Goal: Transaction & Acquisition: Purchase product/service

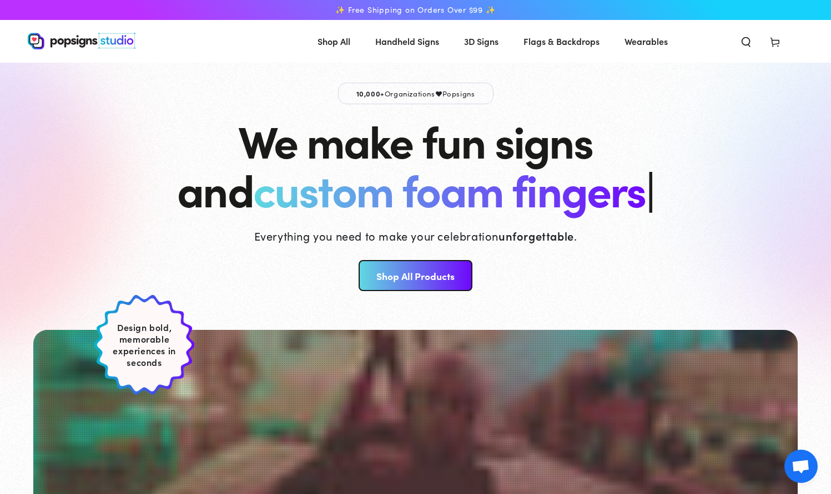
click at [774, 42] on icon at bounding box center [774, 41] width 11 height 11
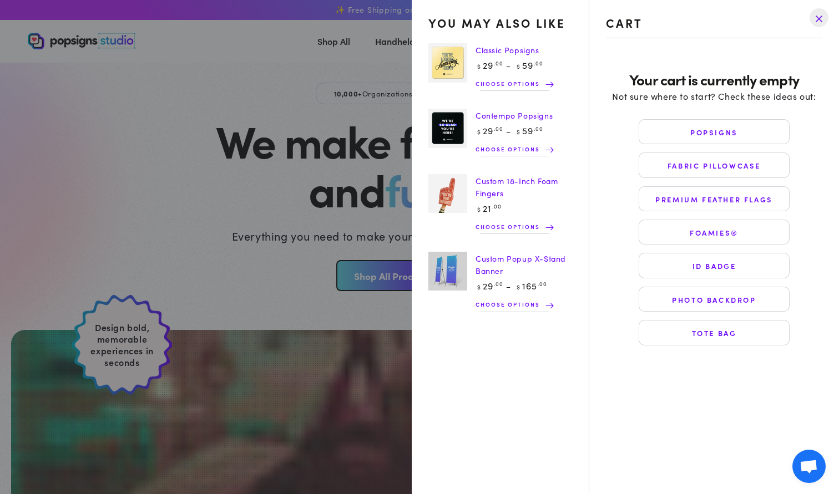
click at [820, 19] on drawer-close-button at bounding box center [819, 18] width 29 height 24
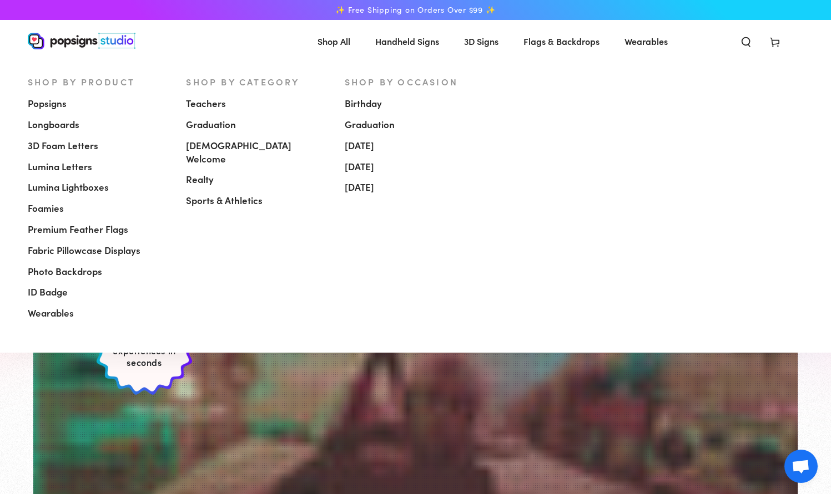
click at [60, 102] on span "Popsigns" at bounding box center [47, 103] width 39 height 13
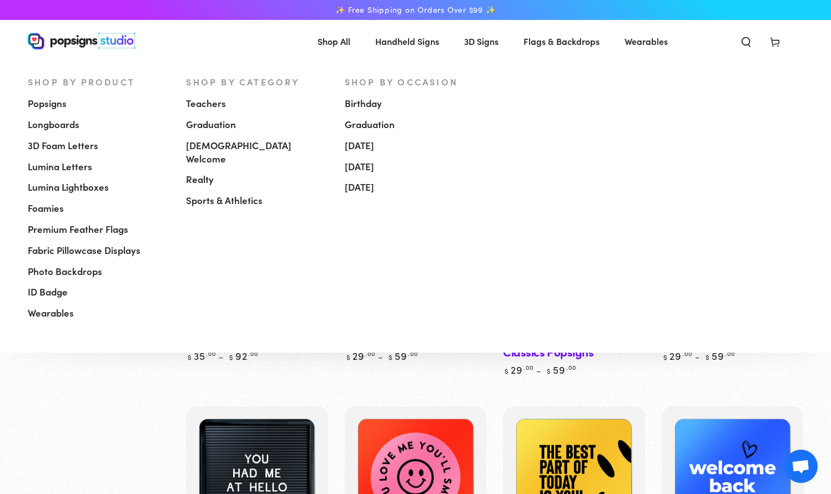
click at [78, 148] on span "3D Foam Letters" at bounding box center [63, 145] width 70 height 13
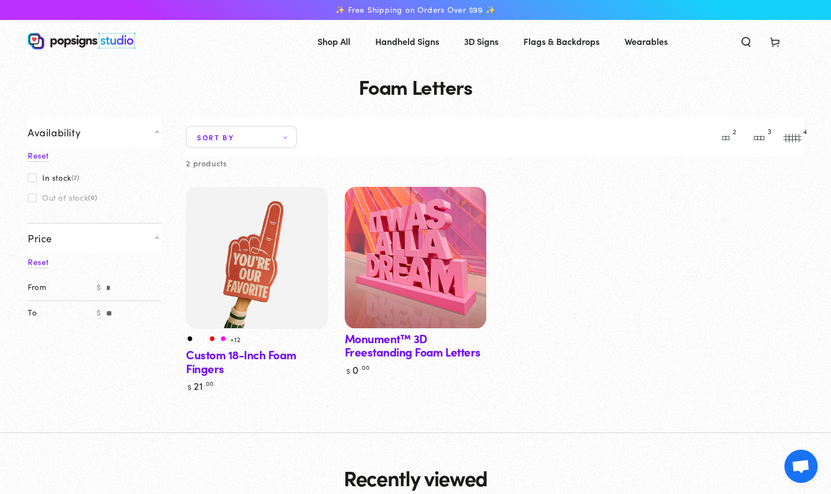
click at [453, 359] on link "Monument™ 3D Freestanding Foam Letters" at bounding box center [416, 281] width 142 height 189
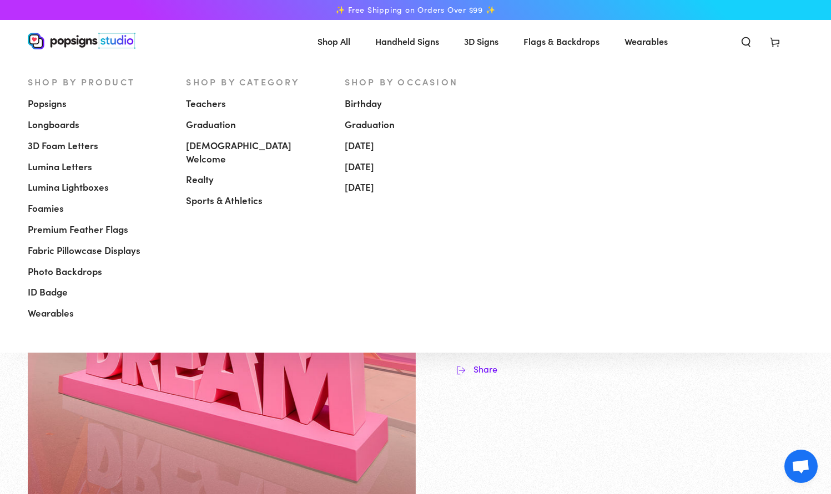
click at [93, 190] on span "Lumina Lightboxes" at bounding box center [68, 187] width 81 height 13
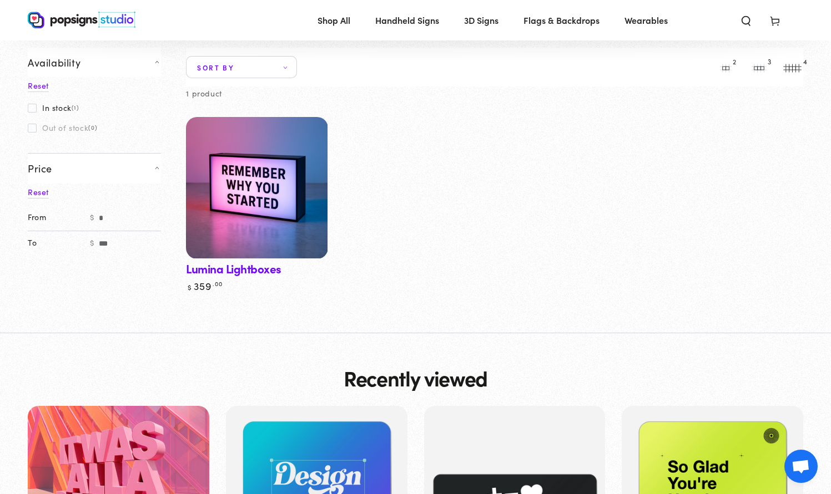
scroll to position [66, 0]
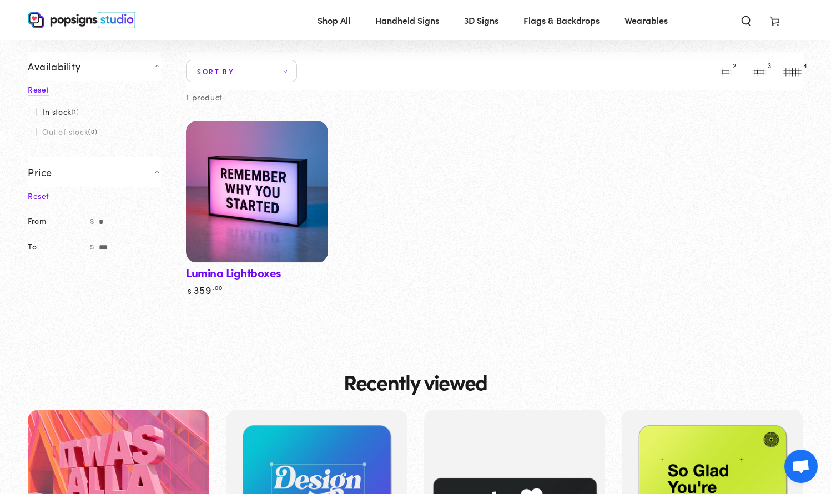
click at [259, 258] on img at bounding box center [257, 192] width 146 height 146
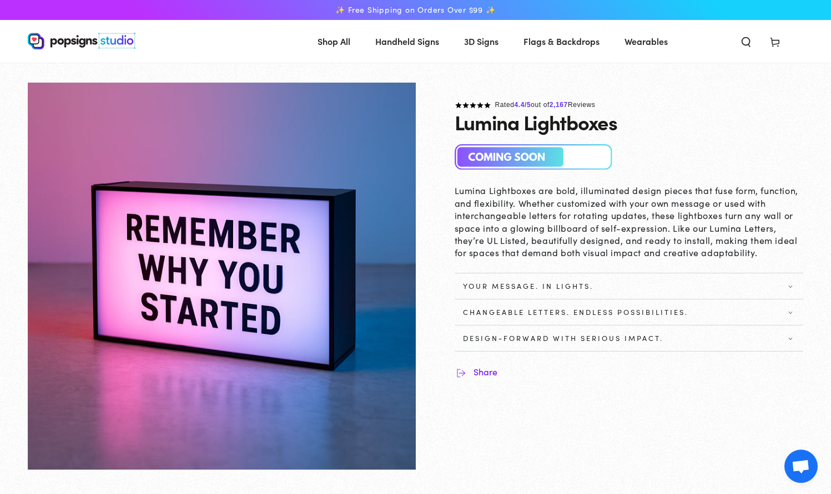
click at [600, 290] on span "Your Message. In Lights." at bounding box center [629, 286] width 349 height 9
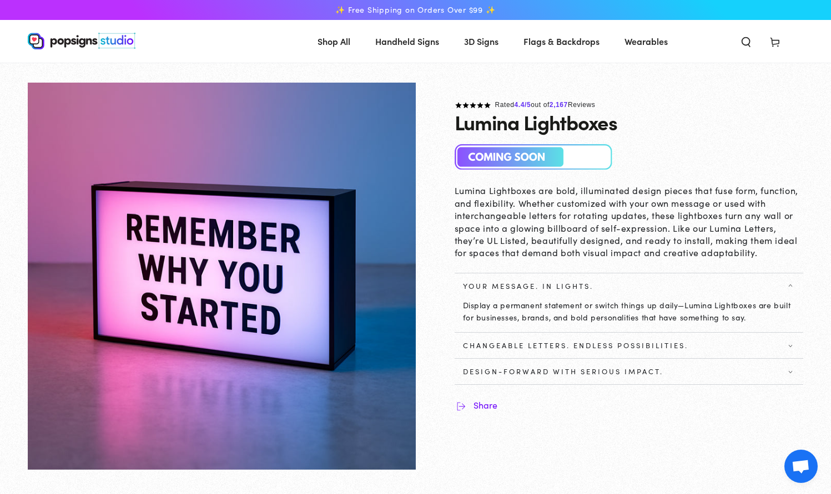
click at [547, 347] on span "Changeable Letters. Endless Possibilities." at bounding box center [575, 345] width 225 height 9
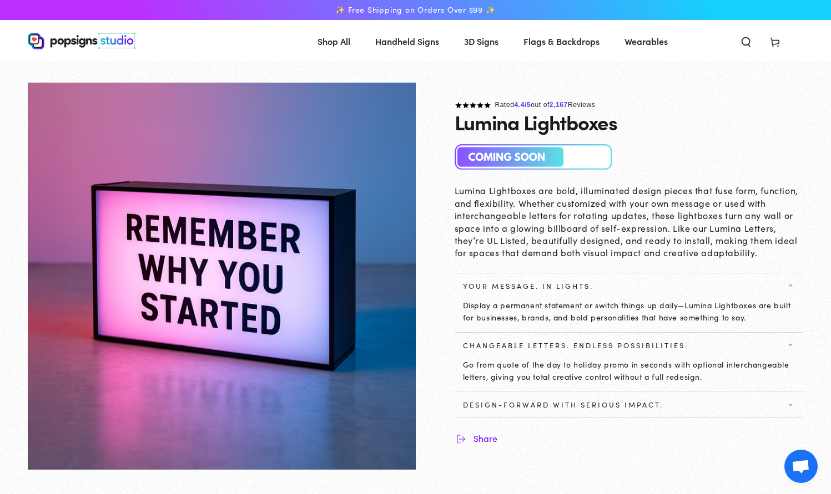
click at [539, 397] on summary "Design-Forward with Serious Impact." at bounding box center [629, 405] width 349 height 26
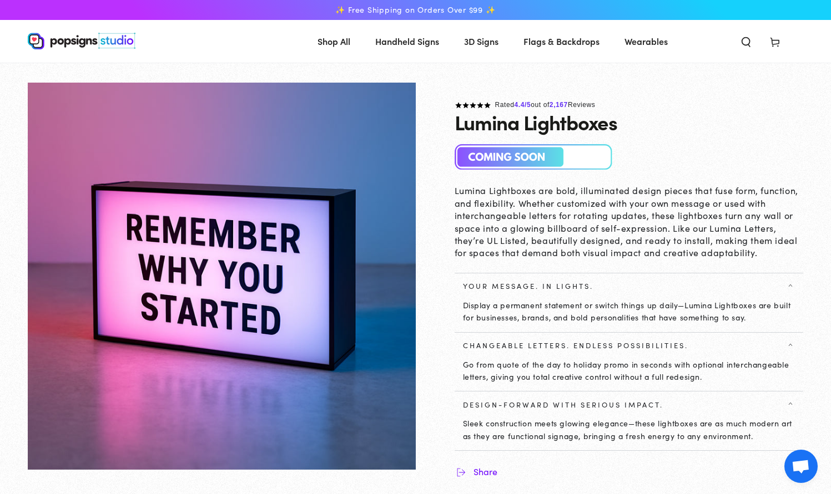
click at [573, 42] on span "Flags & Backdrops" at bounding box center [561, 41] width 76 height 16
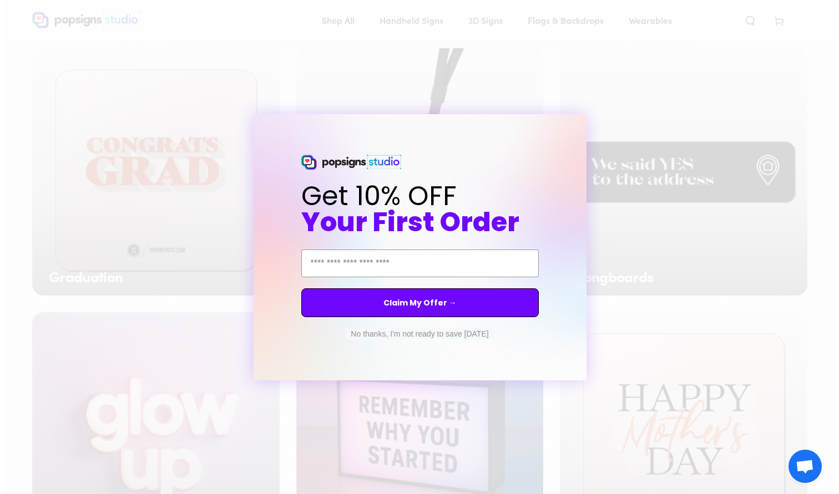
scroll to position [624, 0]
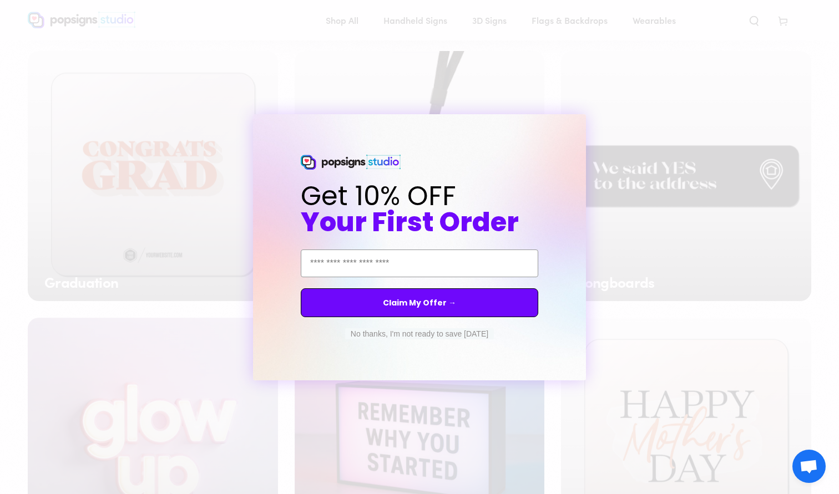
drag, startPoint x: 835, startPoint y: 85, endPoint x: 878, endPoint y: 220, distance: 141.6
click at [384, 333] on button "No thanks, I'm not ready to save today" at bounding box center [419, 334] width 149 height 11
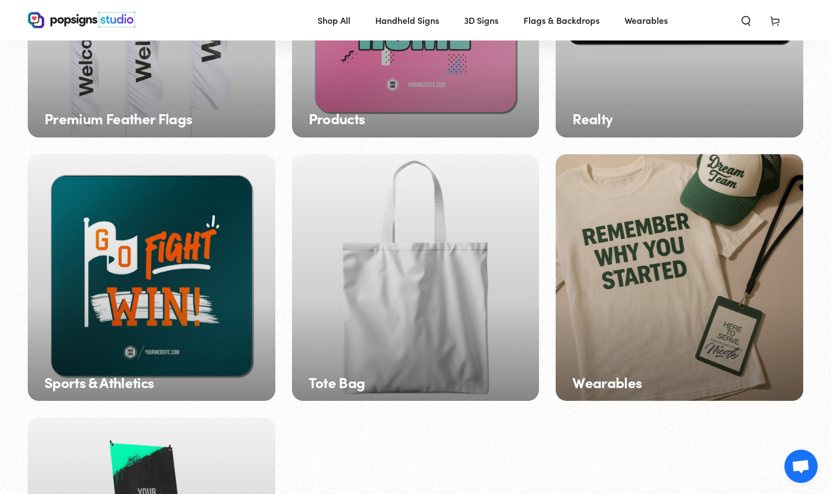
scroll to position [1626, 0]
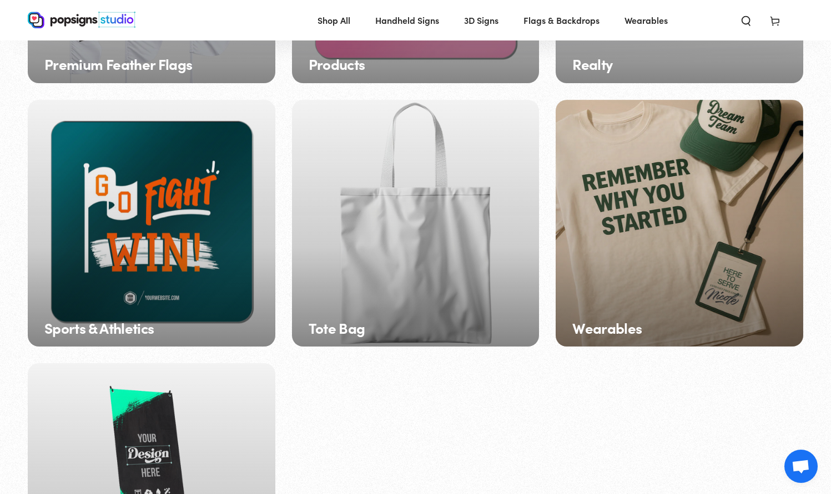
click at [467, 240] on div "Tote Bag" at bounding box center [416, 224] width 248 height 248
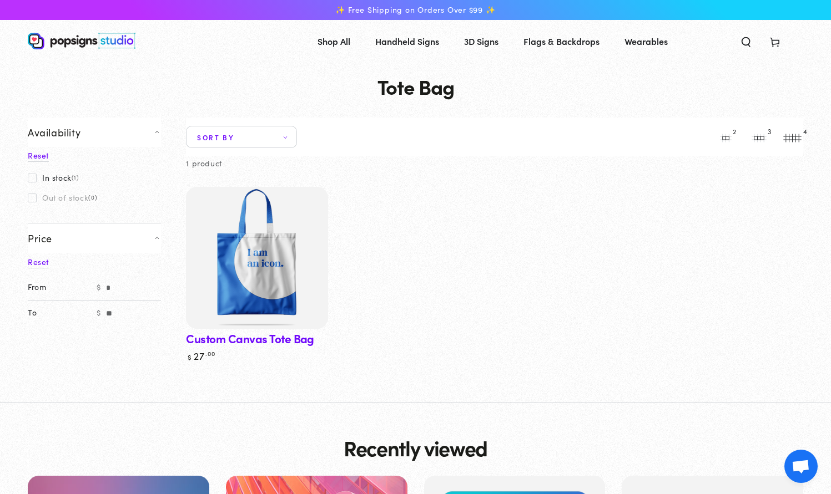
click at [283, 284] on img at bounding box center [257, 258] width 146 height 146
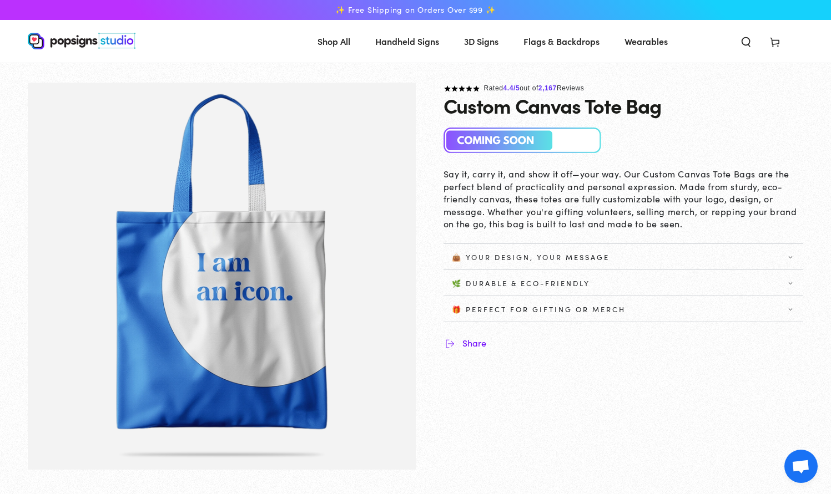
click at [642, 43] on span "Wearables" at bounding box center [645, 41] width 43 height 16
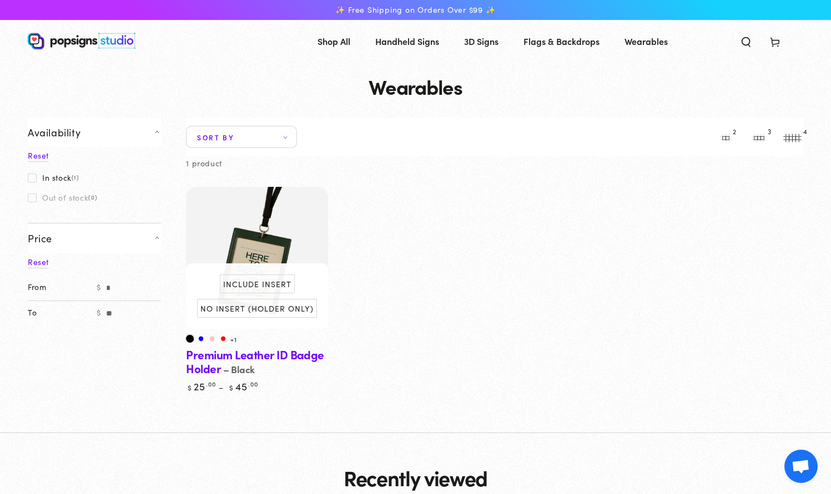
click at [216, 362] on link "Premium Leather ID Badge Holder" at bounding box center [257, 290] width 142 height 206
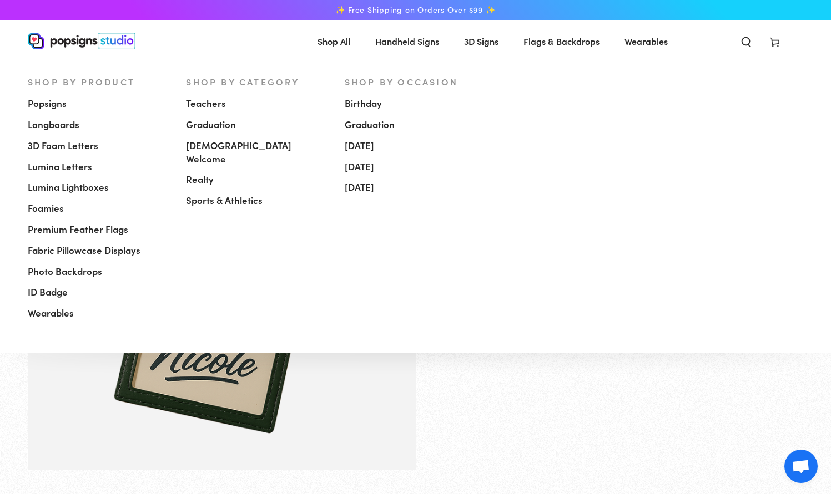
click at [36, 108] on span "Popsigns" at bounding box center [47, 103] width 39 height 13
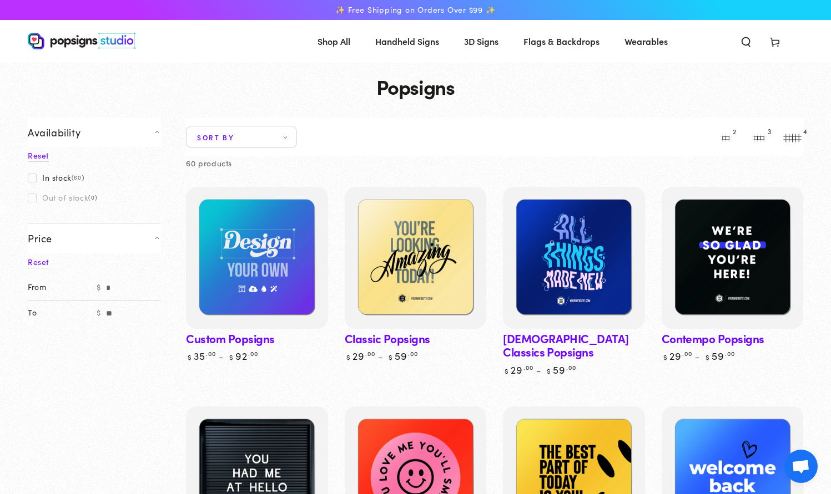
click at [220, 53] on nav "Shop All Shop By Product Popsigns Longboards 3D Foam Letters Lumina Letters Lum…" at bounding box center [411, 41] width 529 height 29
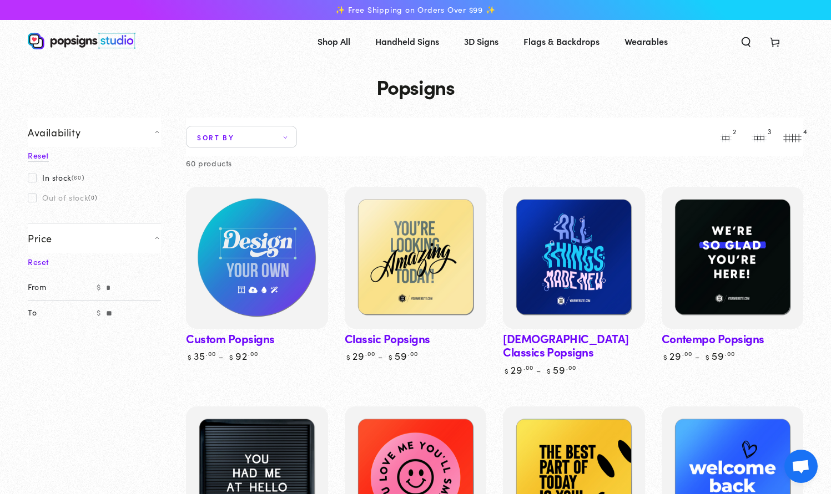
click at [262, 281] on img at bounding box center [257, 258] width 146 height 146
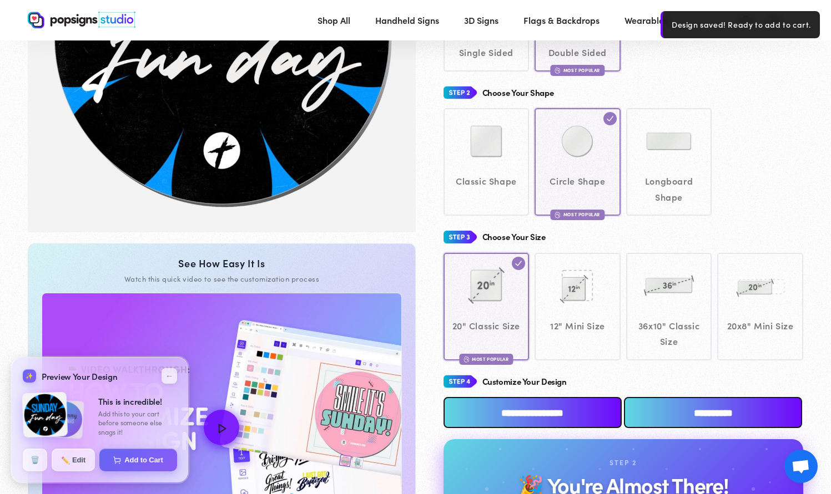
scroll to position [243, 0]
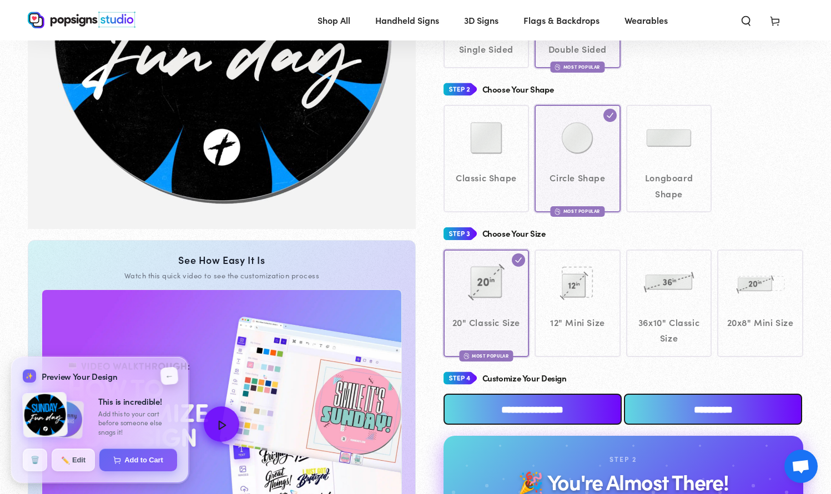
click at [168, 375] on button "←" at bounding box center [169, 376] width 18 height 18
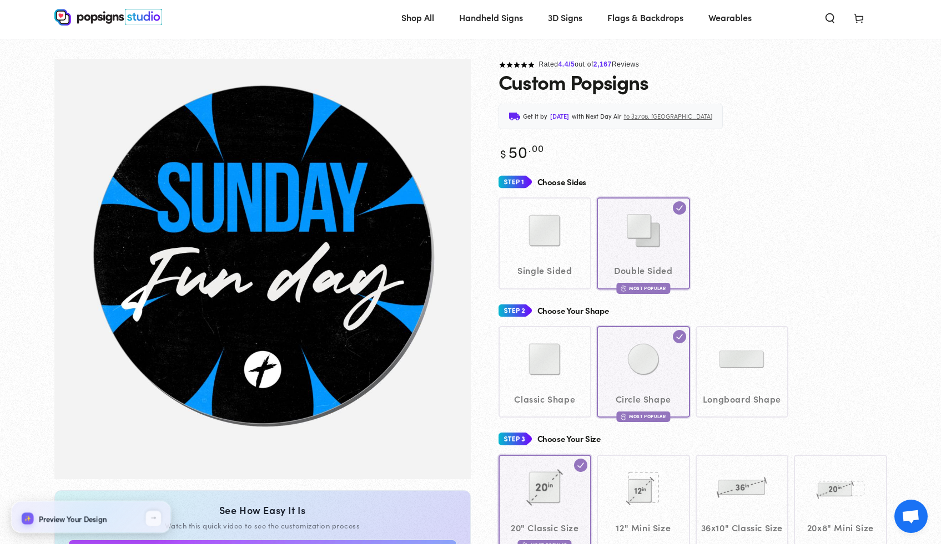
scroll to position [36, 0]
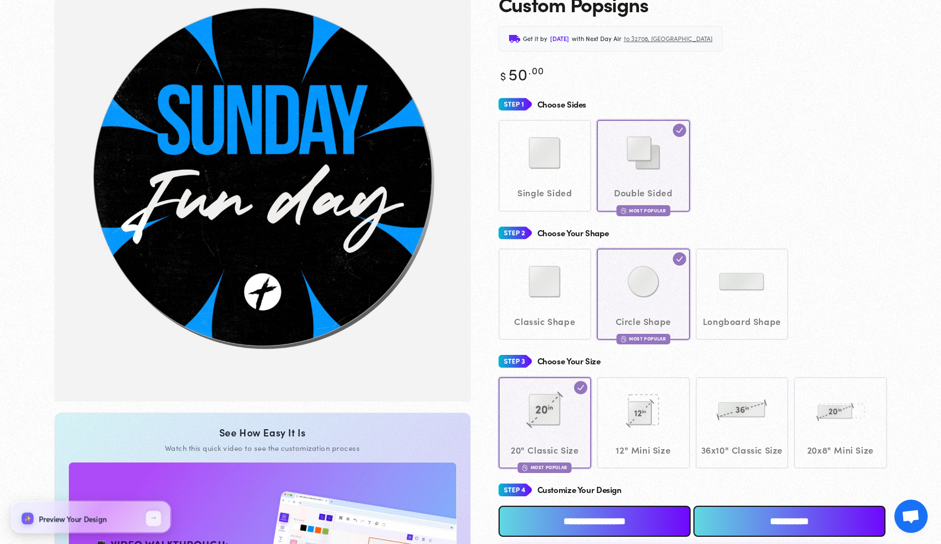
click at [830, 138] on html "Skip to content ✨ Free Shipping on Orders Over $99 ✨ Shop All Shop All" at bounding box center [470, 173] width 941 height 544
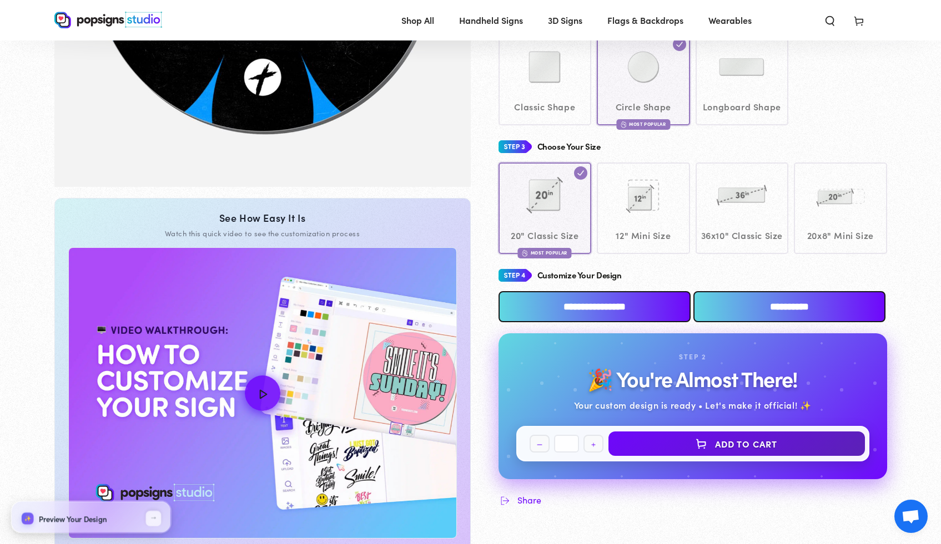
scroll to position [316, 0]
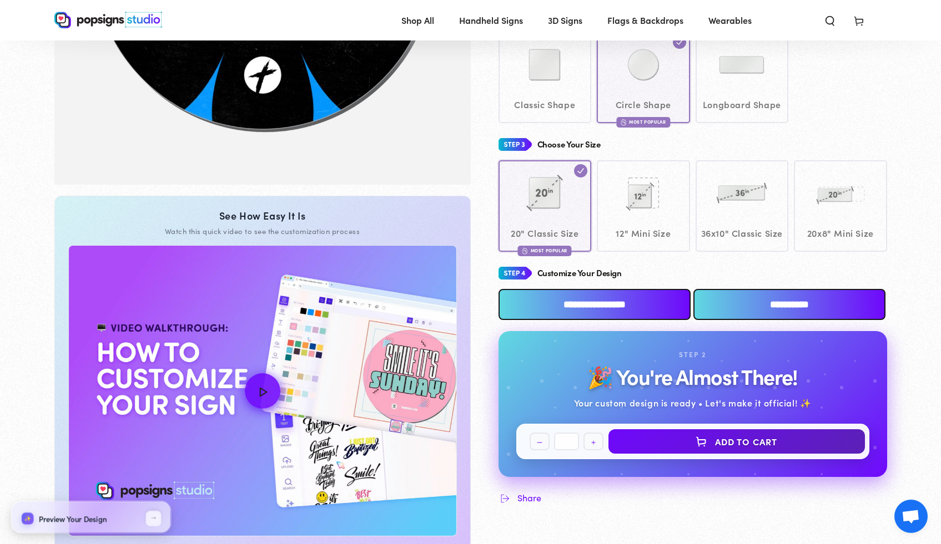
click at [642, 319] on input "**********" at bounding box center [594, 304] width 193 height 31
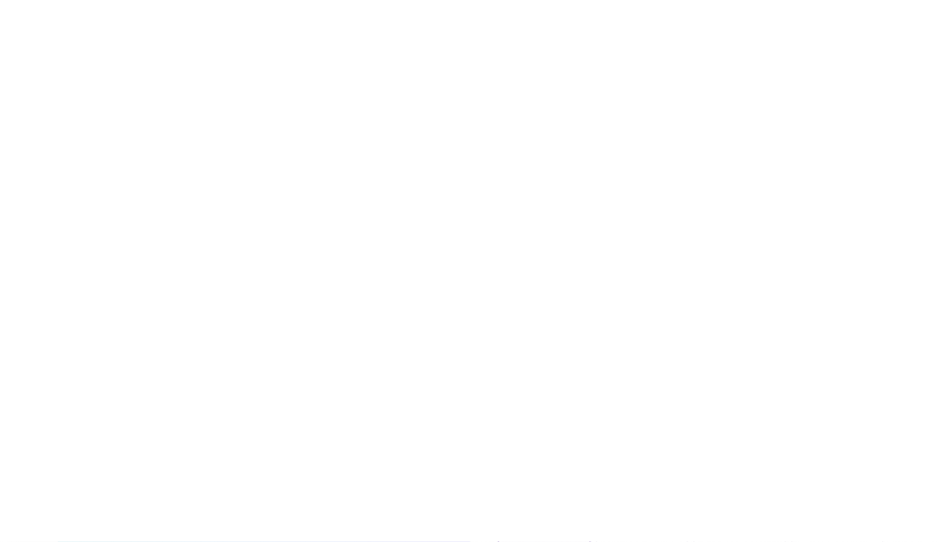
scroll to position [0, 0]
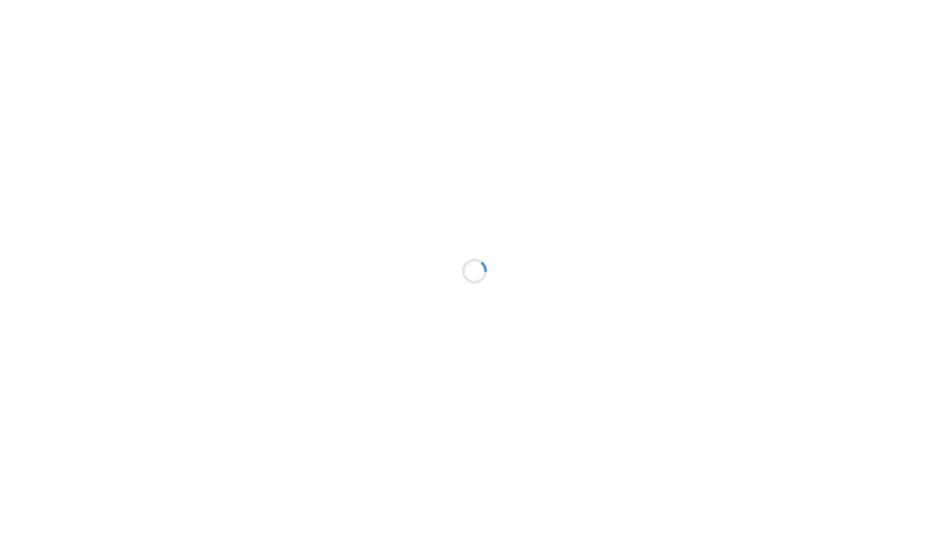
type textarea "An ancient tree with a door leading to a magical world"
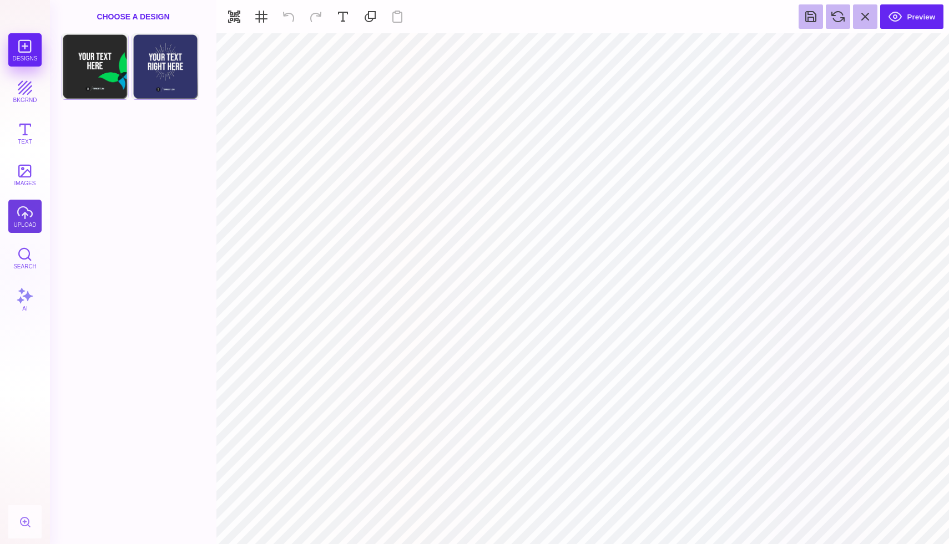
click at [26, 224] on button "upload" at bounding box center [24, 216] width 33 height 33
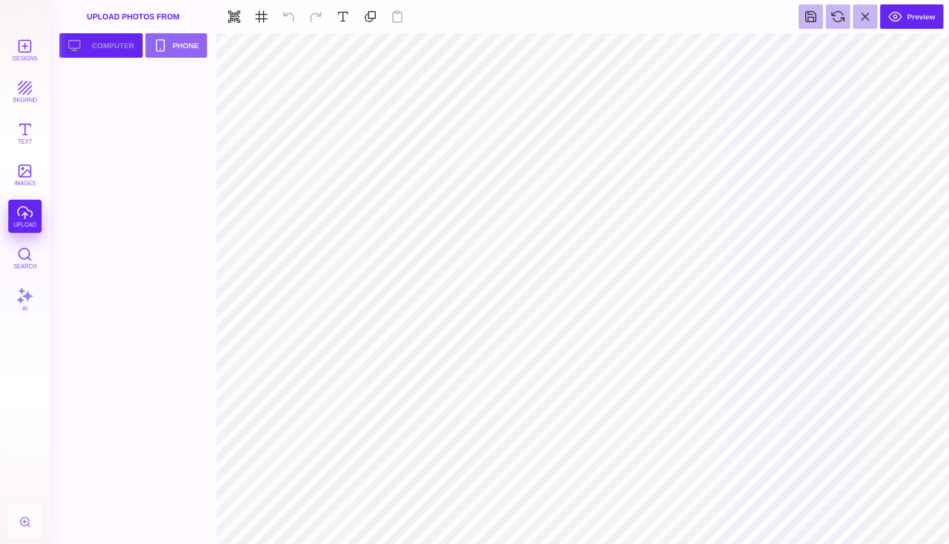
click at [130, 49] on button "Upload your artwork Computer" at bounding box center [100, 45] width 83 height 24
click at [116, 108] on div at bounding box center [96, 94] width 70 height 50
type input "#000000"
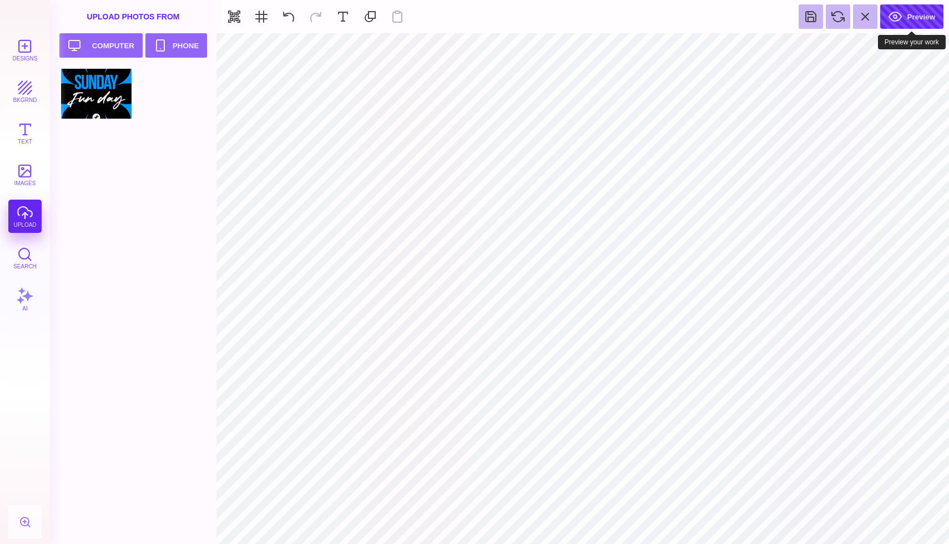
click at [830, 23] on button "Preview" at bounding box center [911, 16] width 63 height 24
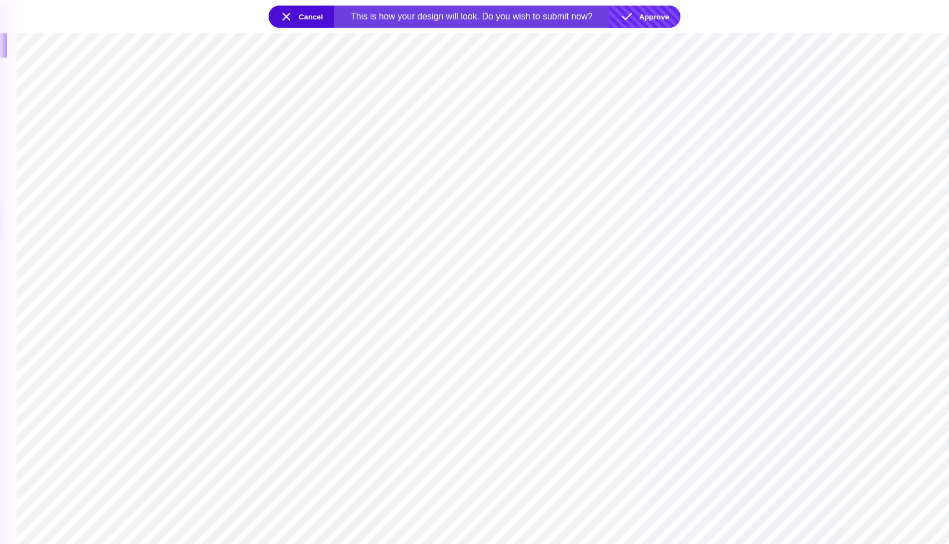
click at [645, 21] on button "Approve" at bounding box center [644, 17] width 71 height 22
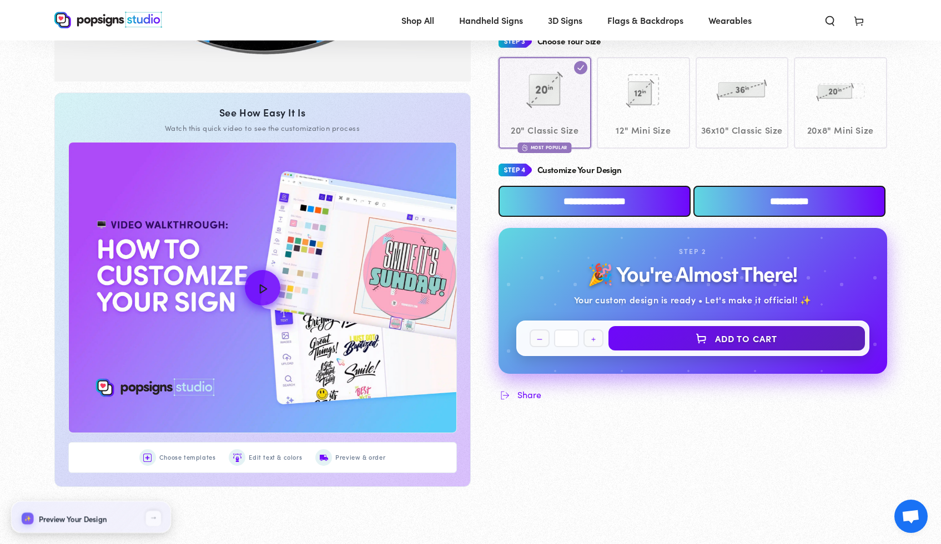
scroll to position [456, 0]
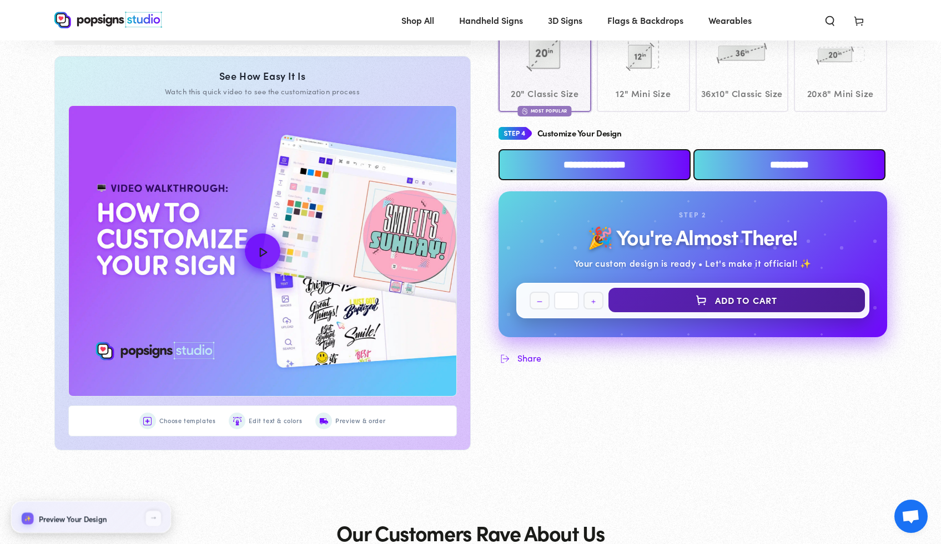
click at [705, 312] on button "Add to Cart" at bounding box center [736, 300] width 256 height 24
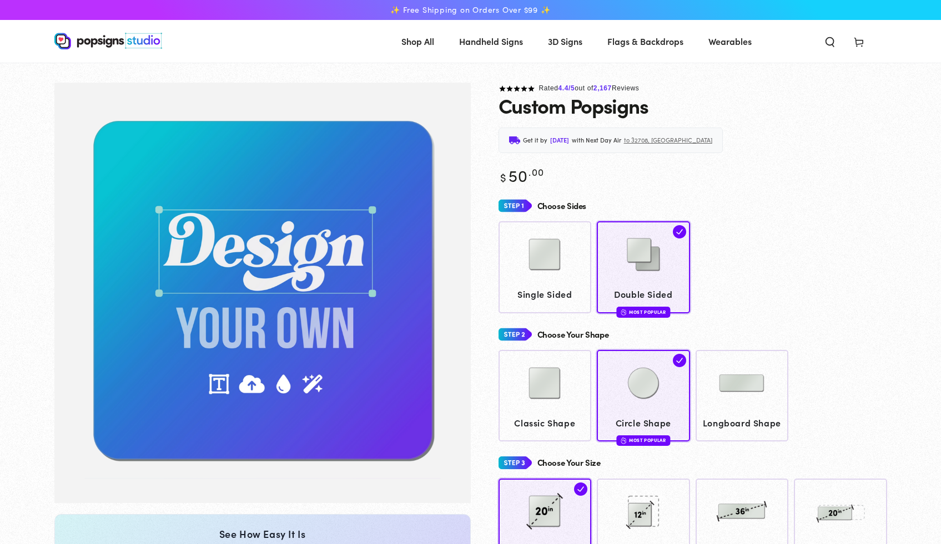
scroll to position [458, 0]
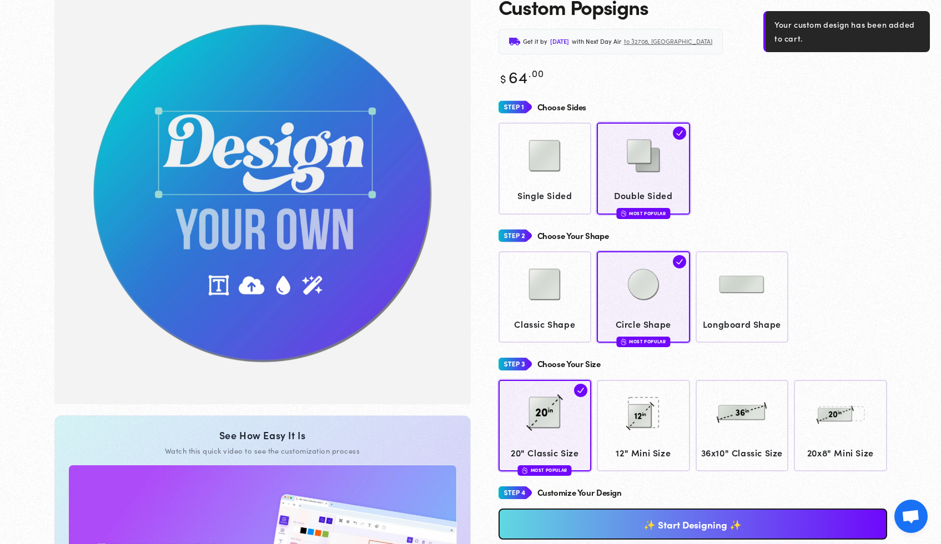
scroll to position [83, 0]
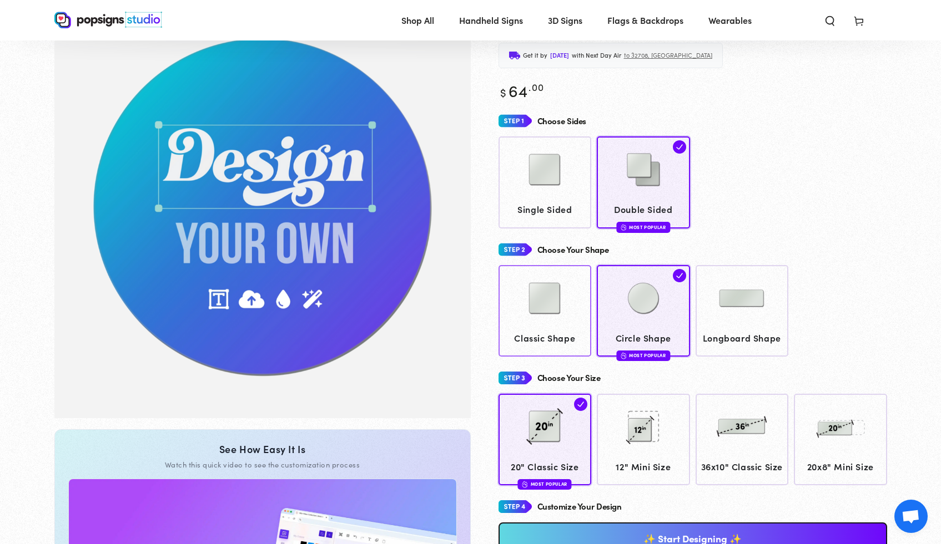
click at [553, 299] on img at bounding box center [544, 298] width 55 height 55
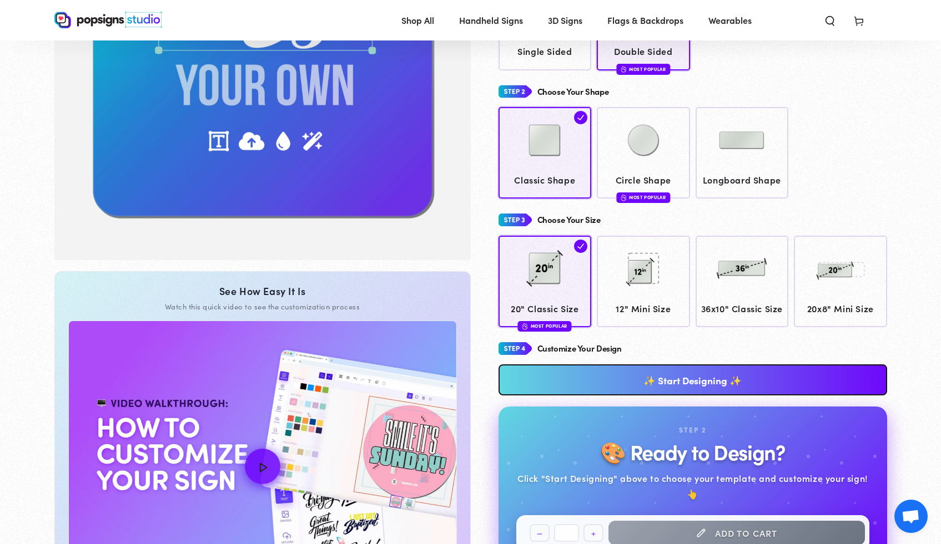
scroll to position [253, 0]
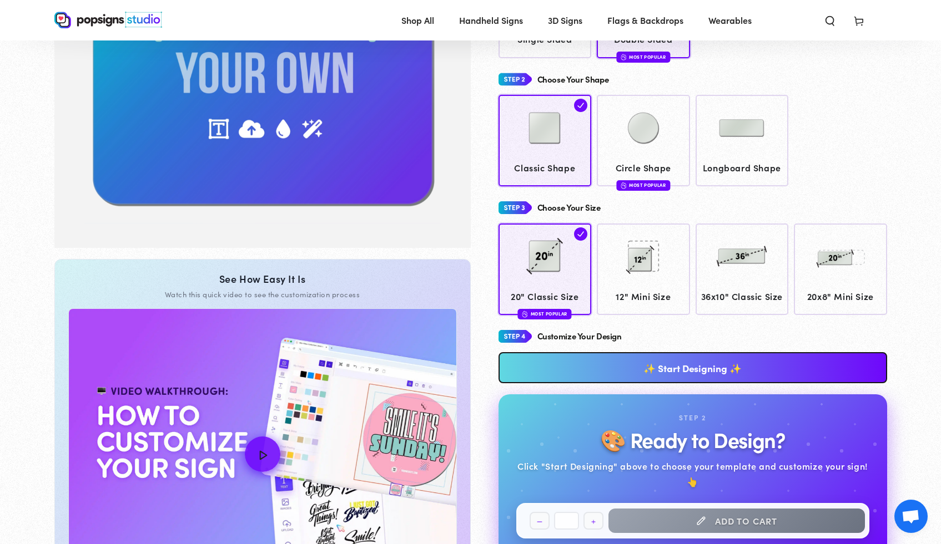
click at [602, 383] on link "✨ Start Designing ✨" at bounding box center [692, 367] width 388 height 31
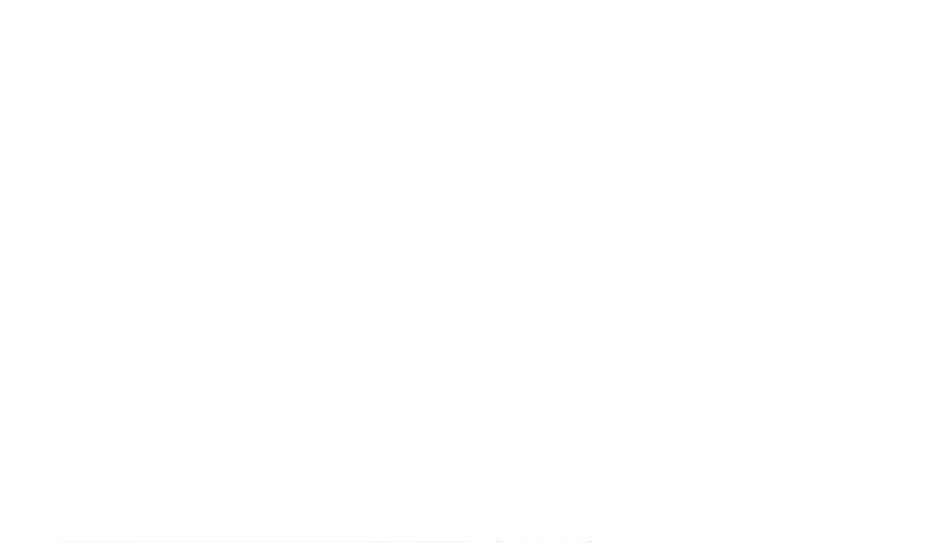
scroll to position [0, 0]
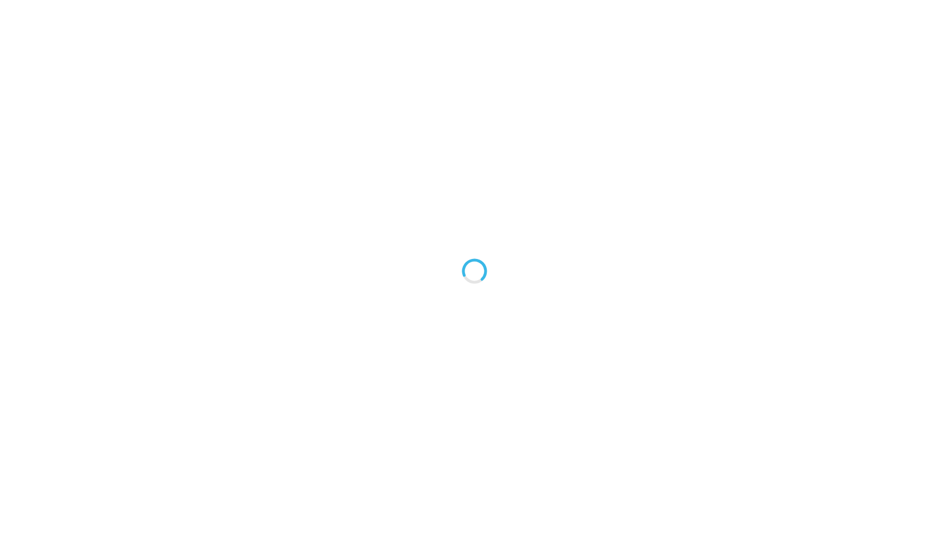
type textarea "An ancient tree with a door leading to a magical world"
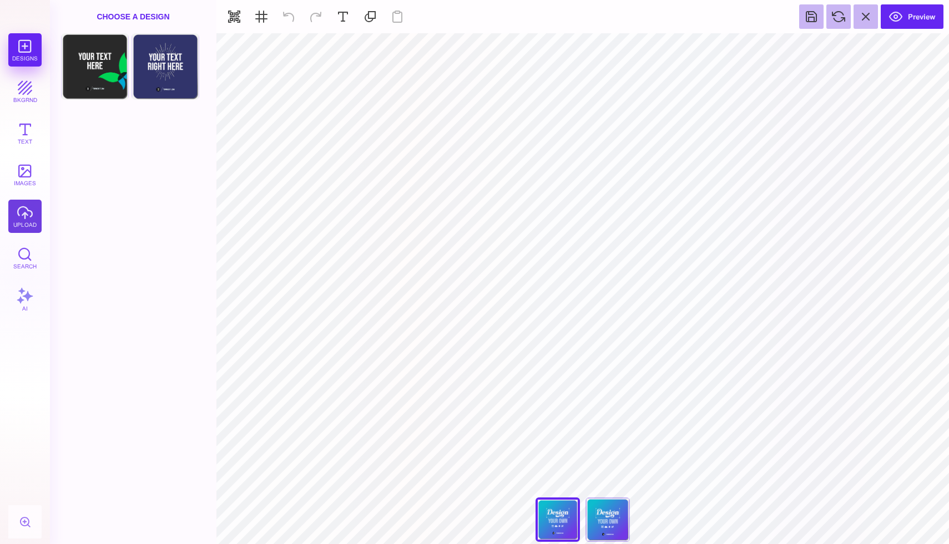
click at [21, 221] on button "upload" at bounding box center [24, 216] width 33 height 33
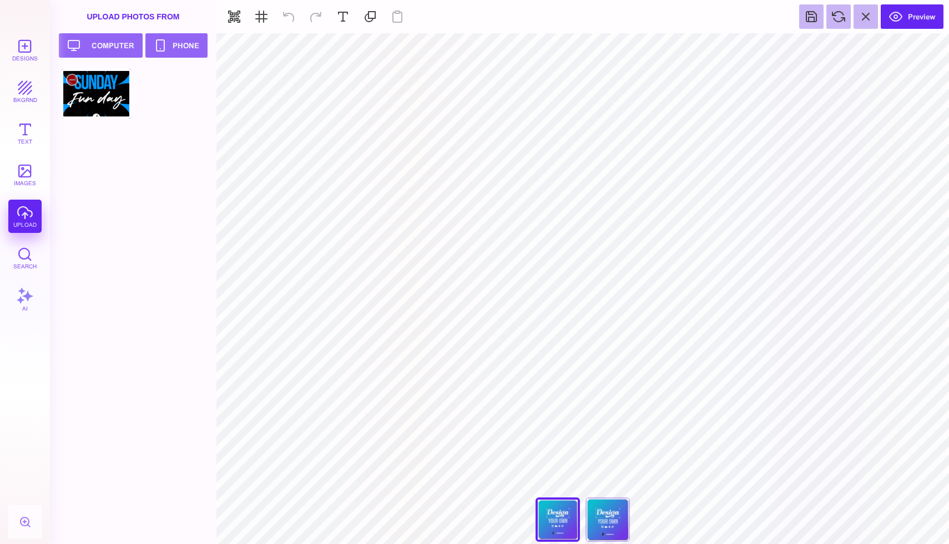
click at [108, 80] on div at bounding box center [96, 94] width 70 height 50
type input "#000000"
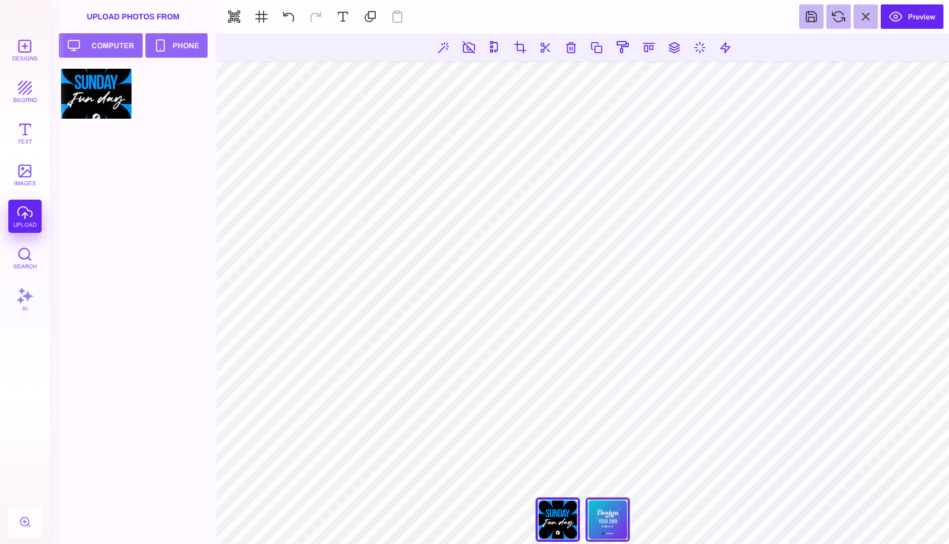
click at [605, 522] on div "Back" at bounding box center [607, 520] width 44 height 44
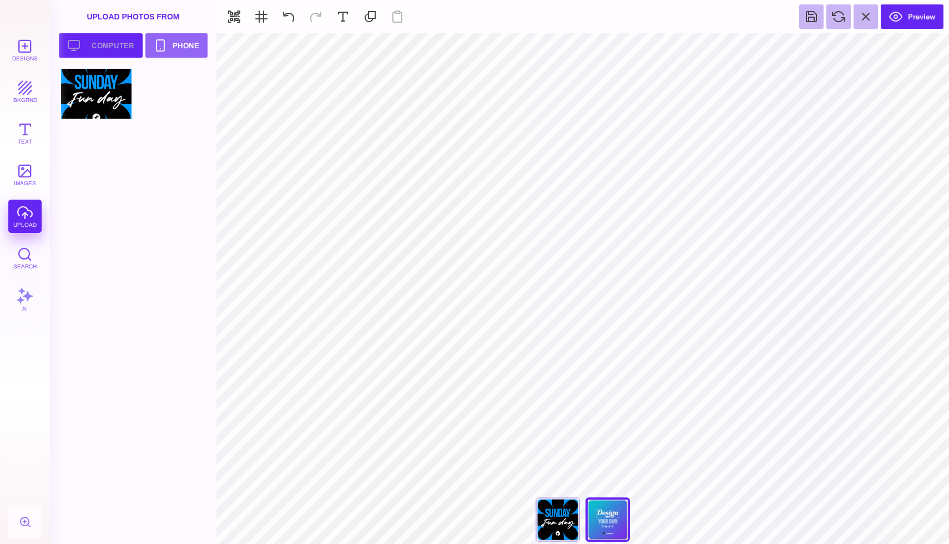
click at [82, 38] on button "Upload your artwork Computer" at bounding box center [101, 45] width 84 height 24
click at [178, 85] on div at bounding box center [169, 94] width 70 height 50
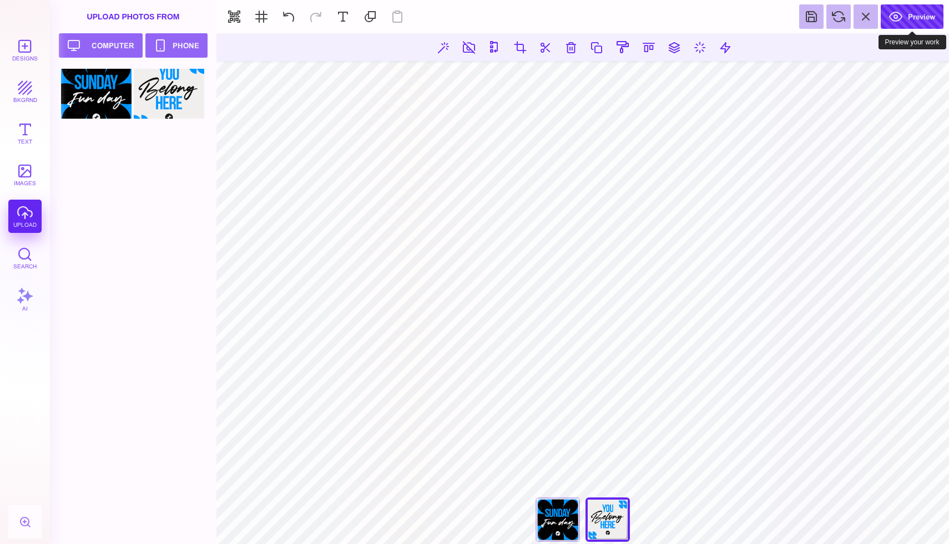
click at [901, 26] on button "Preview" at bounding box center [912, 16] width 63 height 24
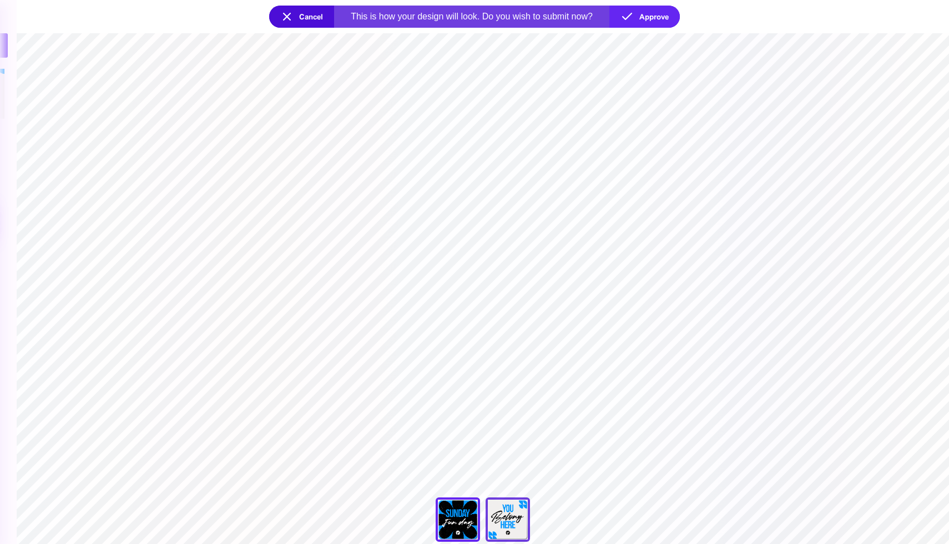
click at [506, 515] on div "Back" at bounding box center [508, 520] width 44 height 44
click at [657, 16] on button "Approve" at bounding box center [644, 17] width 70 height 22
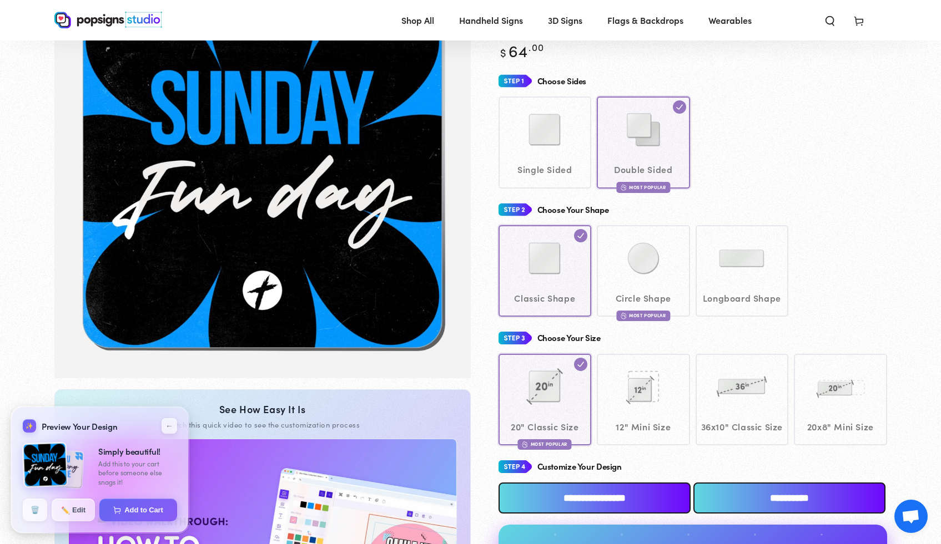
scroll to position [122, 0]
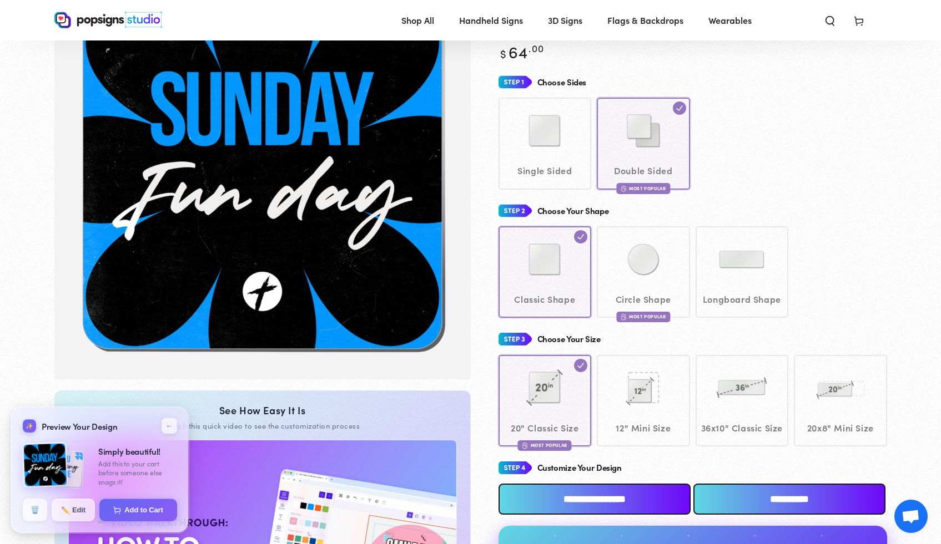
click at [662, 257] on div "Classic Shape Circle Shape Most Popular" at bounding box center [692, 272] width 388 height 92
click at [645, 256] on div "Classic Shape Circle Shape Most Popular" at bounding box center [692, 272] width 388 height 92
click at [580, 234] on div "Classic Shape Circle Shape Most Popular" at bounding box center [692, 272] width 388 height 92
click at [637, 307] on div "Classic Shape Circle Shape Most Popular" at bounding box center [692, 272] width 388 height 92
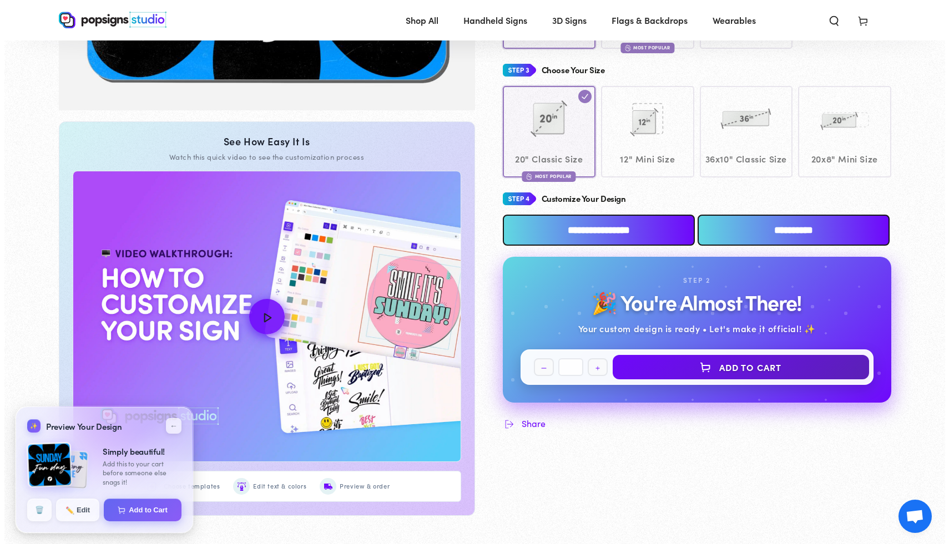
scroll to position [412, 0]
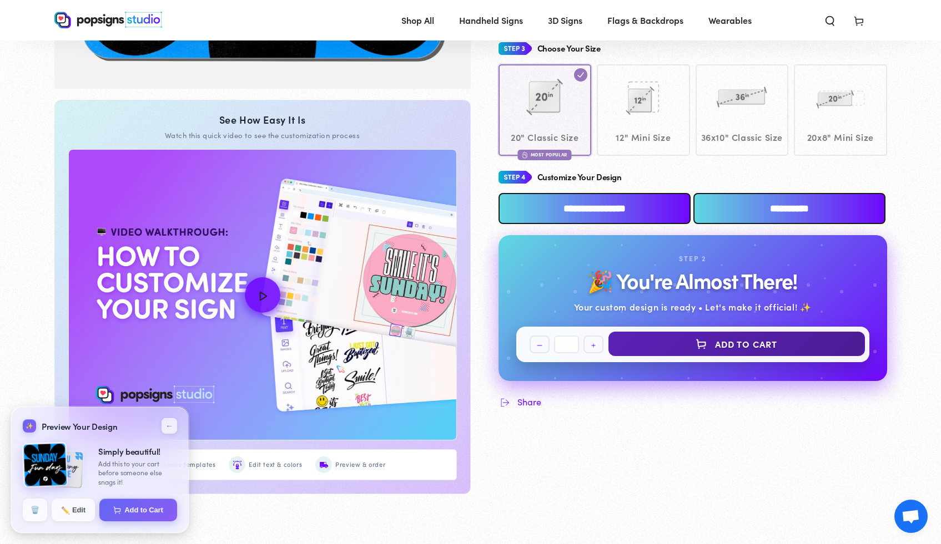
click at [730, 356] on button "Add to Cart" at bounding box center [736, 344] width 256 height 24
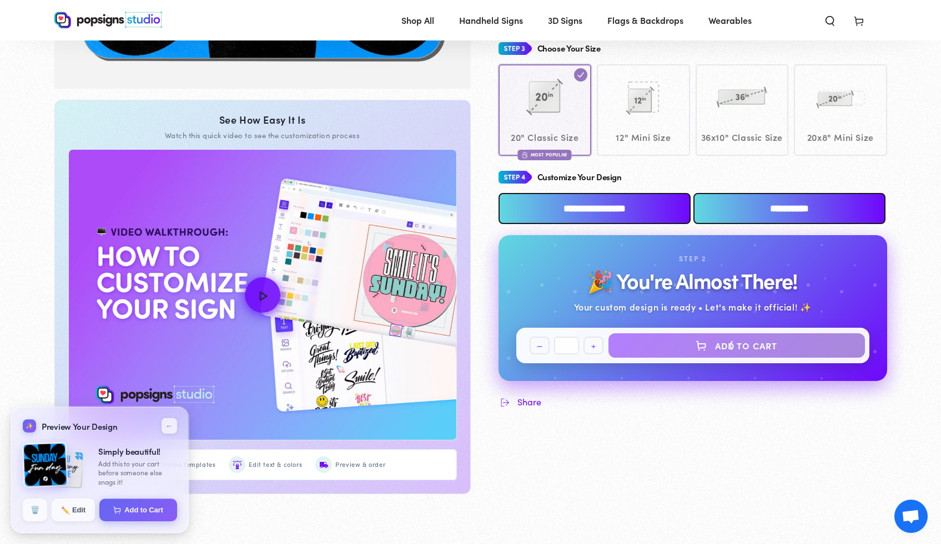
select select "**********"
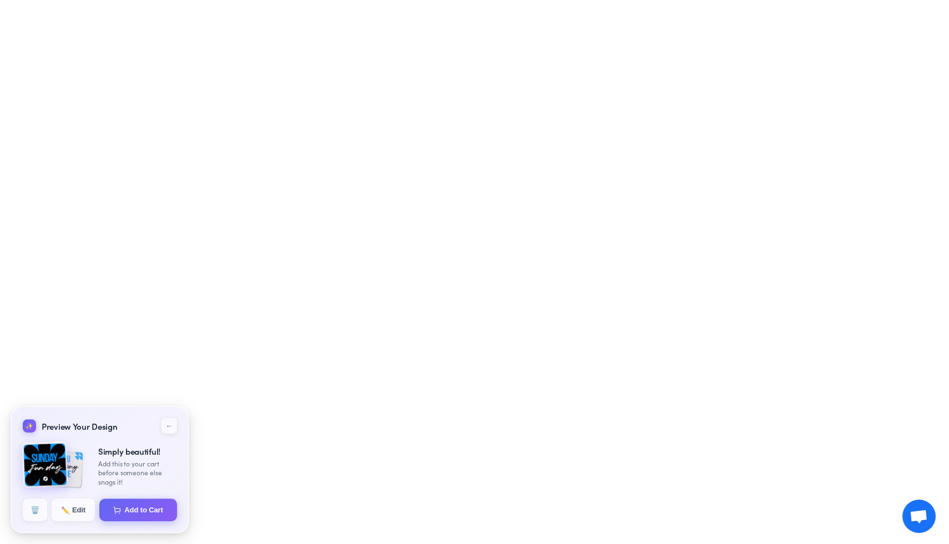
select select "**********"
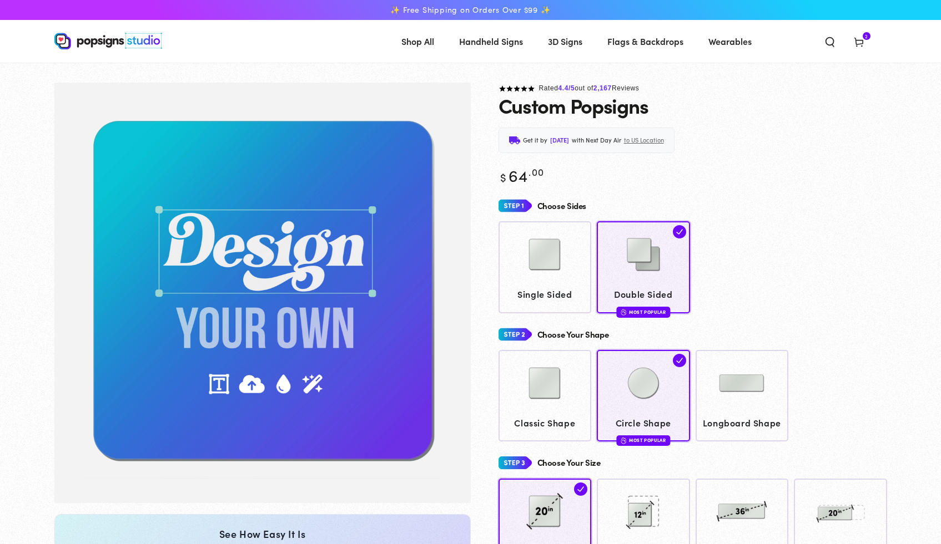
scroll to position [410, 0]
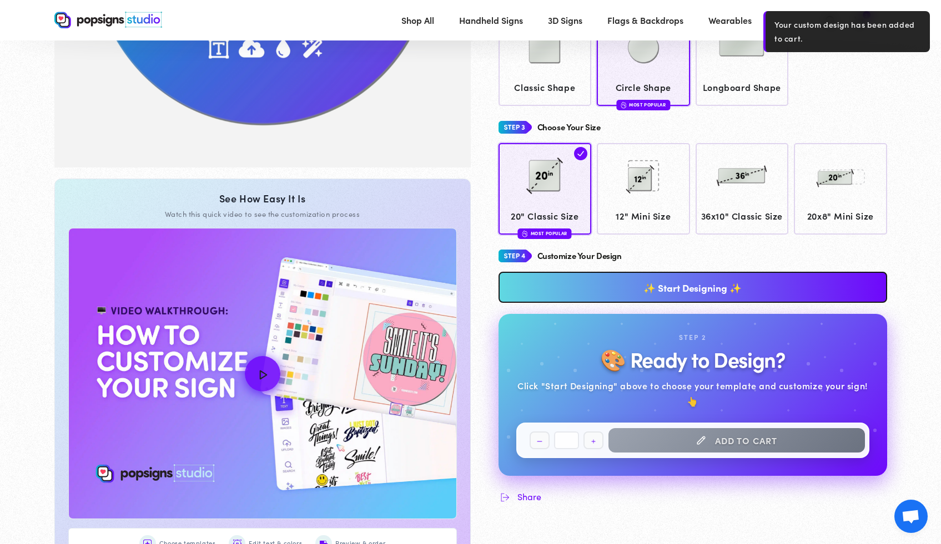
scroll to position [354, 0]
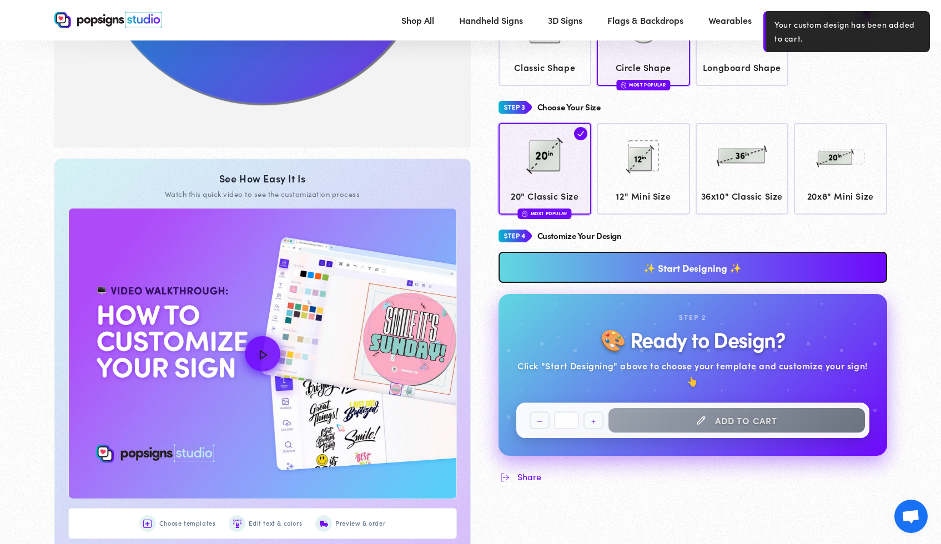
click at [656, 283] on link "✨ Start Designing ✨" at bounding box center [692, 267] width 388 height 31
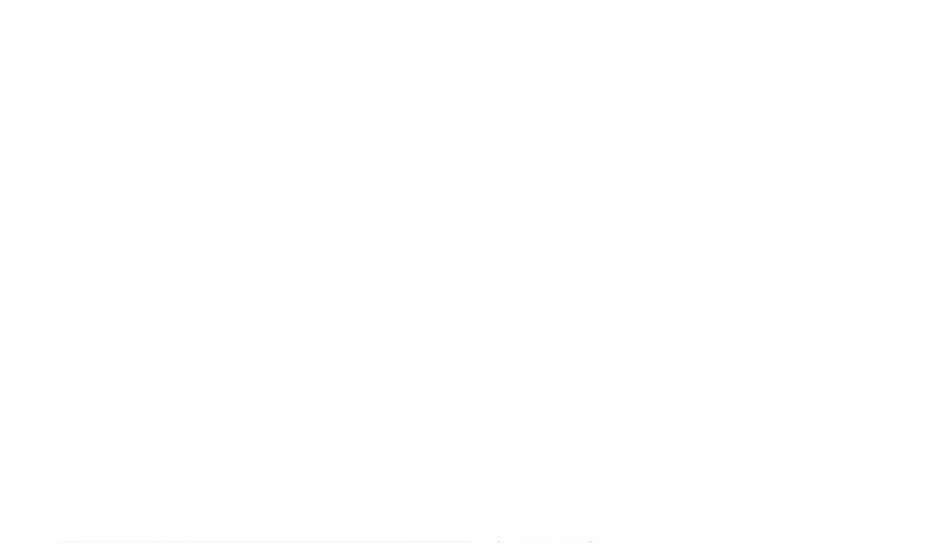
scroll to position [0, 0]
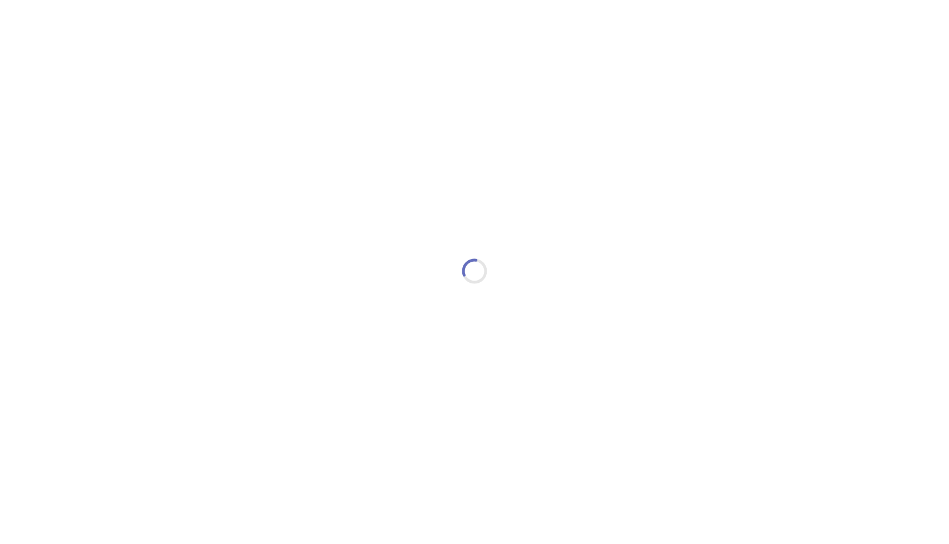
type textarea "An ancient tree with a door leading to a magical world"
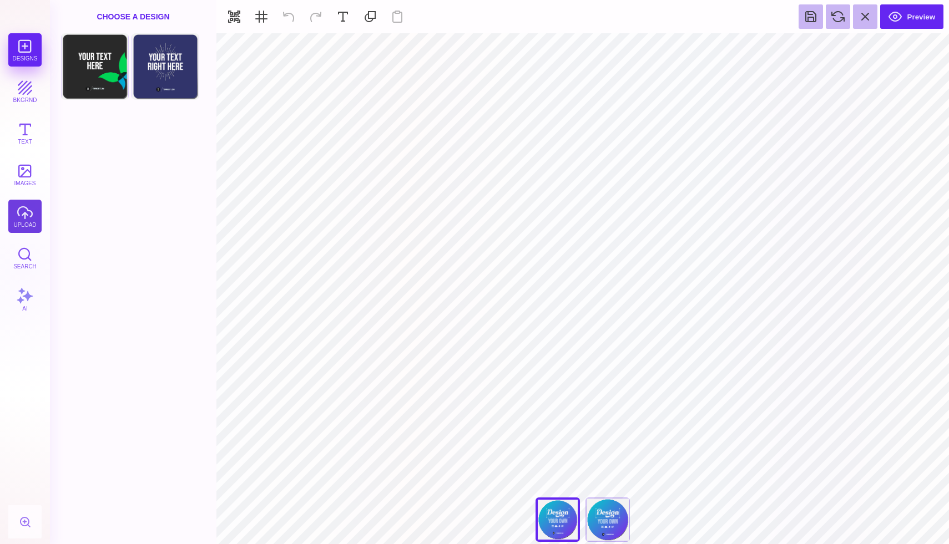
click at [31, 216] on button "upload" at bounding box center [24, 216] width 33 height 33
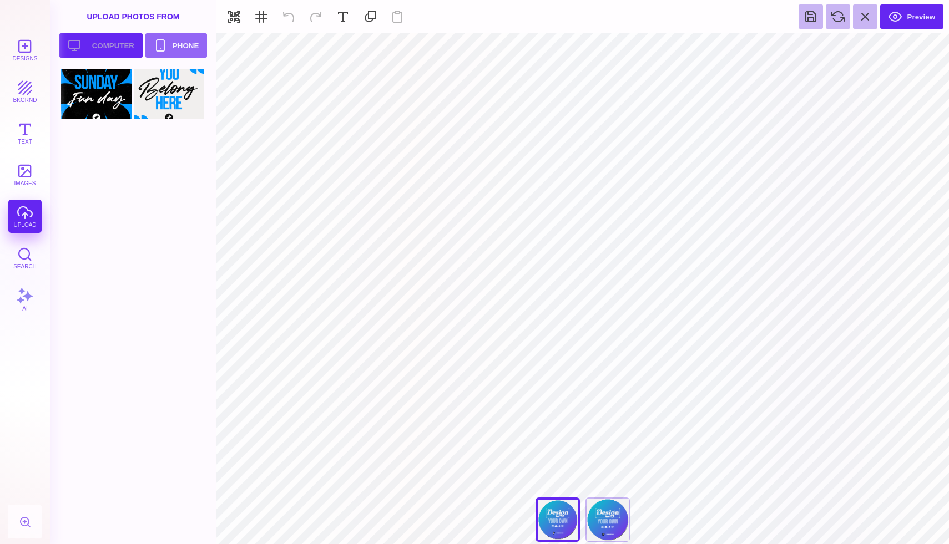
click at [105, 42] on button "Upload your artwork Computer" at bounding box center [100, 45] width 83 height 24
click at [100, 148] on div at bounding box center [96, 146] width 70 height 50
type input "#000000"
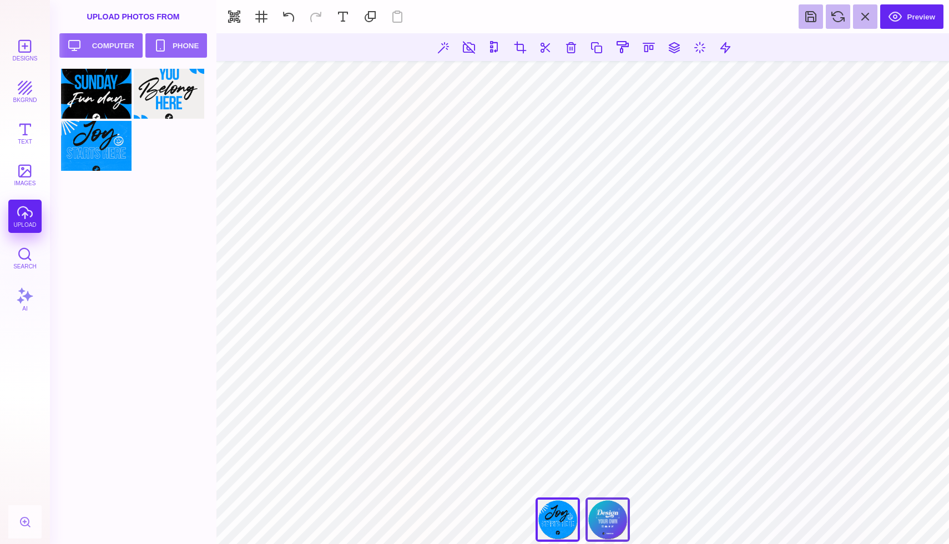
click at [609, 533] on div "Back" at bounding box center [607, 520] width 44 height 44
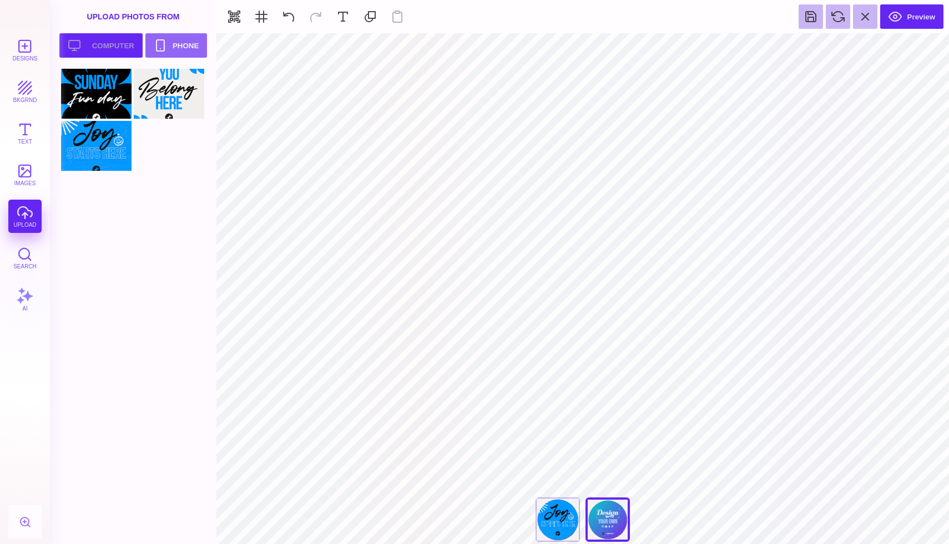
click at [97, 39] on button "Upload your artwork Computer" at bounding box center [100, 45] width 83 height 24
click at [168, 131] on div at bounding box center [169, 146] width 70 height 50
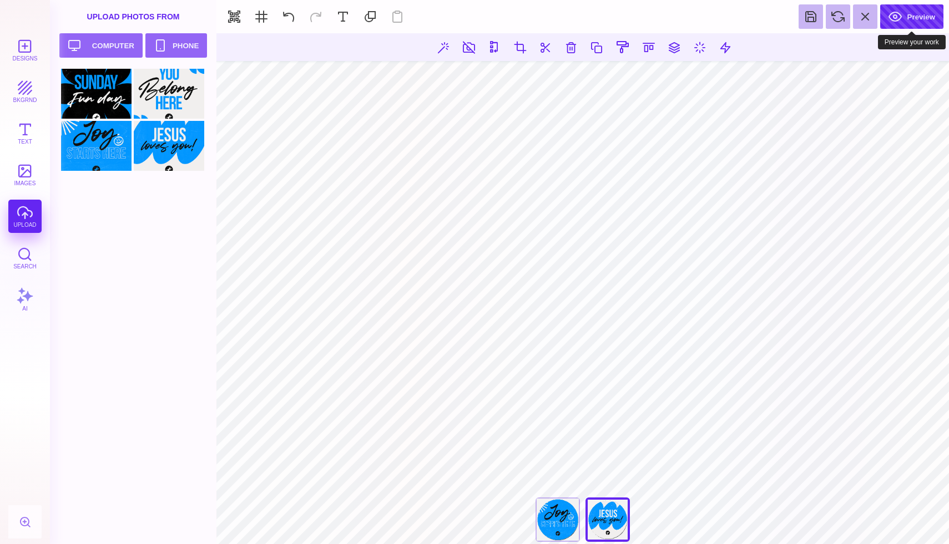
click at [906, 12] on button "Preview" at bounding box center [911, 16] width 63 height 24
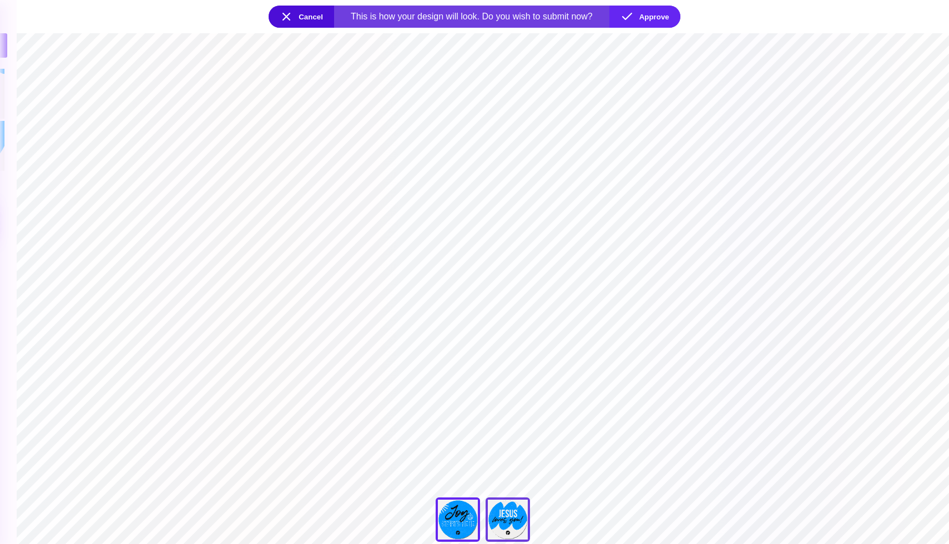
click at [518, 534] on div "Back" at bounding box center [508, 520] width 44 height 44
click at [658, 21] on button "Approve" at bounding box center [644, 17] width 71 height 22
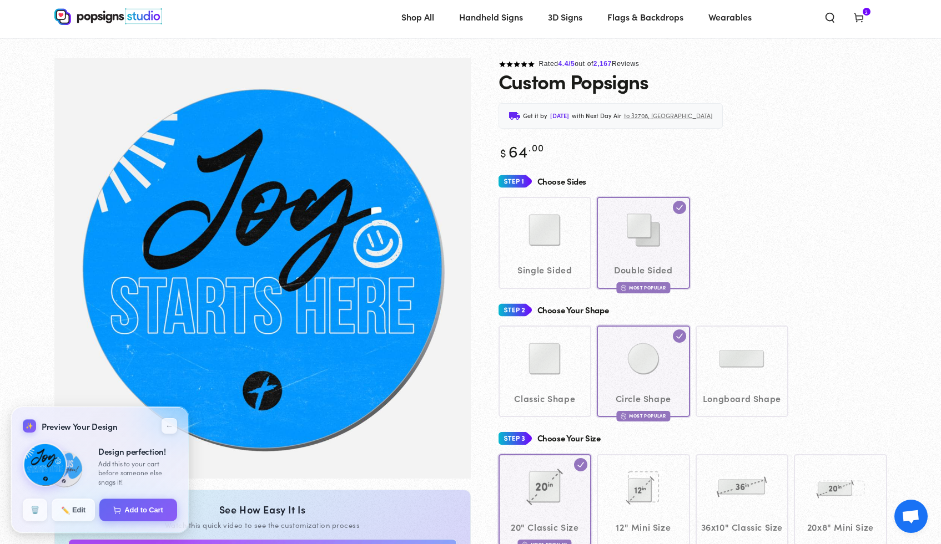
scroll to position [22, 0]
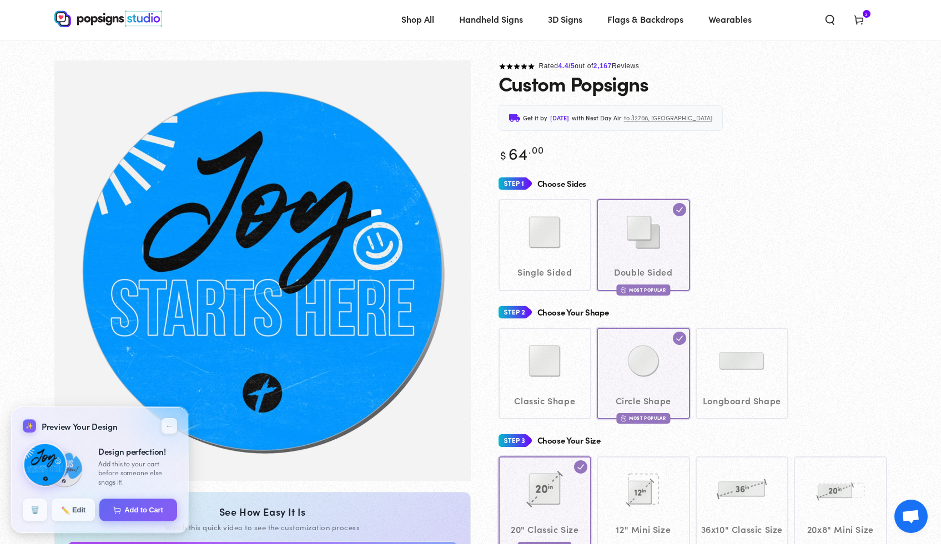
click at [862, 22] on use at bounding box center [858, 20] width 8 height 9
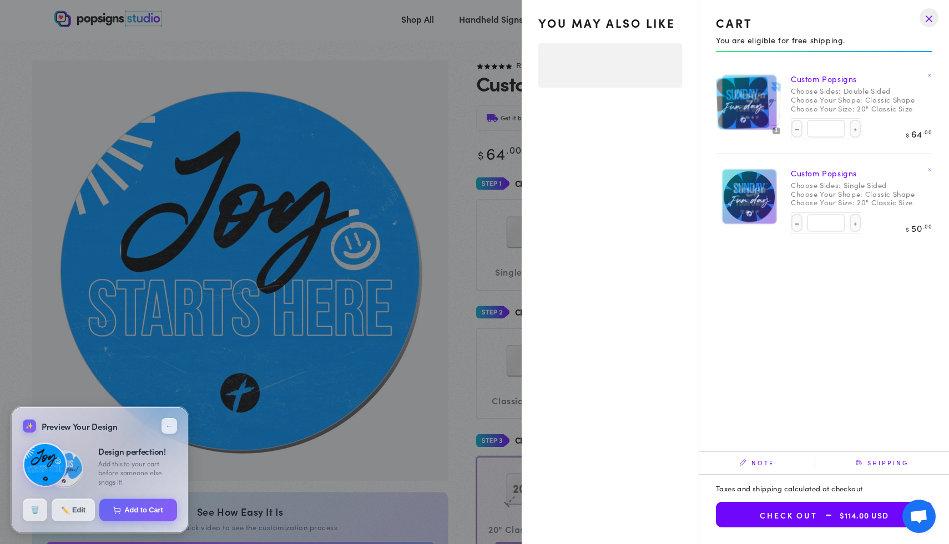
select select "**********"
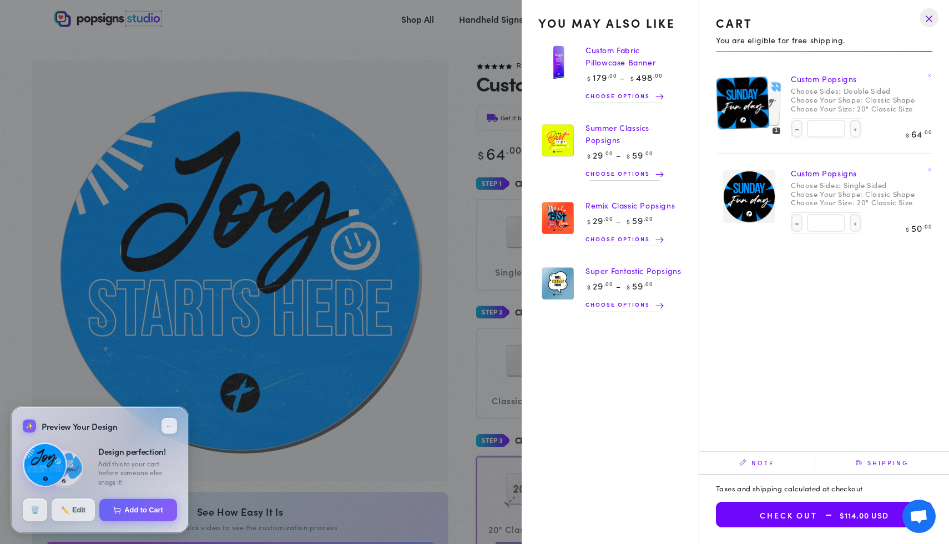
click at [932, 17] on drawer-close-button at bounding box center [929, 18] width 29 height 24
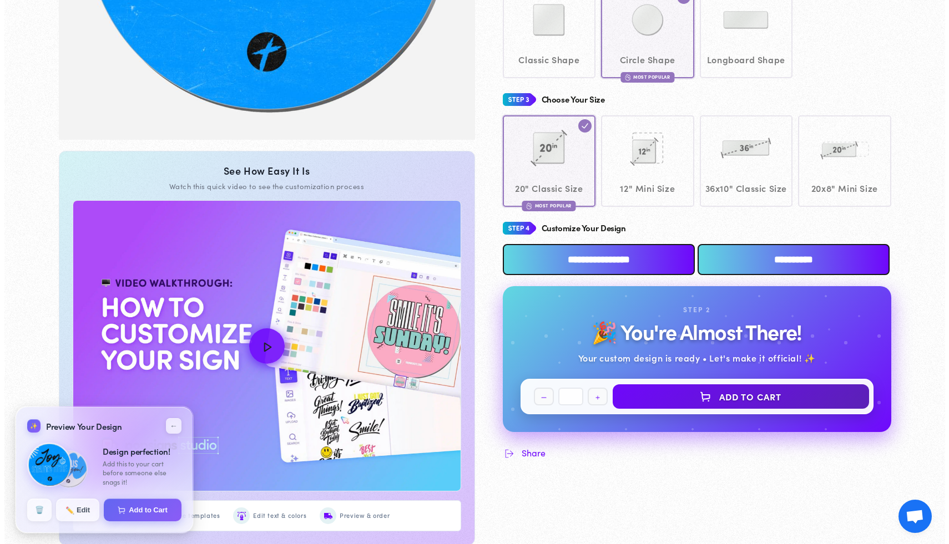
scroll to position [360, 0]
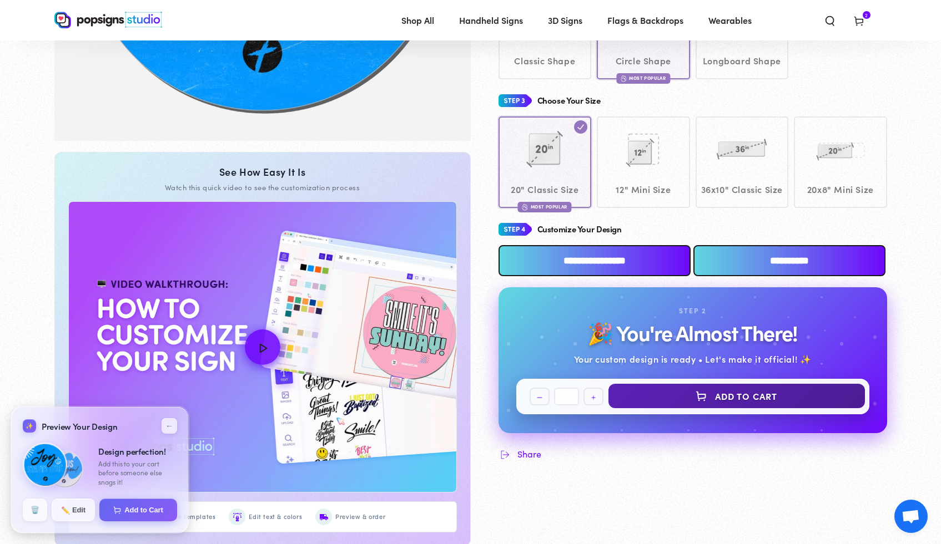
click at [695, 408] on button "Add to Cart" at bounding box center [736, 396] width 256 height 24
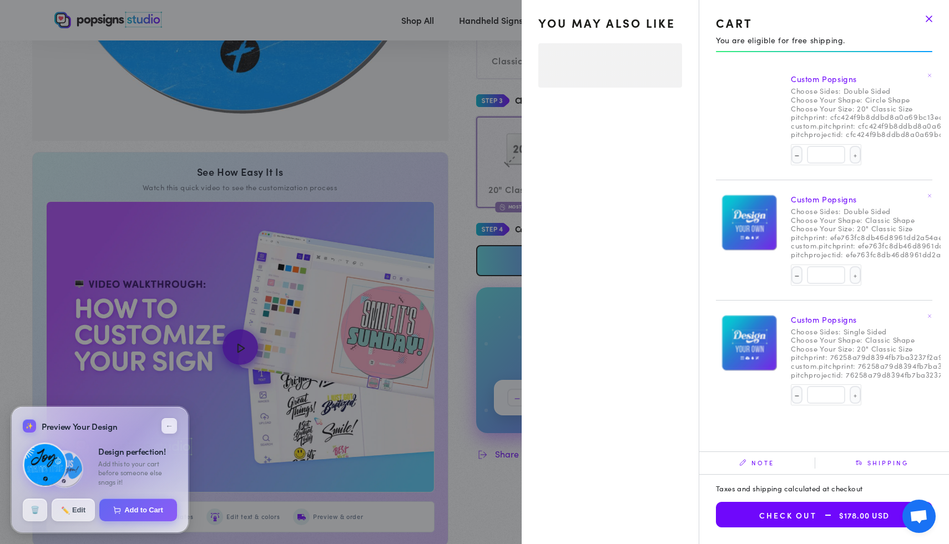
select select "**********"
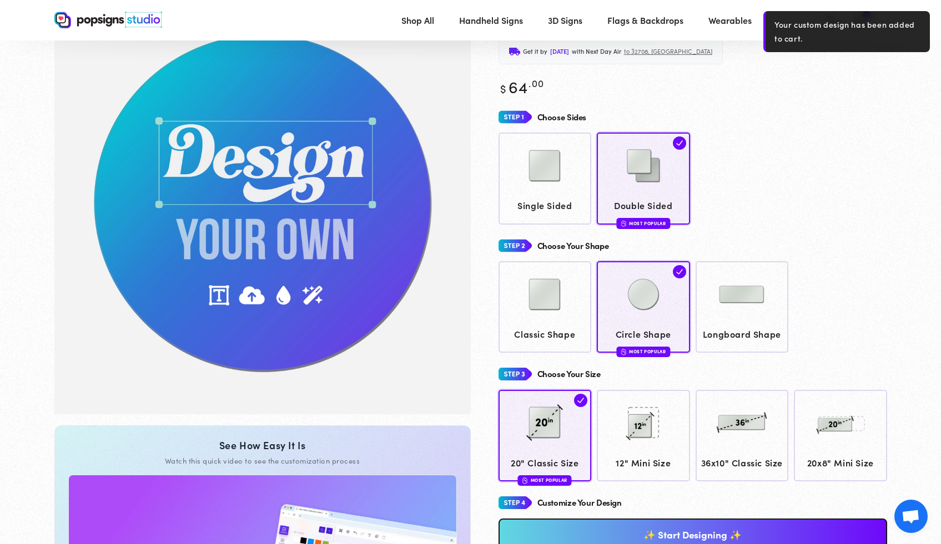
scroll to position [84, 0]
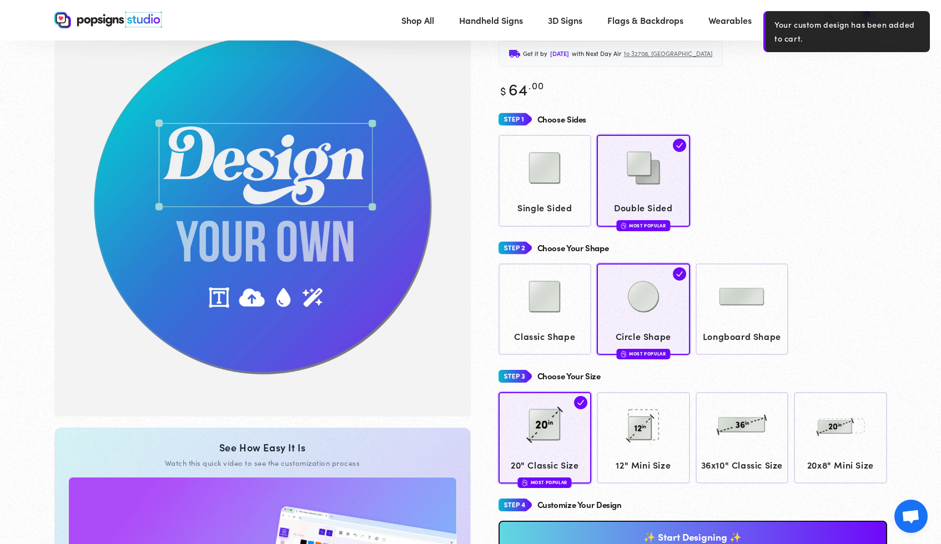
click at [890, 89] on section "Skip to product information 1 / of 1 See How Easy It Is Watch this quick video …" at bounding box center [471, 434] width 888 height 877
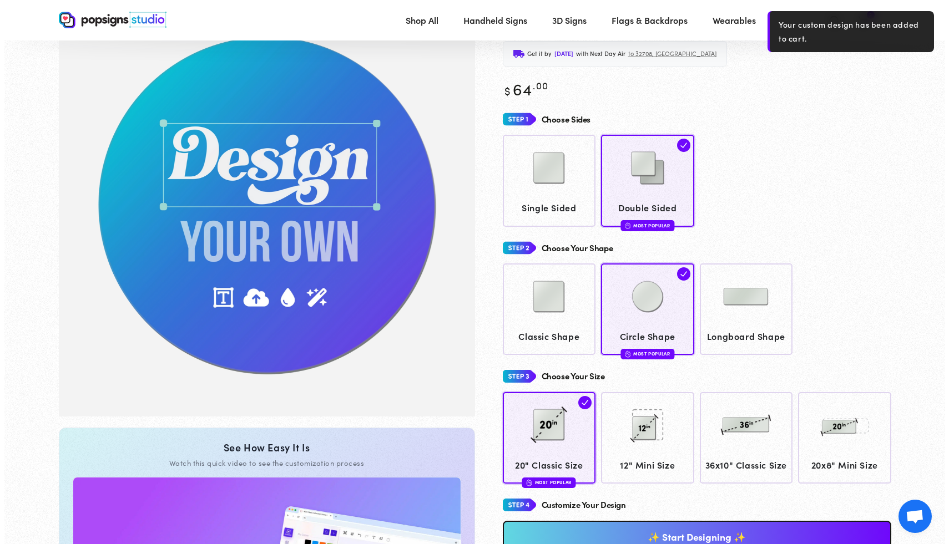
scroll to position [42, 0]
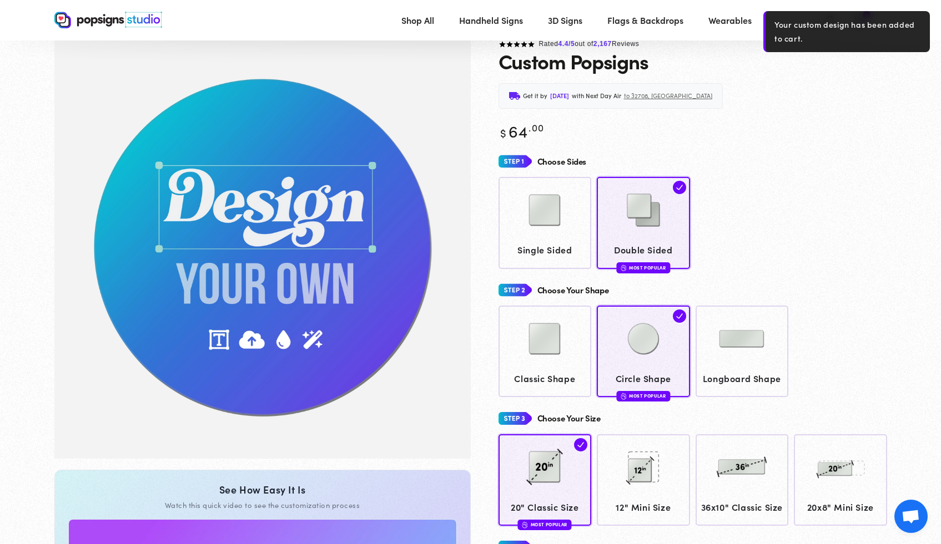
click at [776, 107] on div "Get it by [DATE] with Next Day Air to 32708, [GEOGRAPHIC_DATA]" at bounding box center [692, 96] width 388 height 26
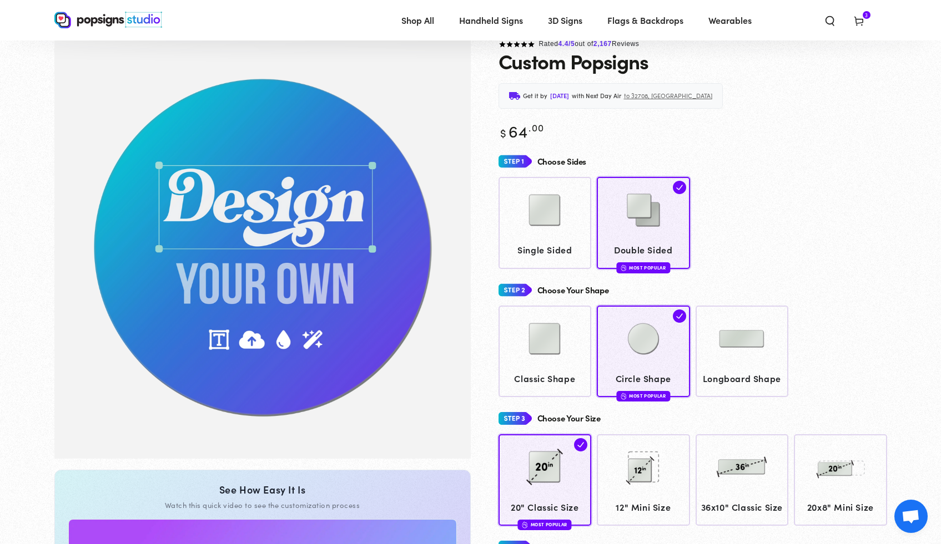
click at [859, 18] on icon at bounding box center [858, 20] width 11 height 11
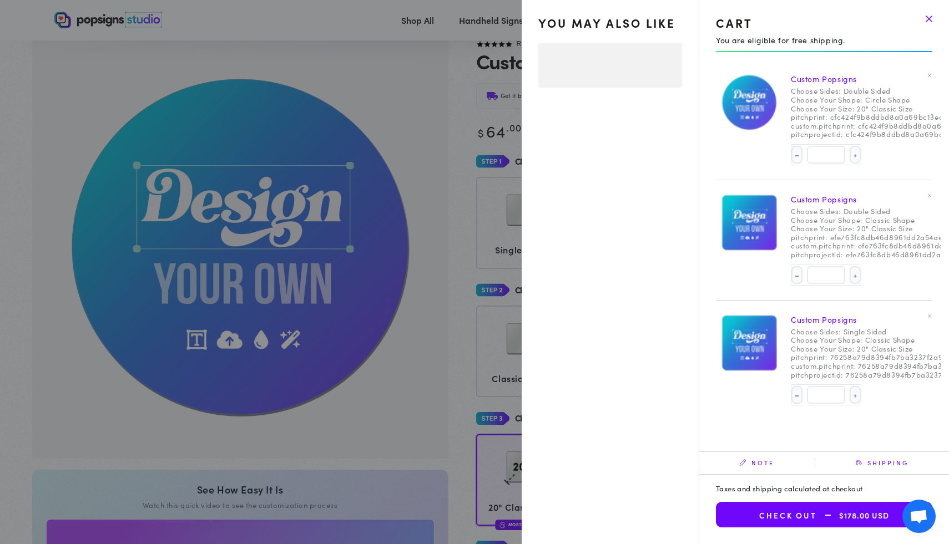
select select "**********"
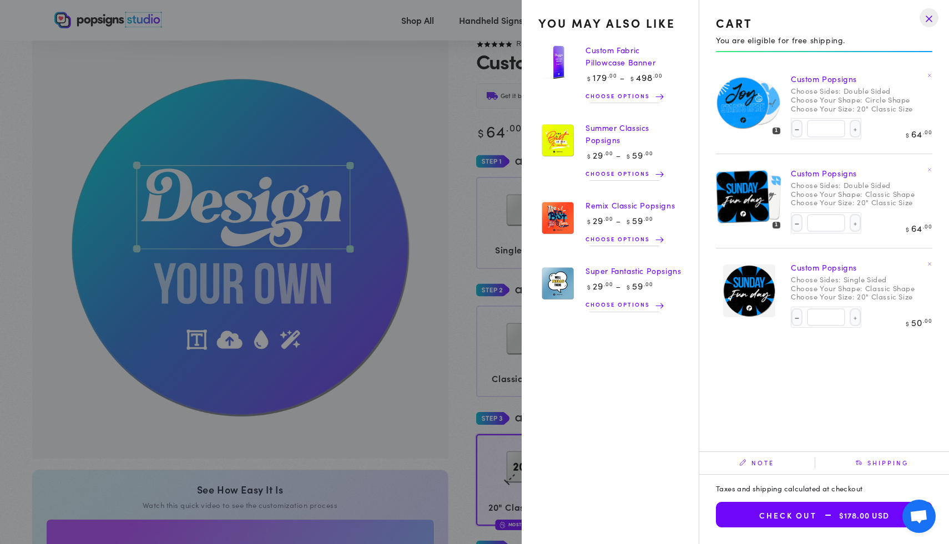
click at [840, 267] on link "Custom Popsigns" at bounding box center [824, 267] width 66 height 11
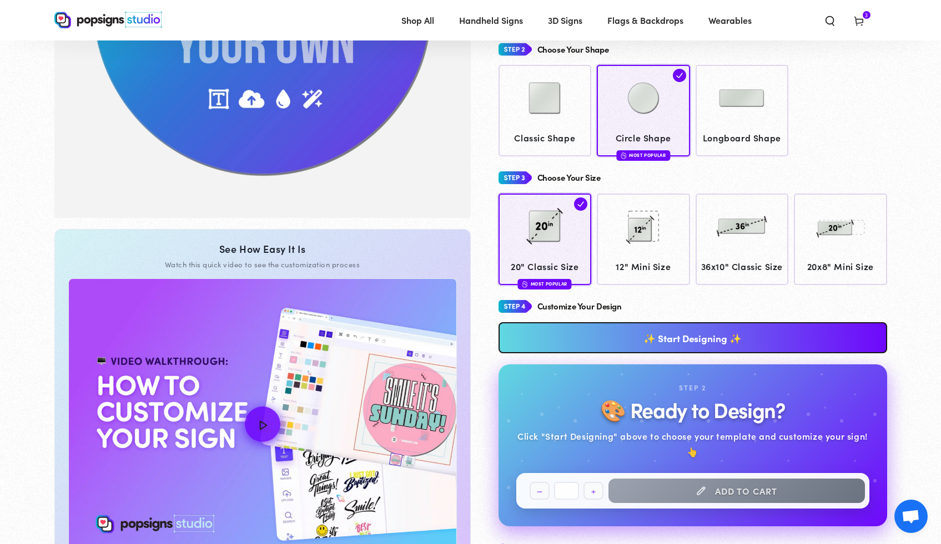
scroll to position [290, 0]
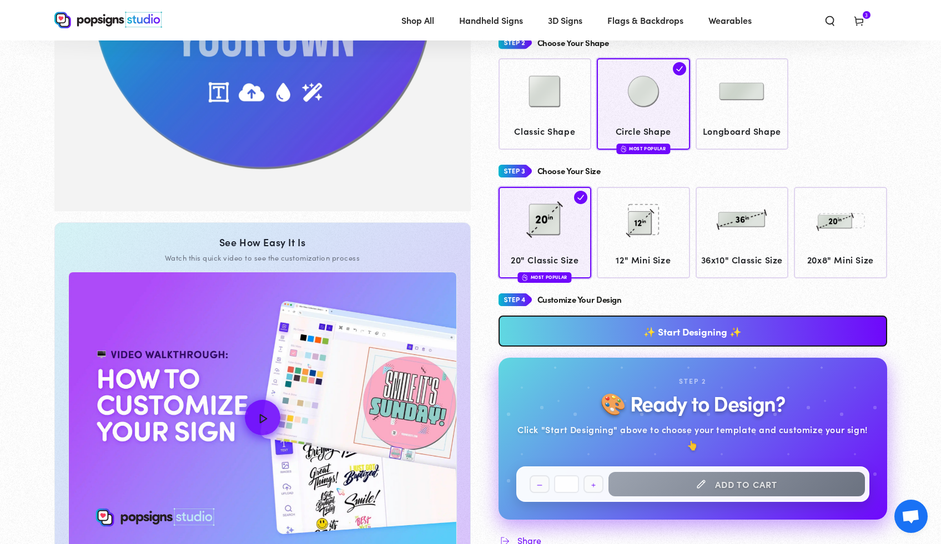
click at [642, 347] on link "✨ Start Designing ✨" at bounding box center [692, 331] width 388 height 31
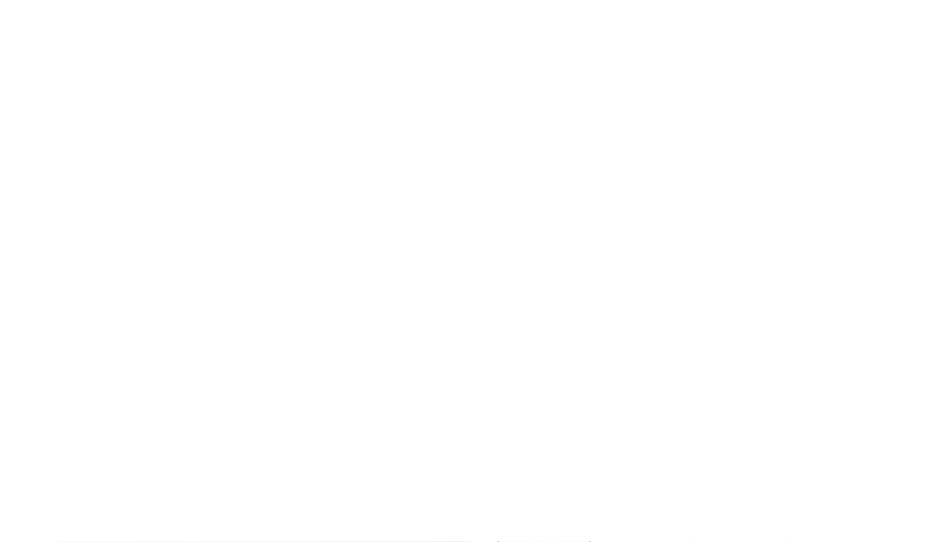
scroll to position [0, 0]
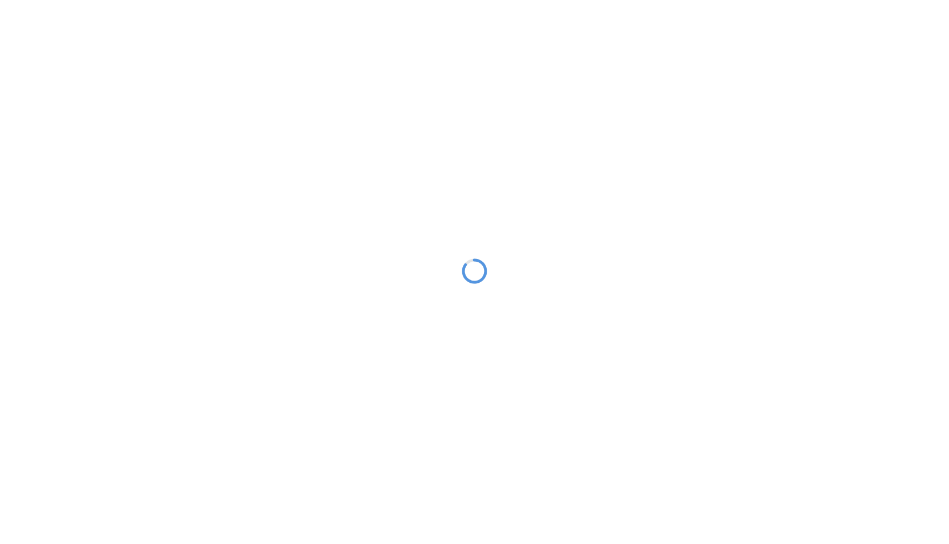
type textarea "An ancient tree with a door leading to a magical world"
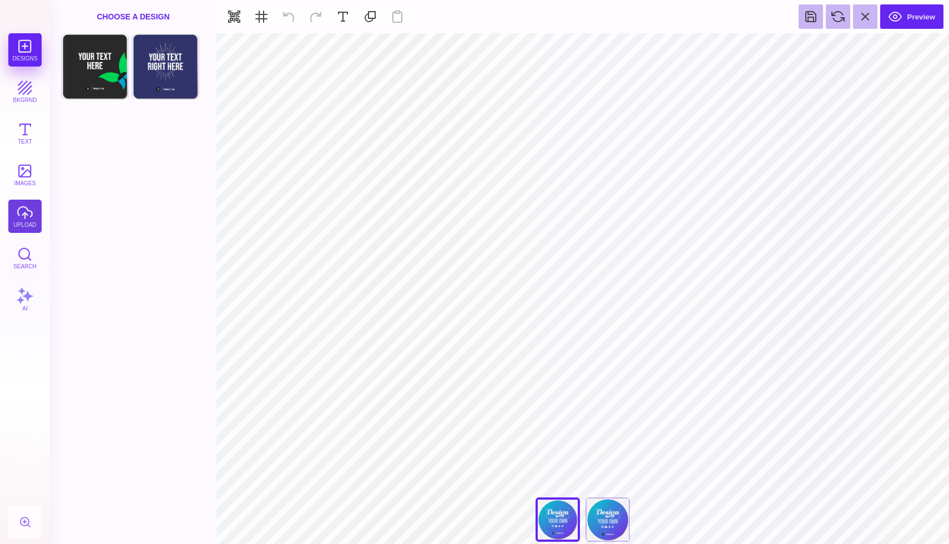
click at [24, 215] on button "upload" at bounding box center [24, 216] width 33 height 33
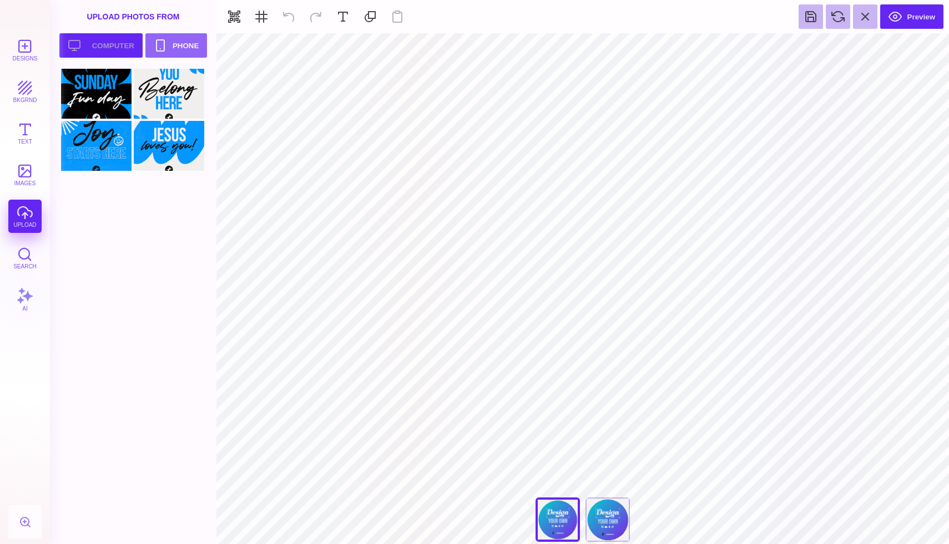
click at [118, 48] on button "Upload your artwork Computer" at bounding box center [100, 45] width 83 height 24
click at [105, 200] on div at bounding box center [96, 198] width 70 height 50
type input "#000000"
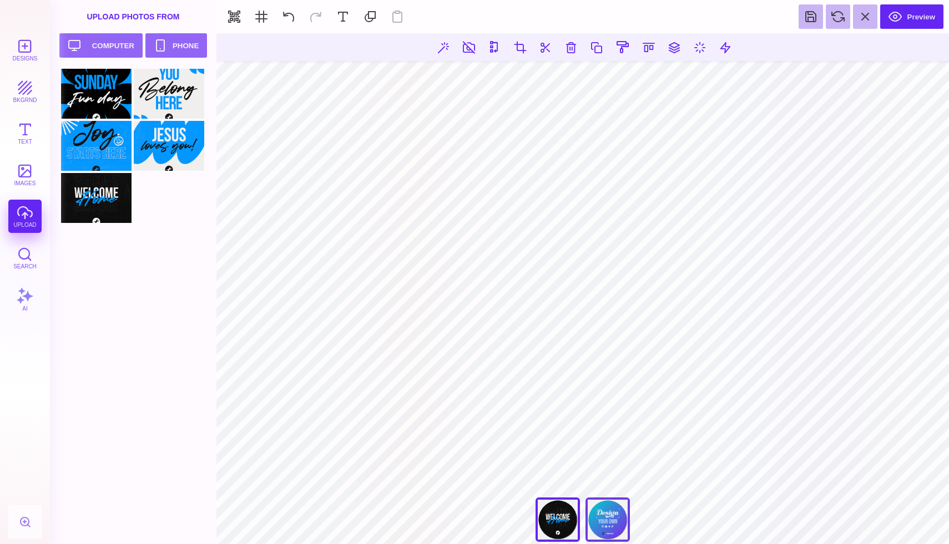
click at [594, 518] on div "Back" at bounding box center [607, 520] width 44 height 44
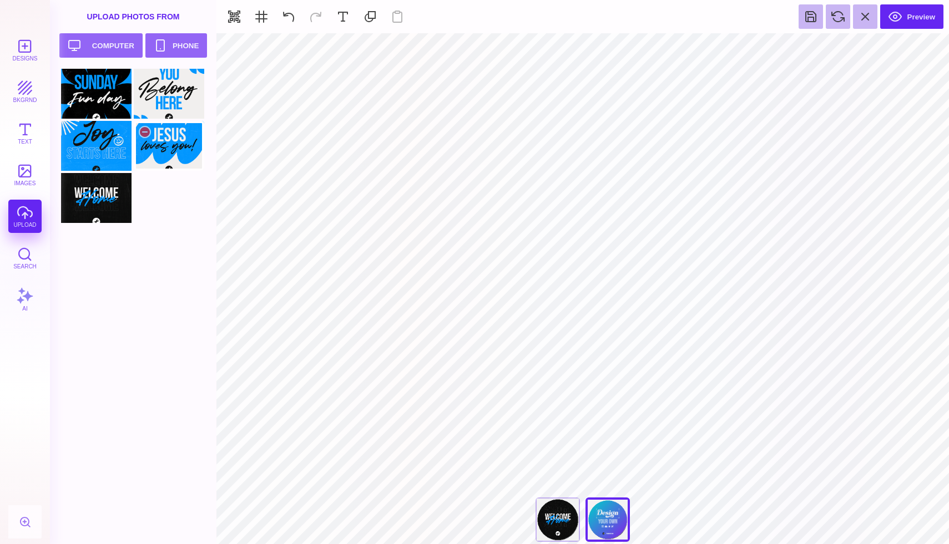
click at [170, 143] on div at bounding box center [169, 146] width 70 height 50
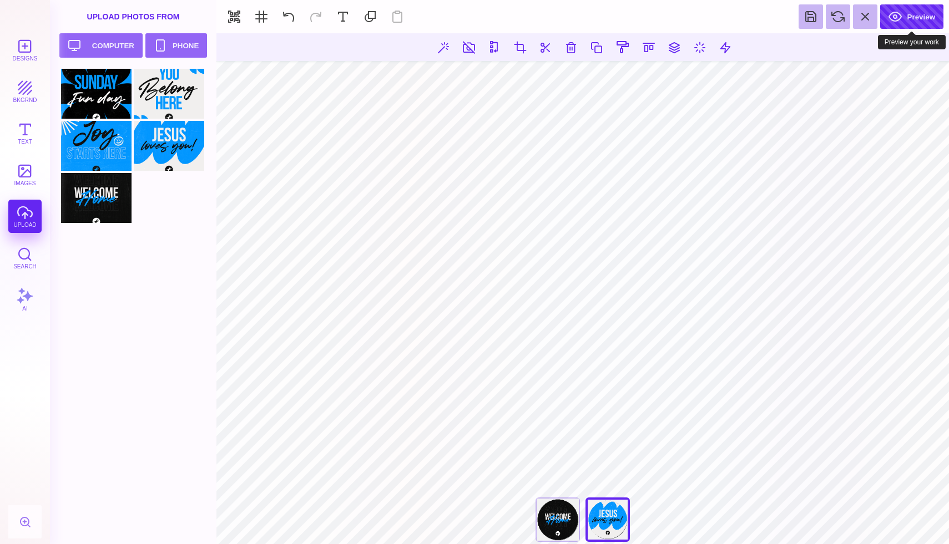
click at [917, 19] on button "Preview" at bounding box center [911, 16] width 63 height 24
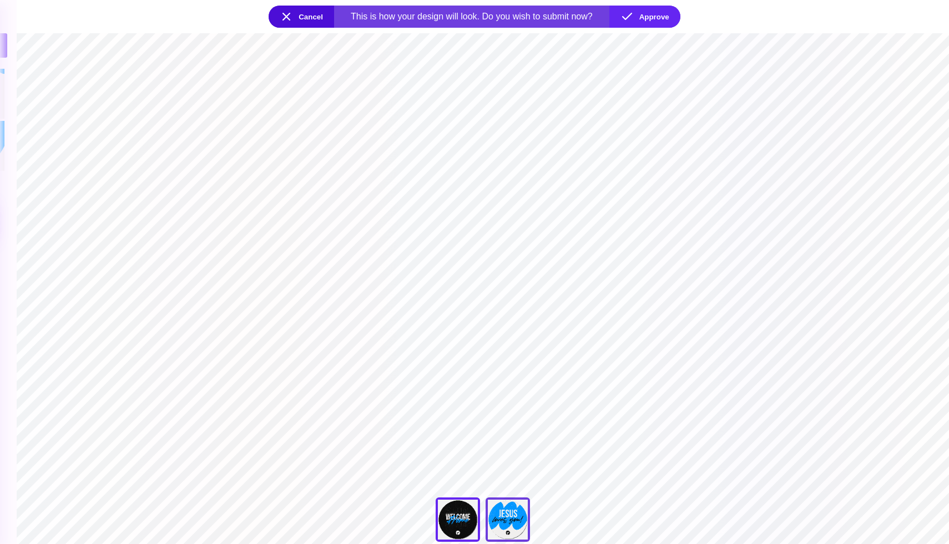
click at [516, 516] on div "Back" at bounding box center [508, 520] width 44 height 44
click at [662, 14] on button "Approve" at bounding box center [644, 17] width 71 height 22
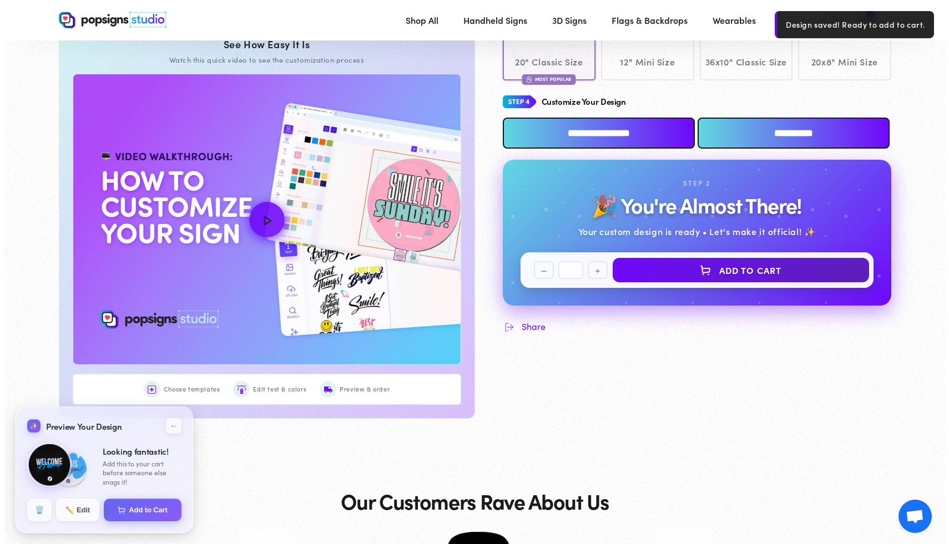
scroll to position [490, 0]
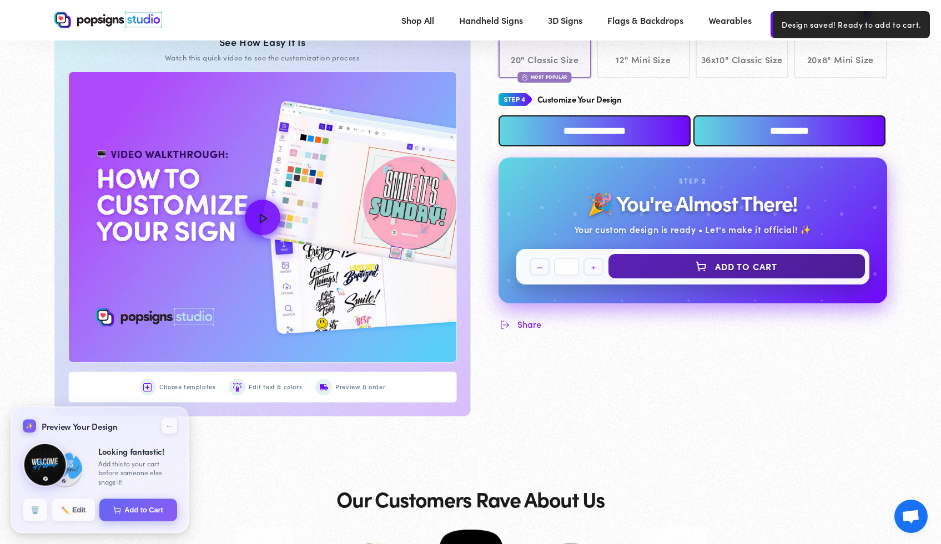
click at [758, 279] on button "Add to Cart" at bounding box center [736, 266] width 256 height 24
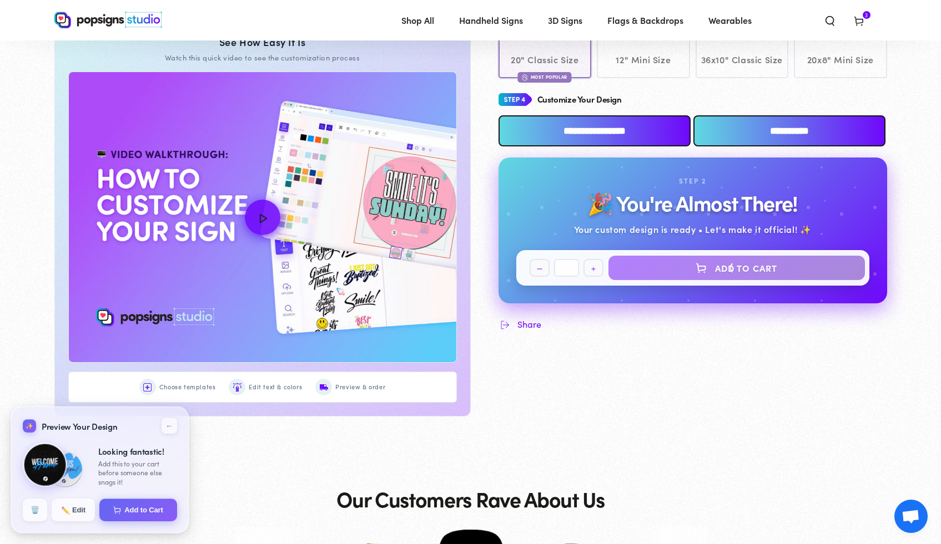
select select "**********"
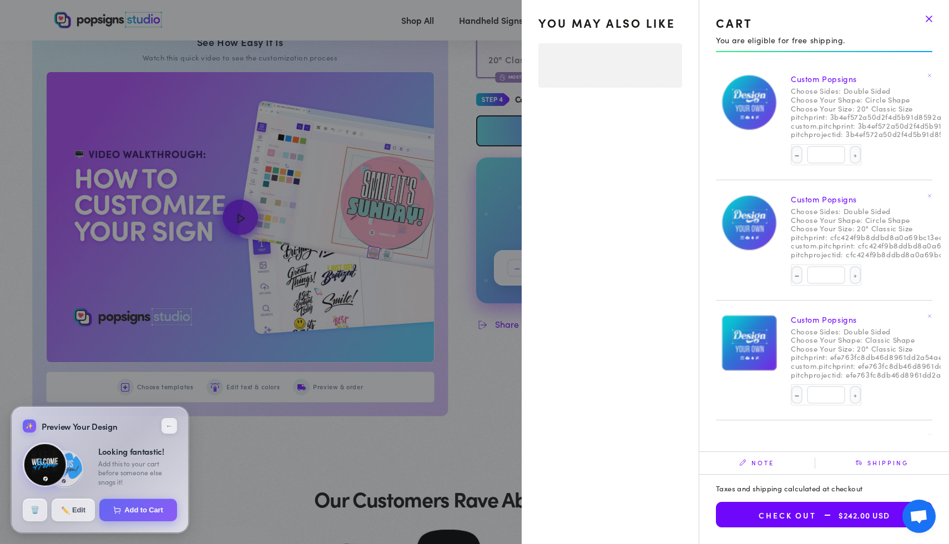
select select "**********"
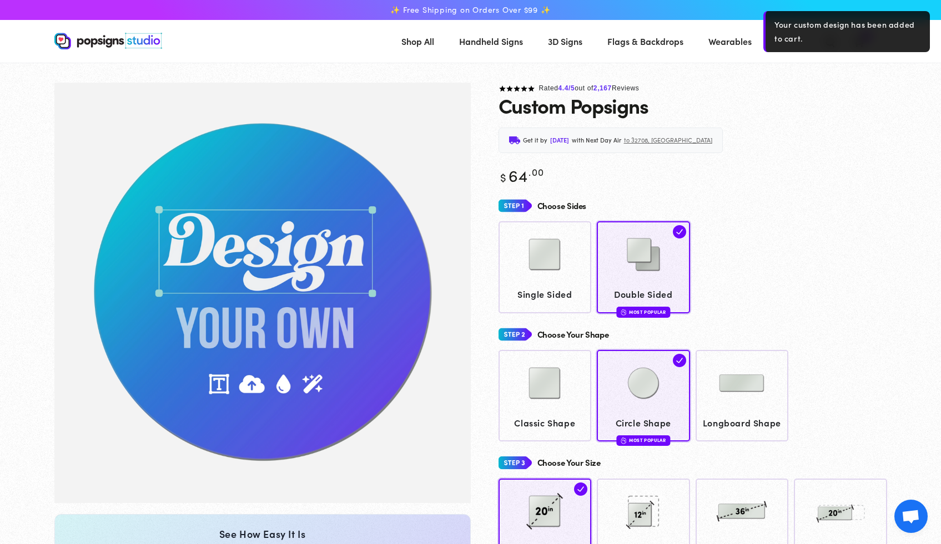
click at [884, 26] on div "Your custom design has been added to cart." at bounding box center [846, 31] width 166 height 41
click at [842, 4] on div "✨ Free Shipping on Orders Over $99 ✨" at bounding box center [470, 10] width 832 height 20
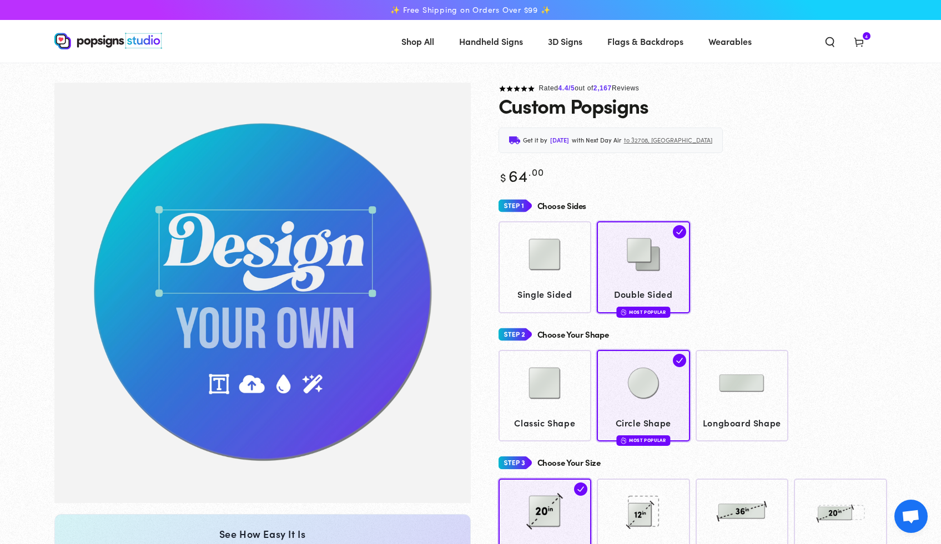
click at [858, 39] on icon at bounding box center [858, 41] width 11 height 11
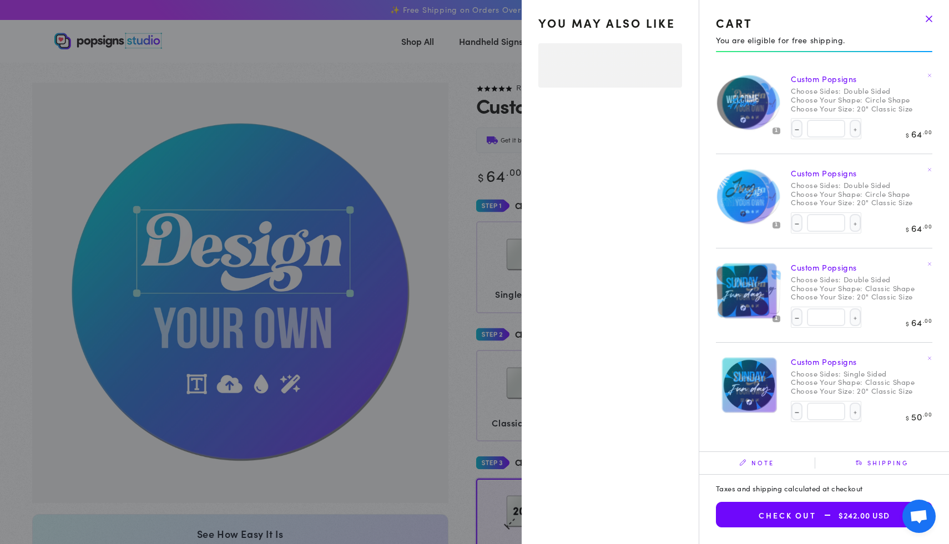
select select "**********"
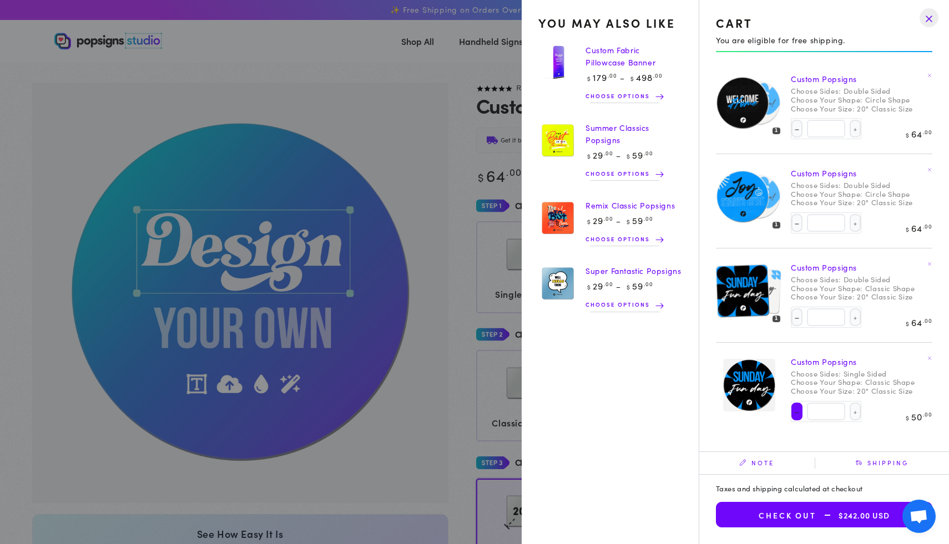
click at [796, 412] on button "Decrease quantity for Custom Popsigns" at bounding box center [796, 412] width 11 height 18
type input "*"
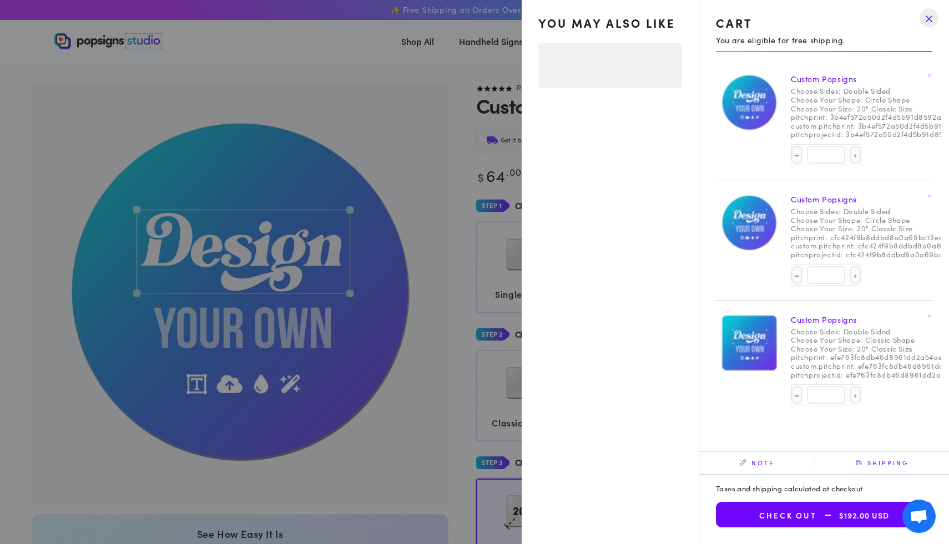
select select "**********"
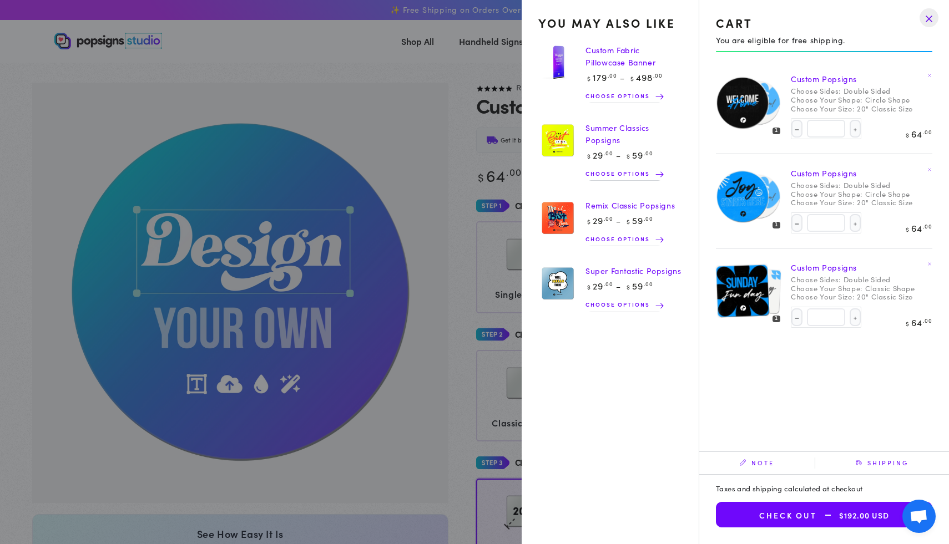
click at [844, 53] on summary "Cart 3 3 items" at bounding box center [858, 41] width 29 height 24
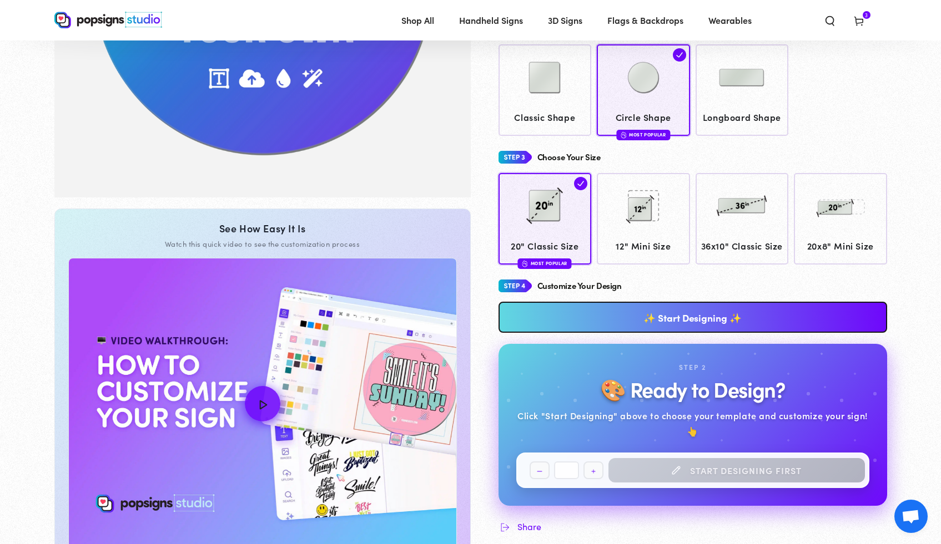
scroll to position [302, 0]
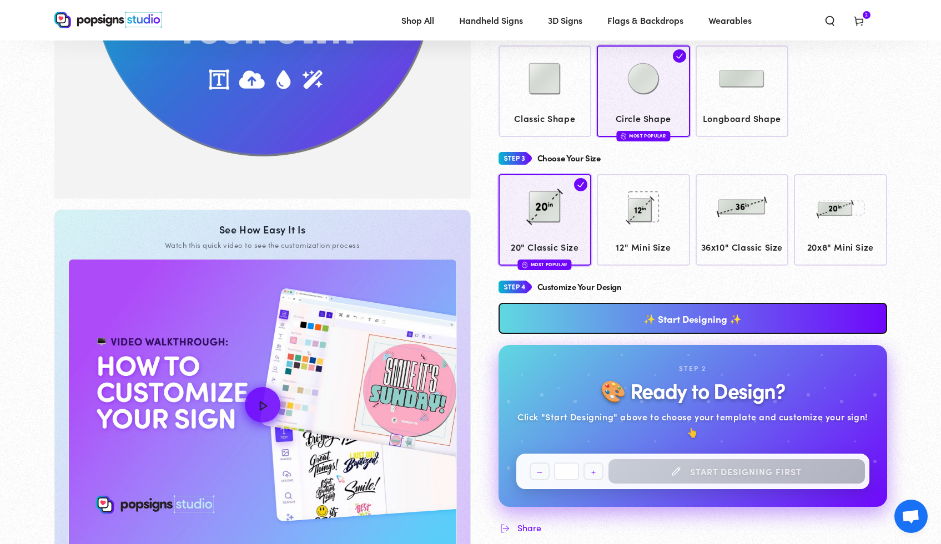
click at [677, 334] on link "✨ Start Designing ✨" at bounding box center [692, 318] width 388 height 31
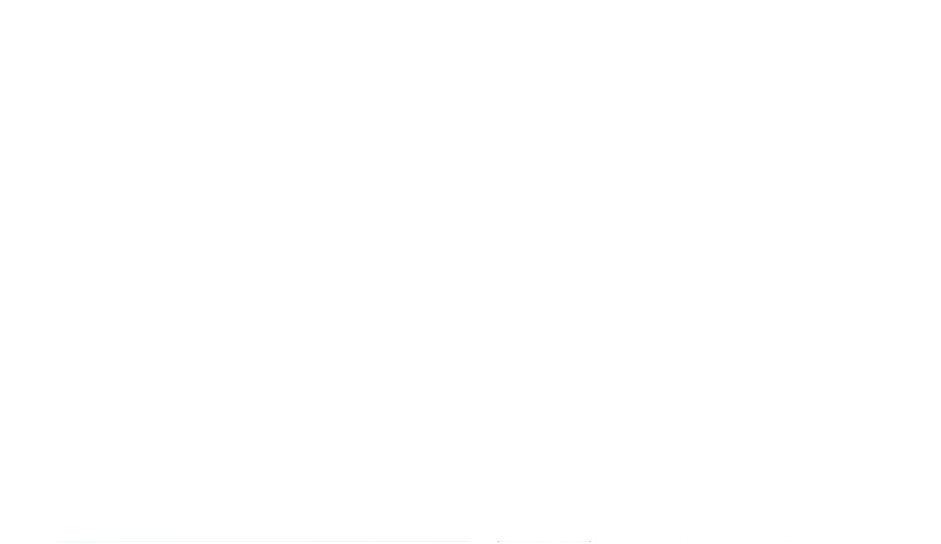
scroll to position [0, 0]
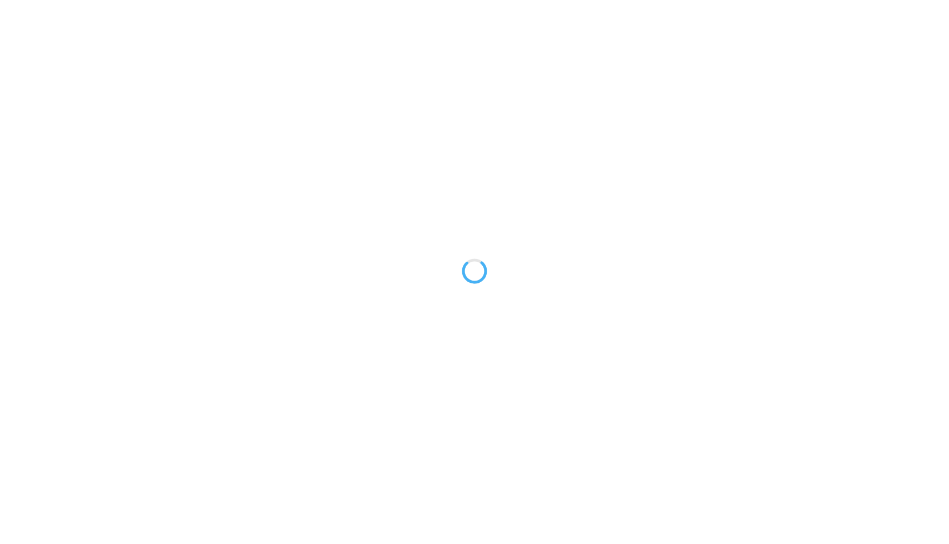
type textarea "An ancient tree with a door leading to a magical world"
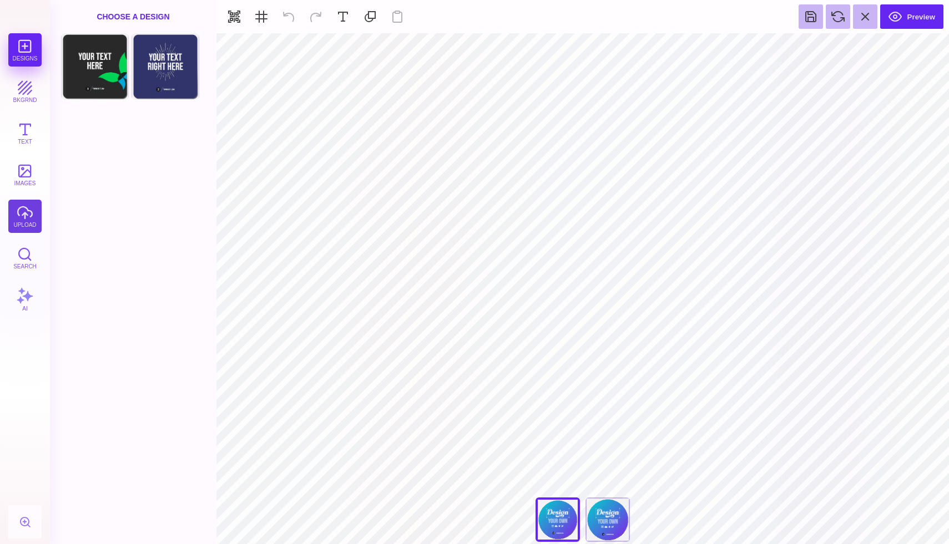
click at [33, 212] on button "upload" at bounding box center [24, 216] width 33 height 33
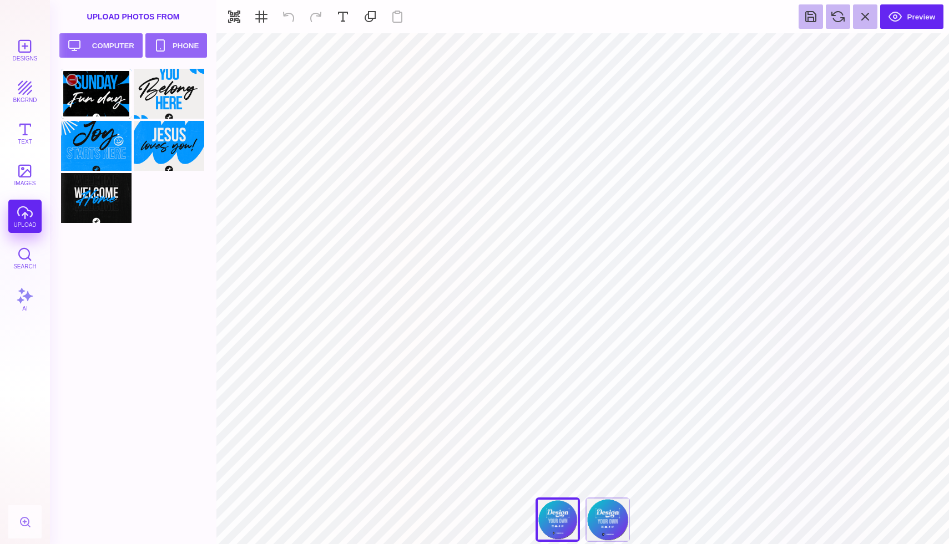
click at [94, 100] on div at bounding box center [96, 94] width 70 height 50
type input "#000000"
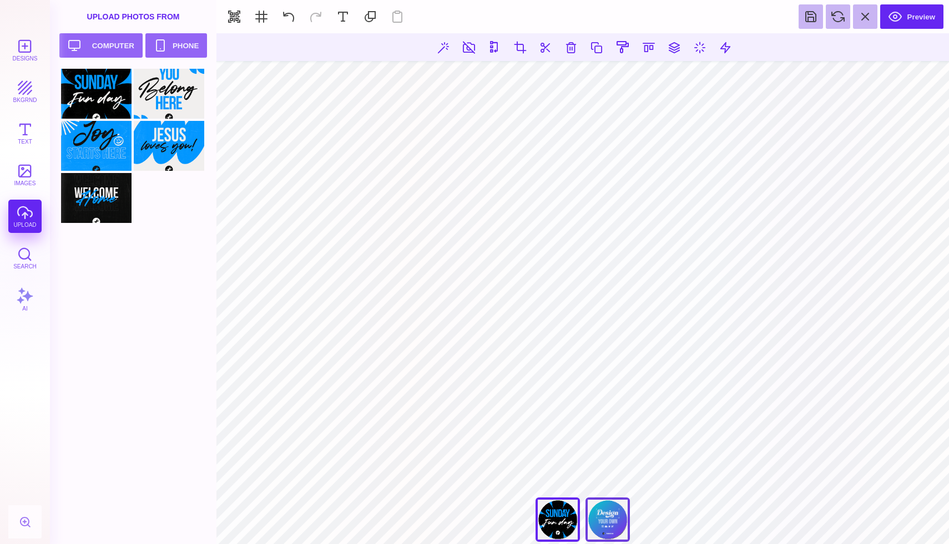
click at [607, 522] on div "Back" at bounding box center [607, 520] width 44 height 44
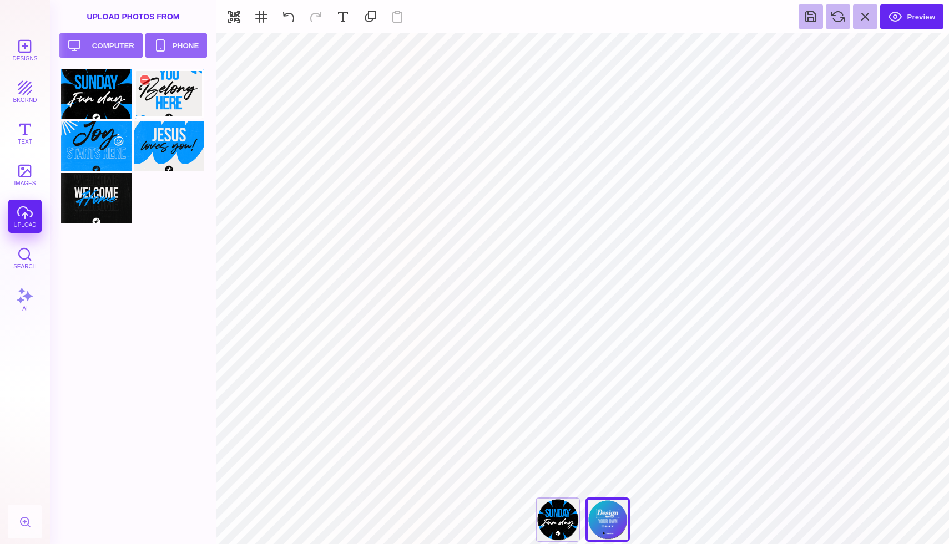
click at [160, 100] on div at bounding box center [169, 94] width 70 height 50
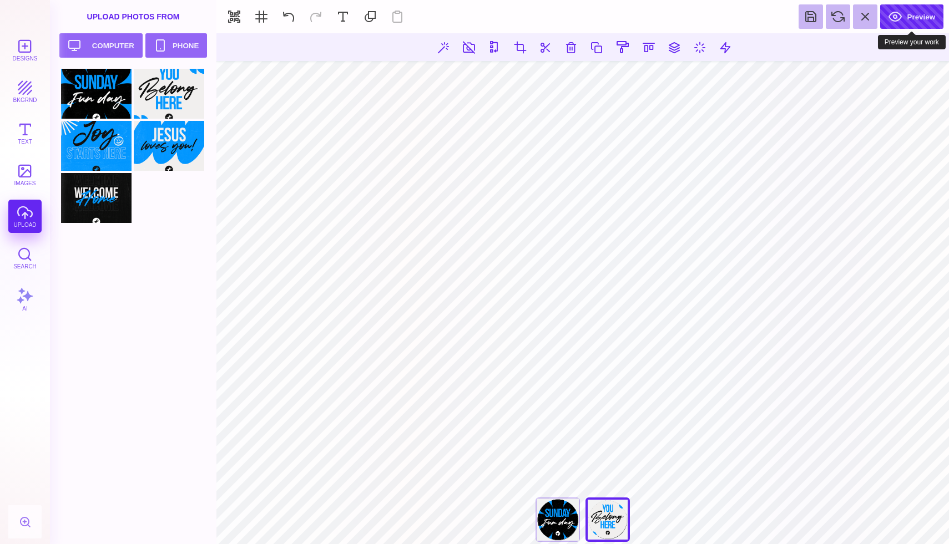
click at [905, 20] on button "Preview" at bounding box center [911, 16] width 63 height 24
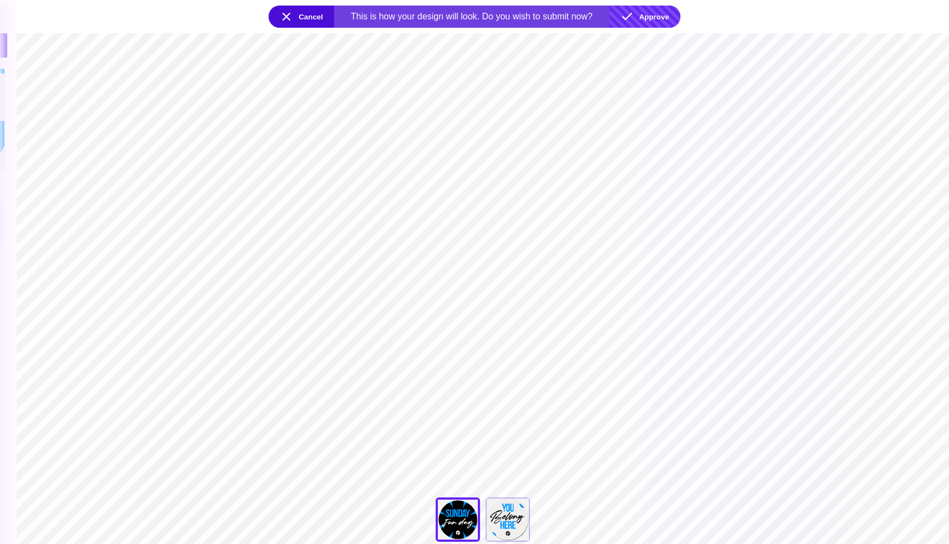
click at [660, 14] on button "Approve" at bounding box center [644, 17] width 71 height 22
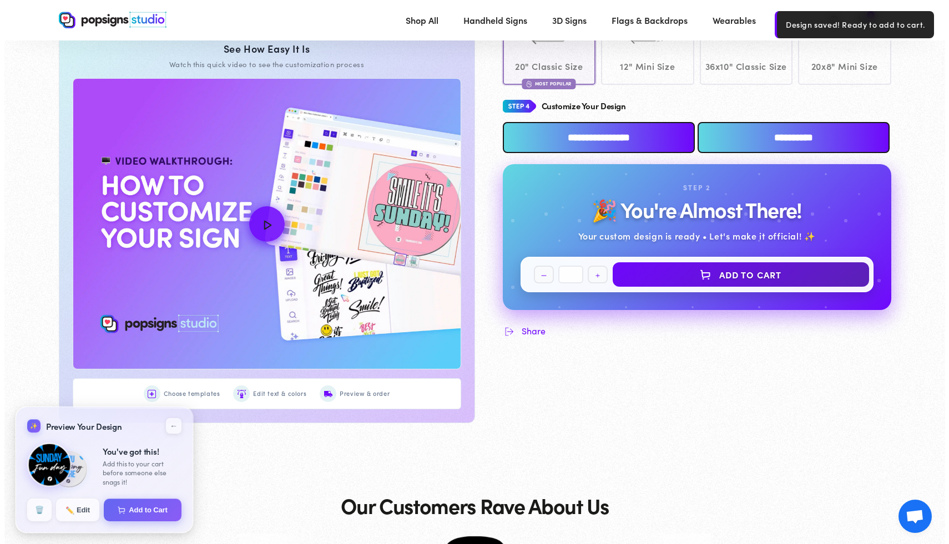
scroll to position [488, 0]
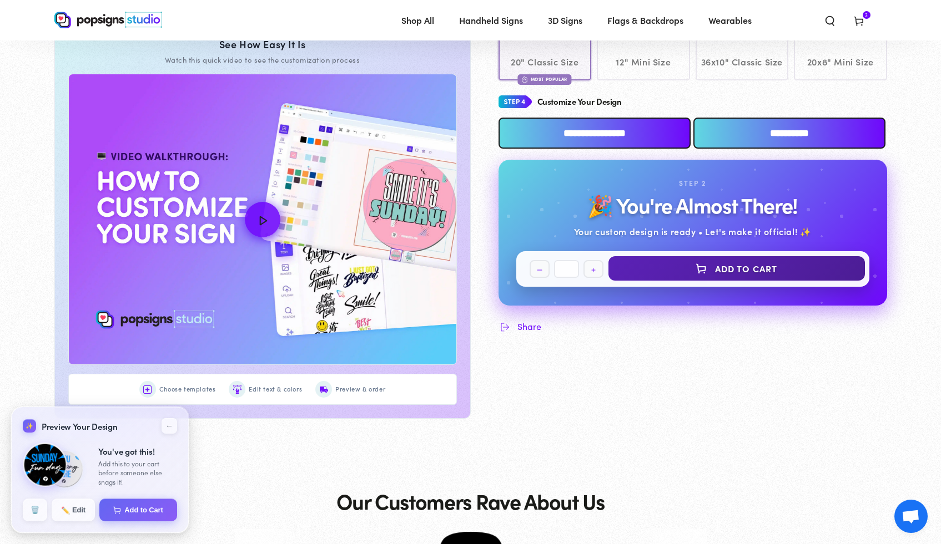
click at [729, 279] on button "Add to Cart" at bounding box center [736, 268] width 256 height 24
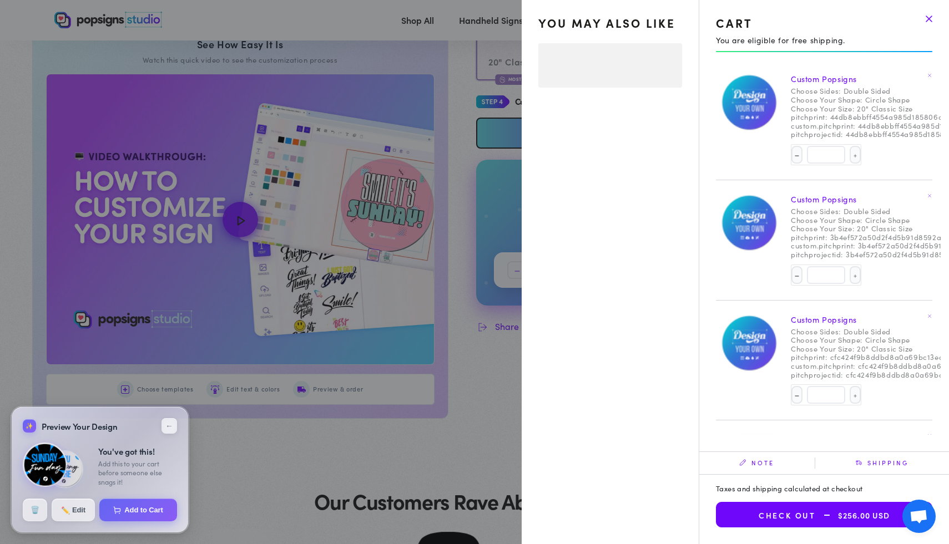
select select "**********"
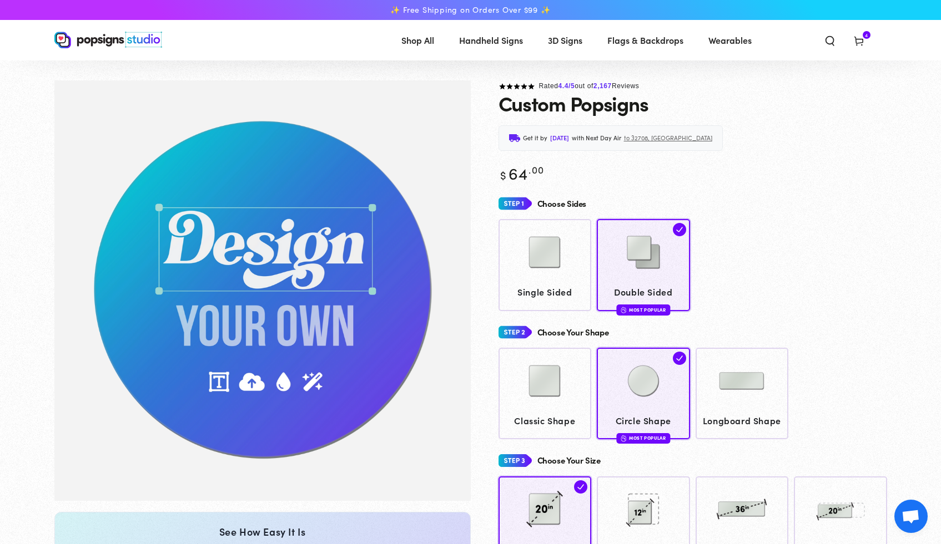
click at [652, 38] on span "Flags & Backdrops" at bounding box center [645, 40] width 76 height 16
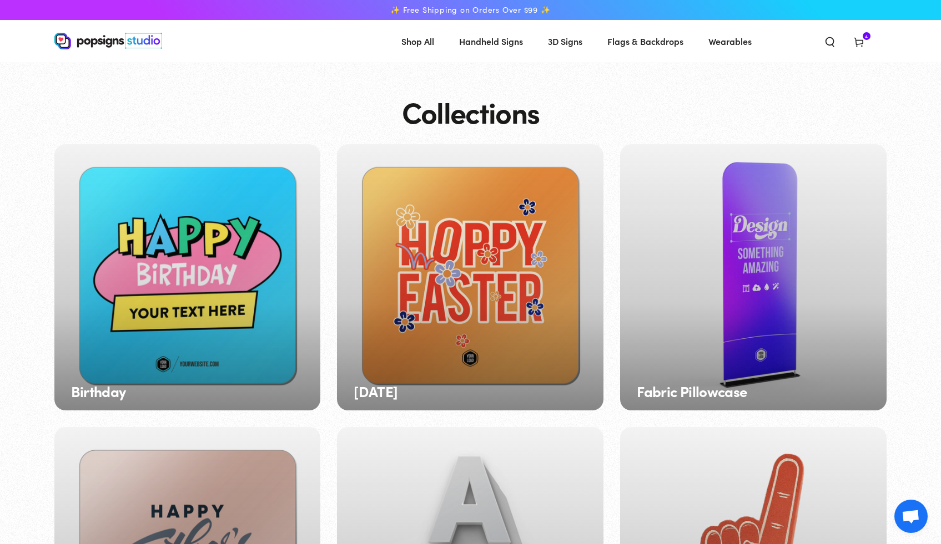
click at [830, 49] on span "Search our site" at bounding box center [829, 41] width 29 height 24
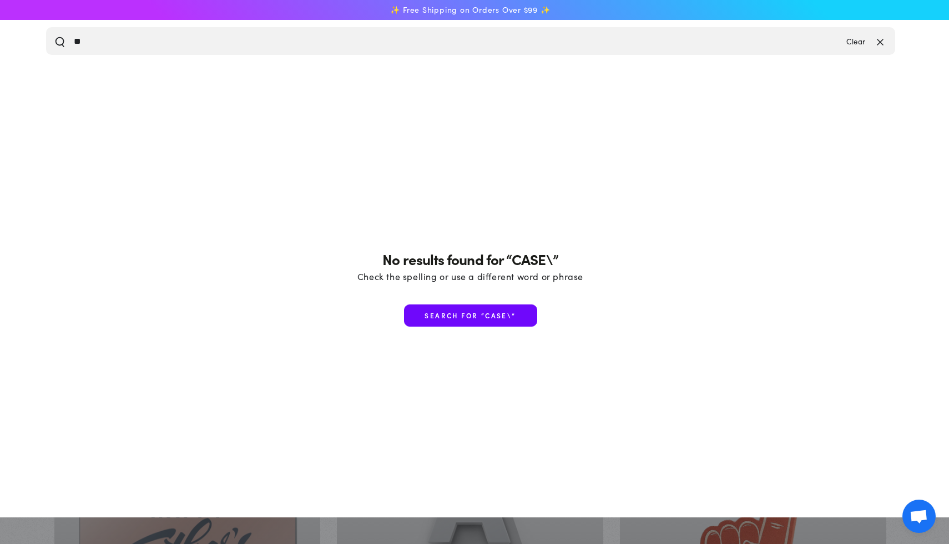
type input "*"
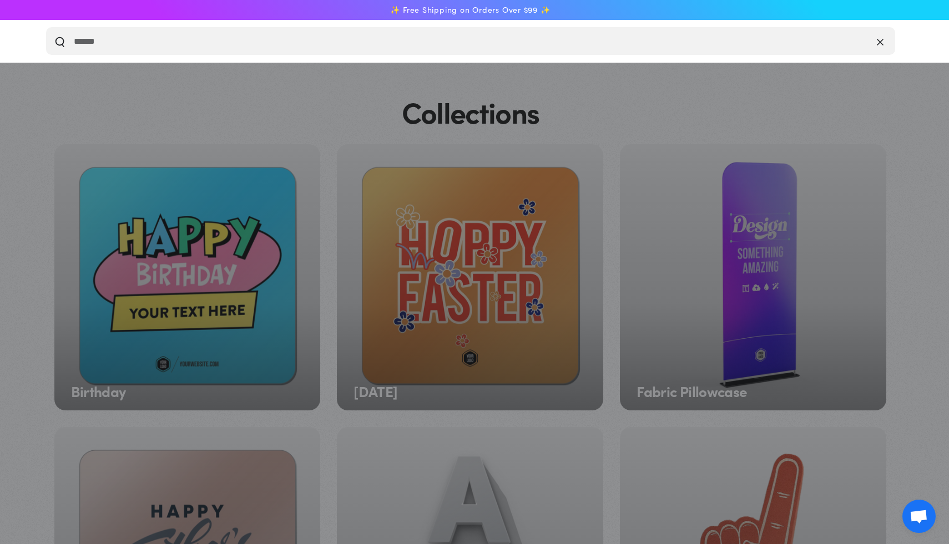
click at [874, 36] on button "Close" at bounding box center [880, 40] width 13 height 13
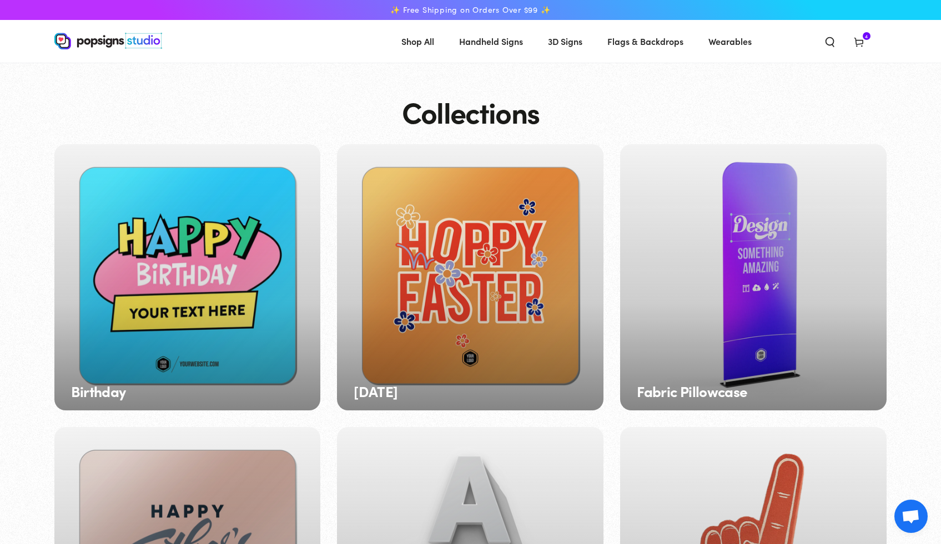
click at [865, 41] on span "Cart 4 4 items" at bounding box center [858, 41] width 29 height 24
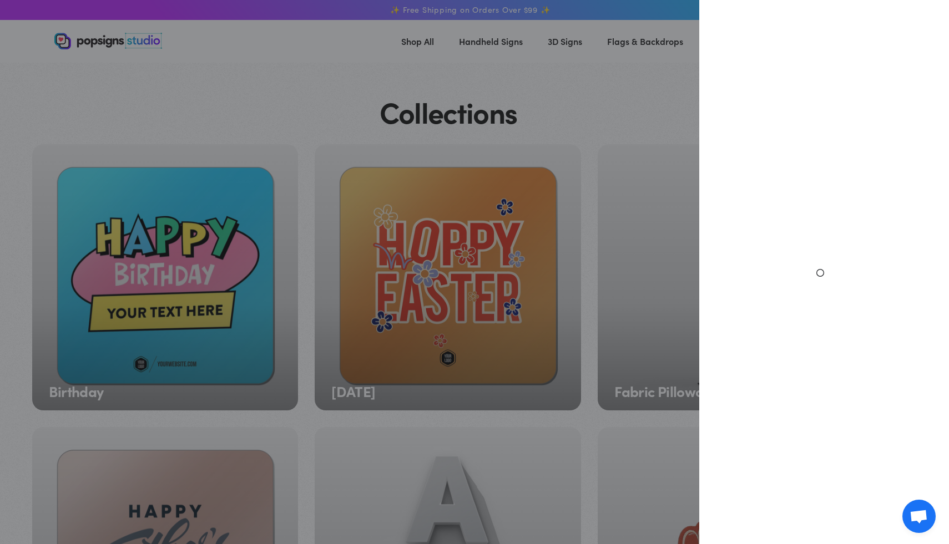
select select "**********"
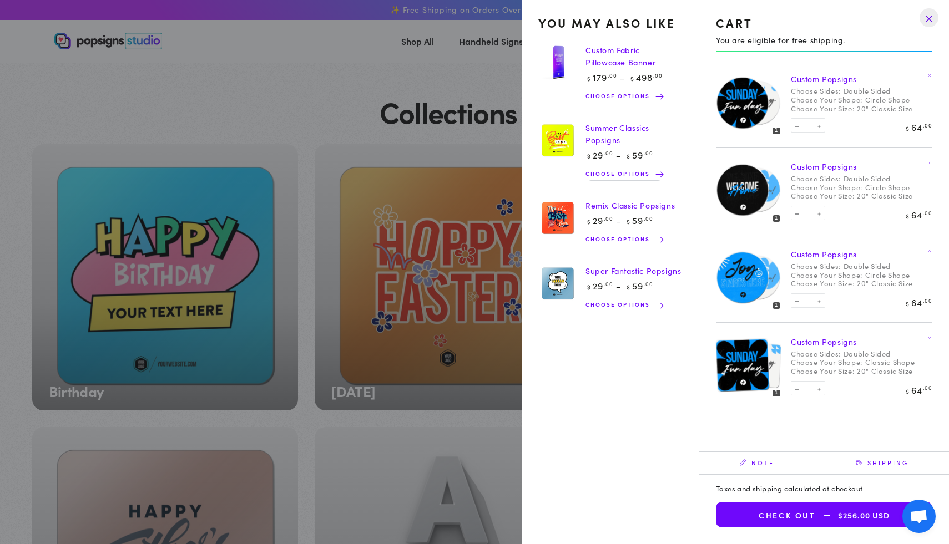
click at [844, 53] on summary "Cart 4 4 items" at bounding box center [858, 41] width 29 height 24
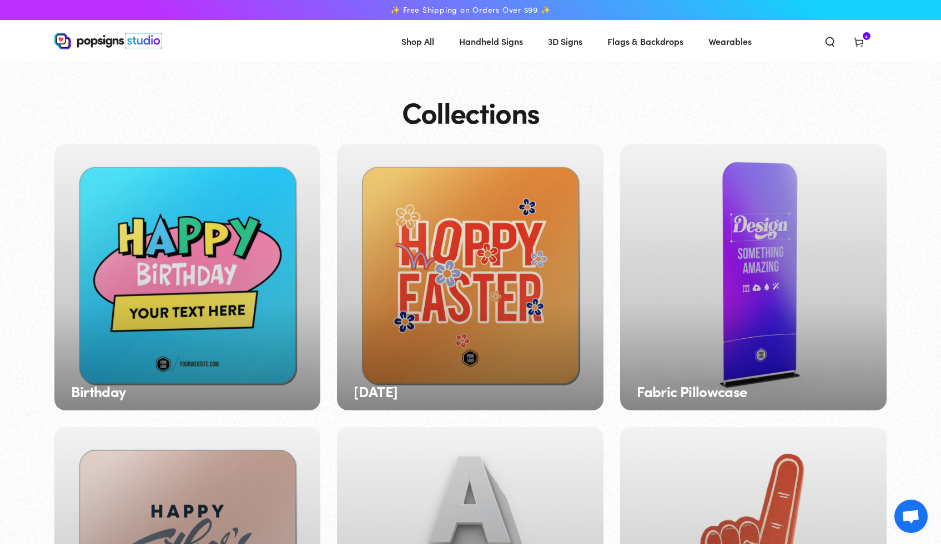
click at [857, 39] on icon at bounding box center [858, 41] width 11 height 11
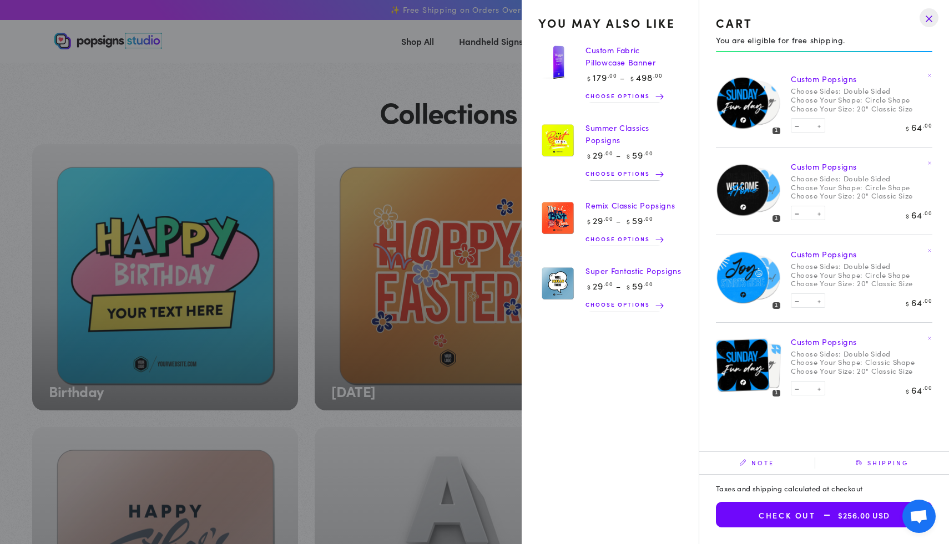
click at [838, 81] on link "Custom Popsigns" at bounding box center [824, 78] width 66 height 11
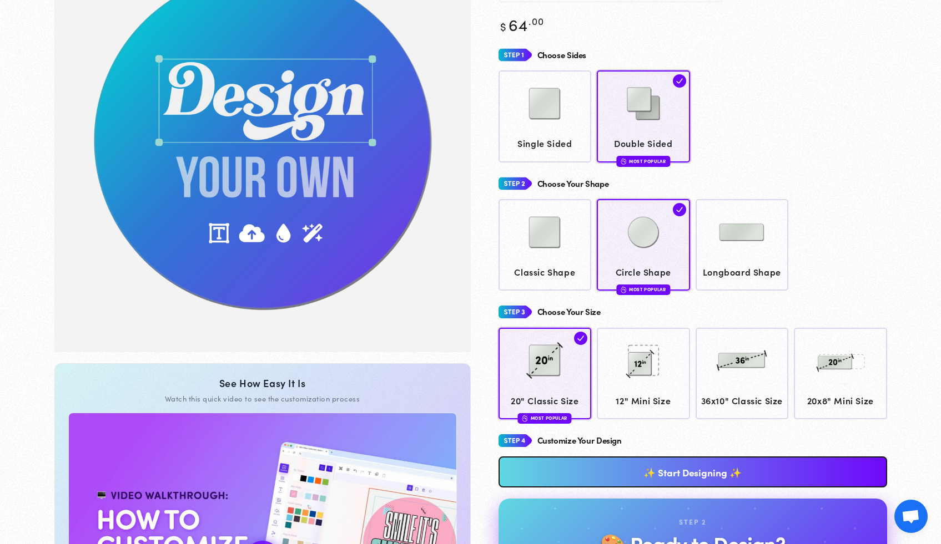
scroll to position [159, 0]
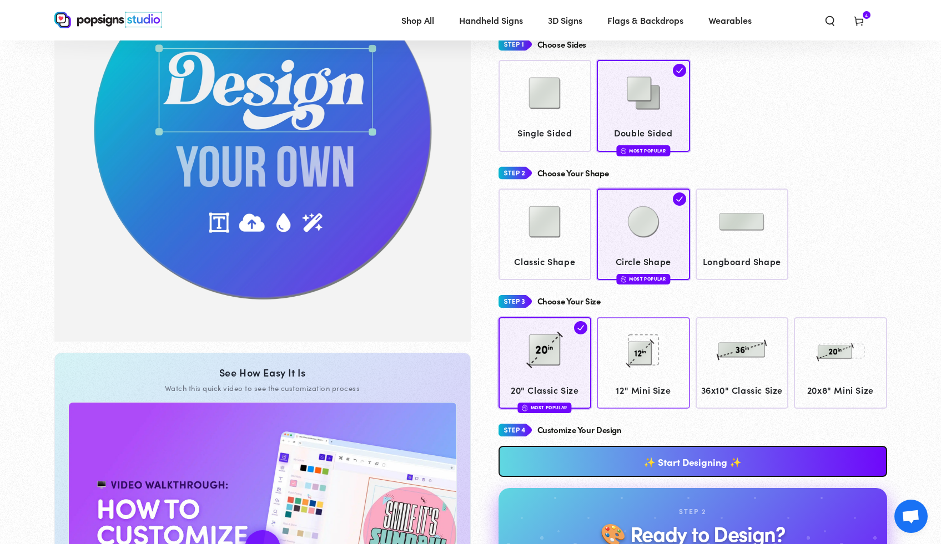
click at [635, 379] on link "12" Mini Size" at bounding box center [643, 363] width 93 height 92
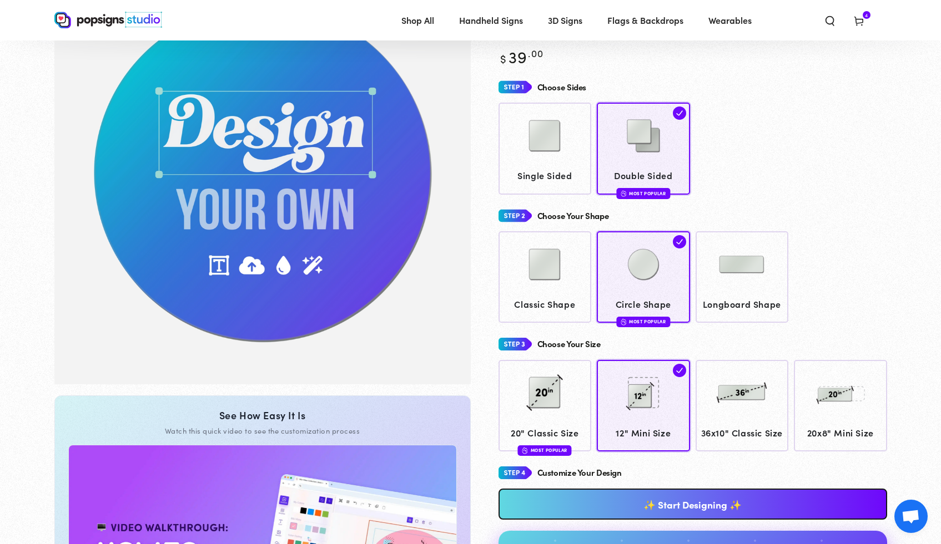
scroll to position [109, 0]
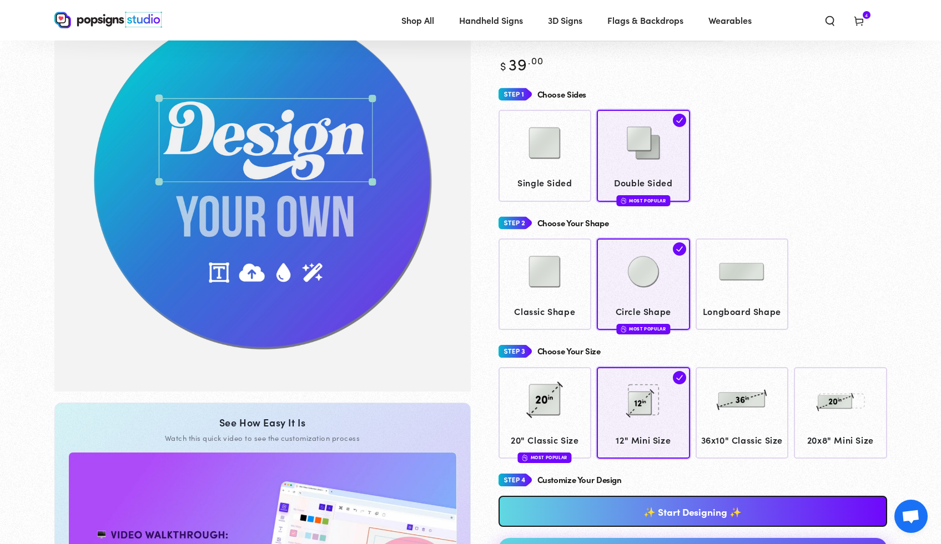
click at [691, 522] on link "✨ Start Designing ✨" at bounding box center [692, 511] width 388 height 31
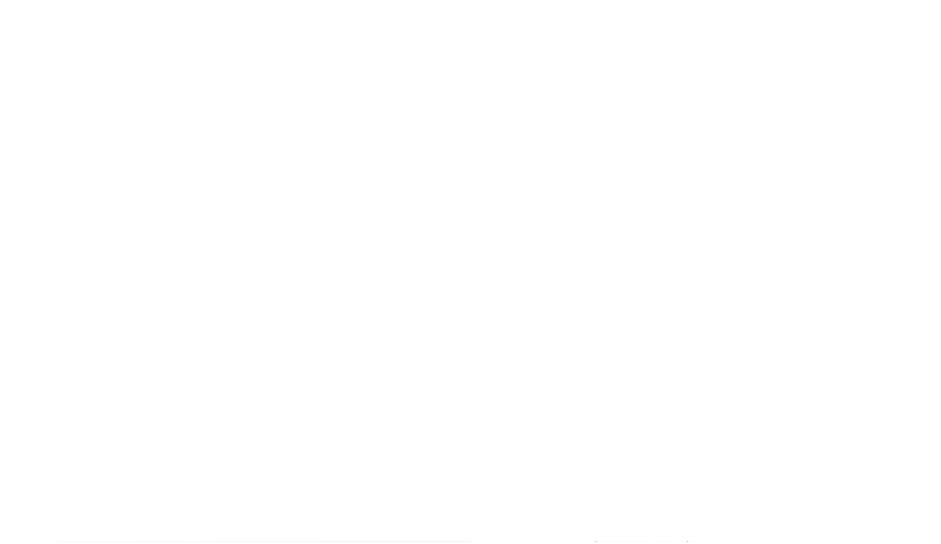
scroll to position [0, 0]
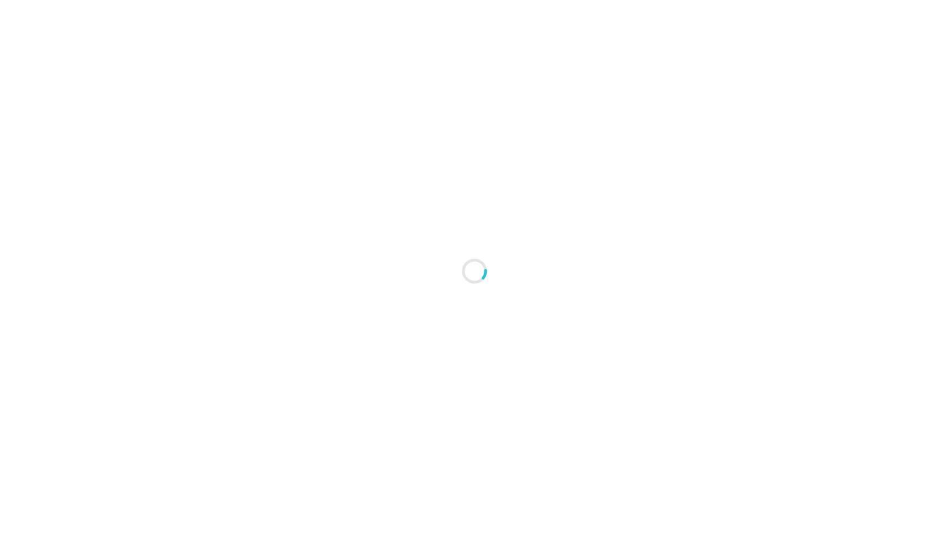
type textarea "An ancient tree with a door leading to a magical world"
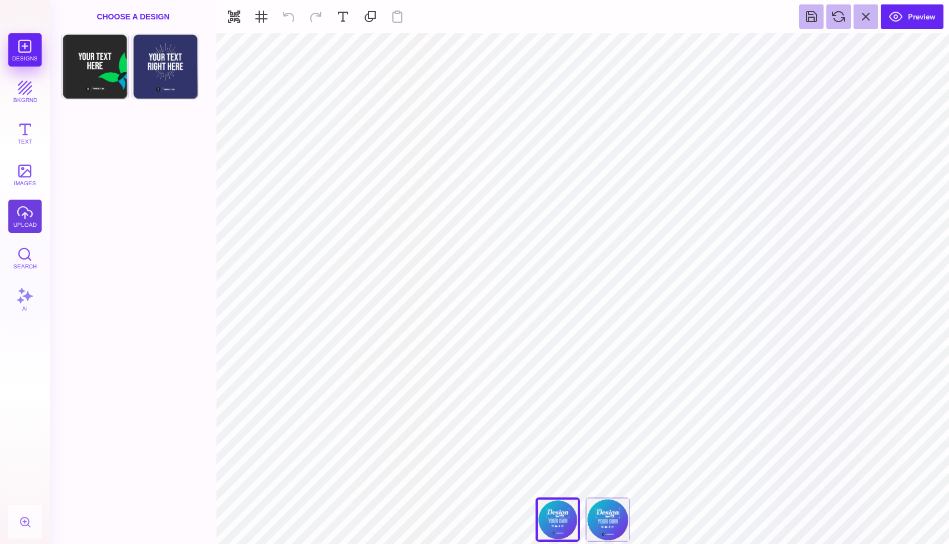
click at [22, 218] on button "upload" at bounding box center [24, 216] width 33 height 33
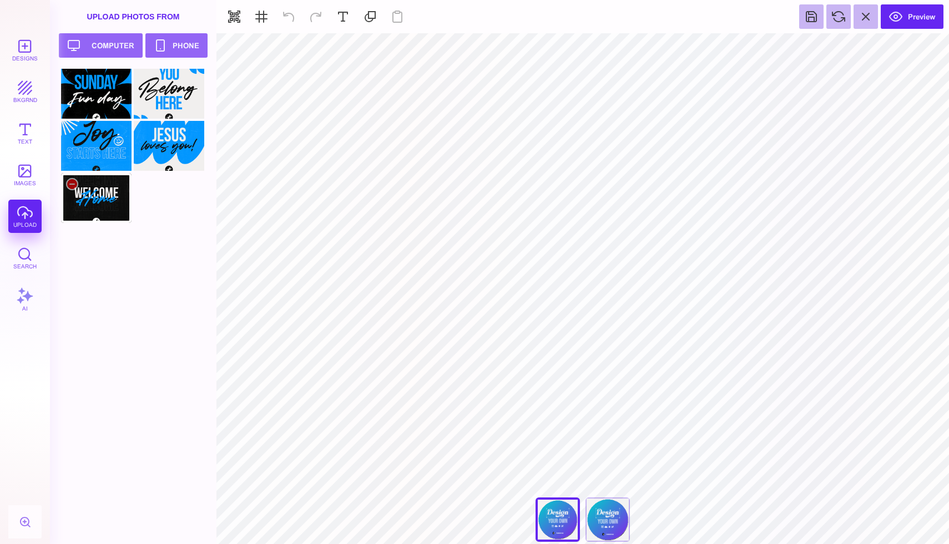
click at [97, 181] on div at bounding box center [96, 198] width 70 height 50
type input "#000000"
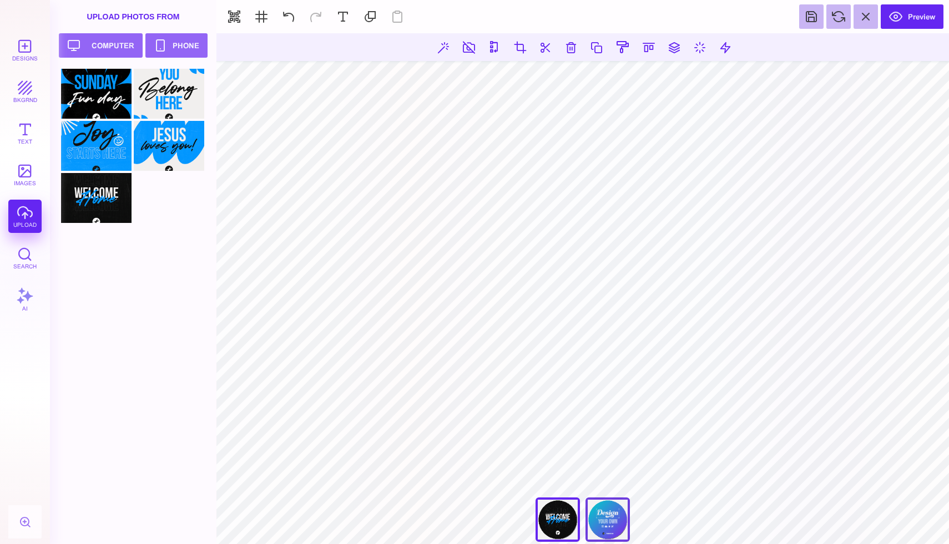
click at [622, 525] on div "Back" at bounding box center [607, 520] width 44 height 44
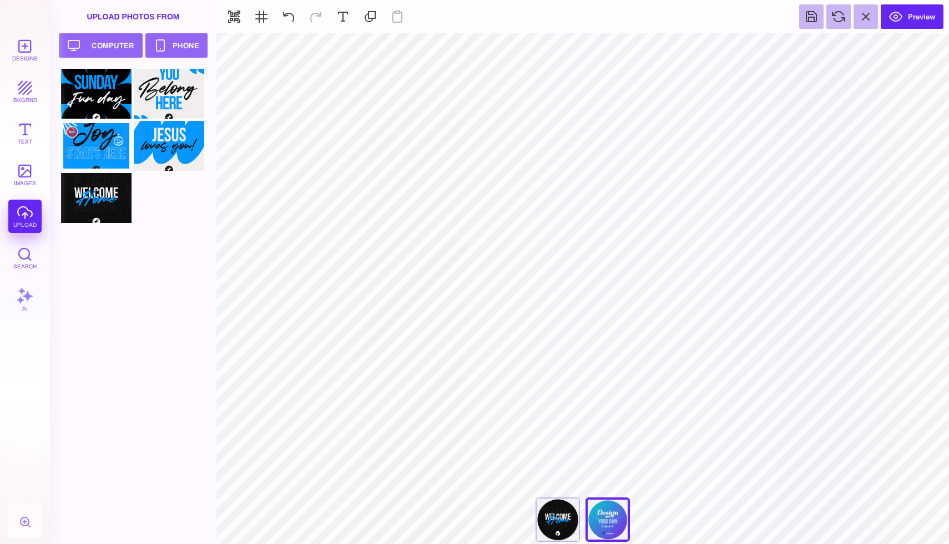
click at [92, 142] on div at bounding box center [96, 146] width 70 height 50
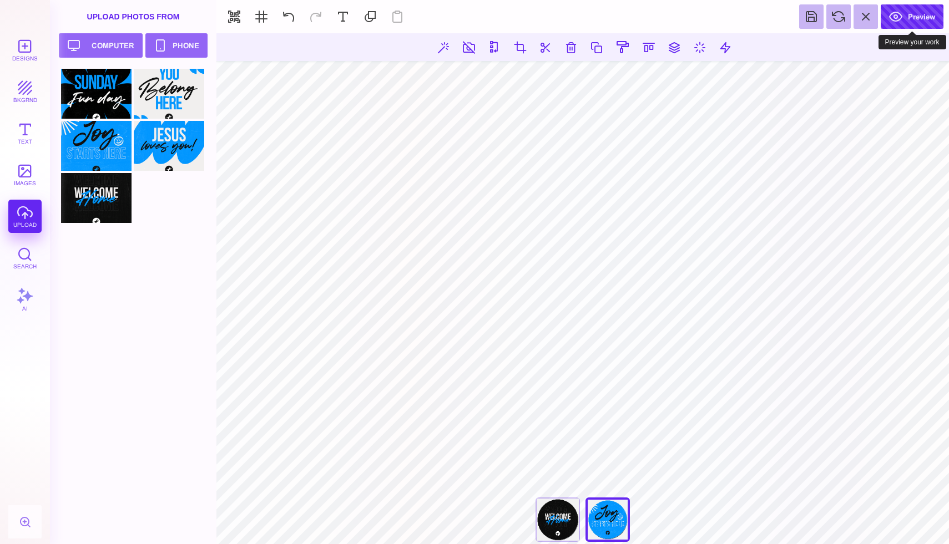
click at [913, 22] on button "Preview" at bounding box center [912, 16] width 63 height 24
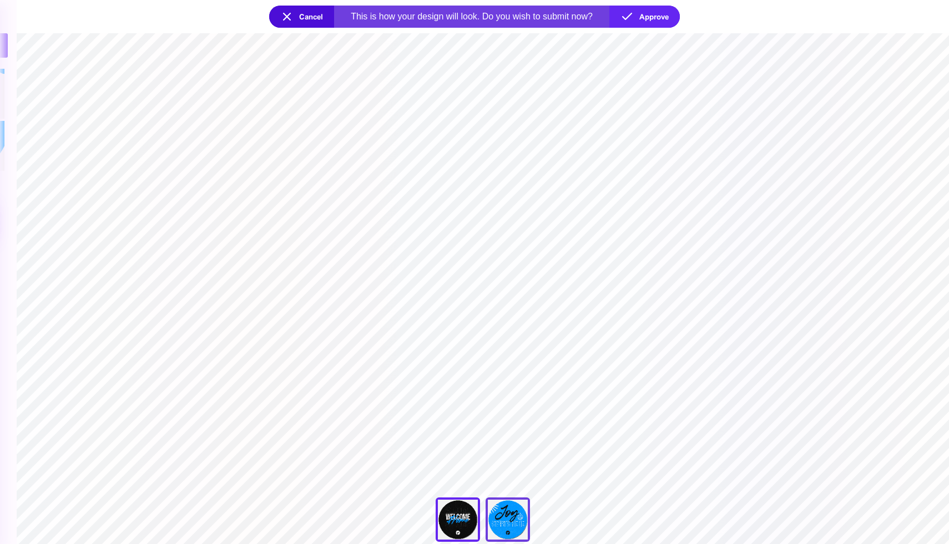
click at [513, 529] on div "Back" at bounding box center [508, 520] width 44 height 44
click at [652, 18] on button "Approve" at bounding box center [644, 17] width 70 height 22
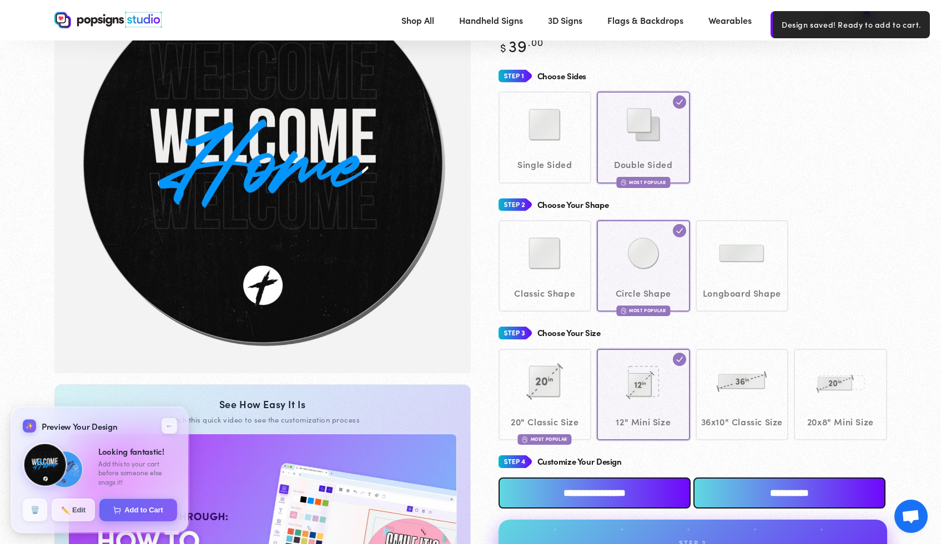
scroll to position [96, 0]
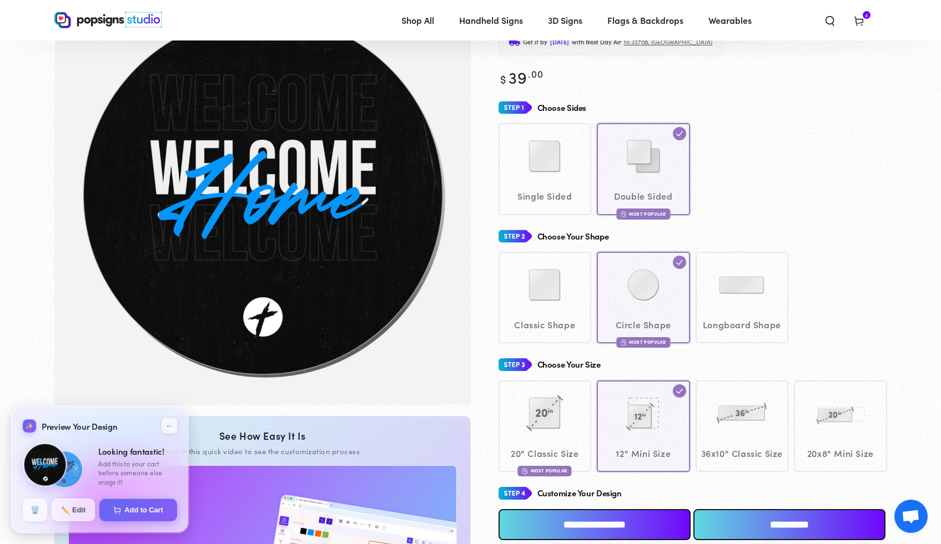
click at [546, 275] on div "Classic Shape Circle Shape Most Popular" at bounding box center [692, 298] width 388 height 92
click at [547, 287] on div "Classic Shape Circle Shape Most Popular" at bounding box center [692, 298] width 388 height 92
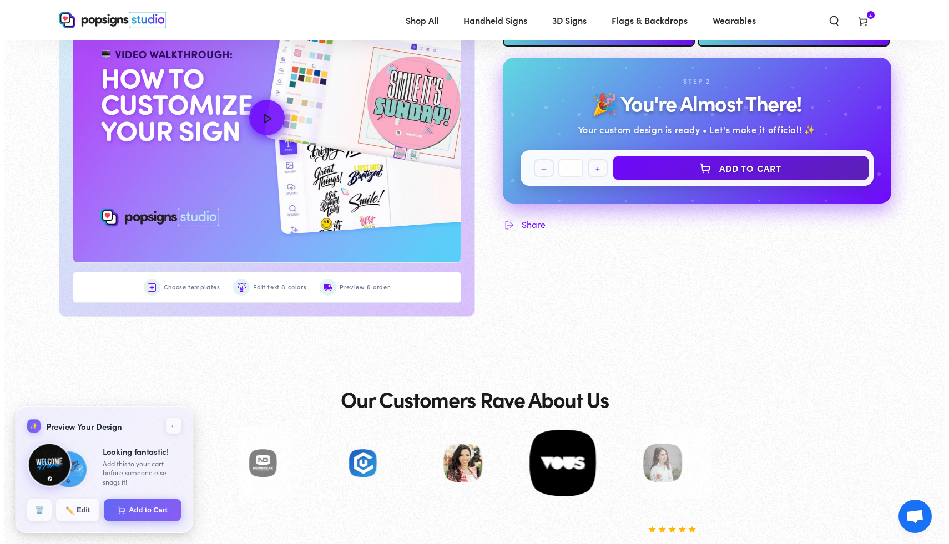
scroll to position [591, 0]
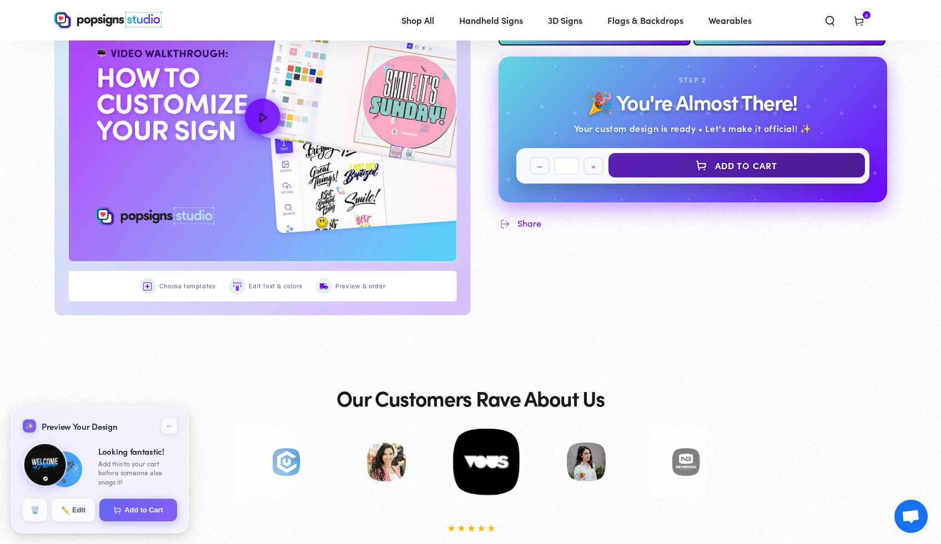
click at [783, 178] on button "Add to Cart" at bounding box center [736, 165] width 256 height 24
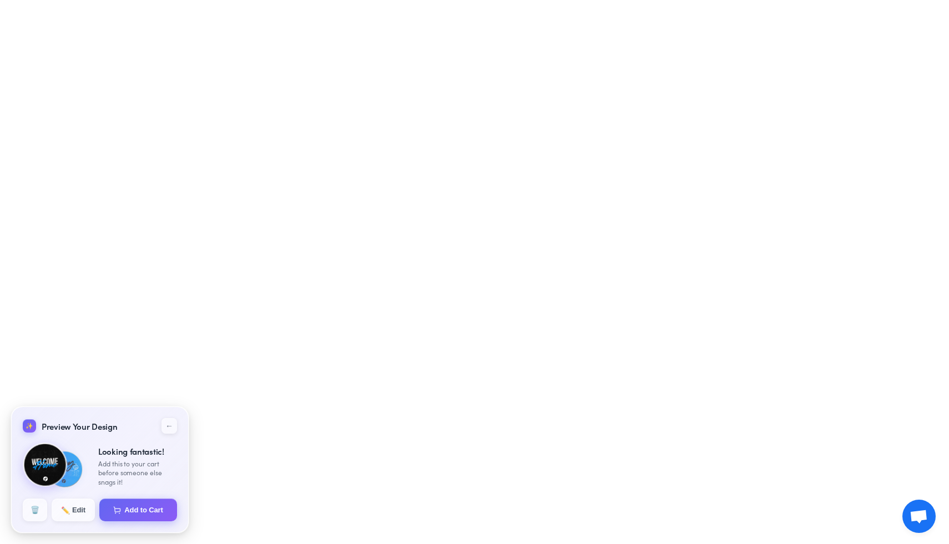
select select "**********"
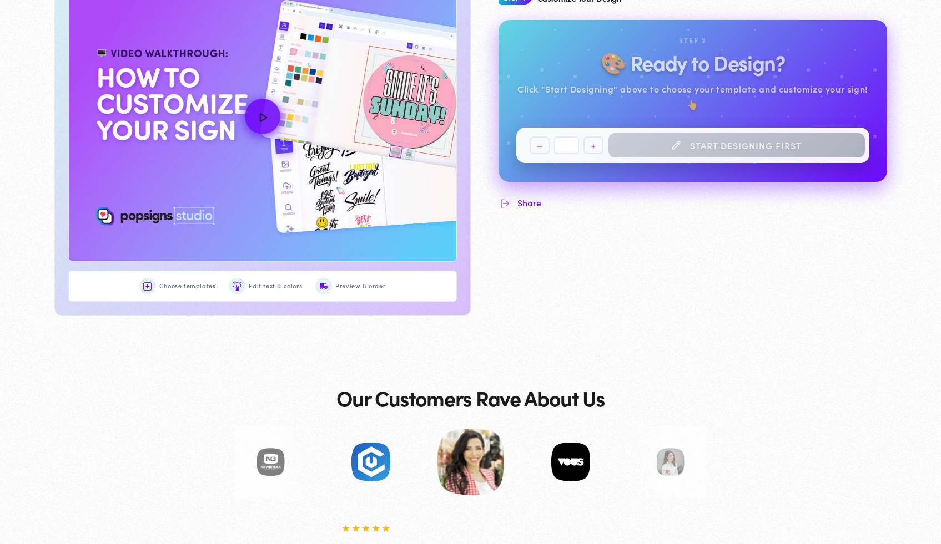
scroll to position [593, 0]
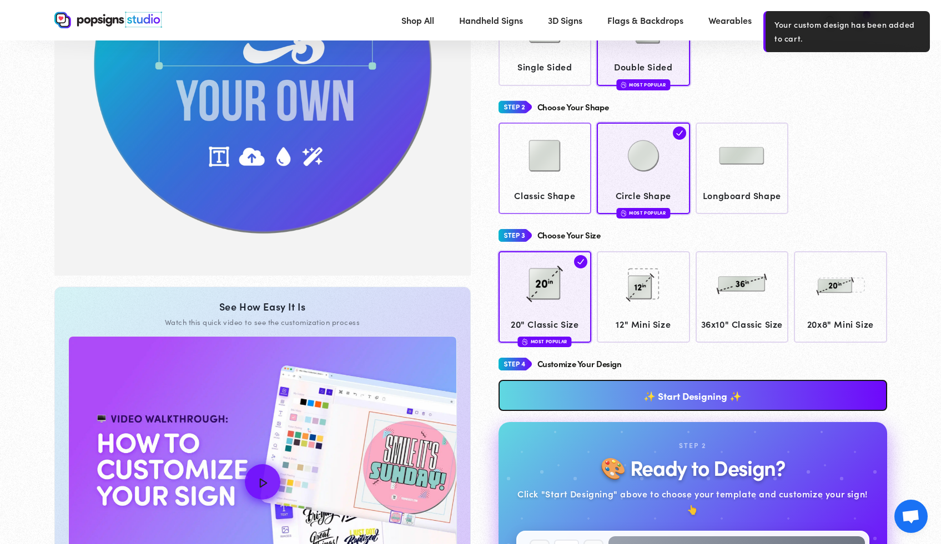
click at [563, 144] on img at bounding box center [544, 155] width 55 height 55
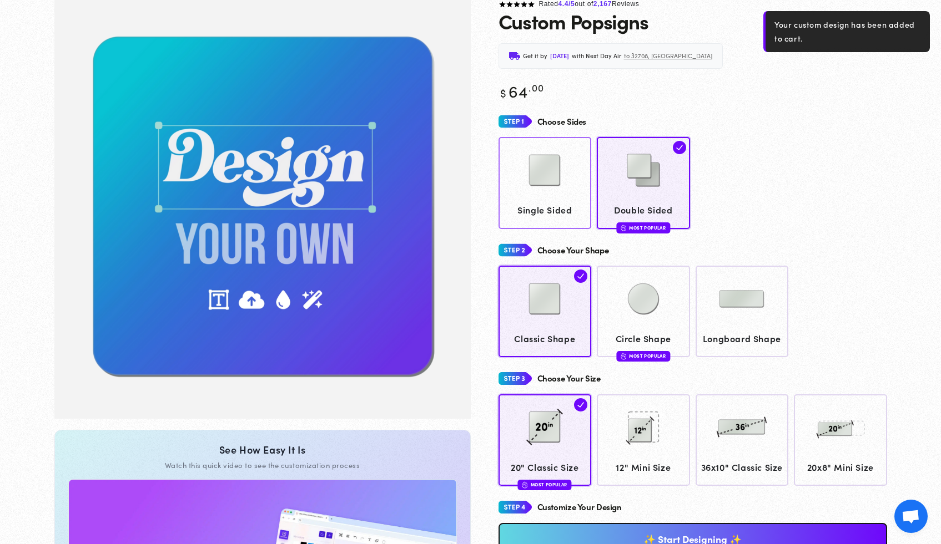
scroll to position [83, 0]
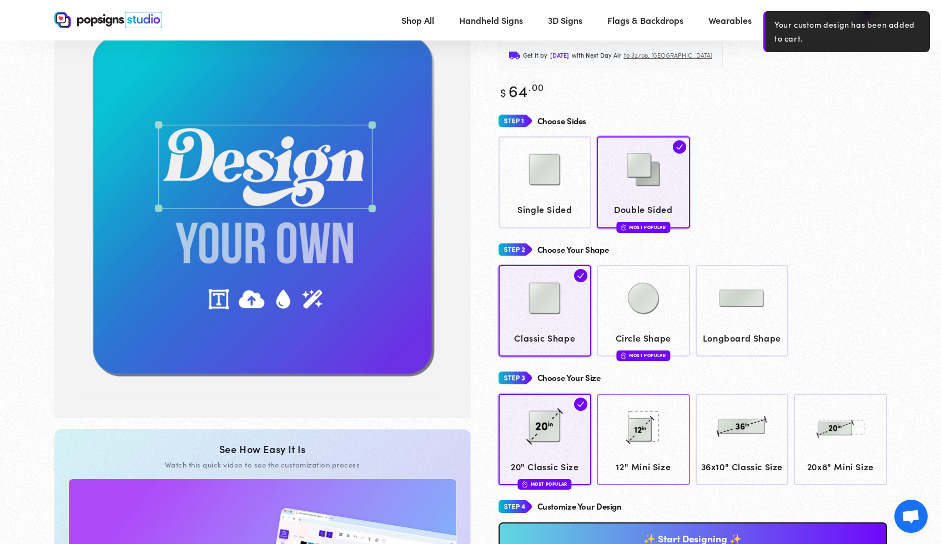
click at [626, 399] on img at bounding box center [642, 426] width 55 height 55
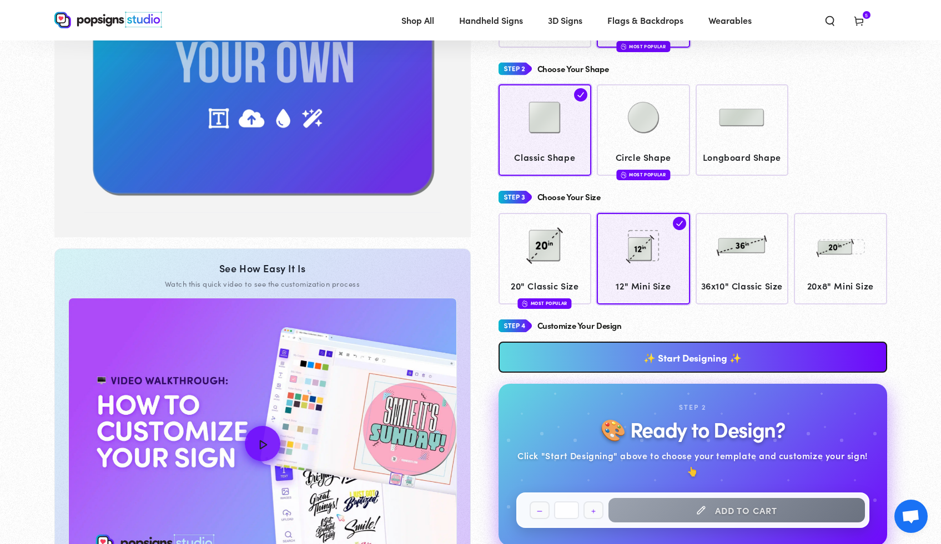
scroll to position [270, 0]
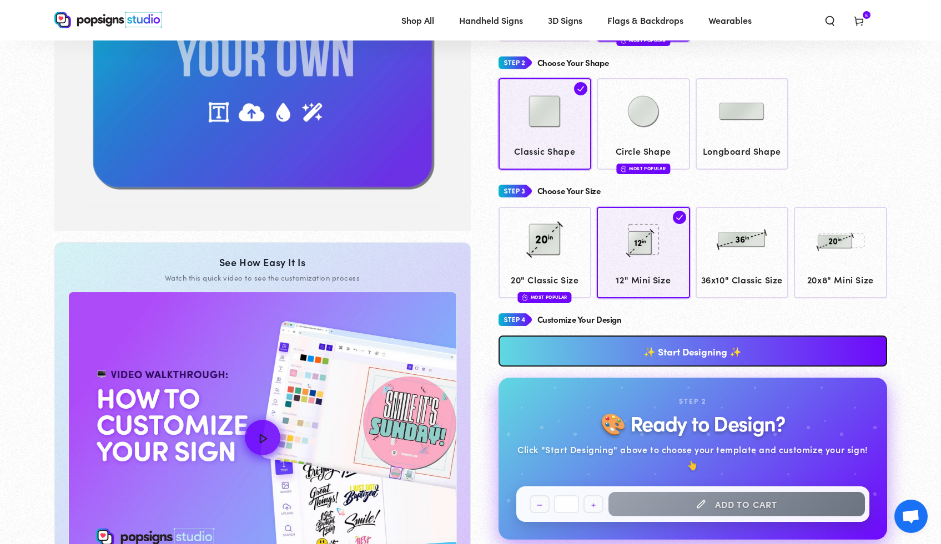
click at [635, 358] on link "✨ Start Designing ✨" at bounding box center [692, 351] width 388 height 31
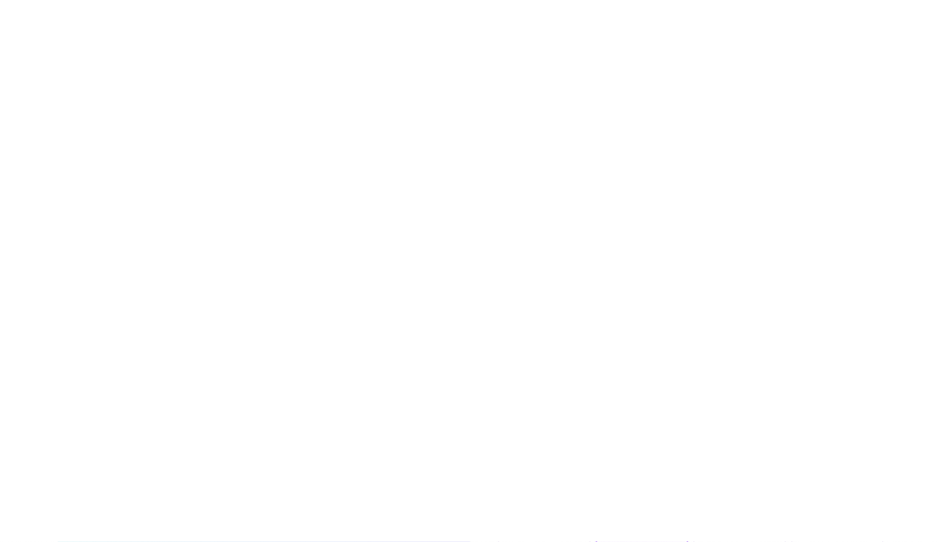
scroll to position [0, 0]
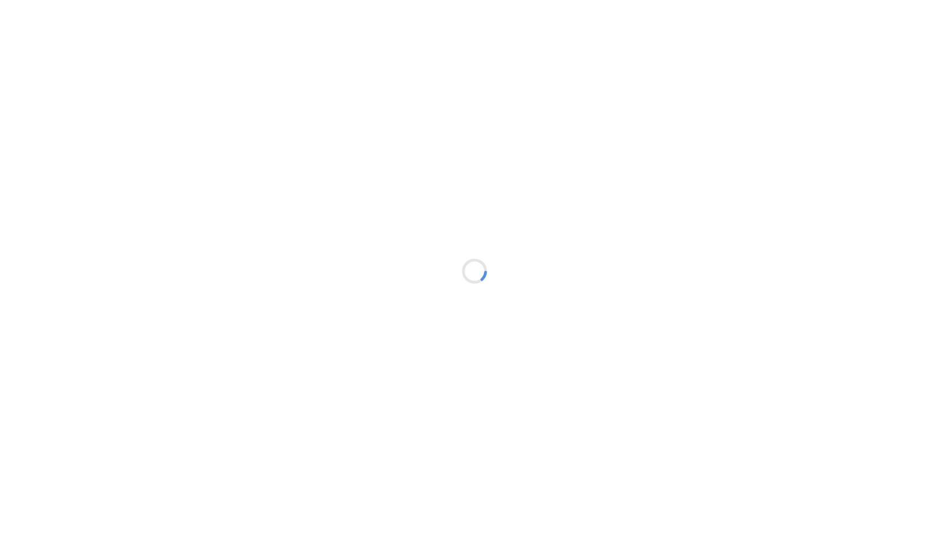
type textarea "An ancient tree with a door leading to a magical world"
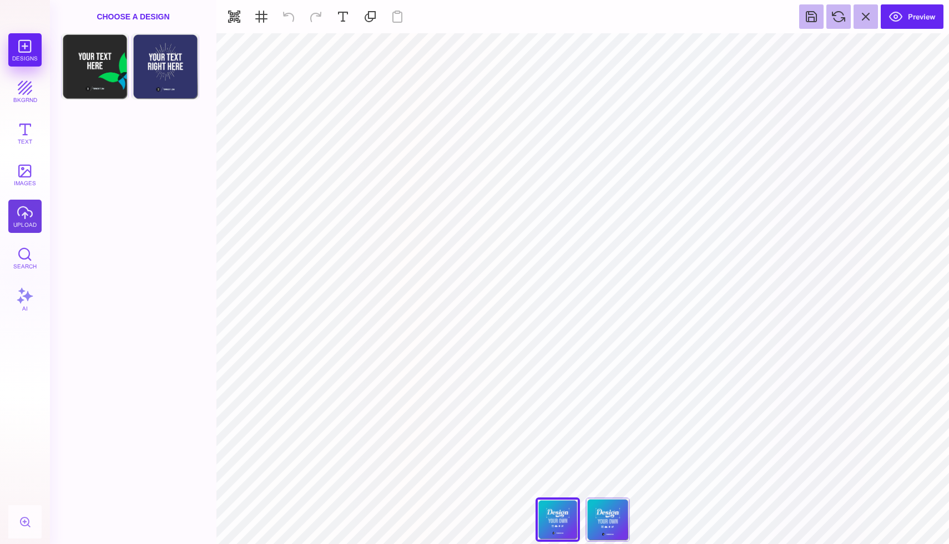
click at [25, 205] on button "upload" at bounding box center [24, 216] width 33 height 33
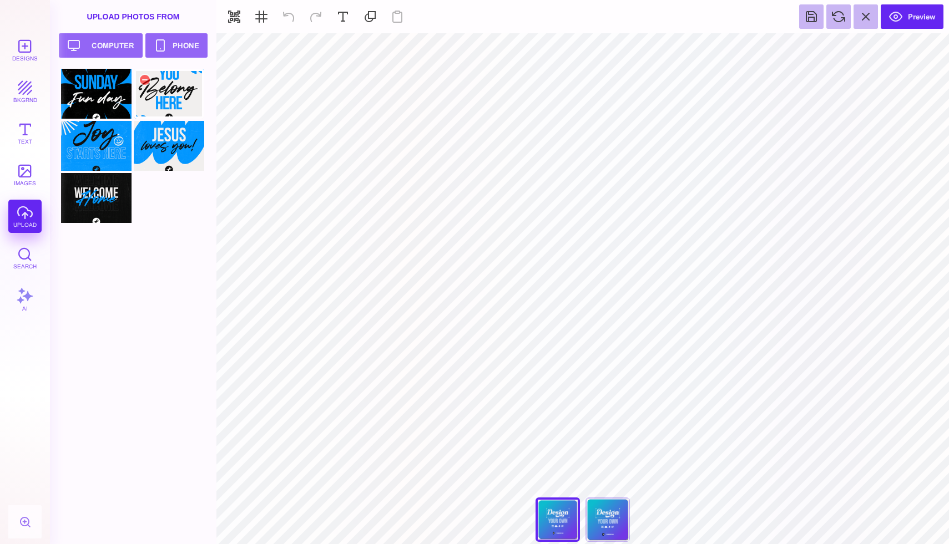
click at [157, 95] on div at bounding box center [169, 94] width 70 height 50
type input "#000000"
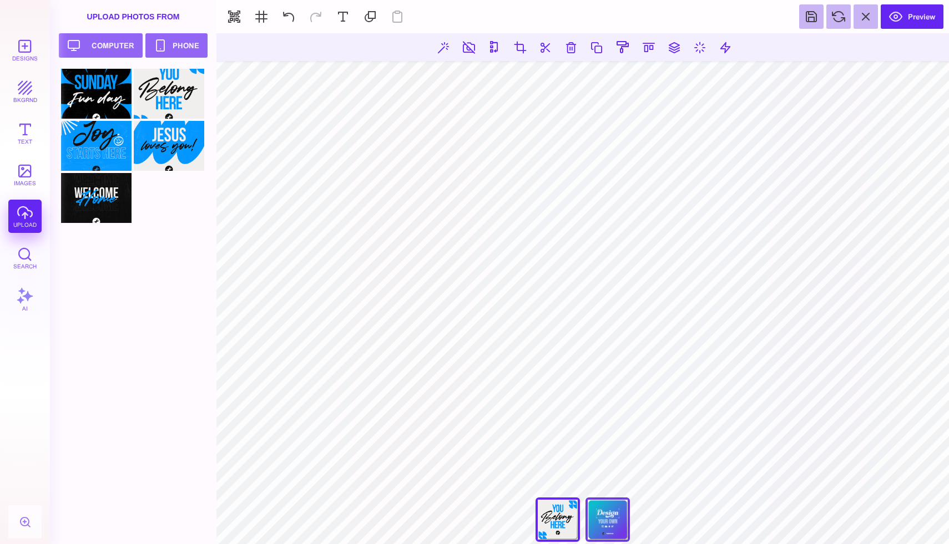
click at [600, 514] on div "Back" at bounding box center [607, 520] width 44 height 44
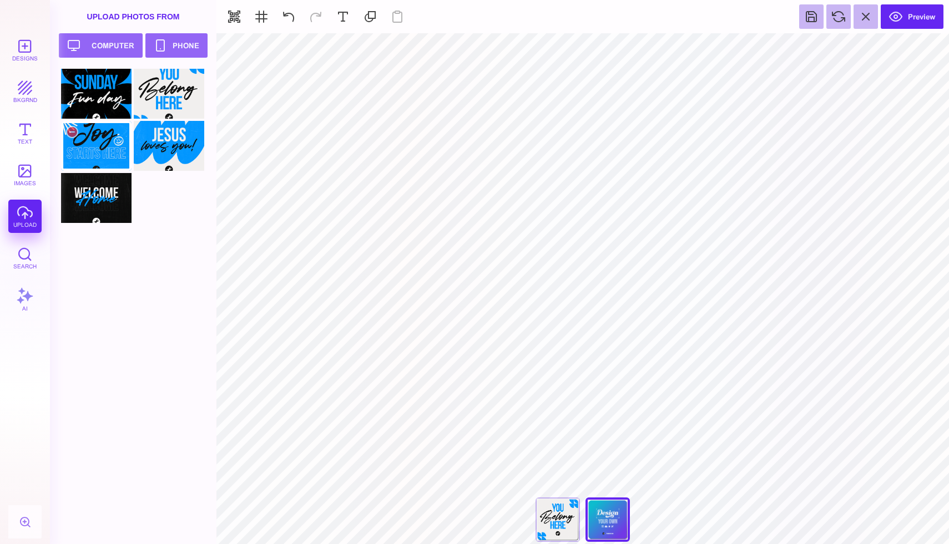
click at [88, 147] on div at bounding box center [96, 146] width 70 height 50
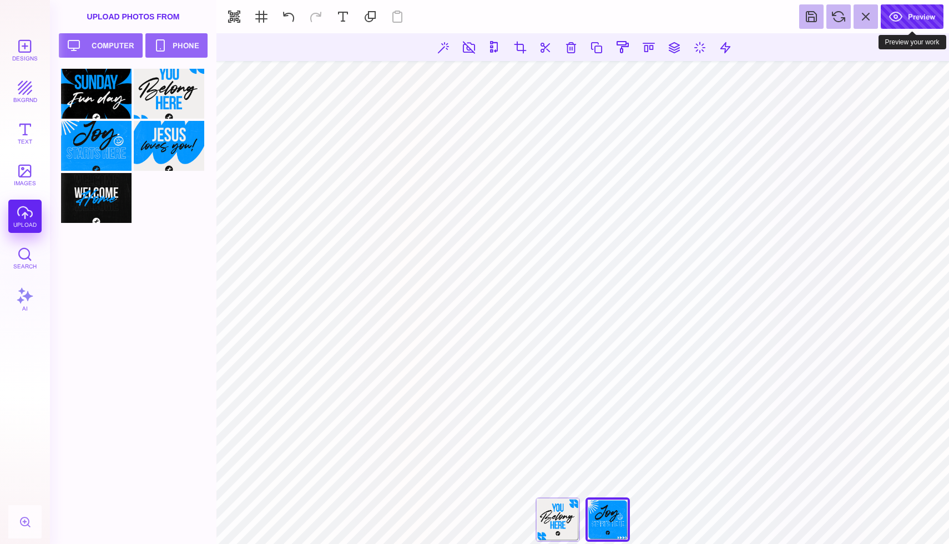
click at [897, 19] on button "Preview" at bounding box center [912, 16] width 63 height 24
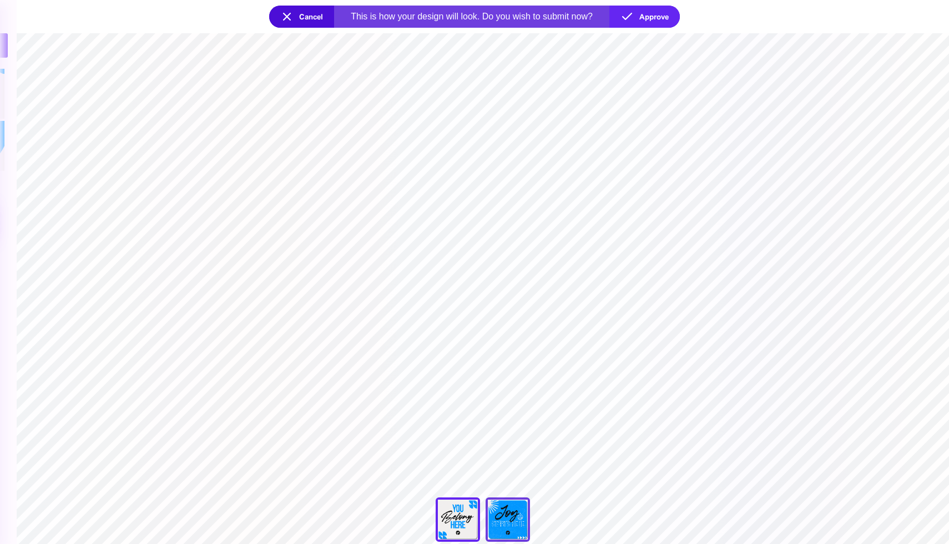
click at [512, 522] on div "Back" at bounding box center [508, 520] width 44 height 44
click at [674, 22] on button "Approve" at bounding box center [644, 17] width 70 height 22
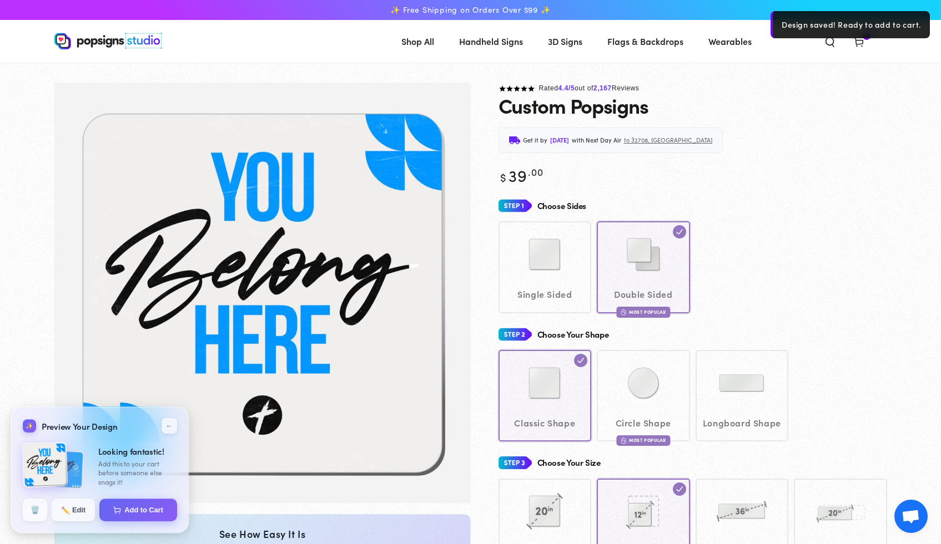
click at [795, 205] on div "Choose Sides" at bounding box center [692, 206] width 388 height 21
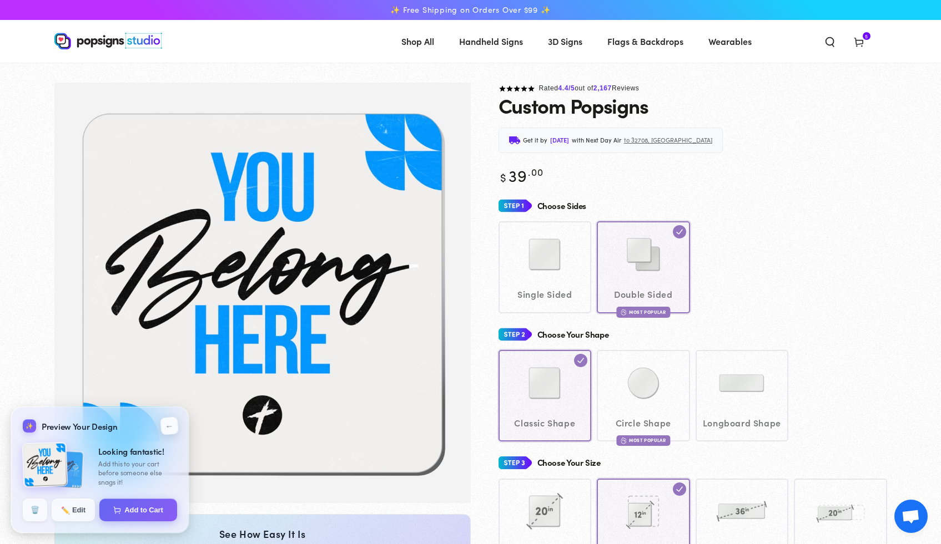
click at [168, 425] on button "←" at bounding box center [169, 426] width 18 height 18
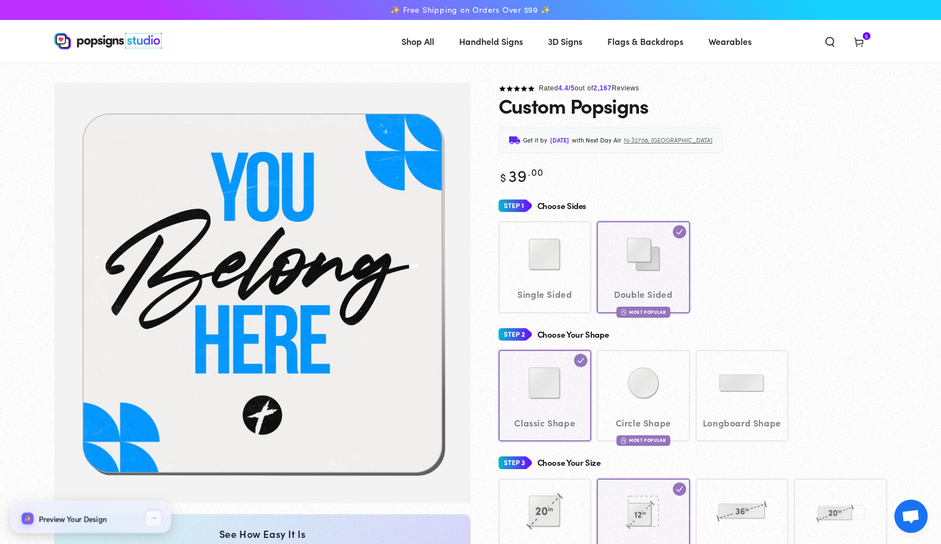
click at [880, 211] on div "Choose Sides" at bounding box center [692, 206] width 388 height 21
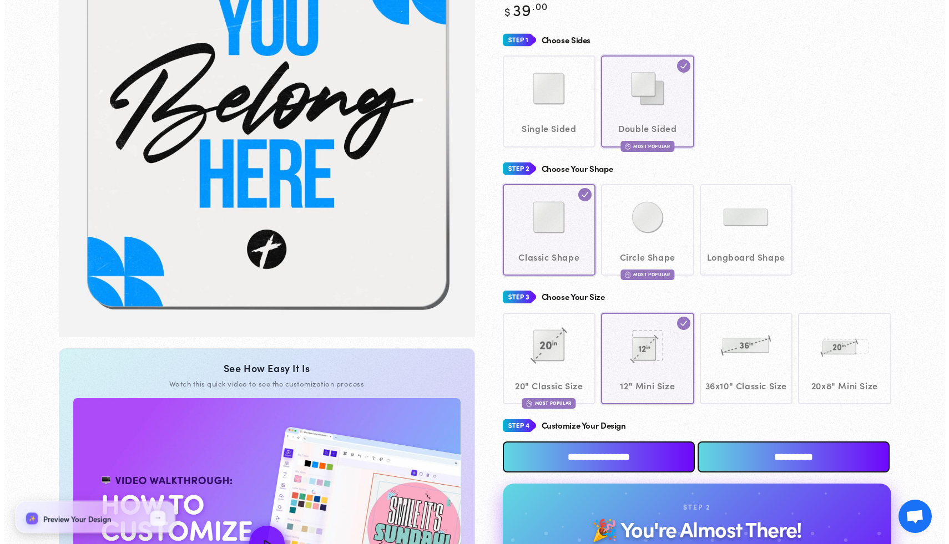
scroll to position [256, 0]
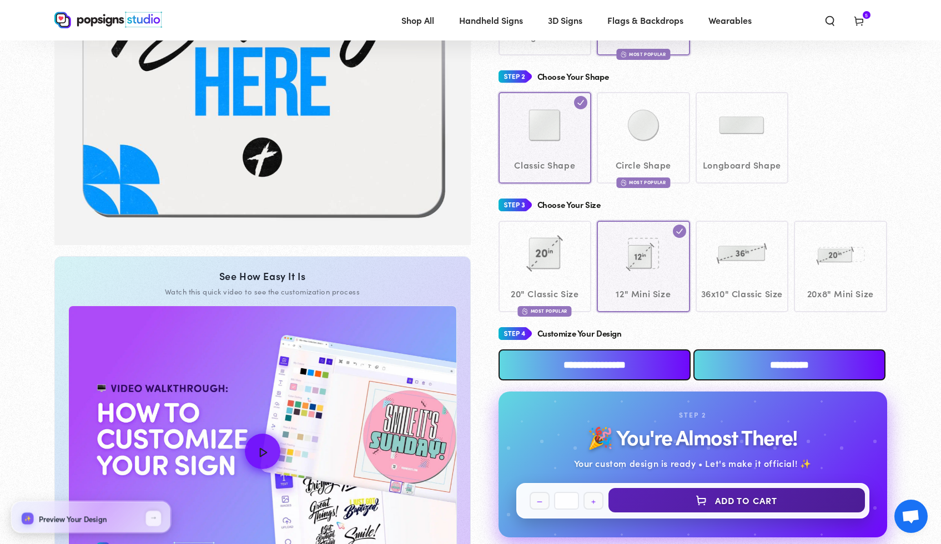
click at [678, 513] on button "Add to Cart" at bounding box center [736, 500] width 256 height 24
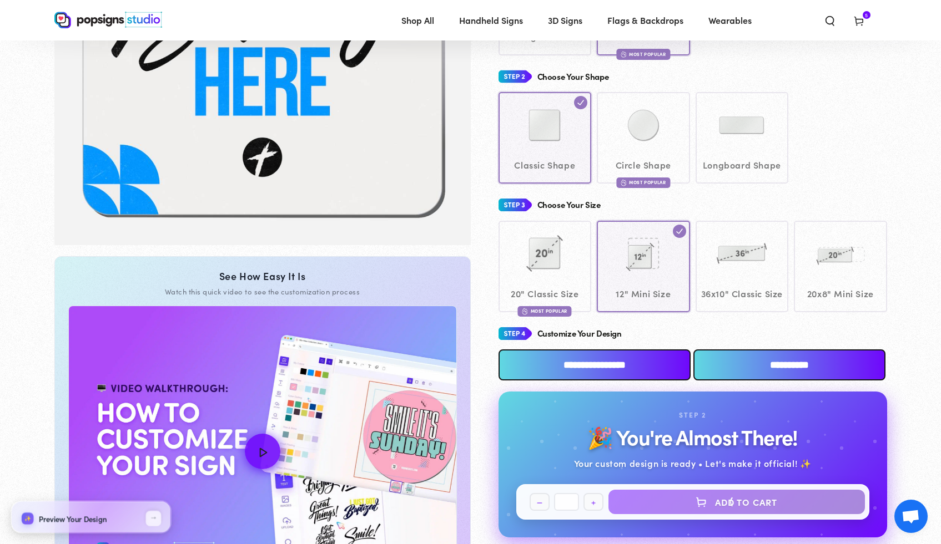
select select "**********"
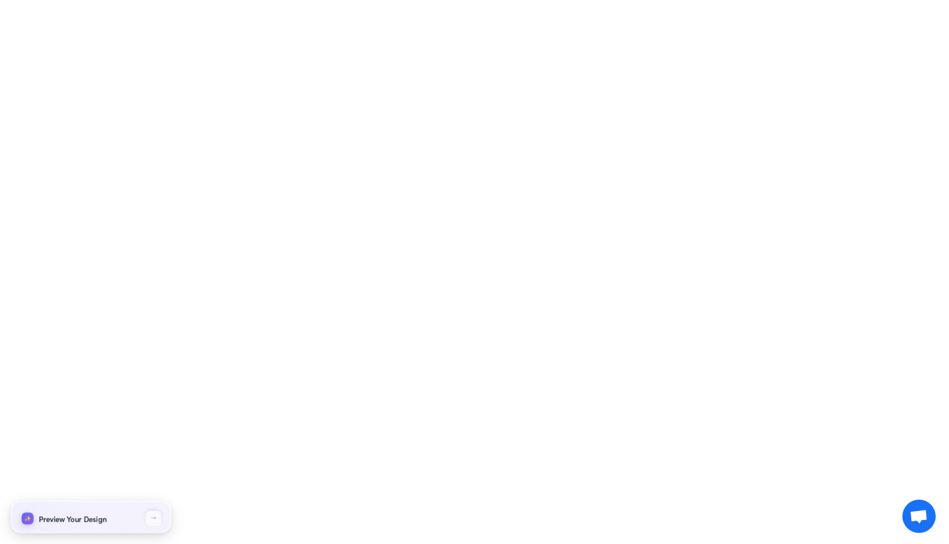
select select "**********"
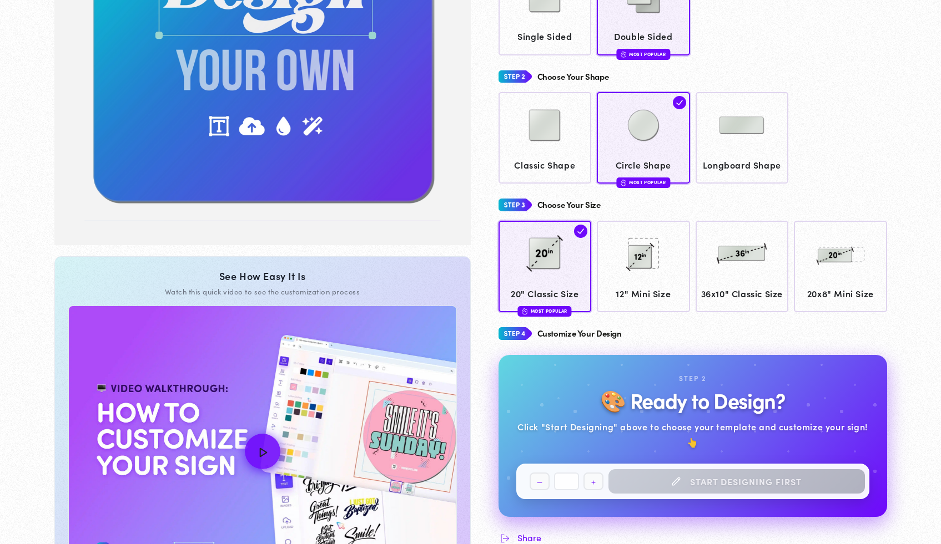
scroll to position [254, 0]
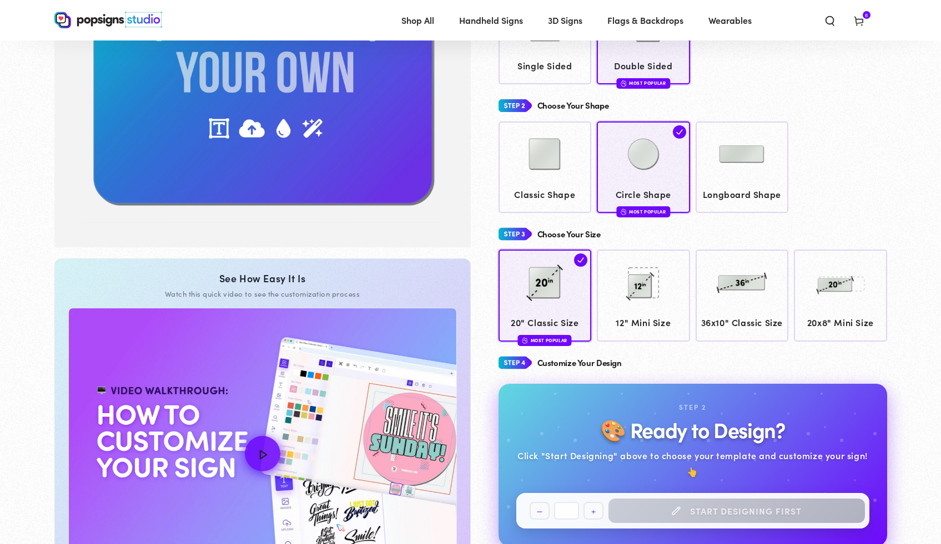
click at [900, 139] on section "Skip to product information 1 / of 1 See How Easy It Is Watch this quick video …" at bounding box center [471, 265] width 888 height 877
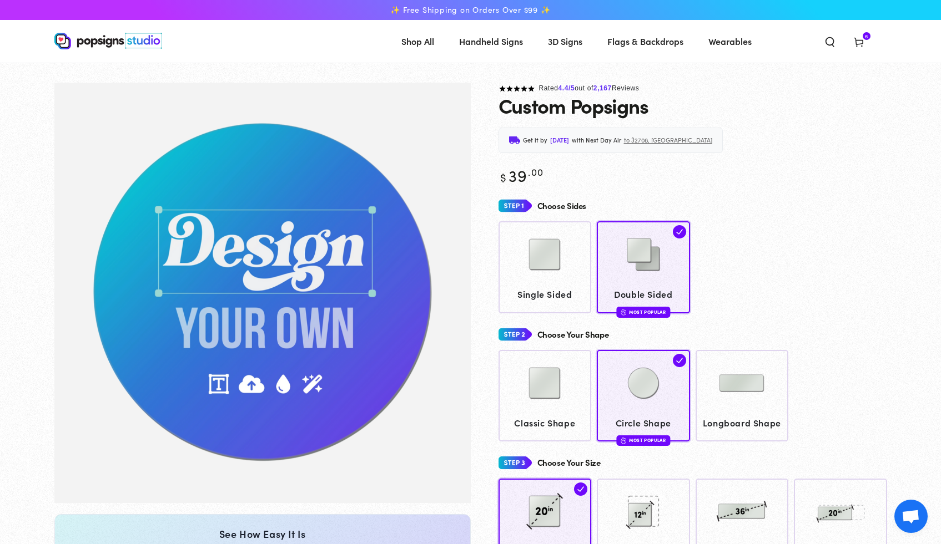
click at [862, 43] on use at bounding box center [858, 42] width 8 height 9
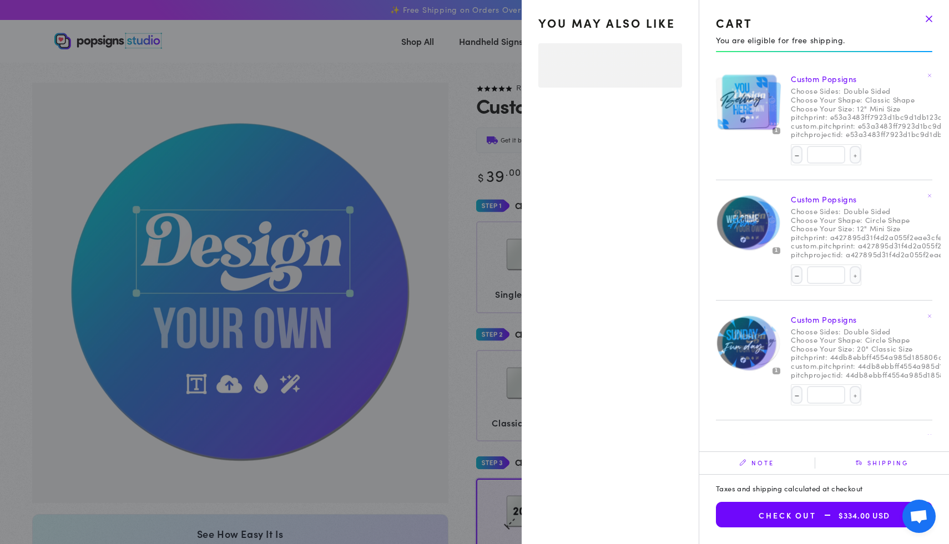
select select "**********"
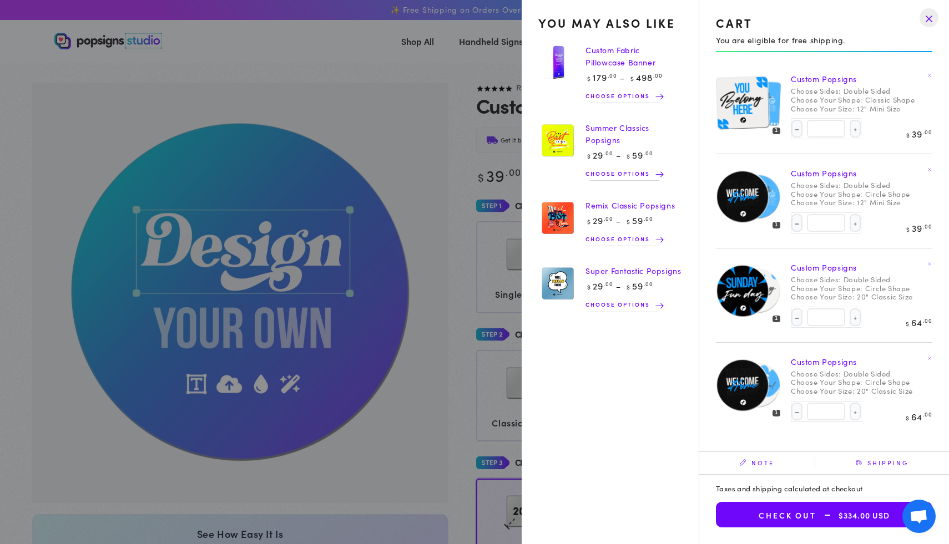
click at [844, 53] on summary "Cart 6 6 items" at bounding box center [858, 41] width 29 height 24
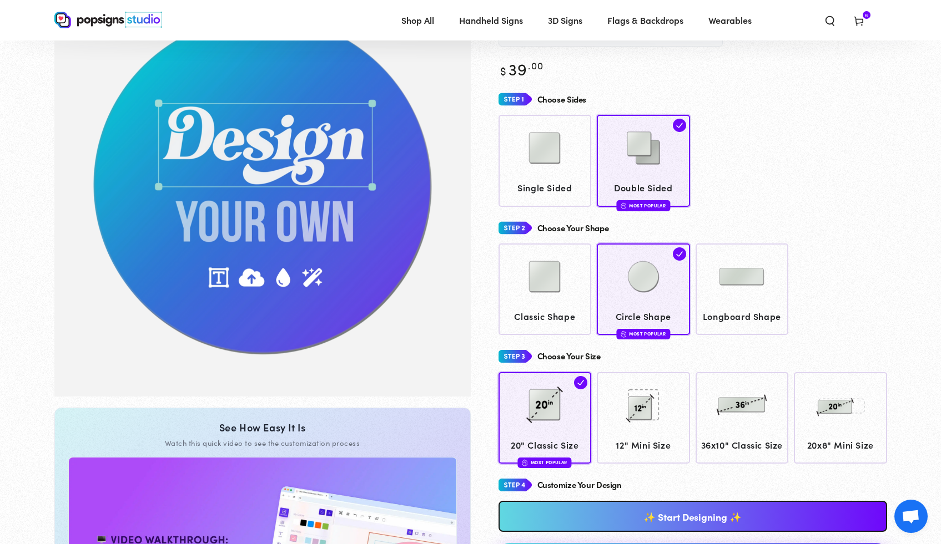
scroll to position [107, 0]
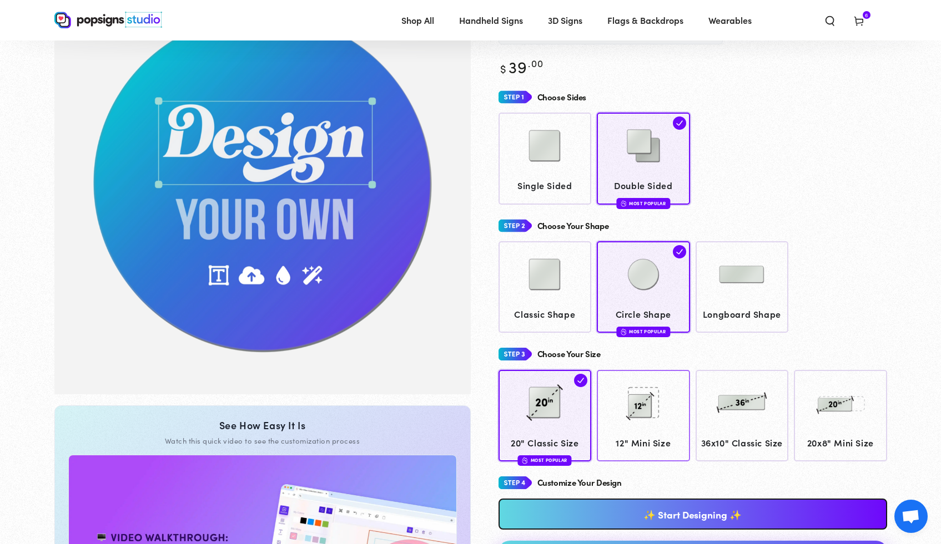
click at [650, 385] on img at bounding box center [642, 402] width 55 height 55
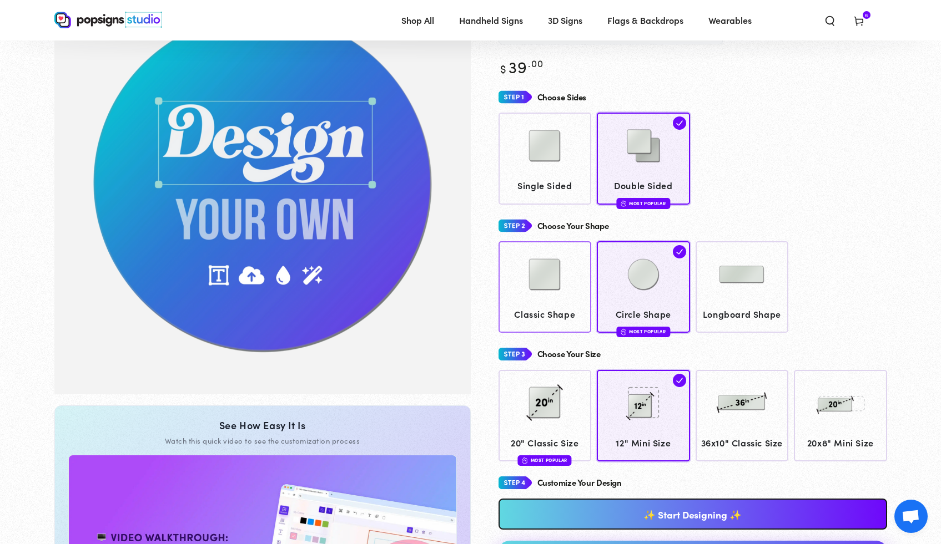
click at [575, 309] on span "Classic Shape" at bounding box center [544, 314] width 83 height 16
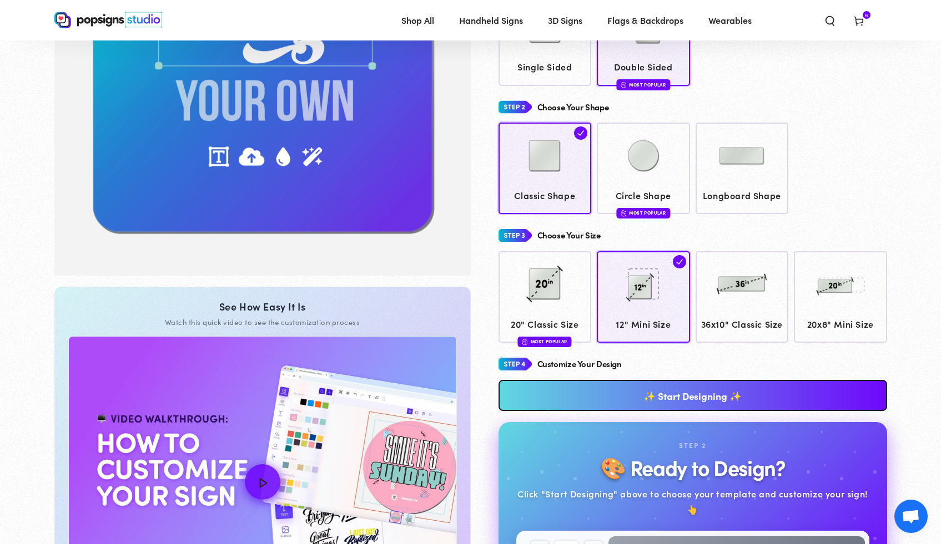
scroll to position [236, 0]
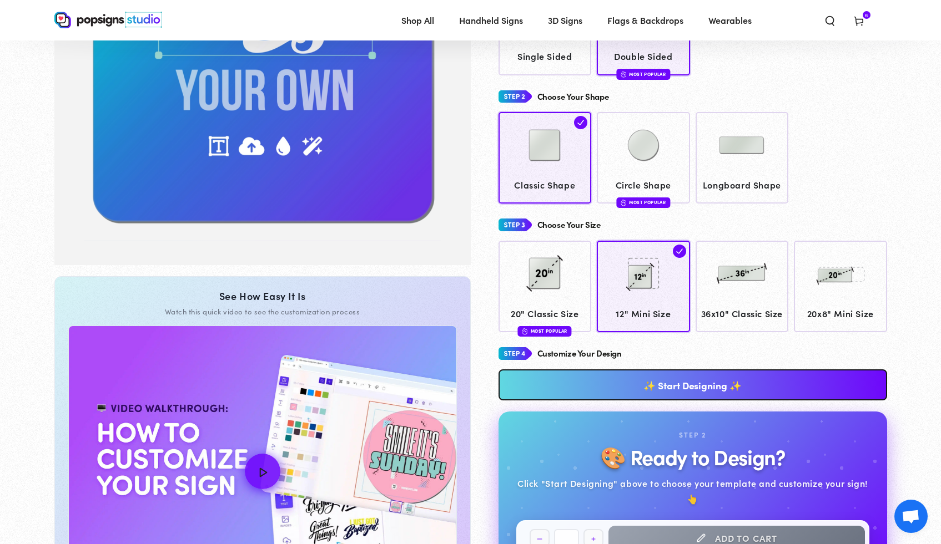
click at [861, 26] on icon at bounding box center [858, 20] width 11 height 11
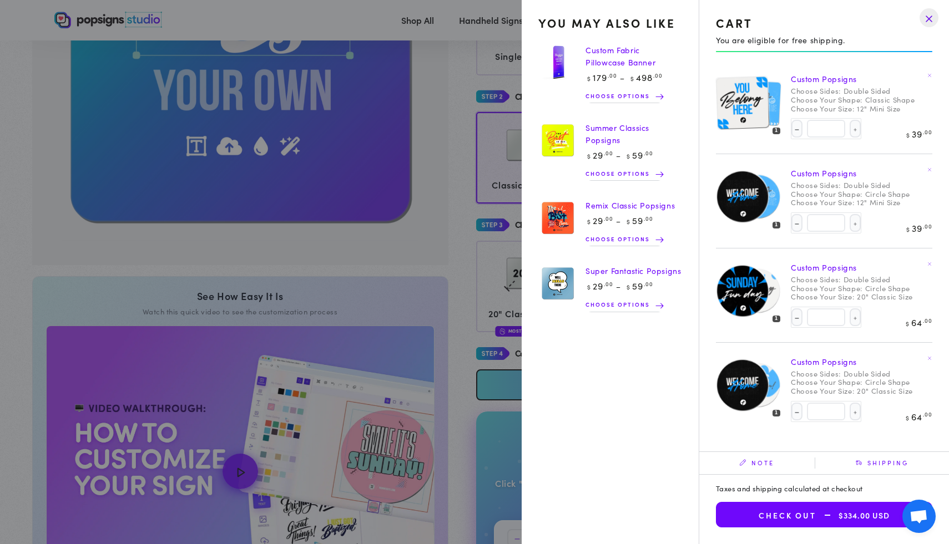
click at [932, 9] on drawer-close-button at bounding box center [929, 18] width 29 height 24
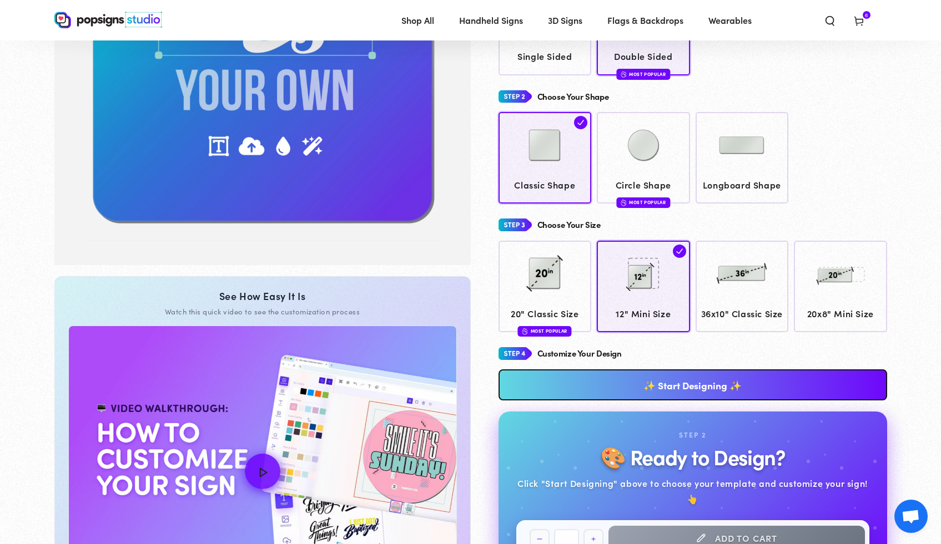
click at [684, 401] on link "✨ Start Designing ✨" at bounding box center [692, 385] width 388 height 31
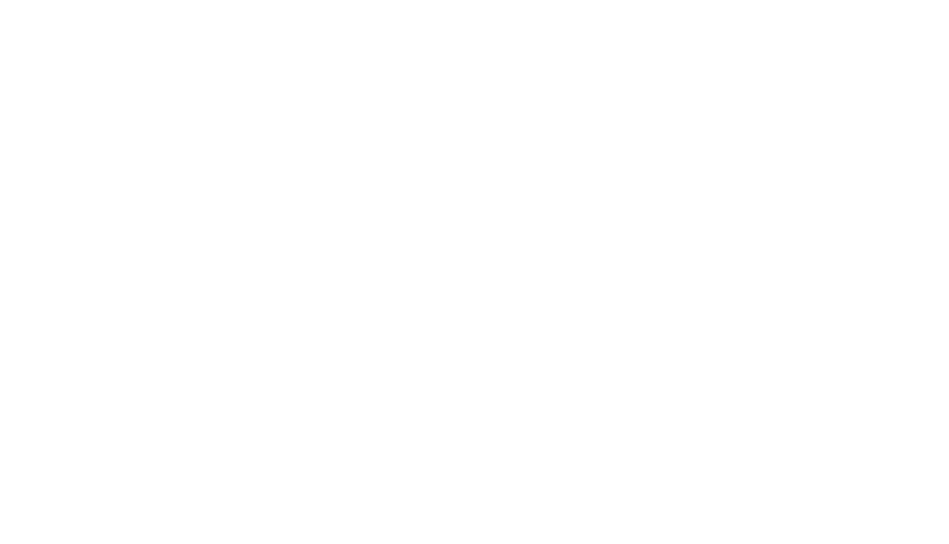
scroll to position [0, 0]
type textarea "An ancient tree with a door leading to a magical world"
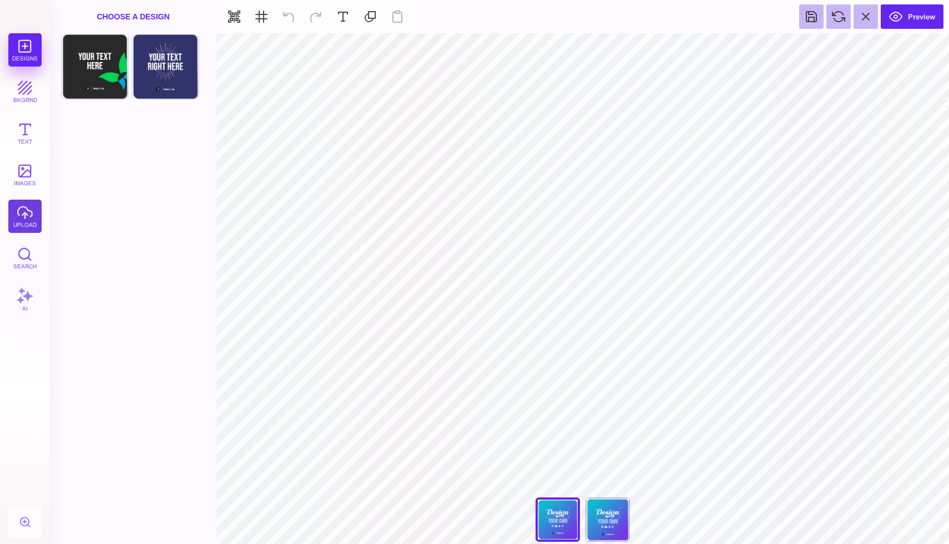
click at [19, 222] on button "upload" at bounding box center [24, 216] width 33 height 33
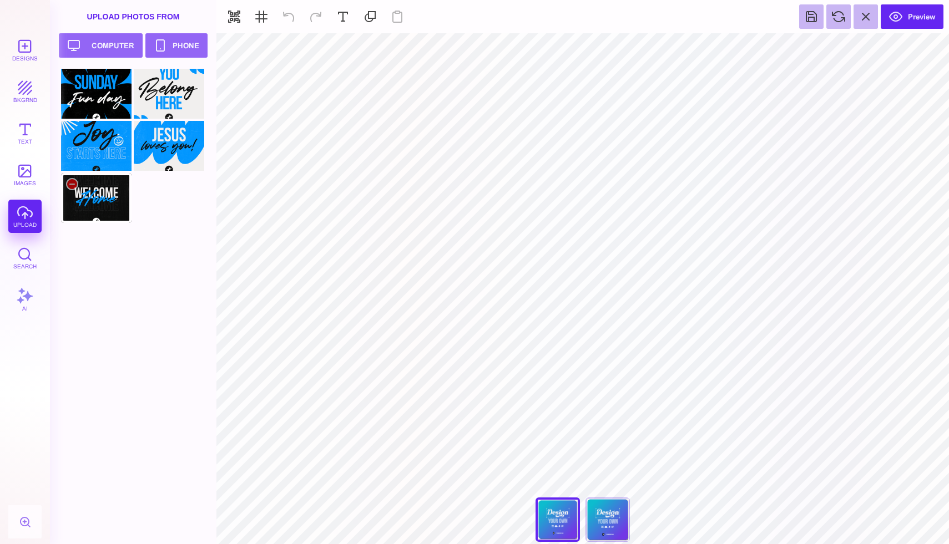
click at [104, 191] on div at bounding box center [96, 198] width 70 height 50
type input "#000000"
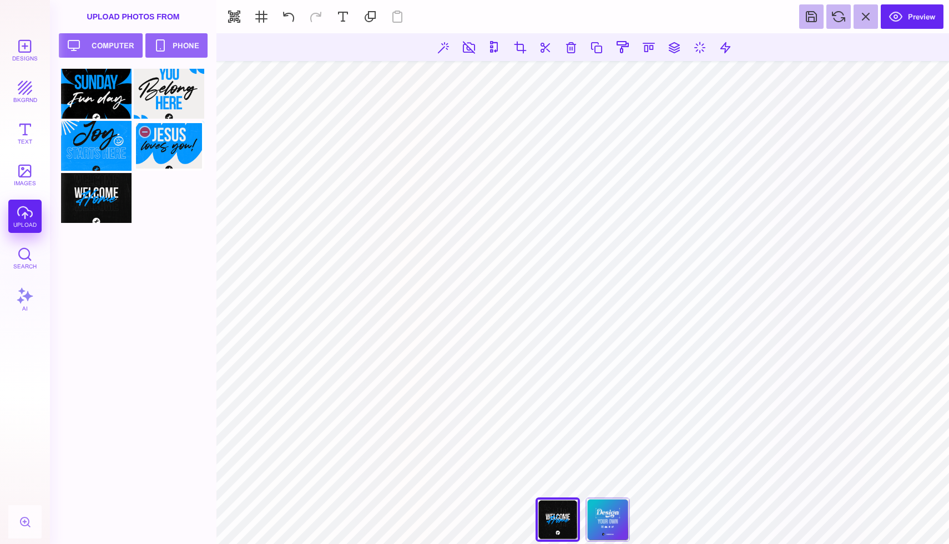
click at [174, 169] on div at bounding box center [169, 146] width 70 height 50
click at [604, 514] on div "Back" at bounding box center [607, 520] width 44 height 44
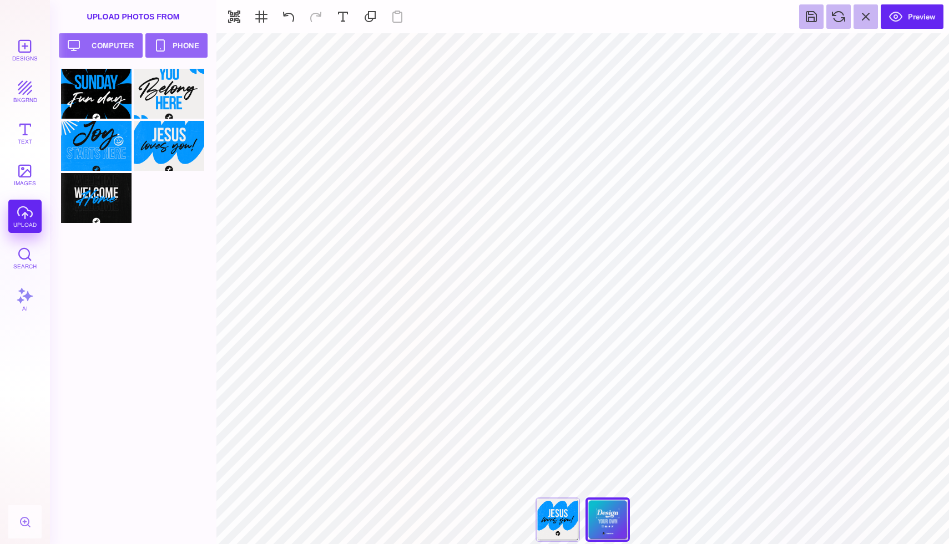
click at [98, 229] on div at bounding box center [136, 307] width 151 height 476
click at [100, 203] on div at bounding box center [96, 198] width 70 height 50
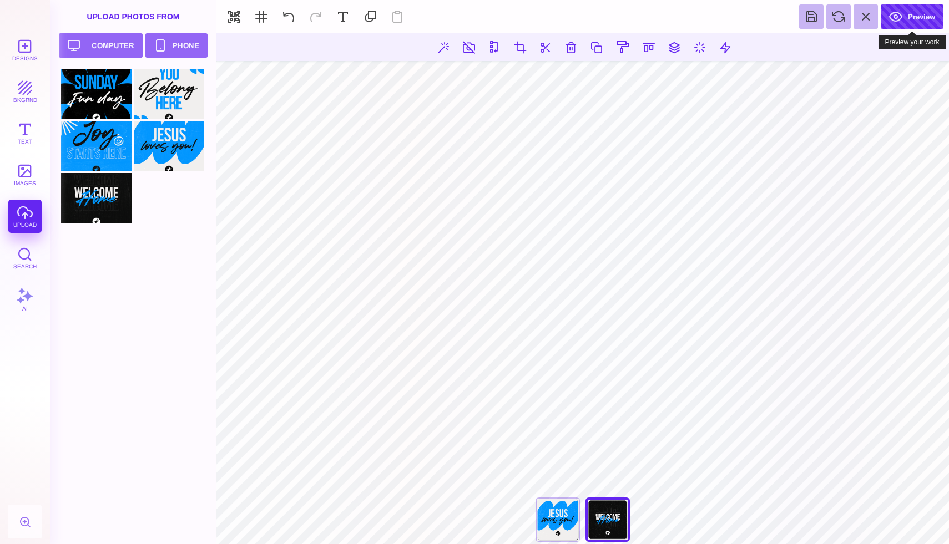
click at [927, 10] on button "Preview" at bounding box center [912, 16] width 63 height 24
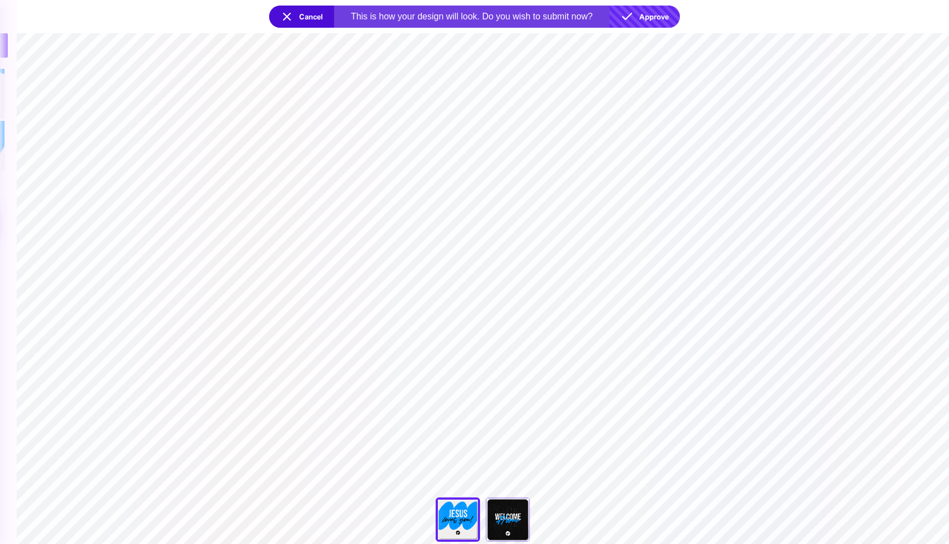
click at [663, 13] on button "Approve" at bounding box center [644, 17] width 70 height 22
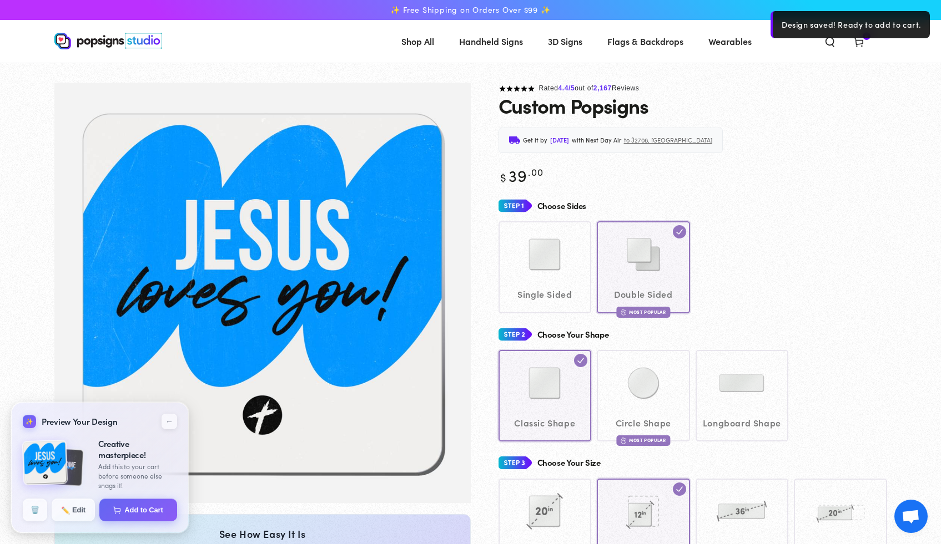
click at [883, 157] on div "Rated 4.4 /5 out of 2,167 Reviews Custom Popsigns Get it by Wednesday, Oct 8 wi…" at bounding box center [679, 453] width 416 height 741
click at [860, 35] on div "Design saved! Ready to add to cart." at bounding box center [849, 24] width 159 height 27
click at [861, 43] on icon at bounding box center [858, 41] width 11 height 11
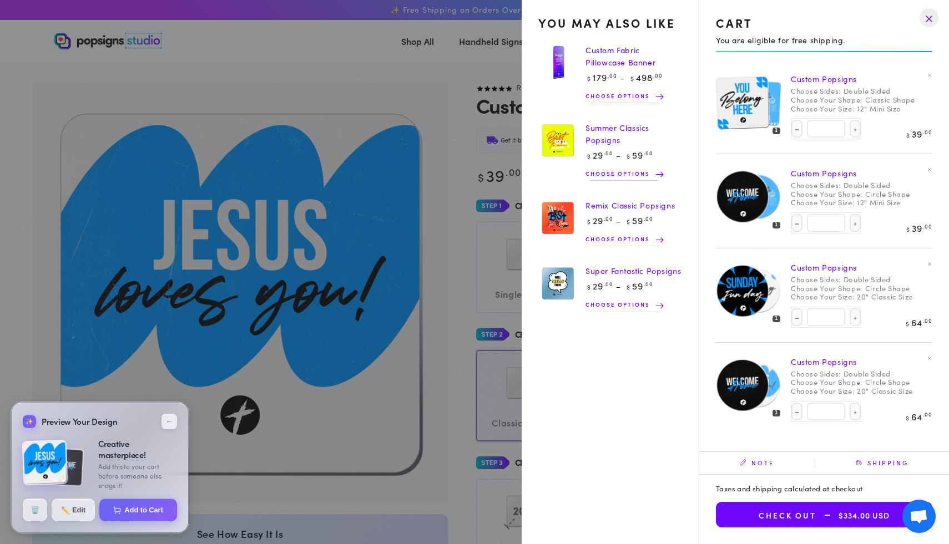
click at [927, 16] on drawer-close-button at bounding box center [929, 18] width 29 height 24
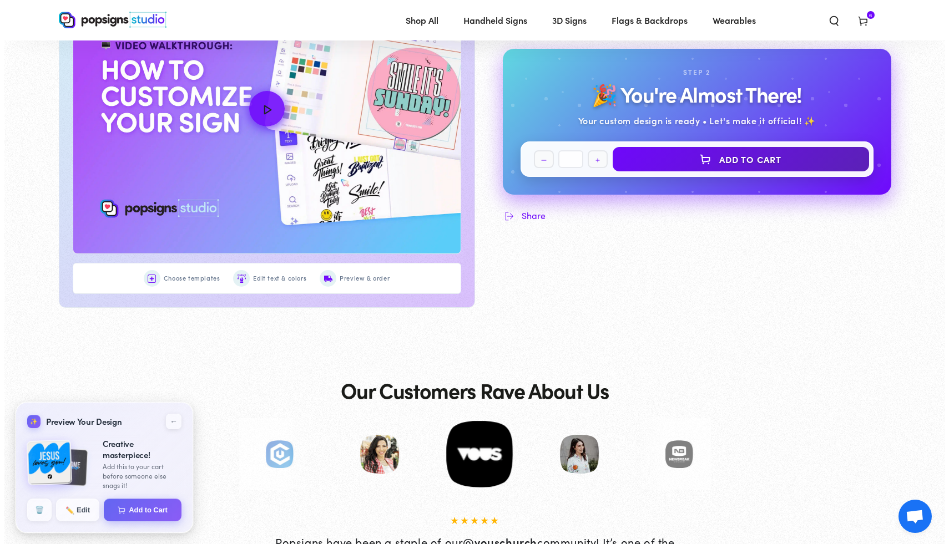
scroll to position [595, 0]
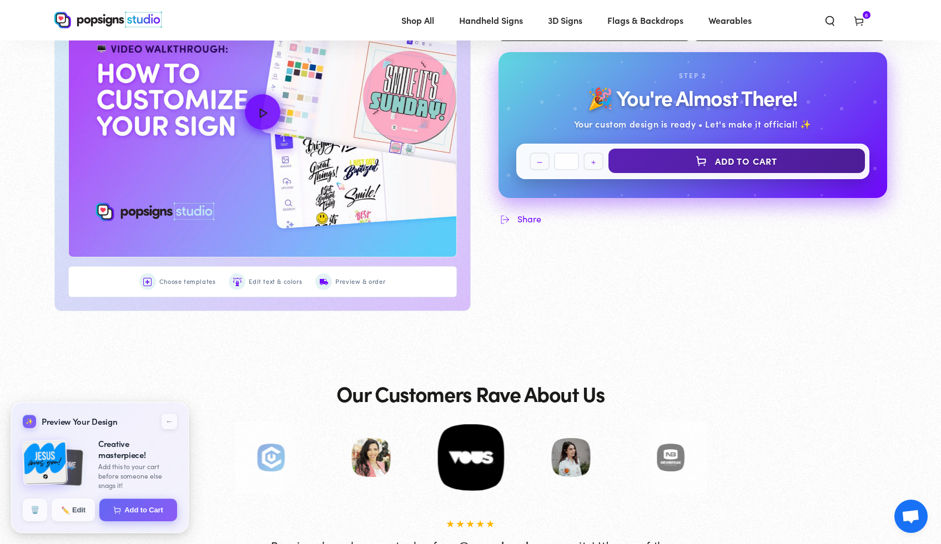
click at [784, 173] on button "Add to Cart" at bounding box center [736, 161] width 256 height 24
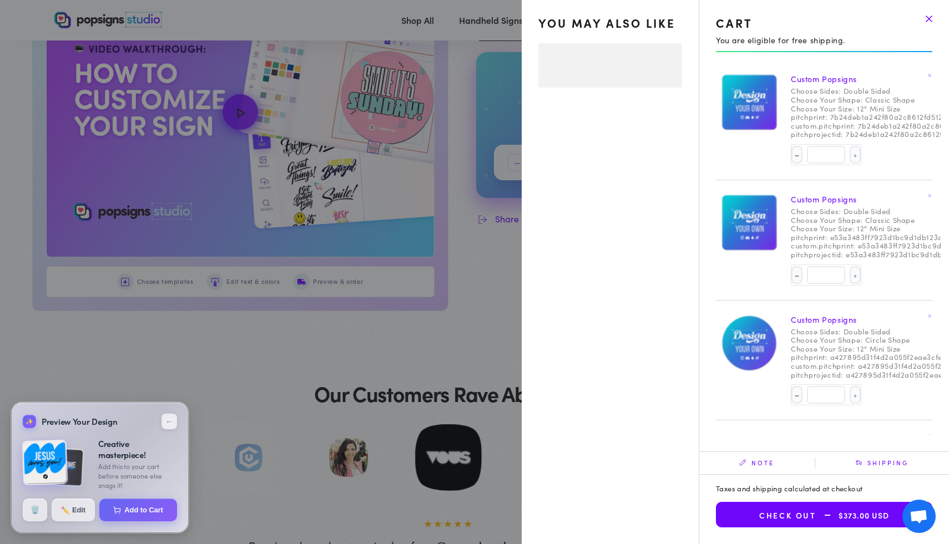
select select "**********"
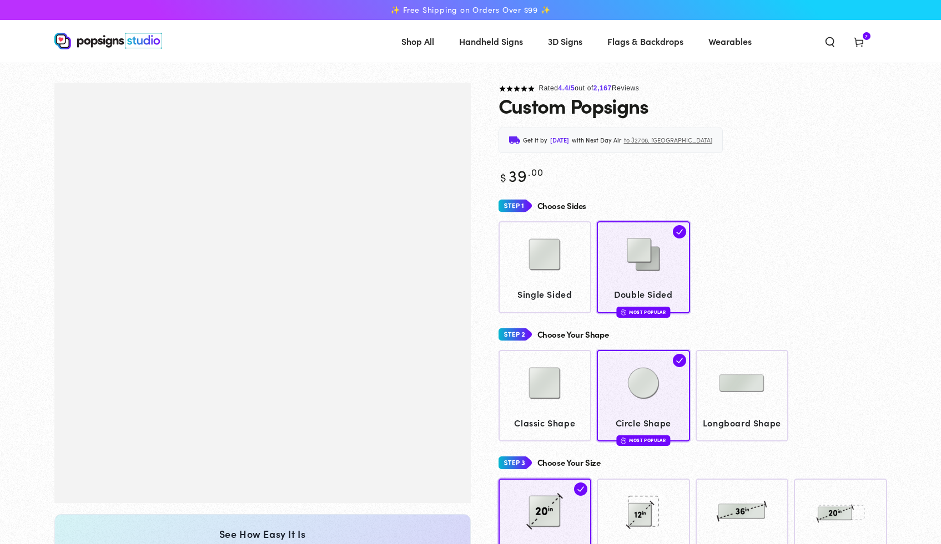
scroll to position [598, 0]
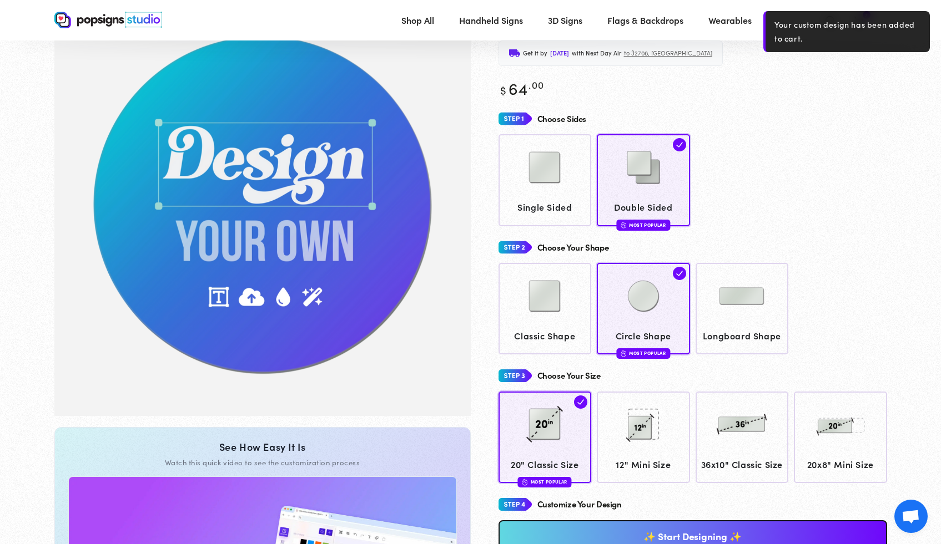
scroll to position [83, 0]
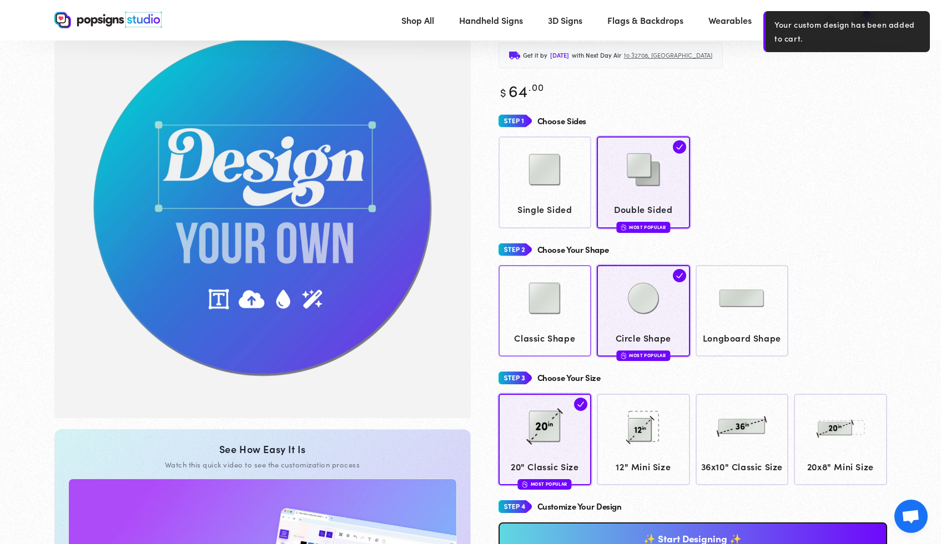
click at [546, 309] on img at bounding box center [544, 298] width 55 height 55
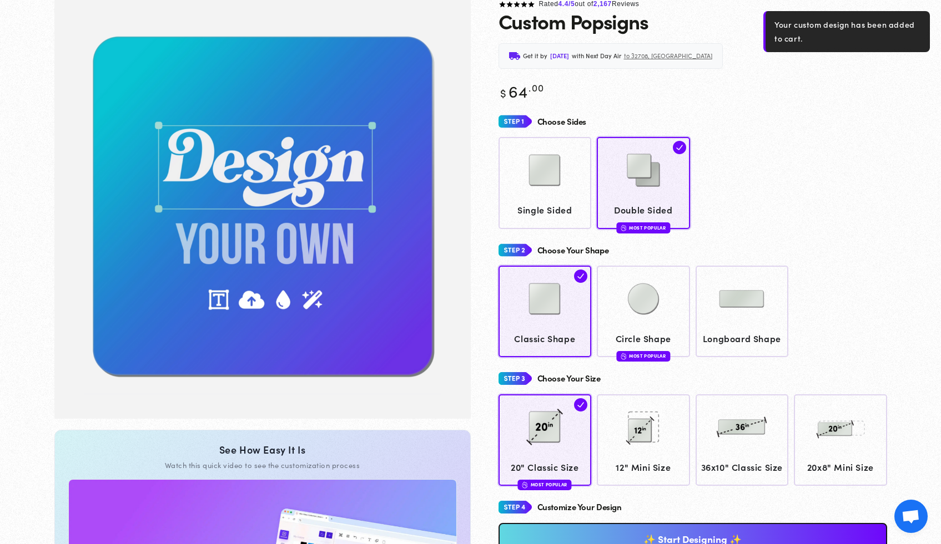
scroll to position [83, 0]
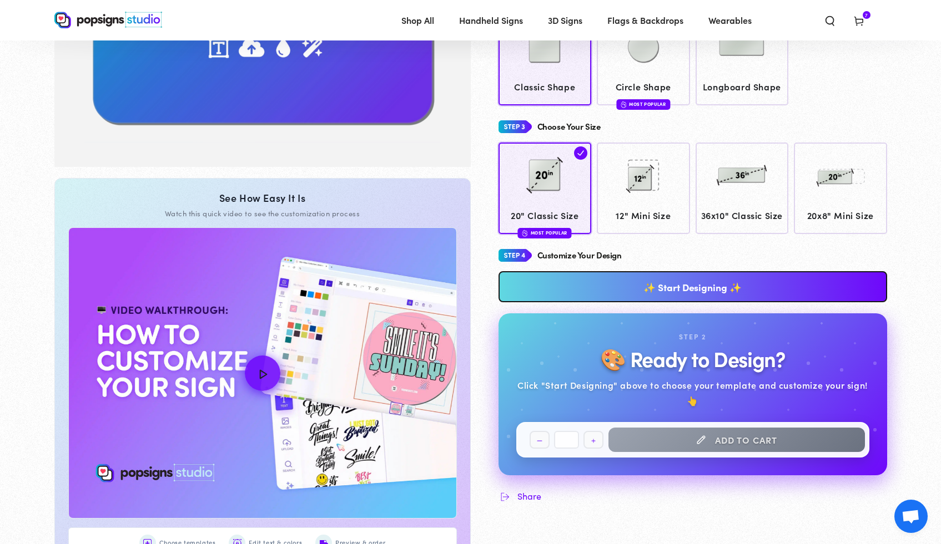
click at [720, 296] on link "✨ Start Designing ✨" at bounding box center [692, 286] width 388 height 31
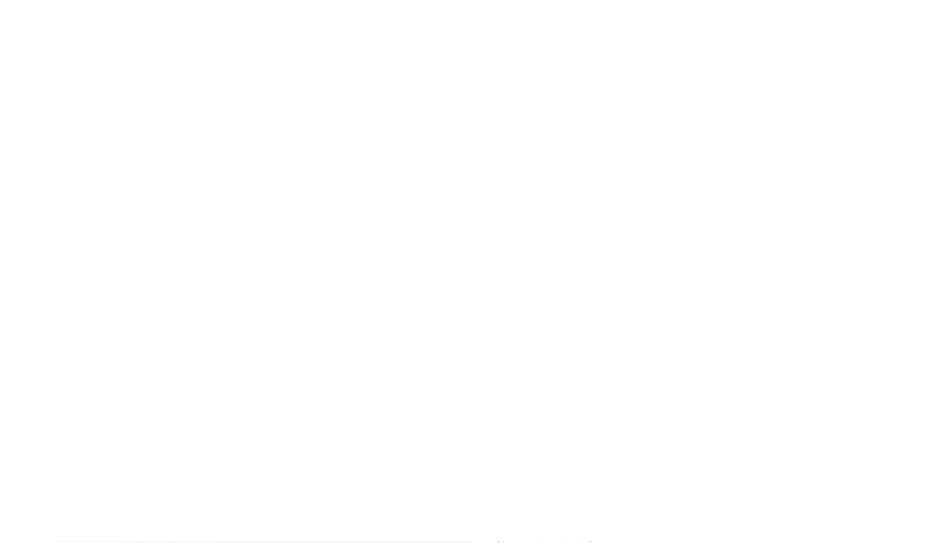
scroll to position [0, 0]
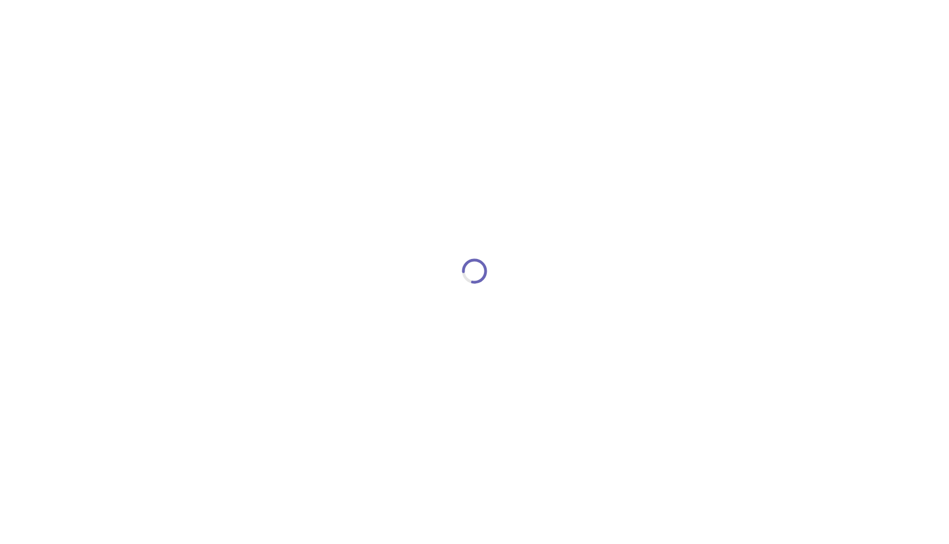
type textarea "An ancient tree with a door leading to a magical world"
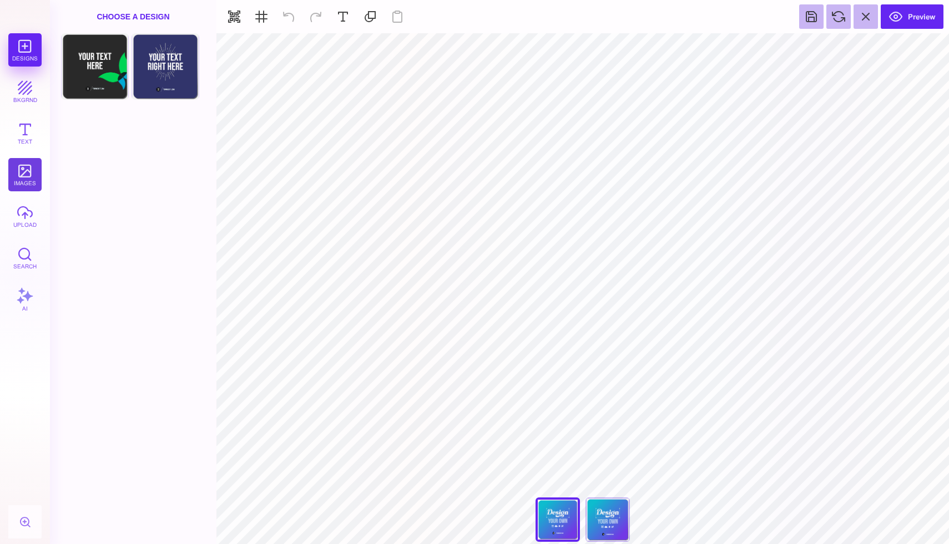
click at [30, 171] on button "images" at bounding box center [24, 174] width 33 height 33
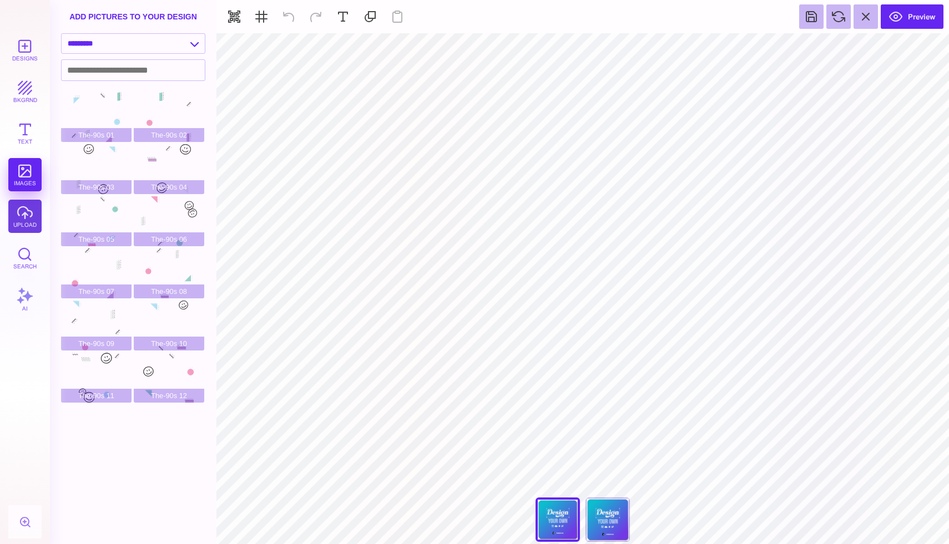
click at [22, 212] on button "upload" at bounding box center [24, 216] width 33 height 33
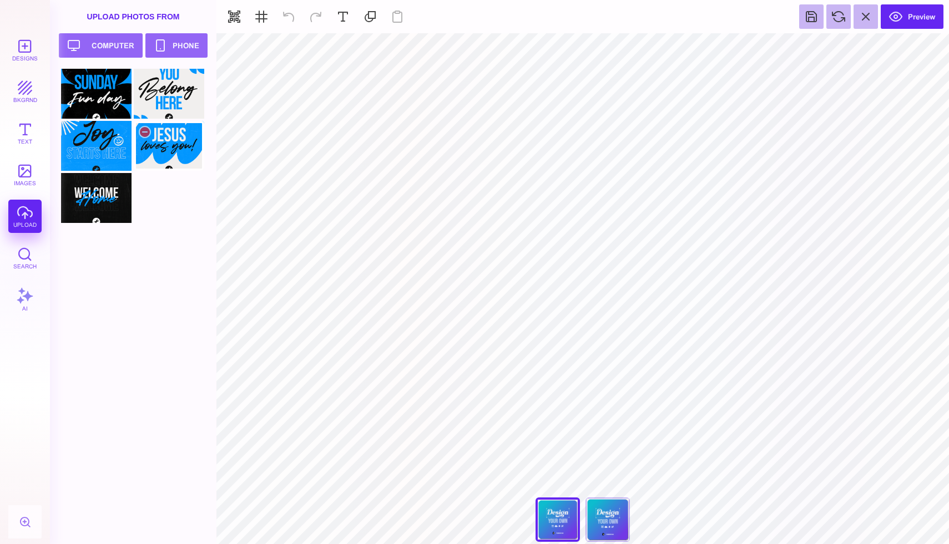
click at [178, 146] on div at bounding box center [169, 146] width 70 height 50
type input "#000000"
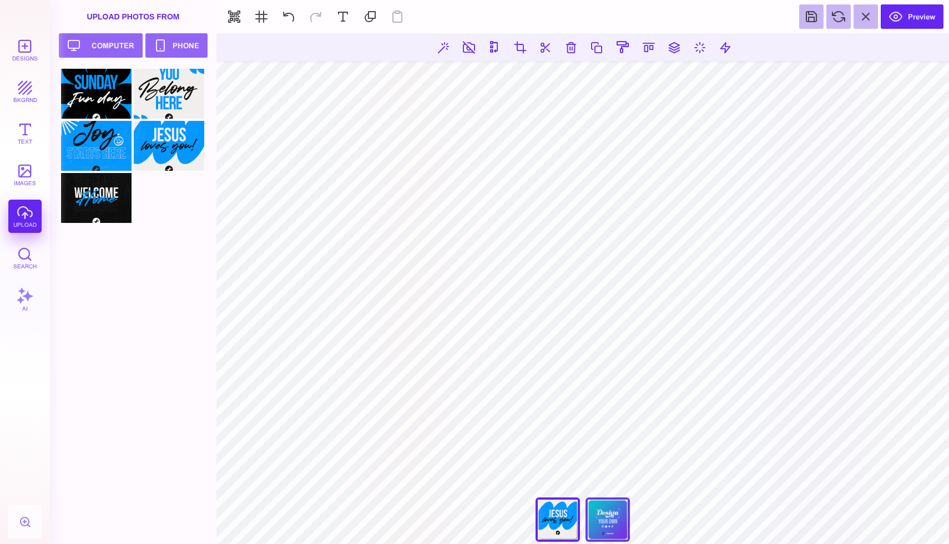
click at [611, 518] on div "Back" at bounding box center [607, 520] width 44 height 44
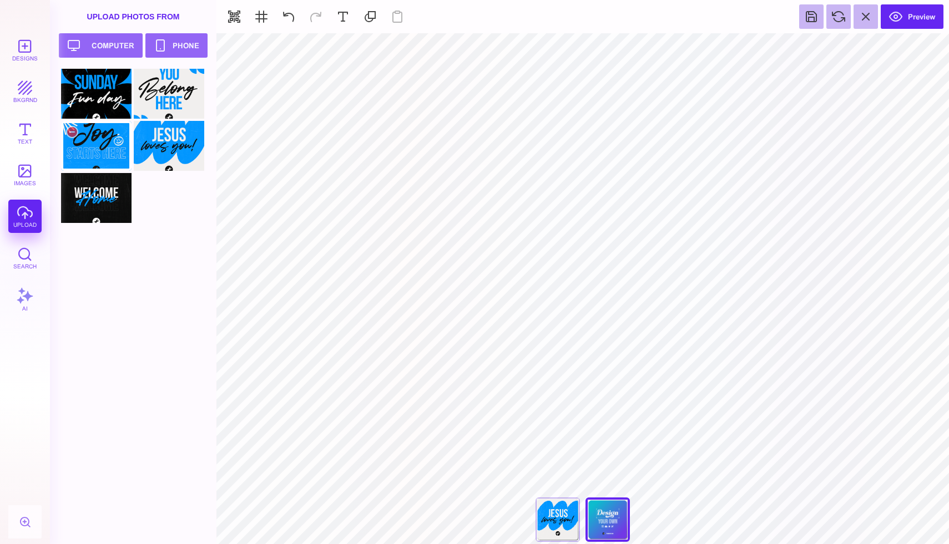
click at [100, 158] on div at bounding box center [96, 146] width 70 height 50
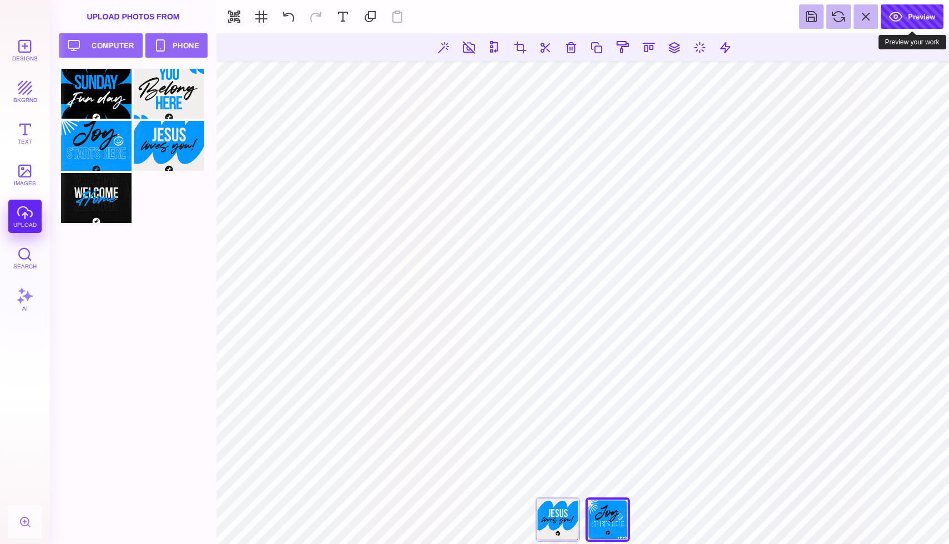
click at [893, 22] on button "Preview" at bounding box center [912, 16] width 63 height 24
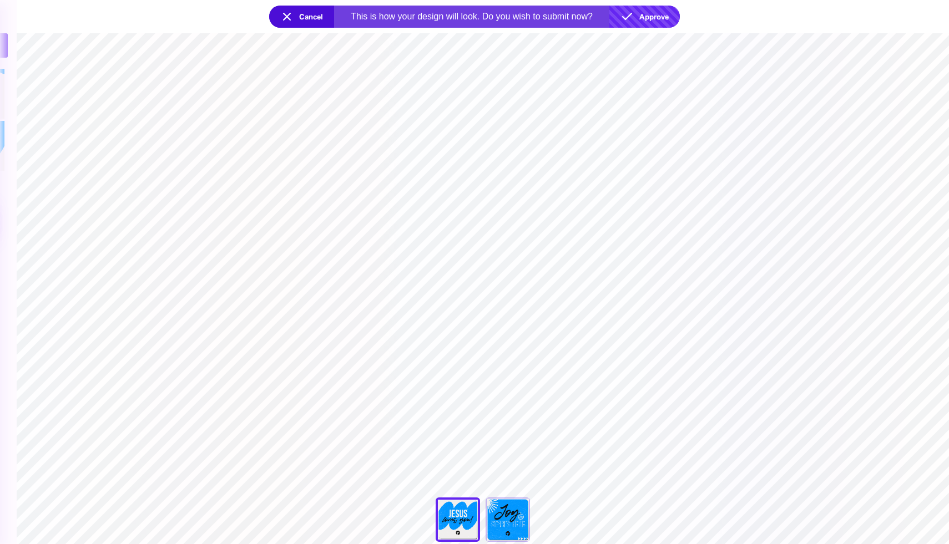
click at [653, 19] on button "Approve" at bounding box center [644, 17] width 70 height 22
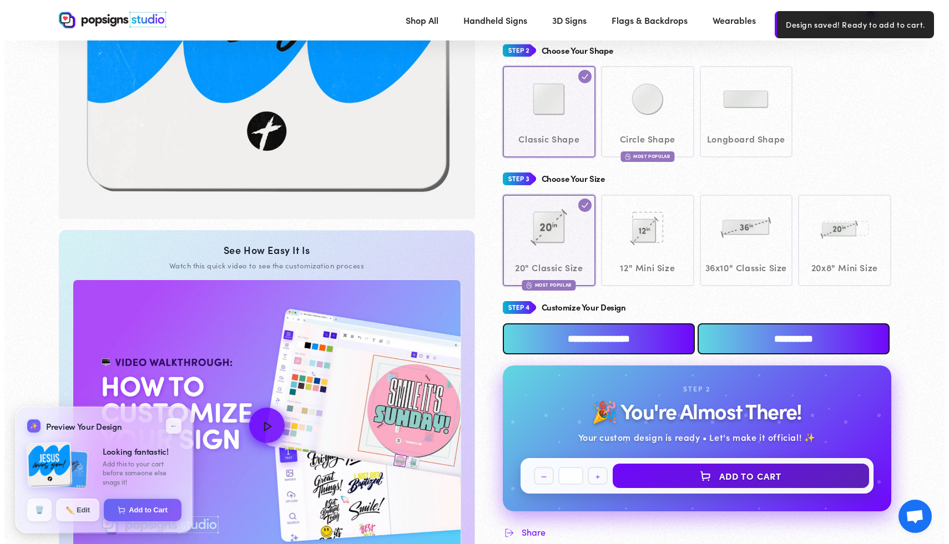
scroll to position [281, 0]
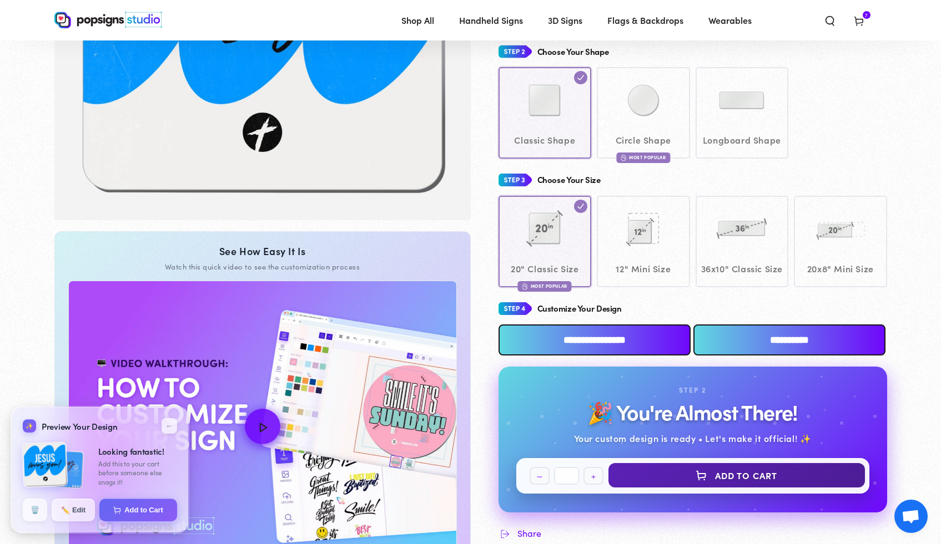
click at [691, 487] on button "Add to Cart" at bounding box center [736, 475] width 256 height 24
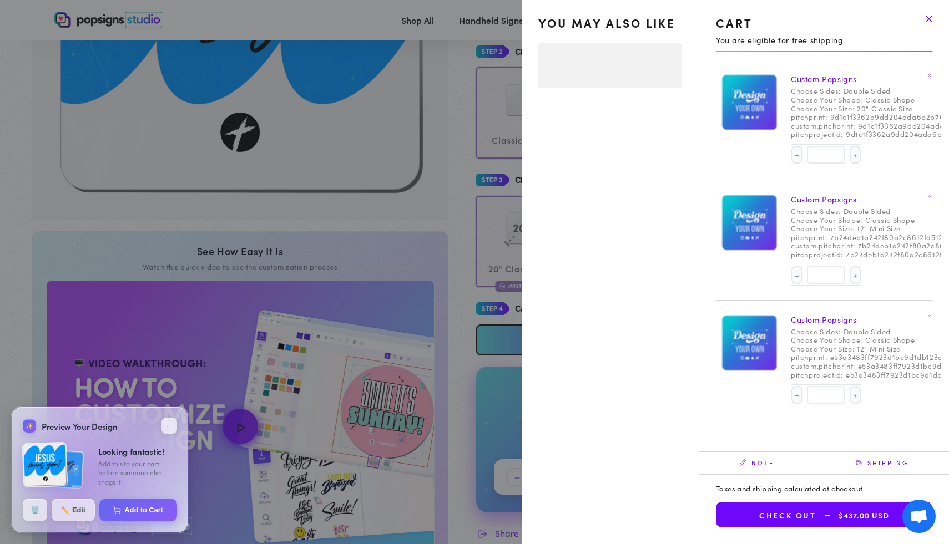
select select "**********"
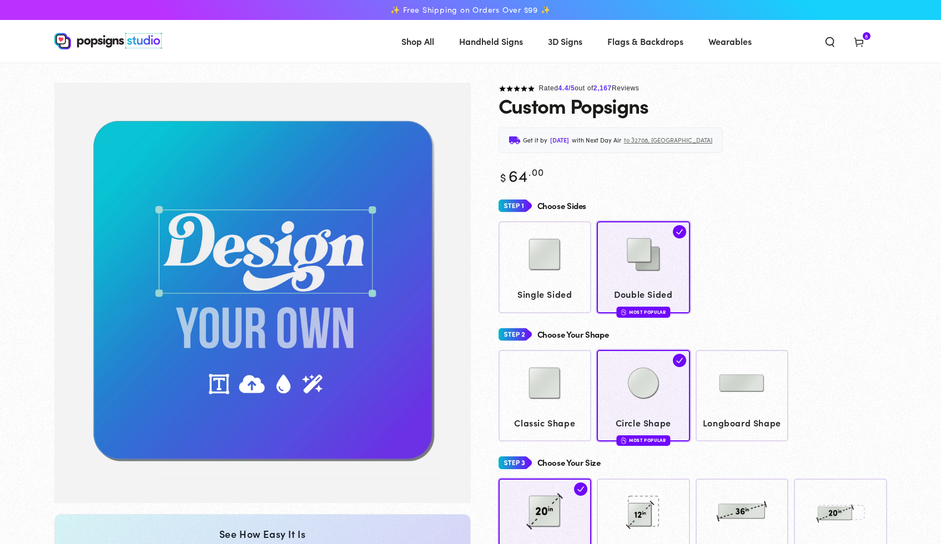
scroll to position [281, 0]
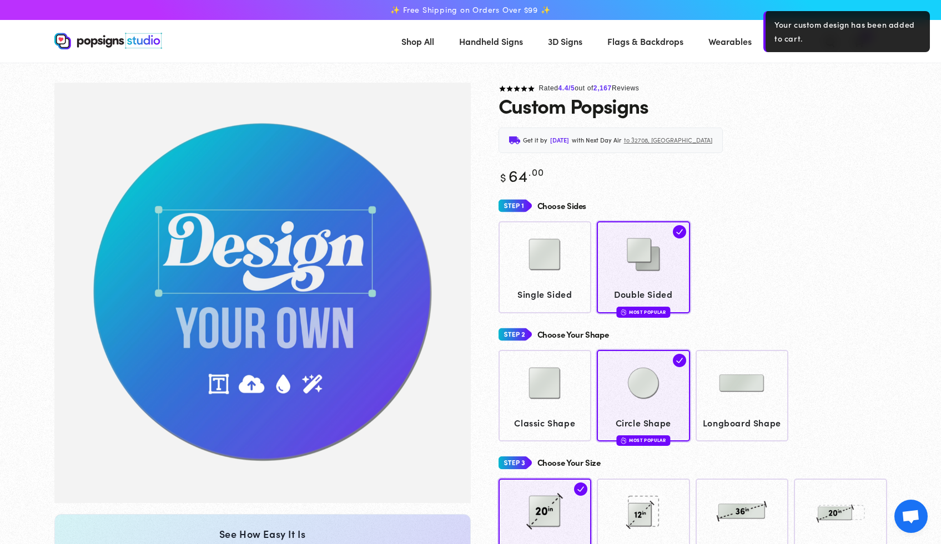
click at [857, 97] on div "Custom Popsigns" at bounding box center [692, 105] width 388 height 22
click at [758, 2] on div "✨ Free Shipping on Orders Over $99 ✨" at bounding box center [470, 10] width 832 height 20
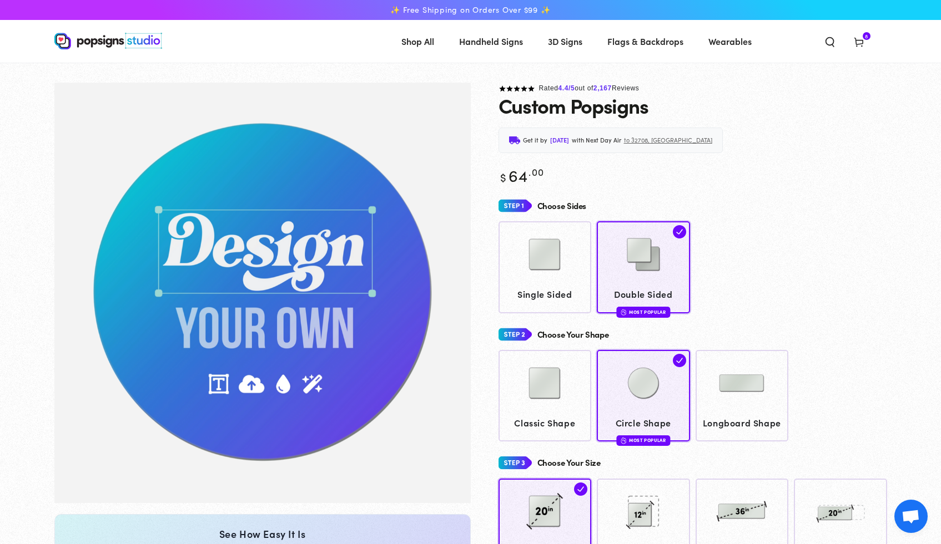
click at [862, 39] on icon at bounding box center [858, 41] width 11 height 11
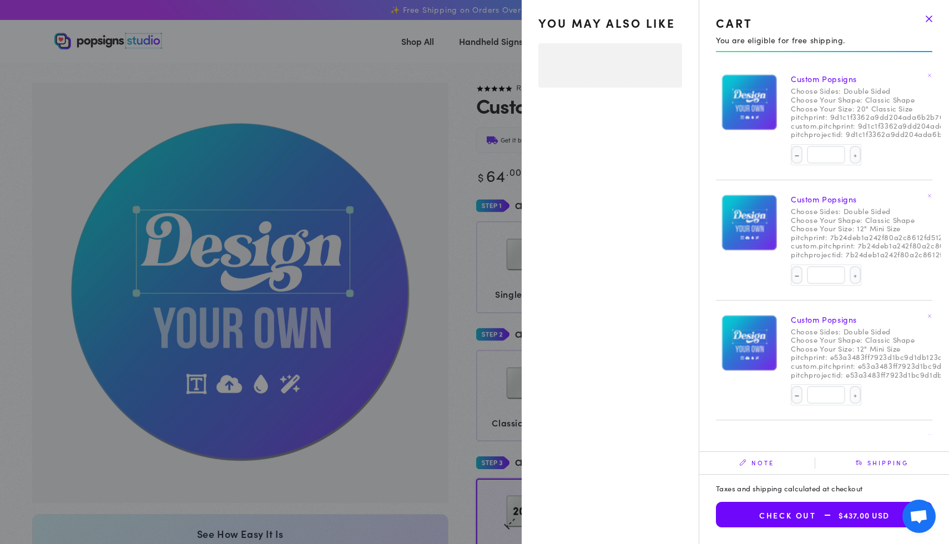
select select "**********"
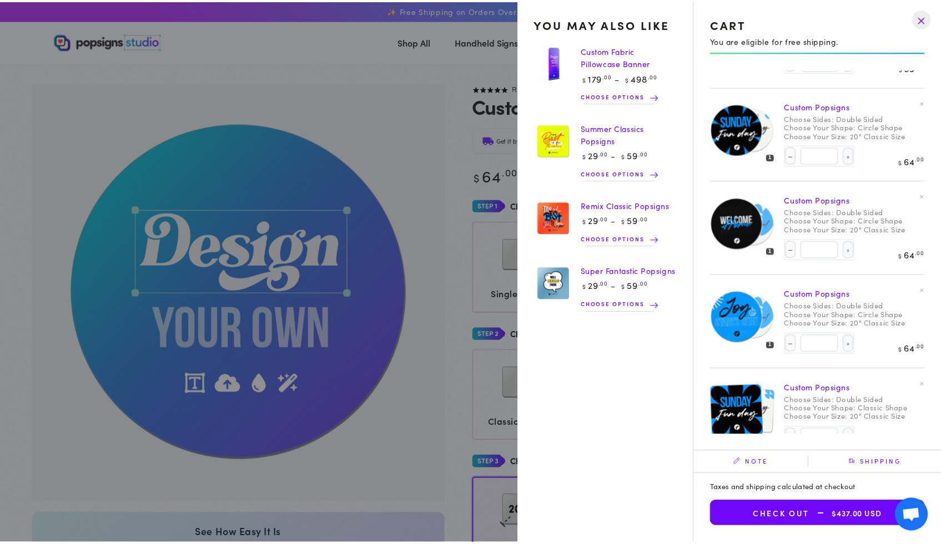
scroll to position [359, 0]
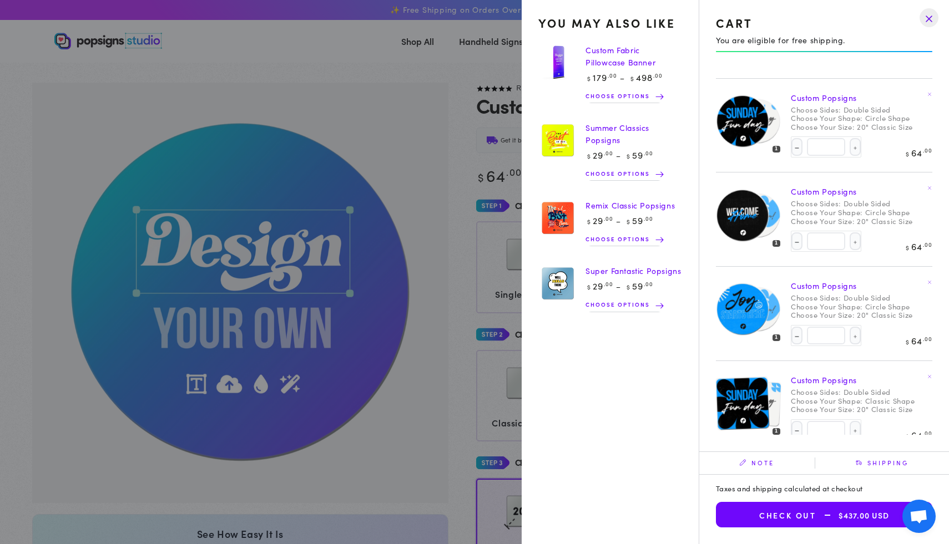
click at [928, 14] on drawer-close-button at bounding box center [929, 18] width 29 height 24
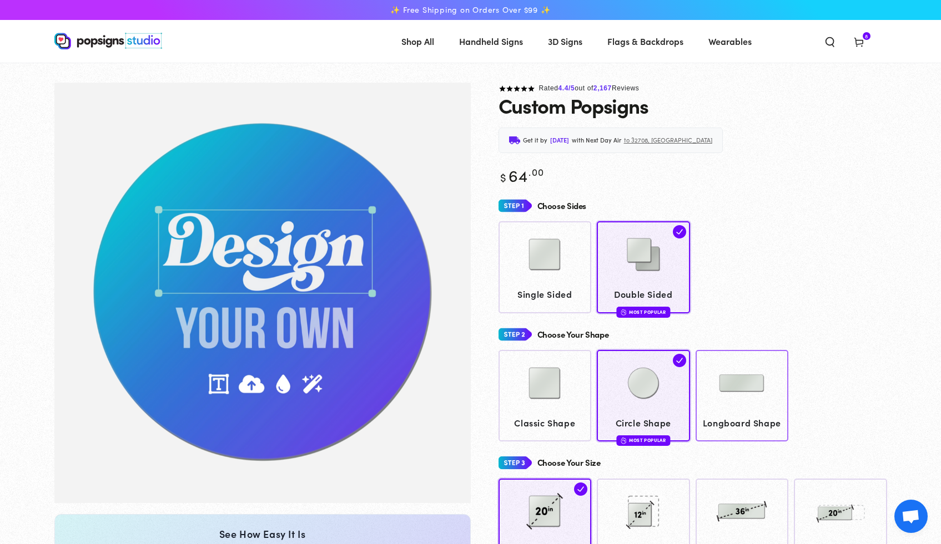
click at [744, 408] on img at bounding box center [741, 383] width 55 height 55
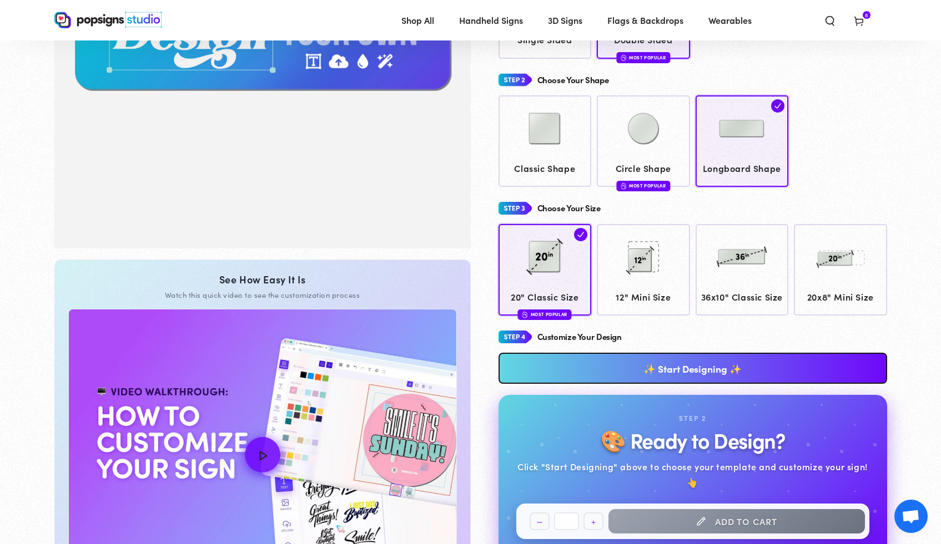
scroll to position [251, 0]
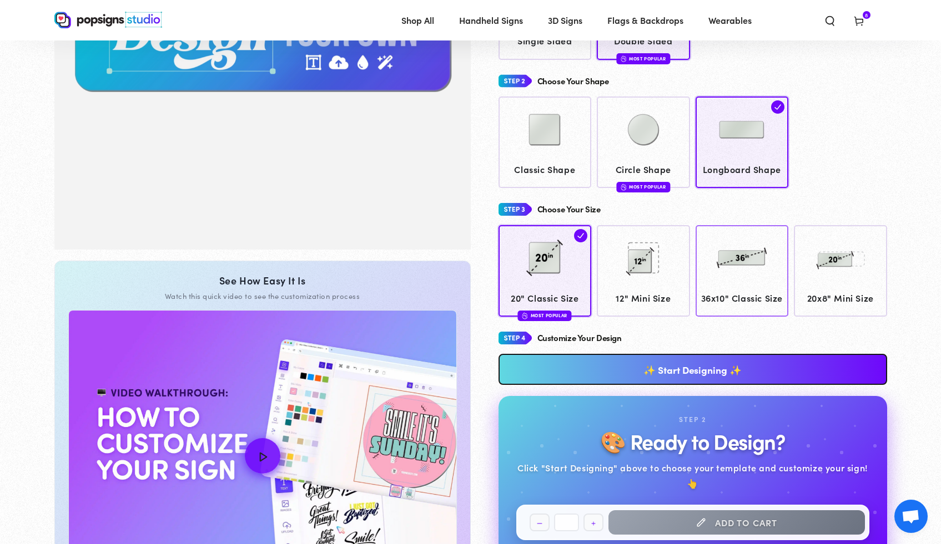
click at [730, 291] on span "36x10" Classic Size" at bounding box center [741, 298] width 83 height 16
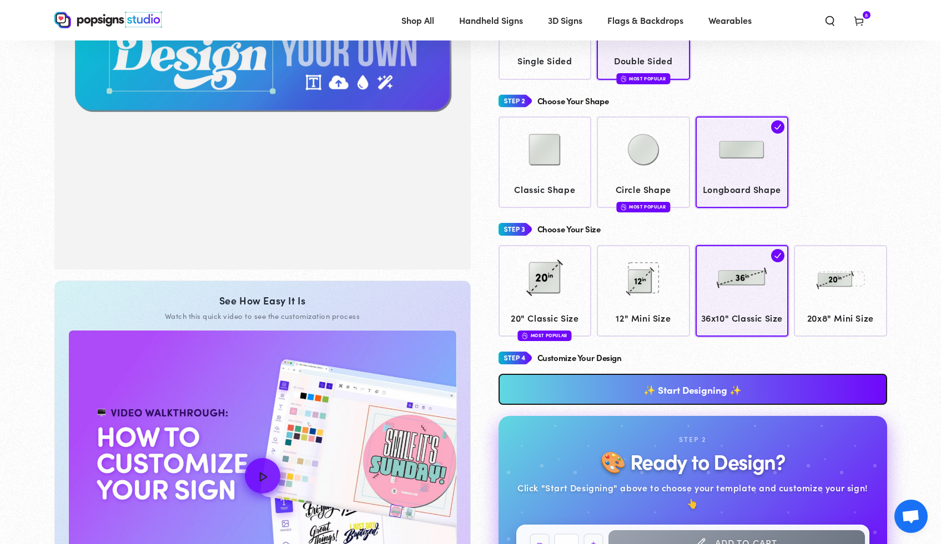
scroll to position [235, 0]
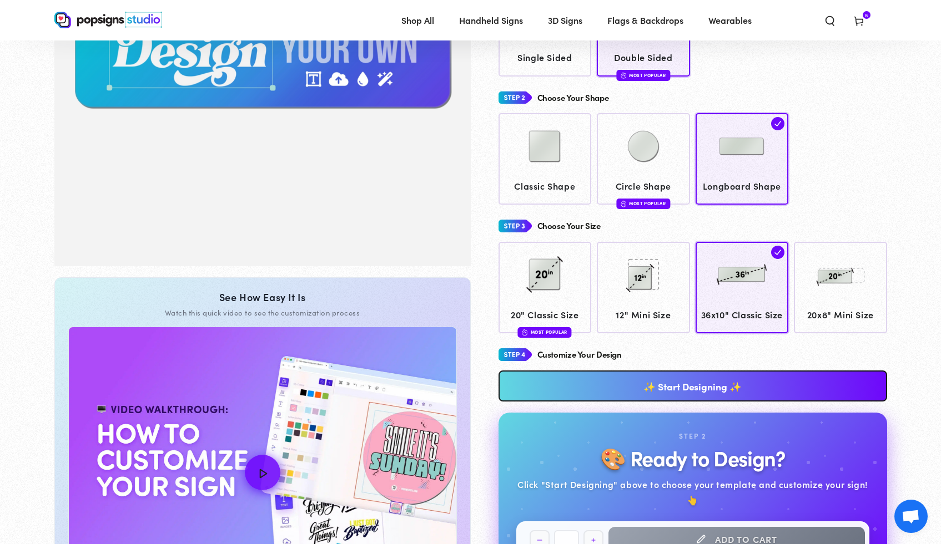
click at [706, 392] on link "✨ Start Designing ✨" at bounding box center [692, 386] width 388 height 31
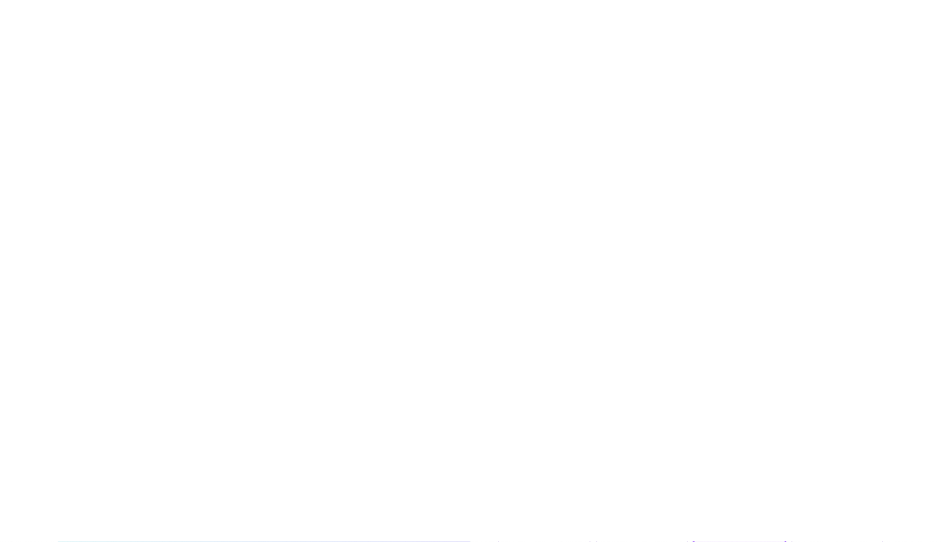
scroll to position [0, 0]
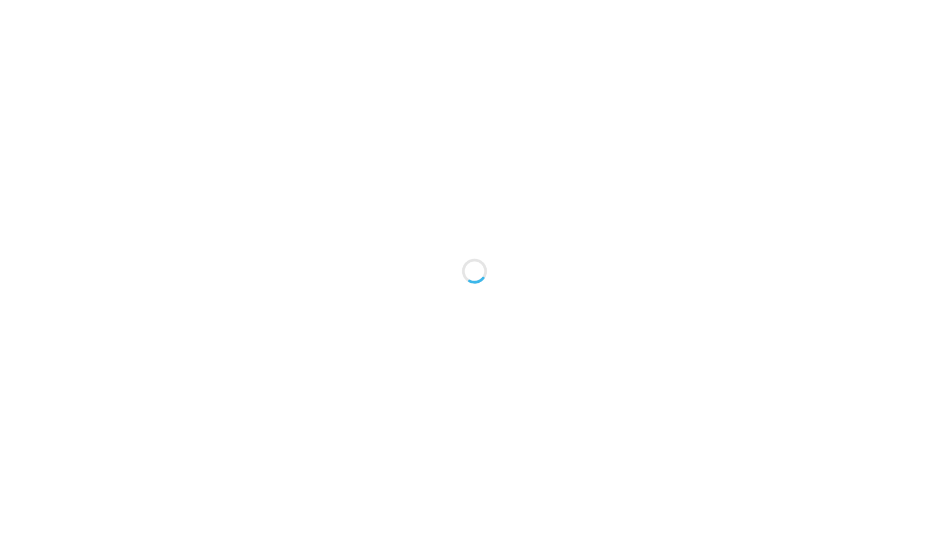
type textarea "An ancient tree with a door leading to a magical world"
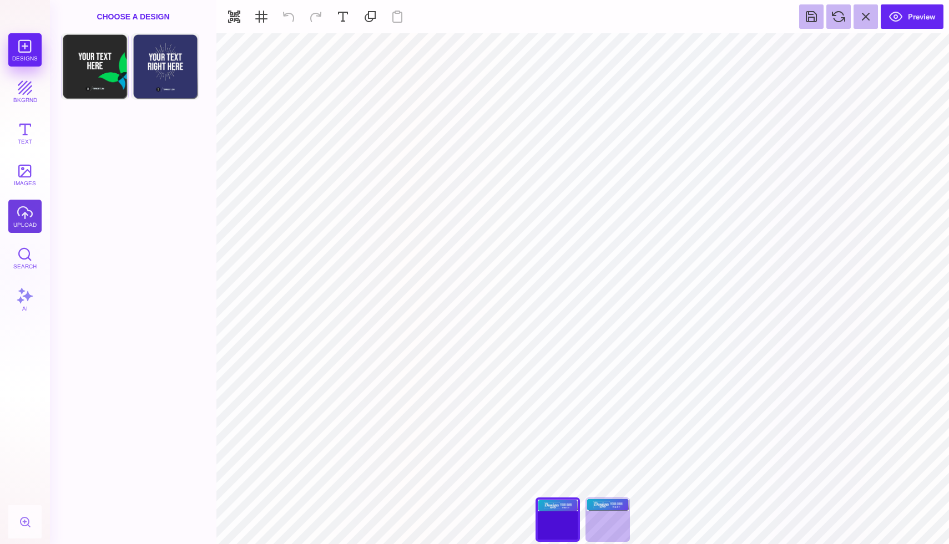
click at [26, 210] on button "upload" at bounding box center [24, 216] width 33 height 33
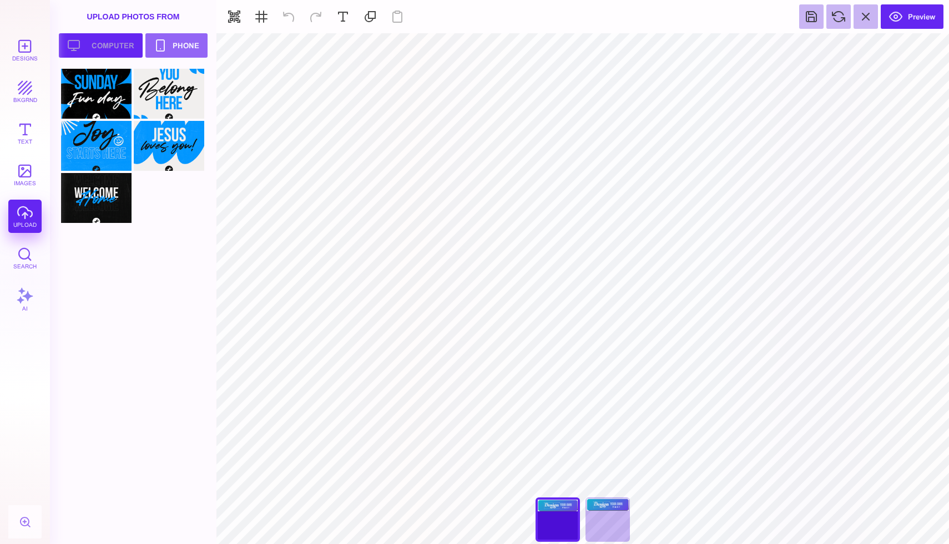
click at [114, 44] on button "Upload your artwork Computer" at bounding box center [101, 45] width 84 height 24
click at [181, 199] on div at bounding box center [169, 198] width 70 height 50
type input "#000000"
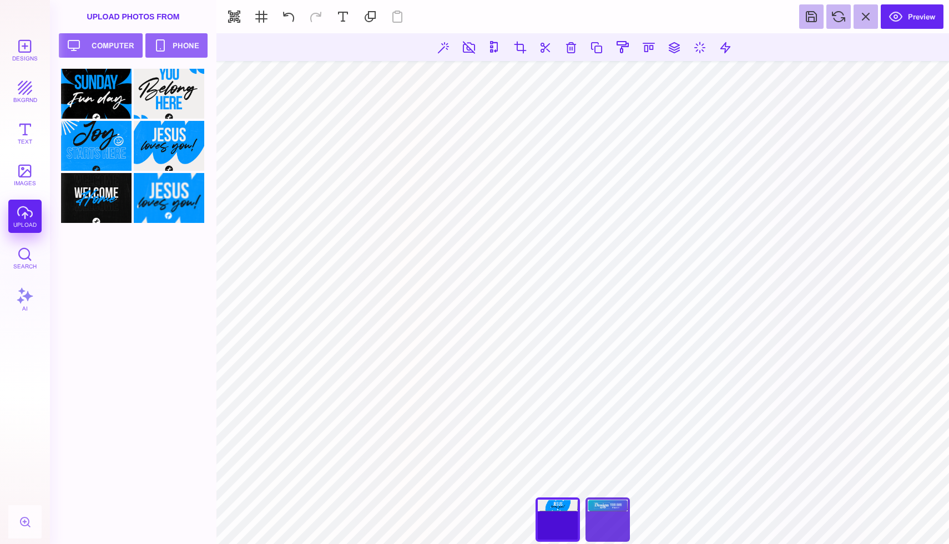
click at [599, 523] on div "Back" at bounding box center [607, 520] width 44 height 44
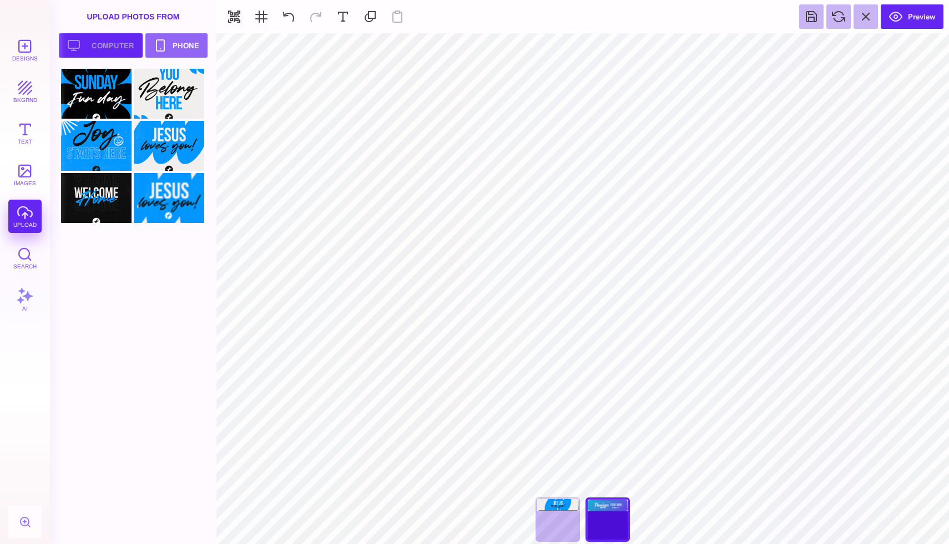
click at [107, 42] on button "Upload your artwork Computer" at bounding box center [101, 45] width 84 height 24
click at [112, 254] on div at bounding box center [96, 250] width 70 height 50
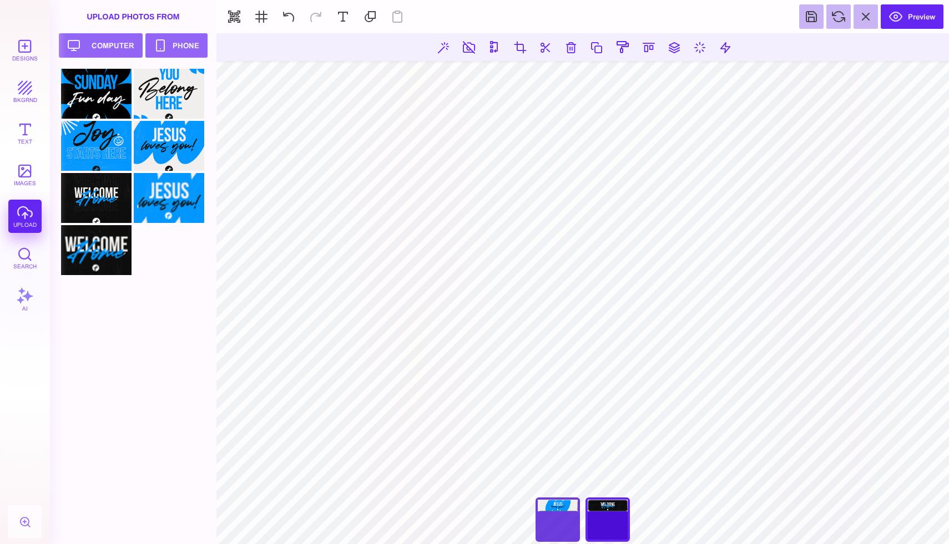
click at [568, 506] on div "Front" at bounding box center [558, 520] width 44 height 44
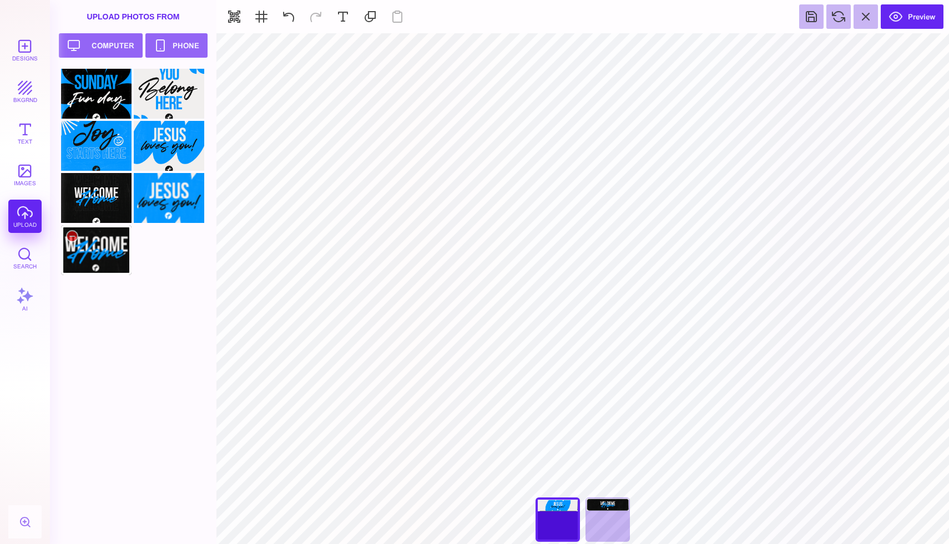
click at [113, 266] on div at bounding box center [96, 250] width 70 height 50
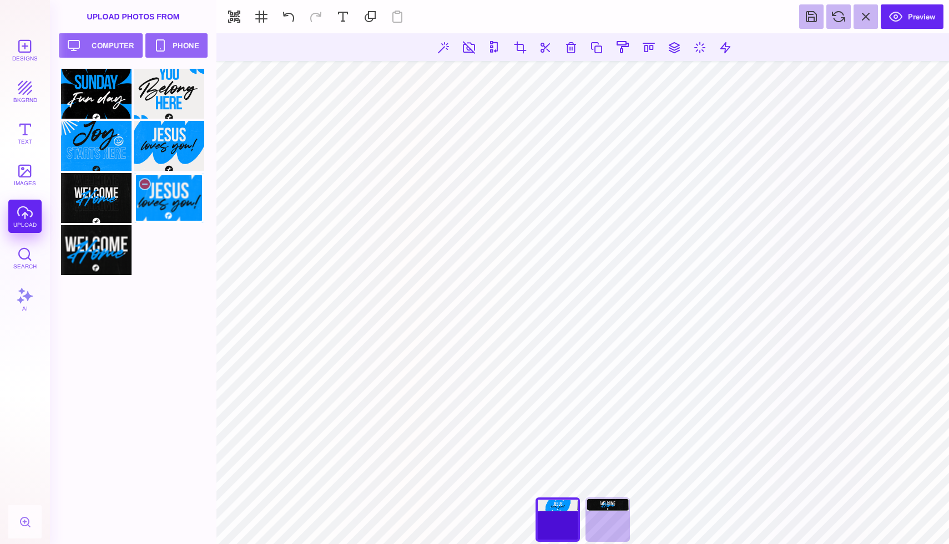
click at [169, 186] on div at bounding box center [169, 198] width 70 height 50
click at [614, 512] on div "Back" at bounding box center [607, 520] width 44 height 44
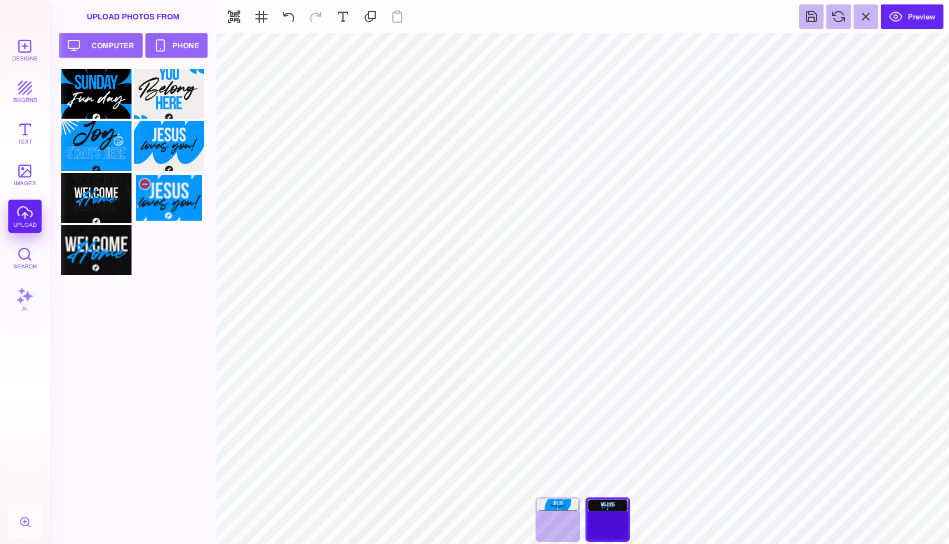
click at [178, 187] on div at bounding box center [169, 198] width 70 height 50
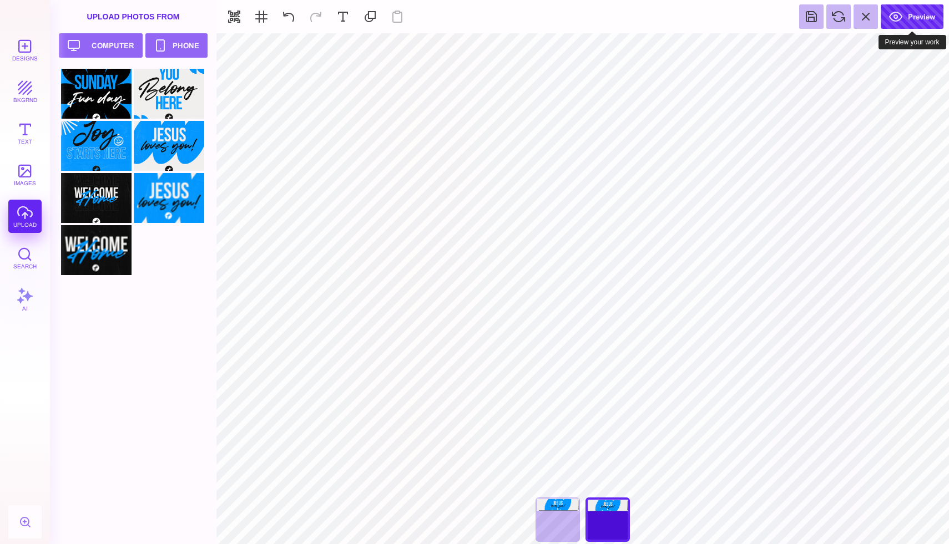
click at [907, 20] on button "Preview" at bounding box center [912, 16] width 63 height 24
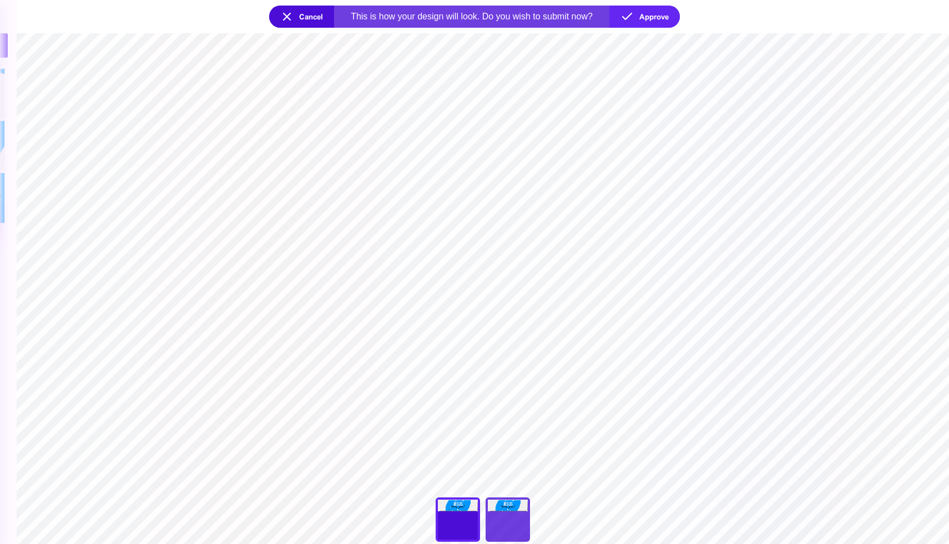
click at [518, 520] on div "Back" at bounding box center [508, 520] width 44 height 44
type input "***"
click at [467, 509] on div "Front" at bounding box center [458, 520] width 44 height 44
click at [513, 514] on div "Back" at bounding box center [508, 520] width 44 height 44
click at [653, 24] on button "Approve" at bounding box center [644, 17] width 70 height 22
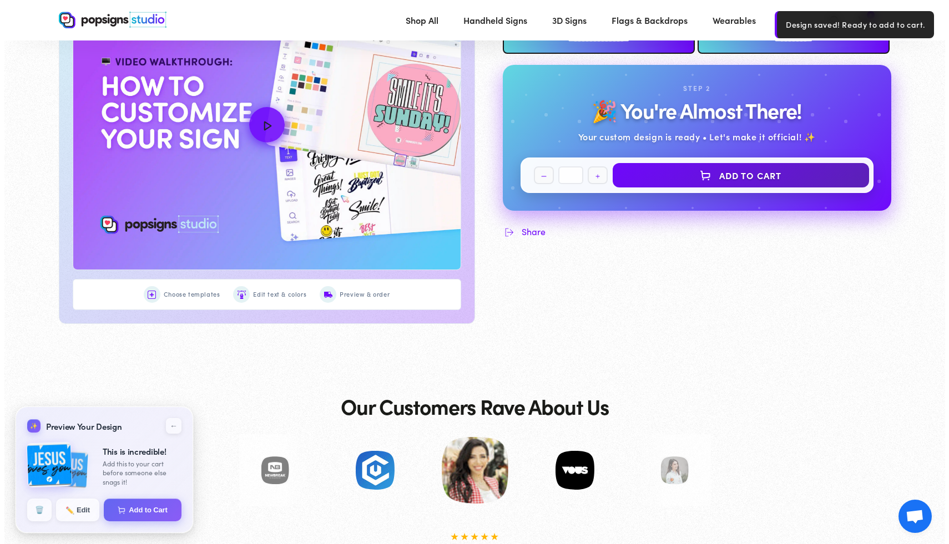
scroll to position [584, 0]
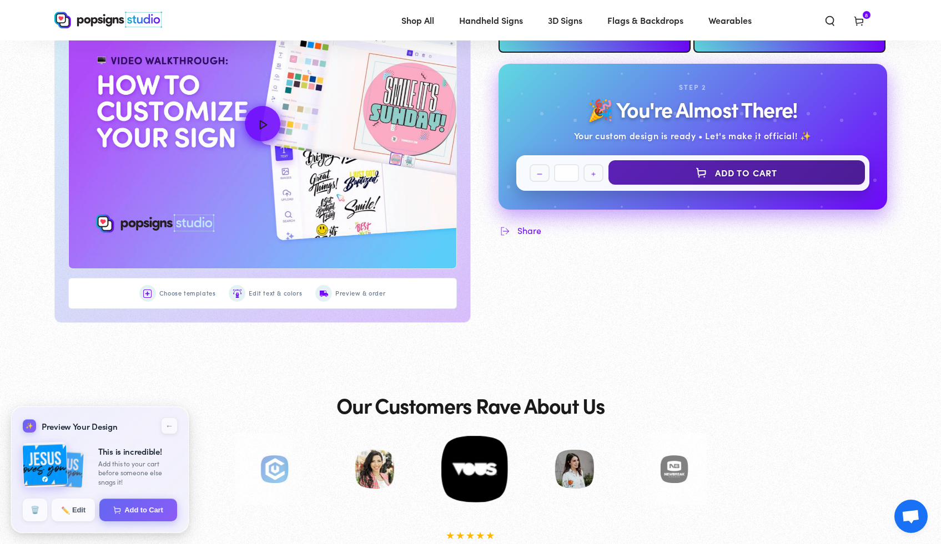
click at [803, 185] on button "Add to Cart" at bounding box center [736, 172] width 256 height 24
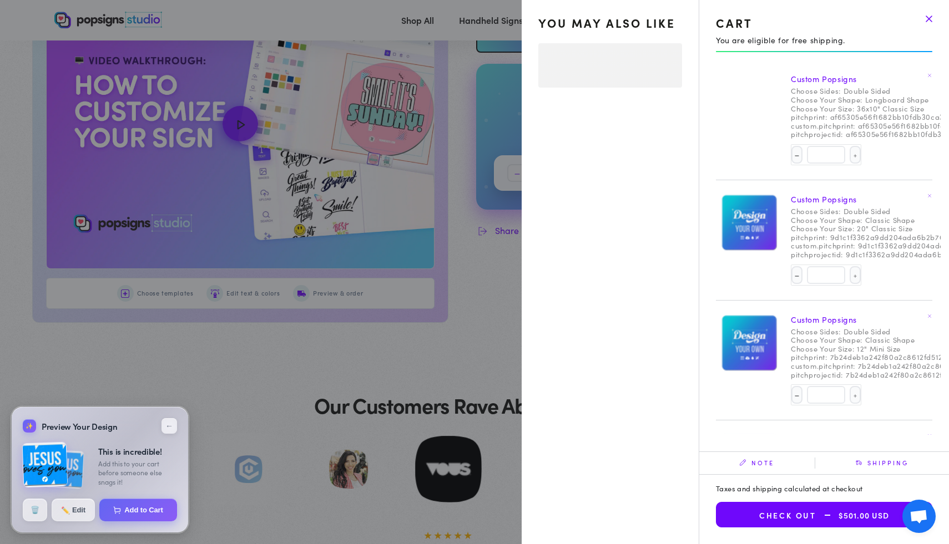
select select "**********"
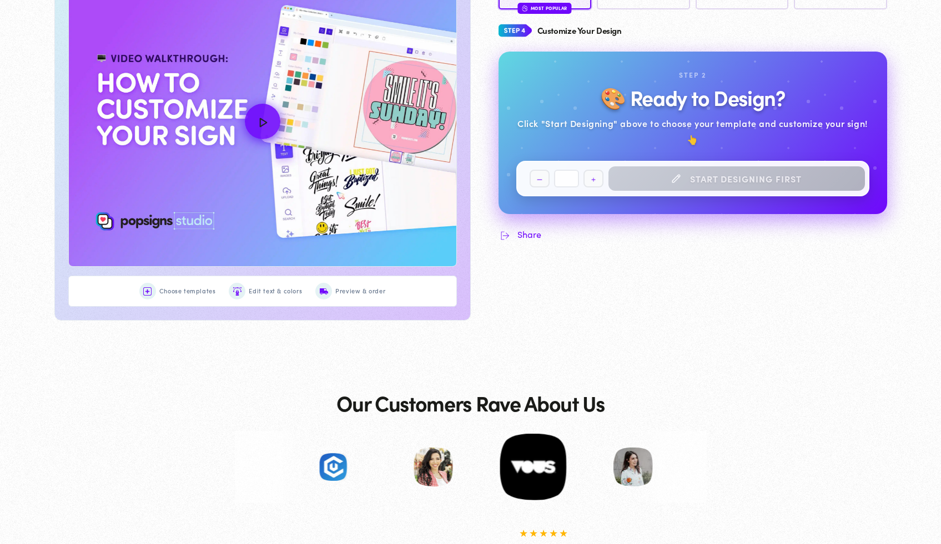
scroll to position [582, 0]
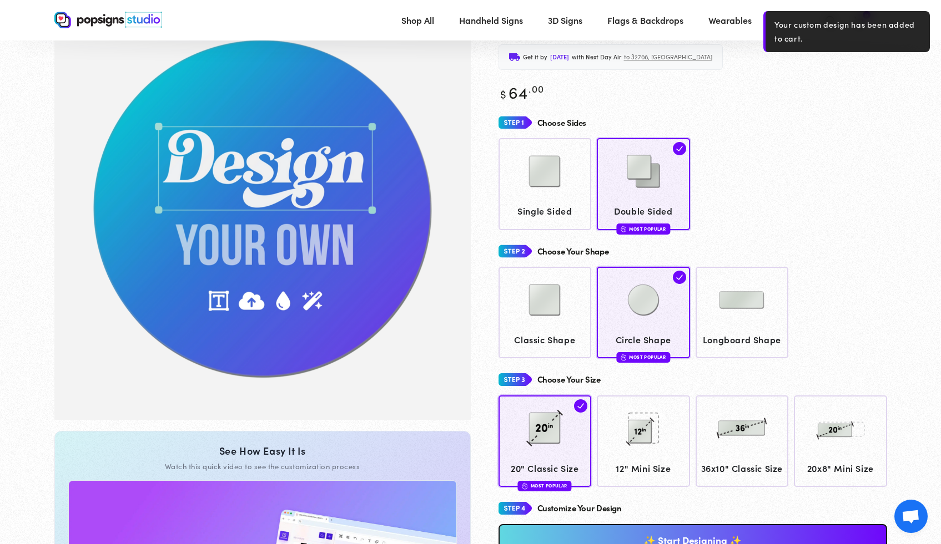
scroll to position [80, 0]
click at [937, 84] on section "Skip to product information 1 / of 1 See How Easy It Is Watch this quick video …" at bounding box center [470, 438] width 941 height 877
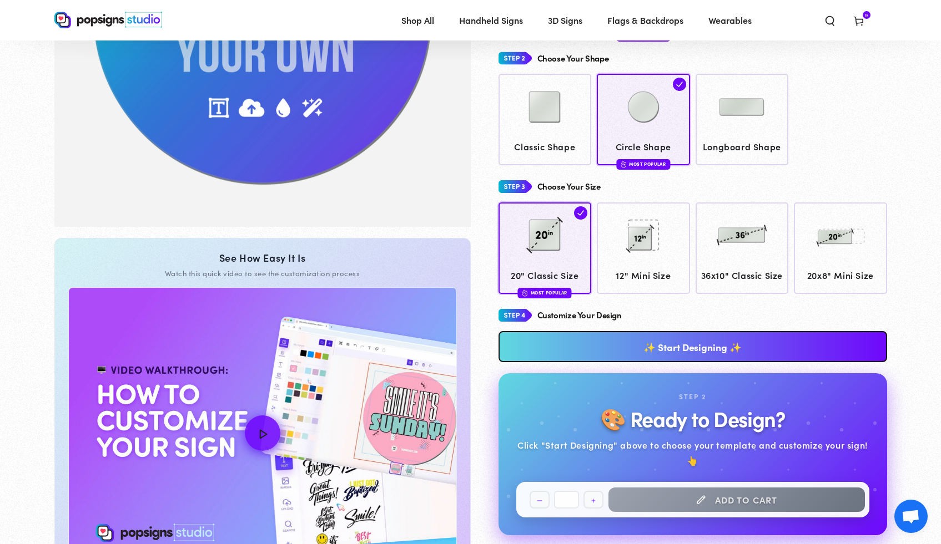
click at [684, 362] on link "✨ Start Designing ✨" at bounding box center [692, 346] width 388 height 31
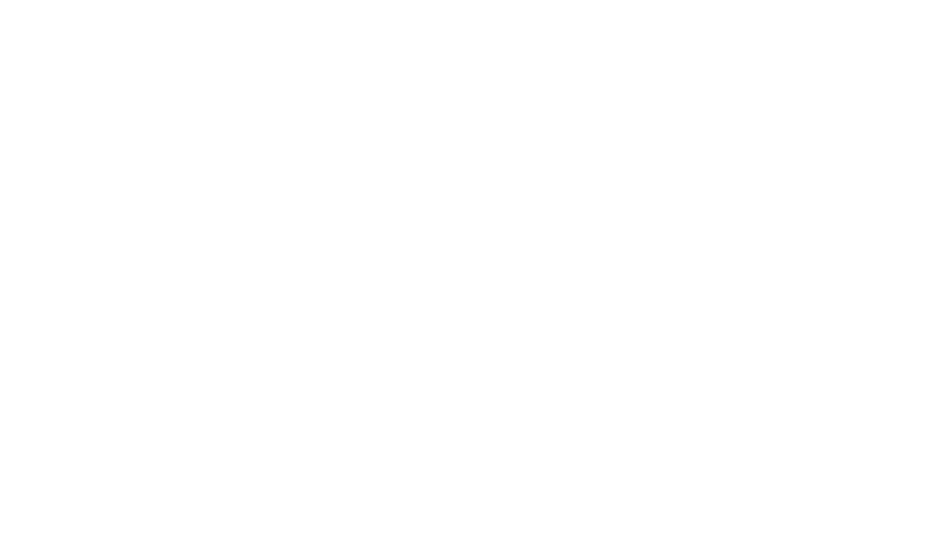
scroll to position [0, 0]
type textarea "An ancient tree with a door leading to a magical world"
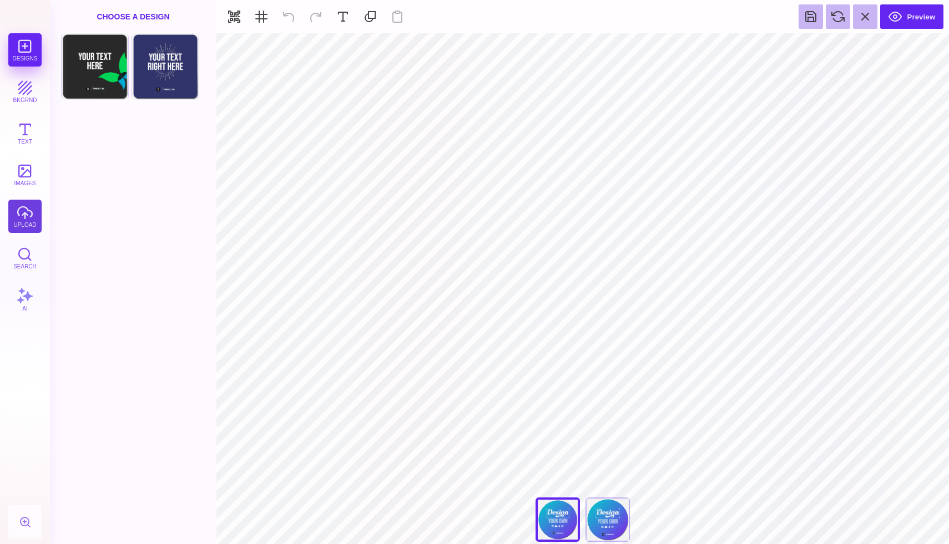
click at [27, 215] on button "upload" at bounding box center [24, 216] width 33 height 33
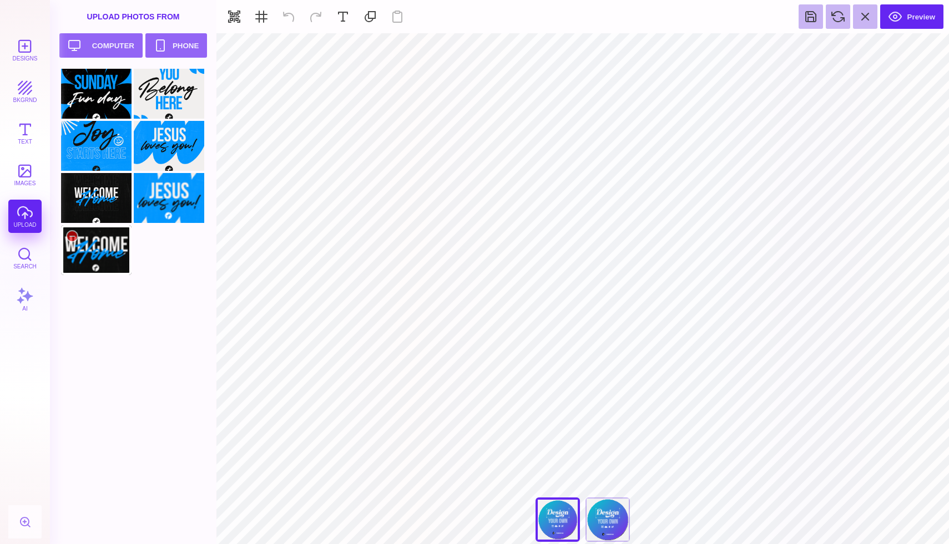
click at [100, 233] on div at bounding box center [96, 250] width 70 height 50
type input "#000000"
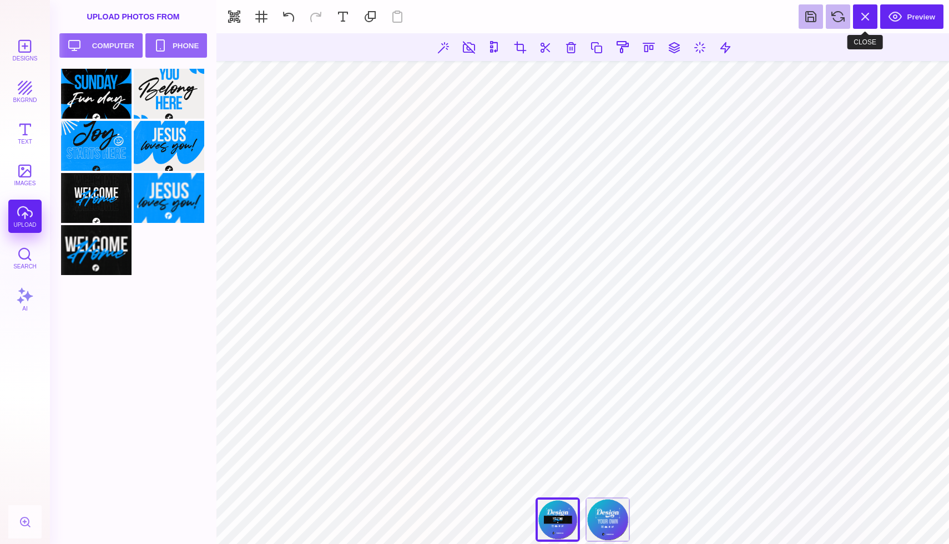
click at [854, 19] on button at bounding box center [865, 16] width 24 height 24
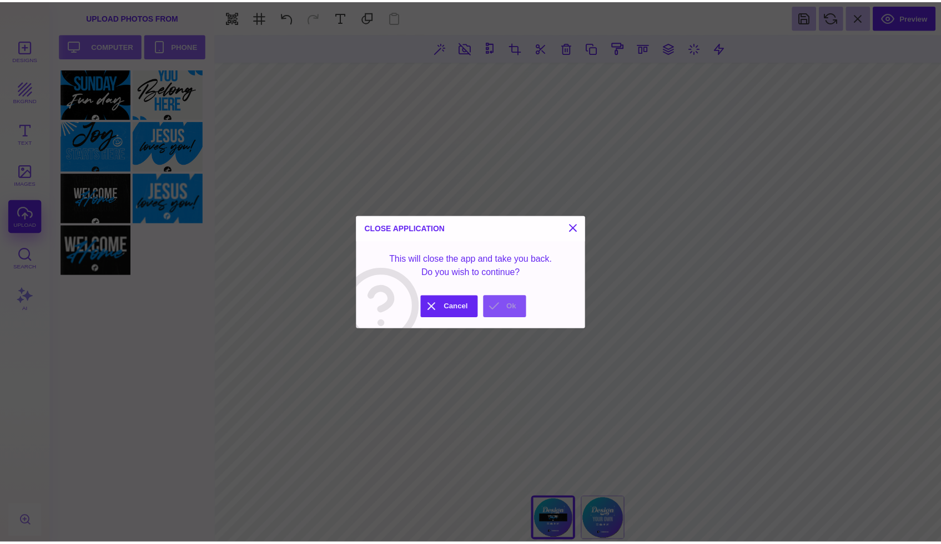
click at [518, 311] on button "Ok" at bounding box center [508, 309] width 43 height 22
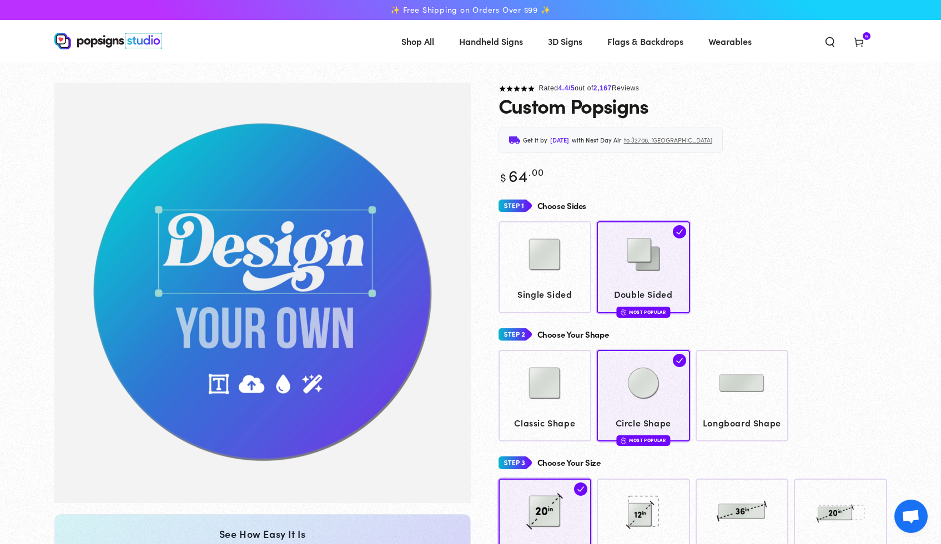
click at [865, 44] on span "Cart 9 9 items" at bounding box center [858, 41] width 29 height 24
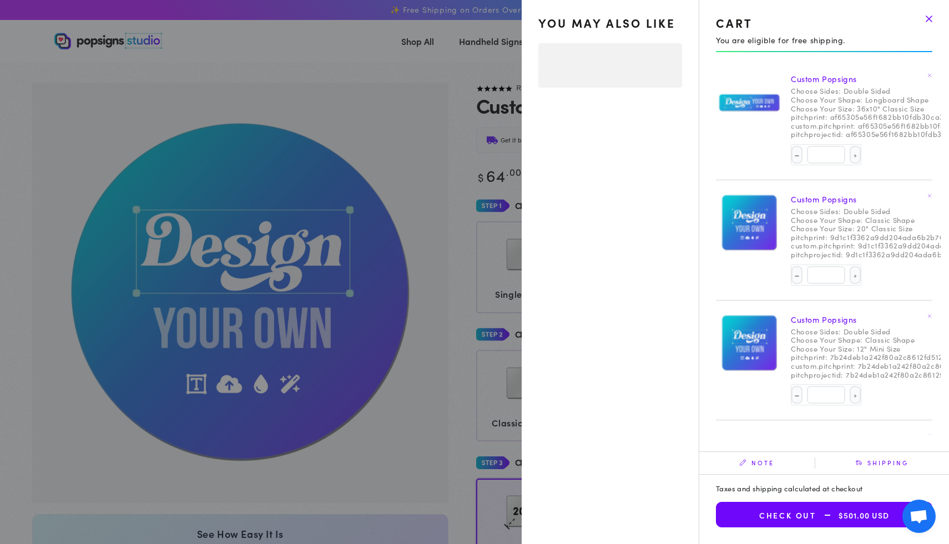
select select "**********"
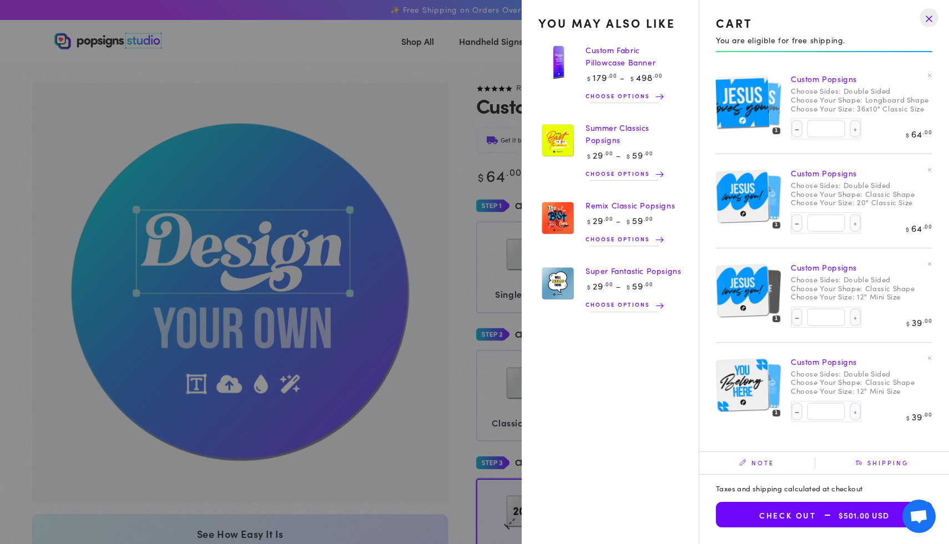
click at [927, 16] on drawer-close-button at bounding box center [929, 18] width 29 height 24
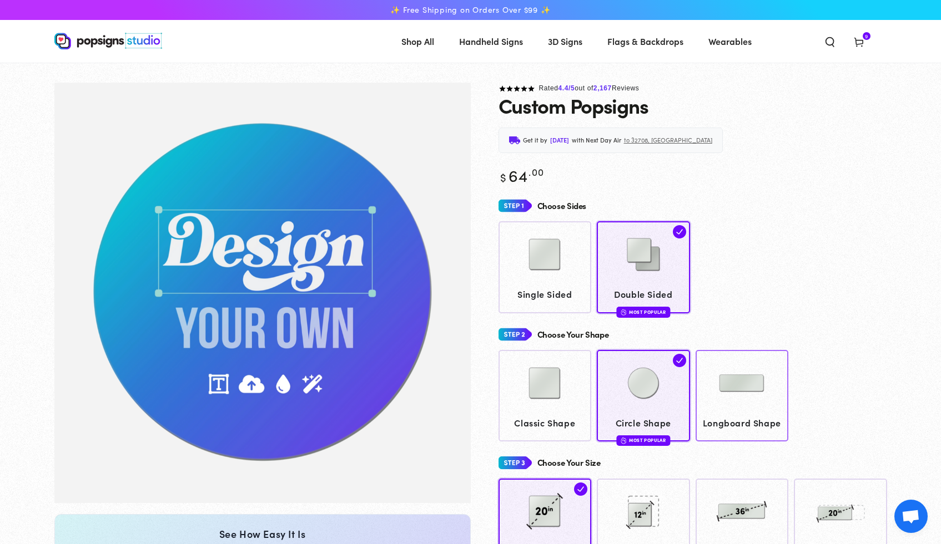
click at [749, 403] on img at bounding box center [741, 383] width 55 height 55
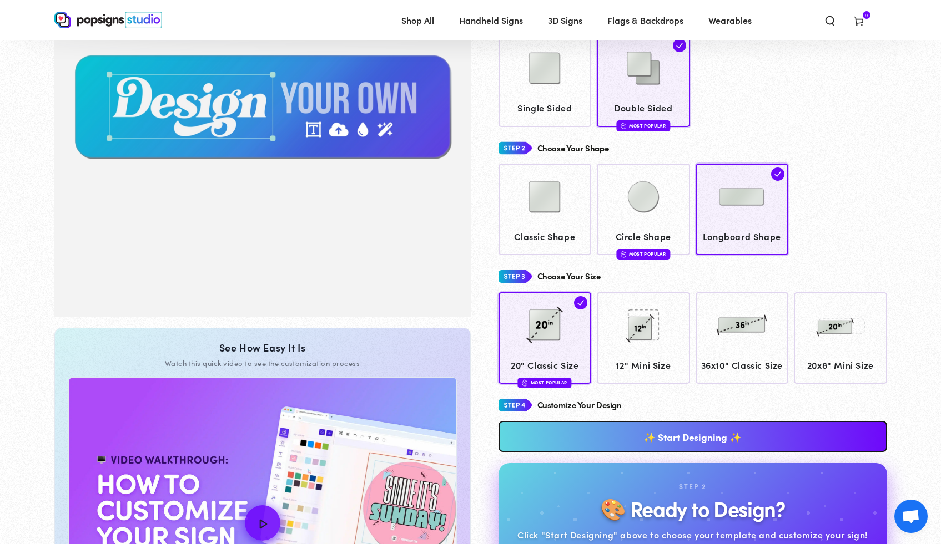
scroll to position [223, 0]
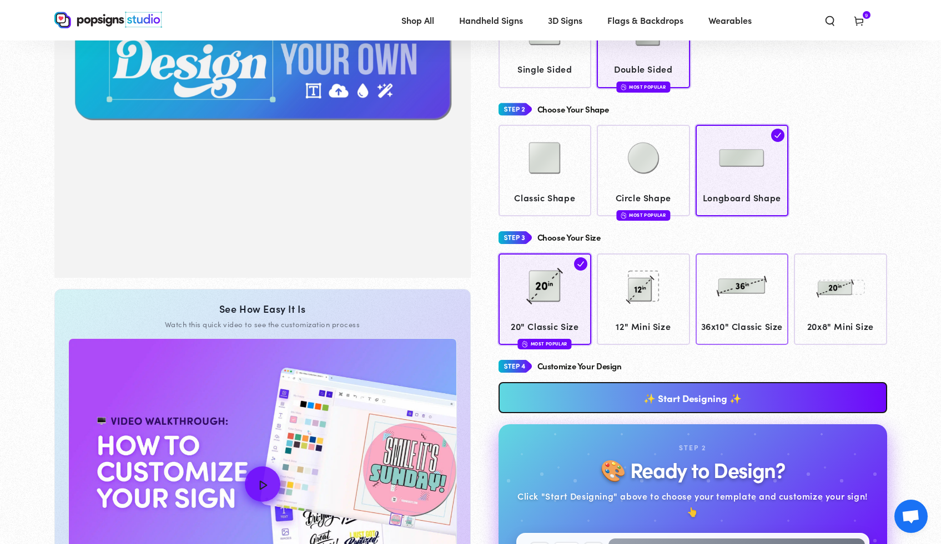
click at [755, 279] on img at bounding box center [741, 286] width 55 height 55
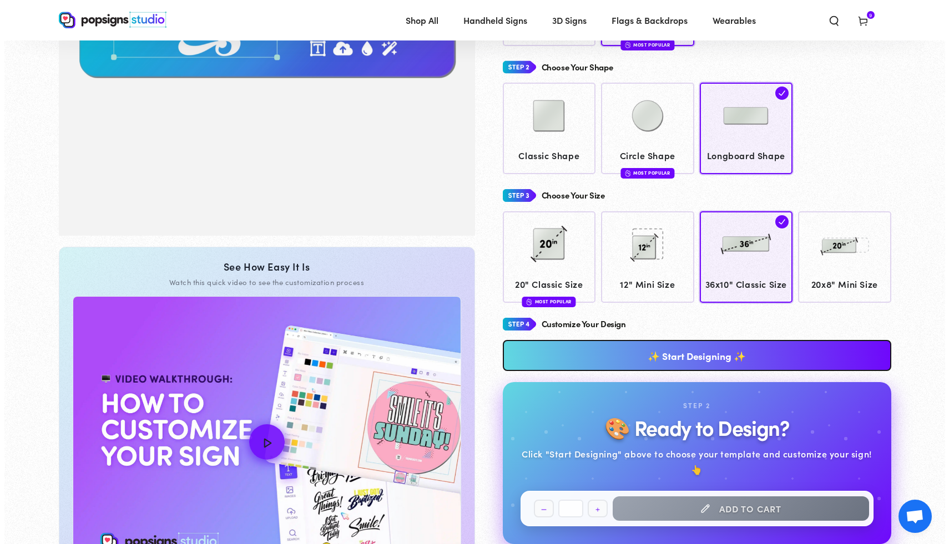
scroll to position [267, 0]
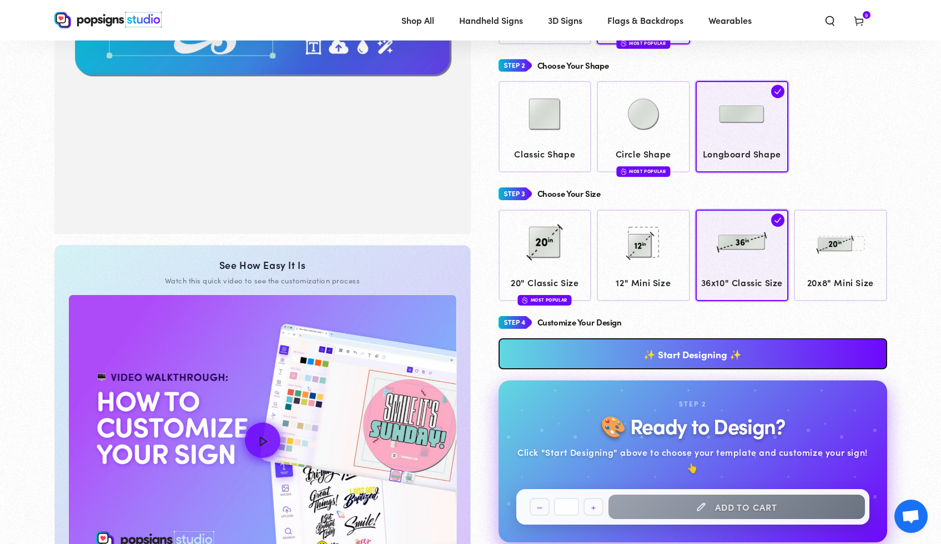
click at [674, 370] on link "✨ Start Designing ✨" at bounding box center [692, 354] width 388 height 31
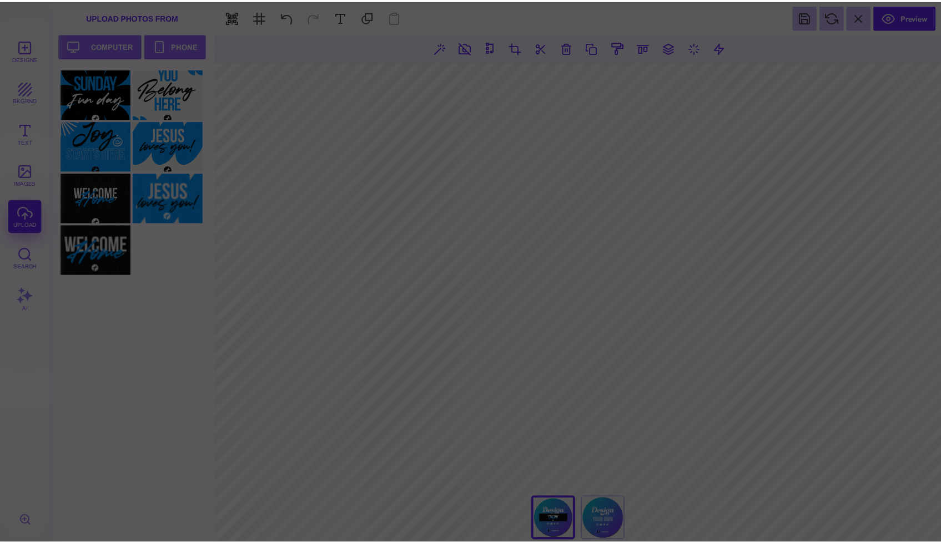
scroll to position [0, 0]
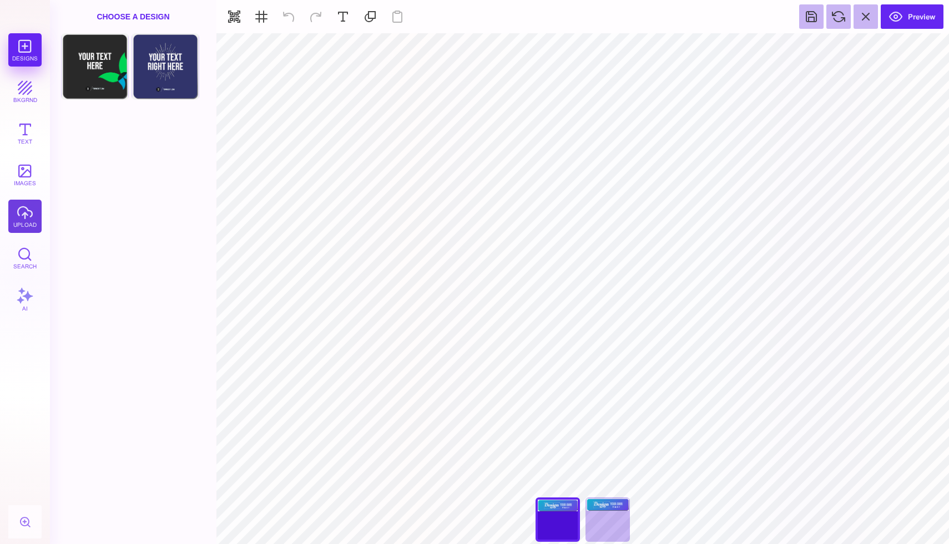
click at [24, 218] on button "upload" at bounding box center [24, 216] width 33 height 33
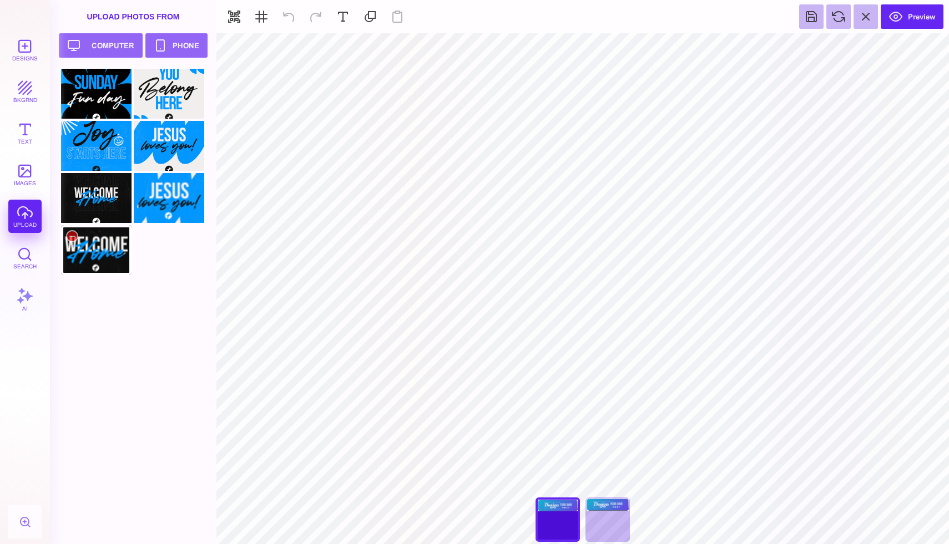
click at [97, 235] on div at bounding box center [96, 250] width 70 height 50
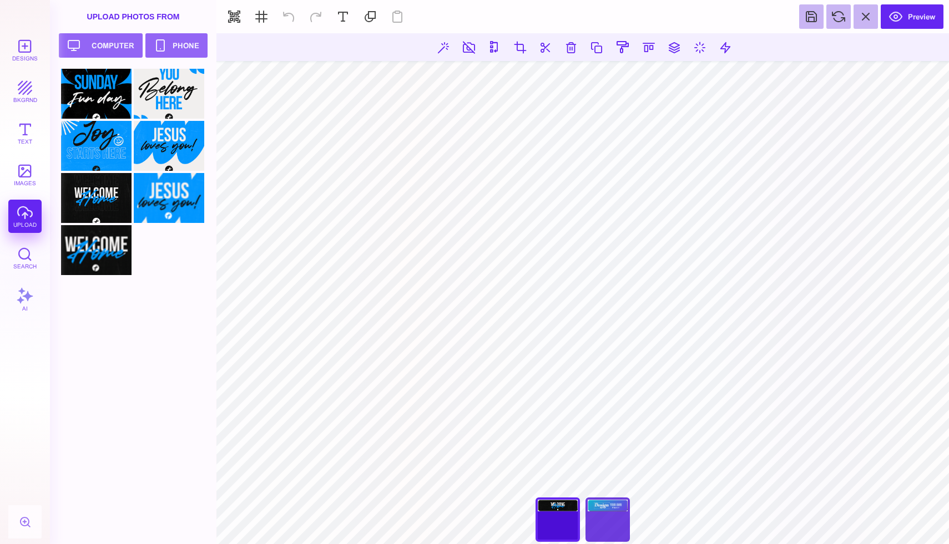
click at [604, 511] on div "Back" at bounding box center [607, 520] width 44 height 44
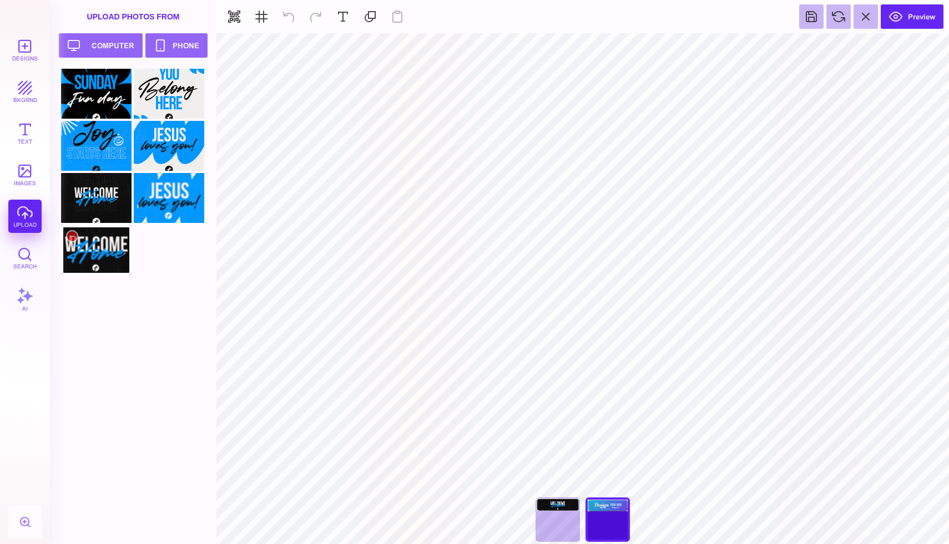
click at [108, 265] on div at bounding box center [96, 250] width 70 height 50
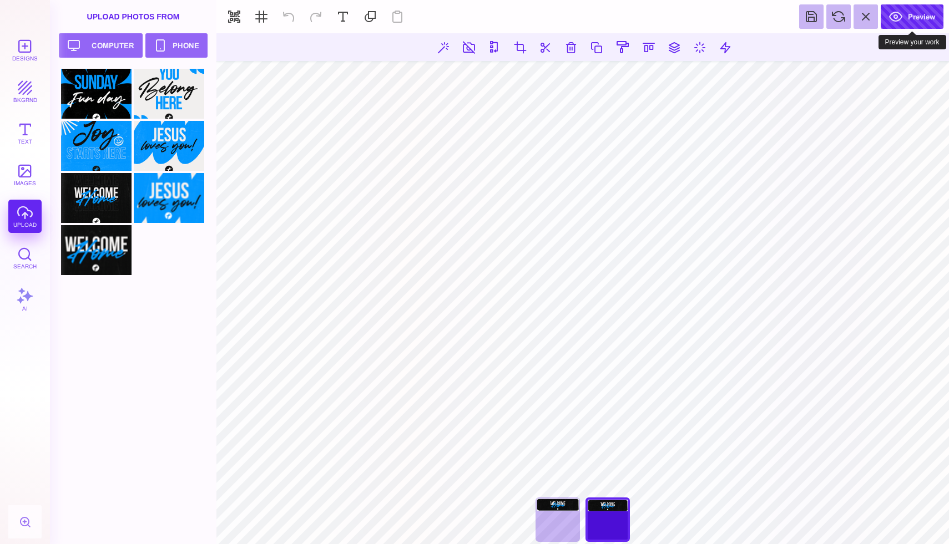
click at [905, 11] on button "Preview" at bounding box center [912, 16] width 63 height 24
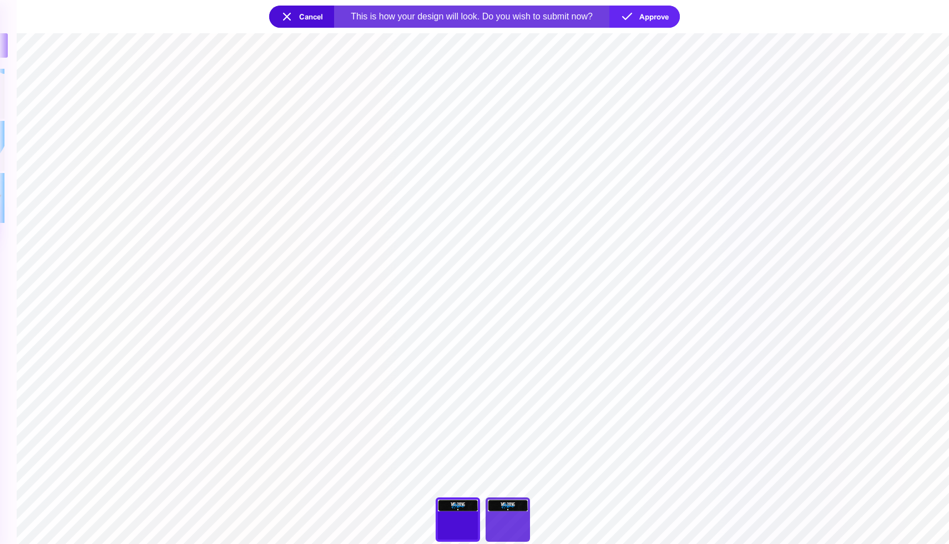
click at [508, 521] on div "Back" at bounding box center [508, 520] width 44 height 44
type input "***"
click at [653, 22] on button "Approve" at bounding box center [644, 17] width 70 height 22
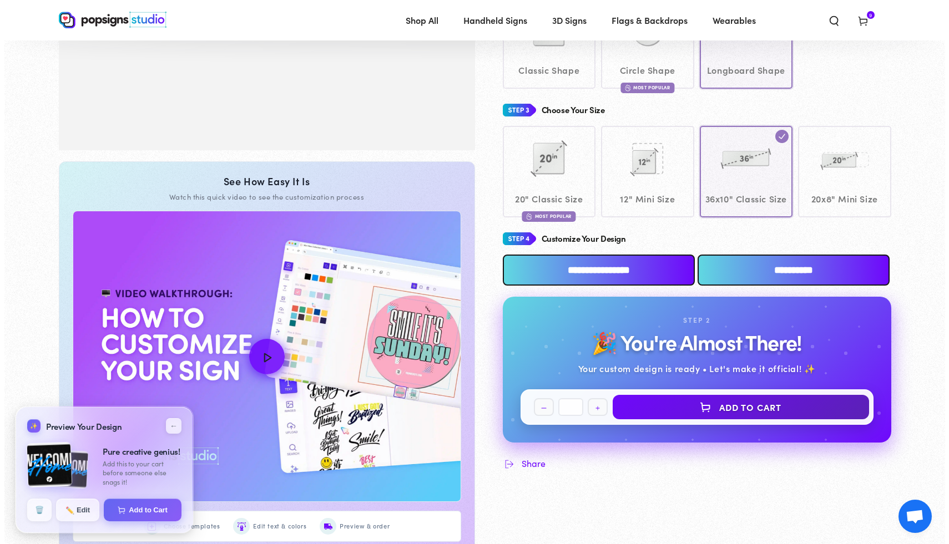
scroll to position [368, 0]
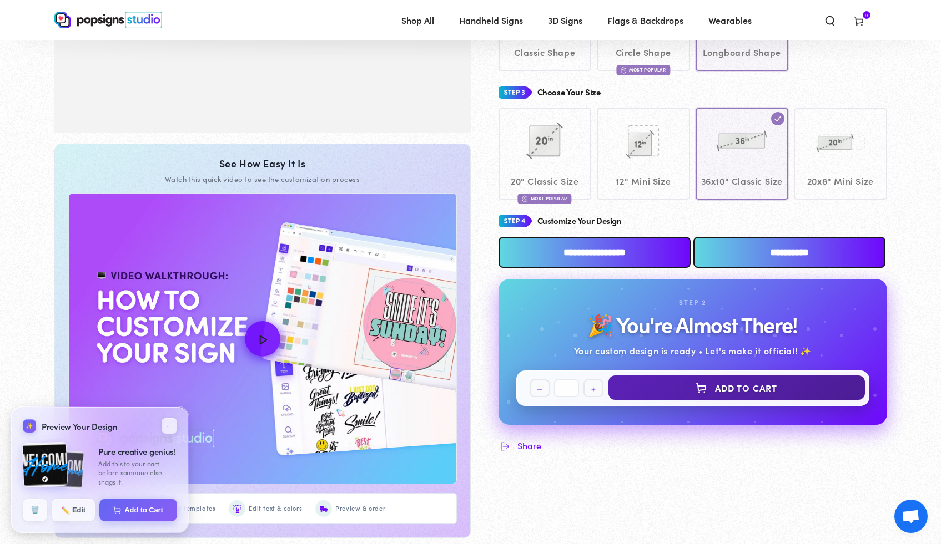
click at [684, 400] on button "Add to Cart" at bounding box center [736, 388] width 256 height 24
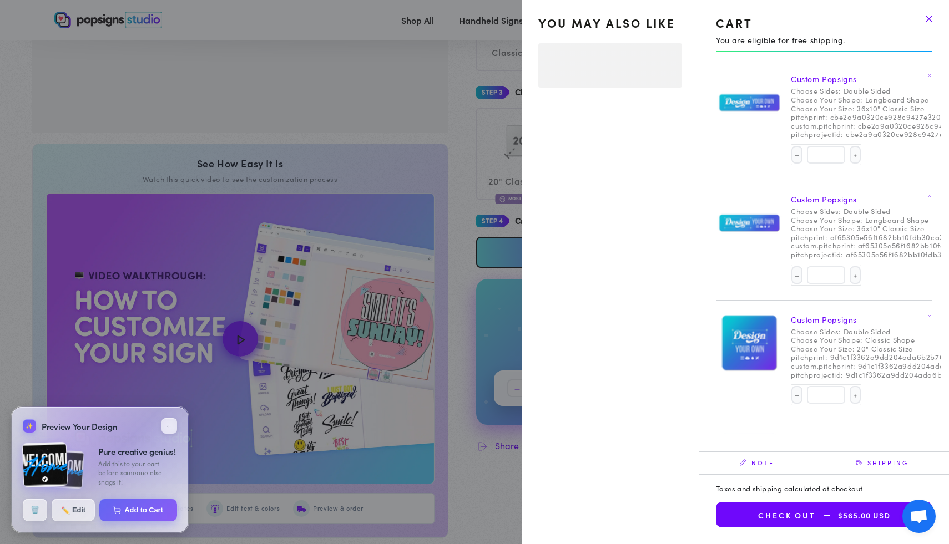
select select "**********"
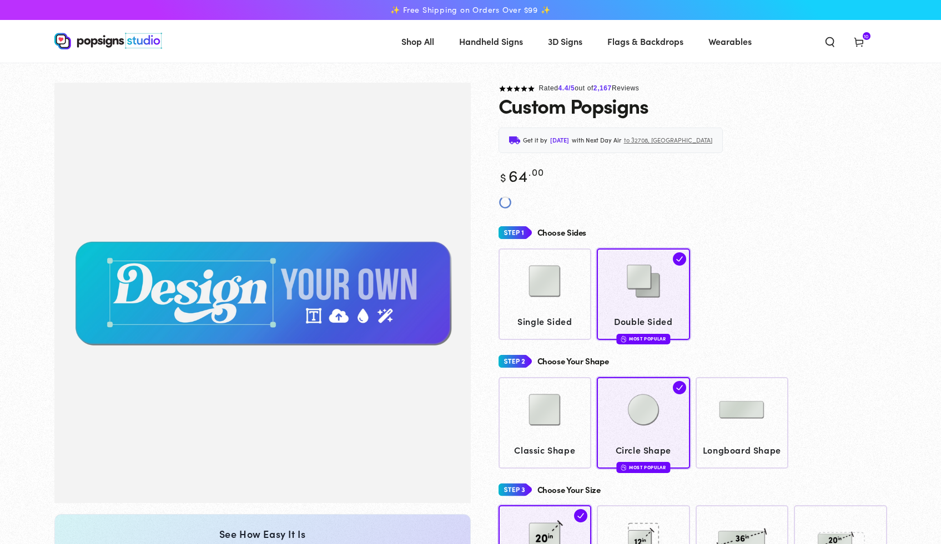
scroll to position [366, 0]
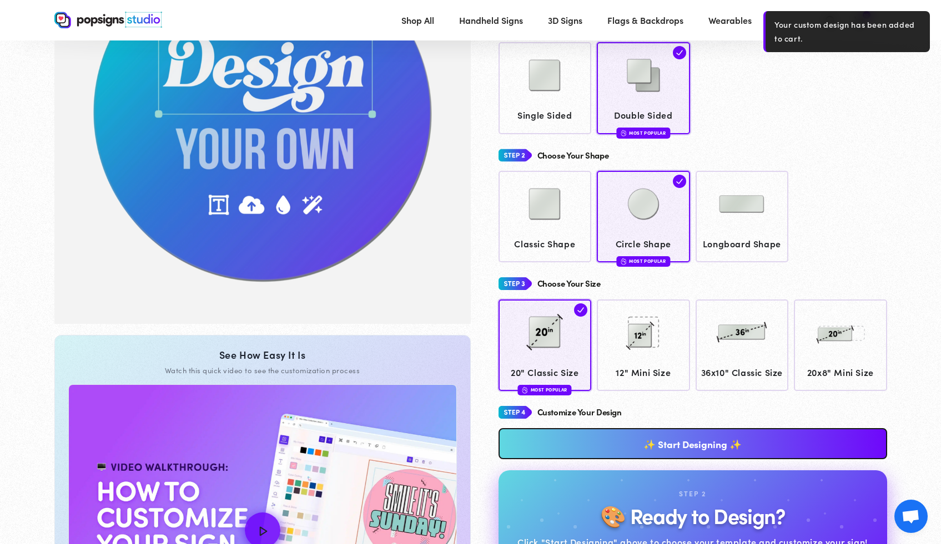
scroll to position [206, 0]
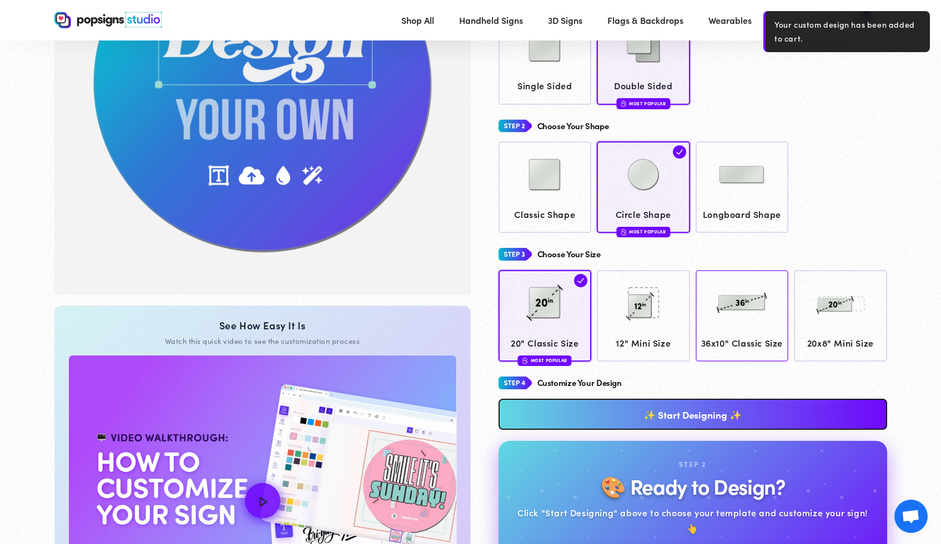
click at [742, 295] on img at bounding box center [741, 302] width 55 height 55
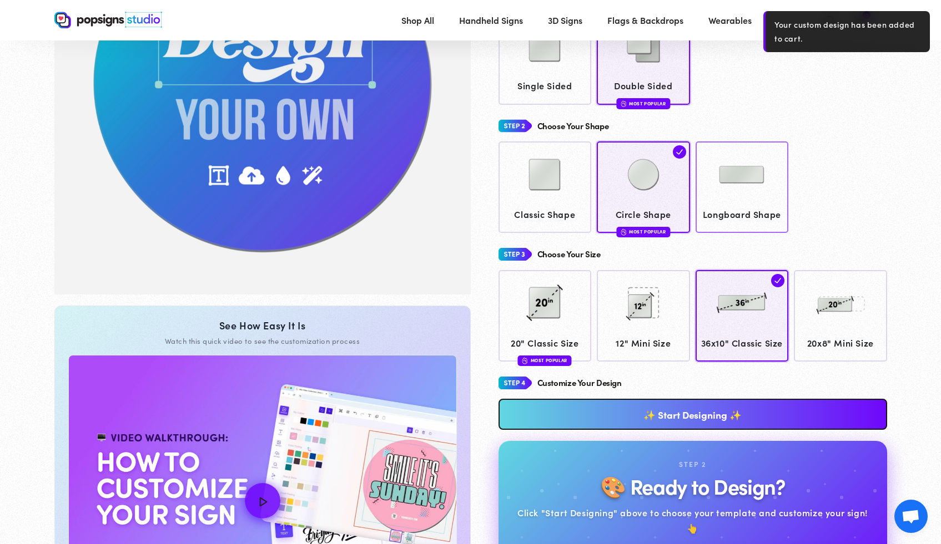
click at [729, 213] on span "Longboard Shape" at bounding box center [741, 214] width 83 height 16
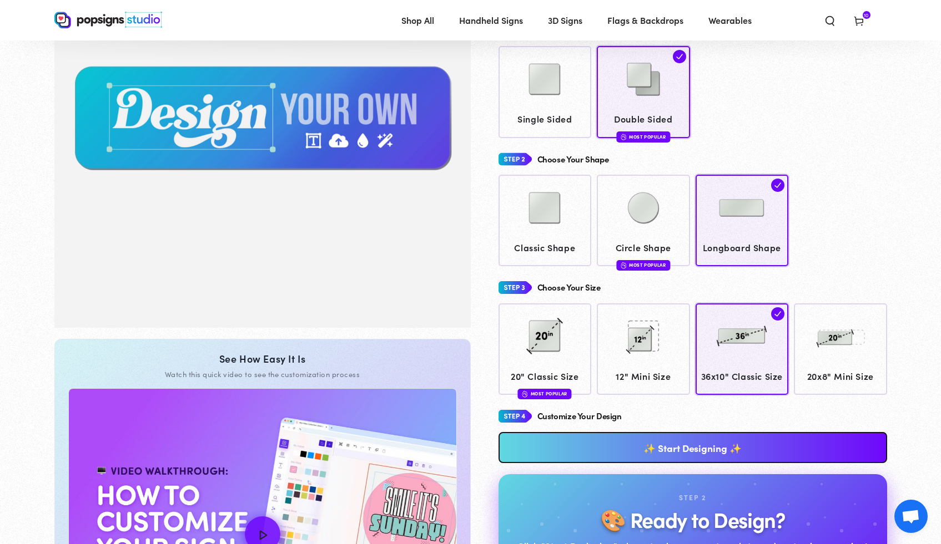
scroll to position [184, 0]
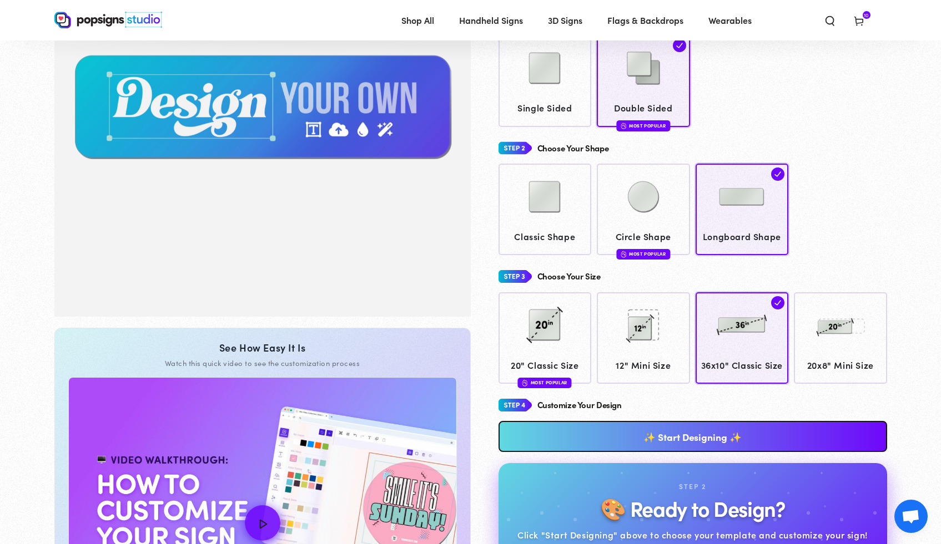
click at [682, 448] on link "✨ Start Designing ✨" at bounding box center [692, 436] width 388 height 31
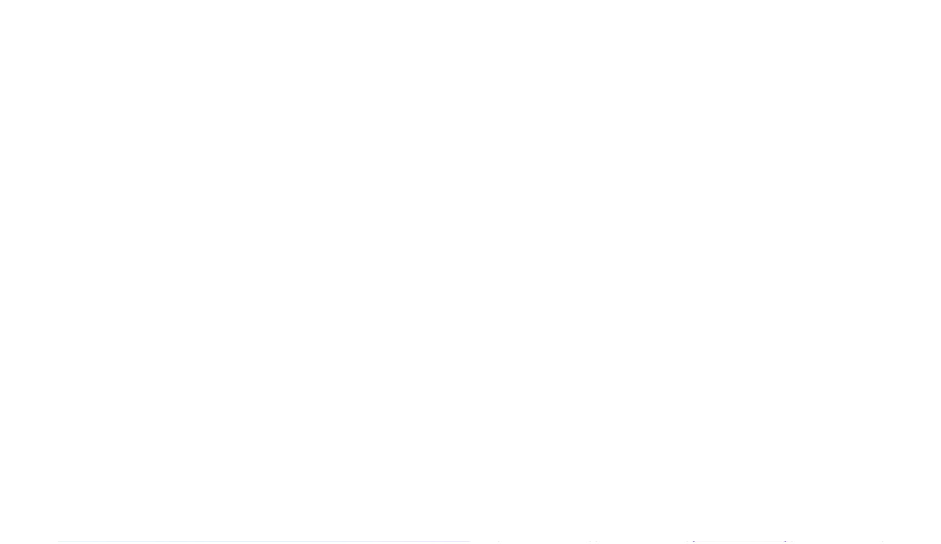
scroll to position [0, 0]
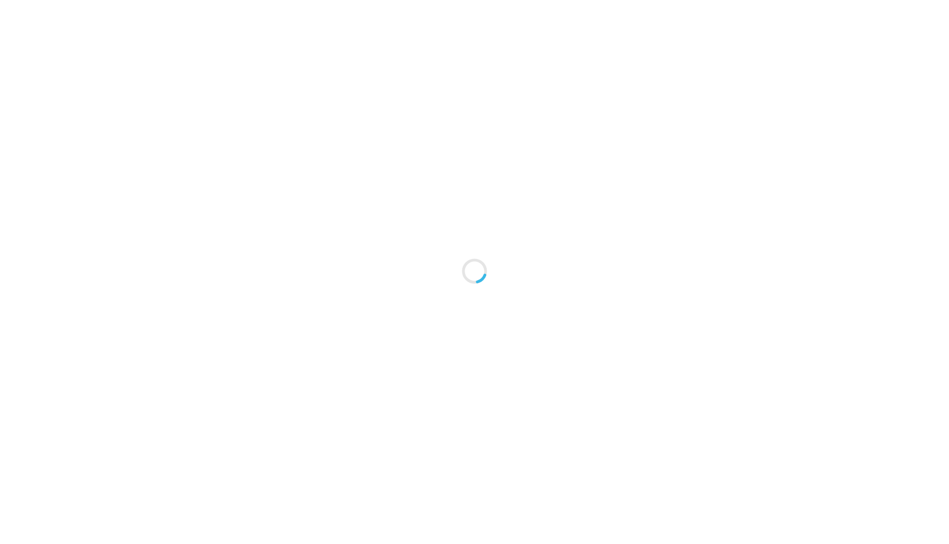
type textarea "An ancient tree with a door leading to a magical world"
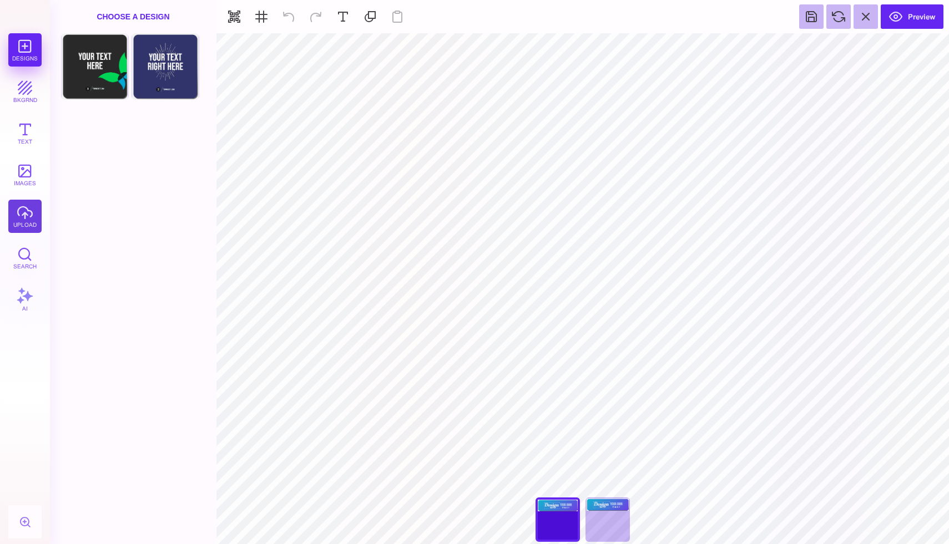
click at [24, 216] on button "upload" at bounding box center [24, 216] width 33 height 33
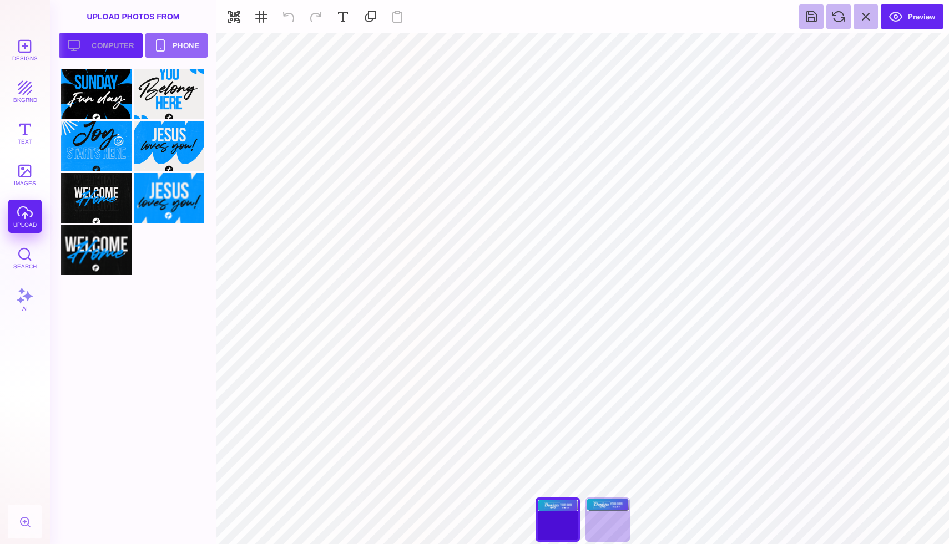
click at [97, 49] on button "Upload your artwork Computer" at bounding box center [101, 45] width 84 height 24
click at [173, 240] on div at bounding box center [169, 250] width 70 height 50
type input "#000000"
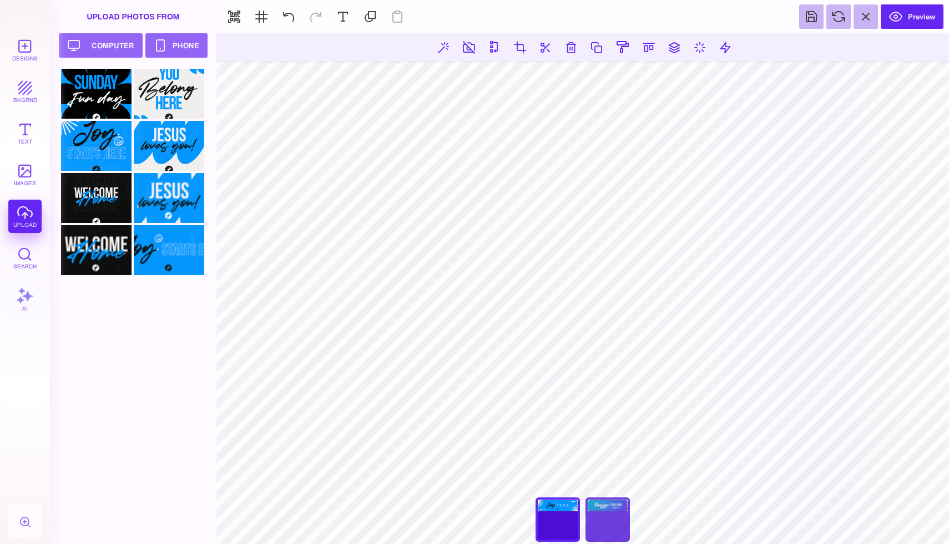
click at [605, 521] on div "Back" at bounding box center [607, 520] width 44 height 44
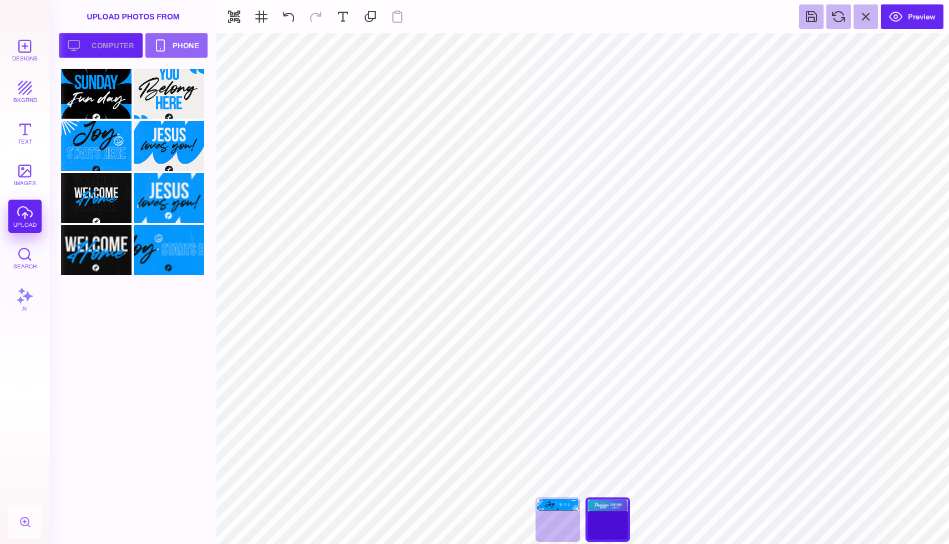
click at [88, 41] on button "Upload your artwork Computer" at bounding box center [101, 45] width 84 height 24
click at [103, 300] on div at bounding box center [96, 302] width 70 height 50
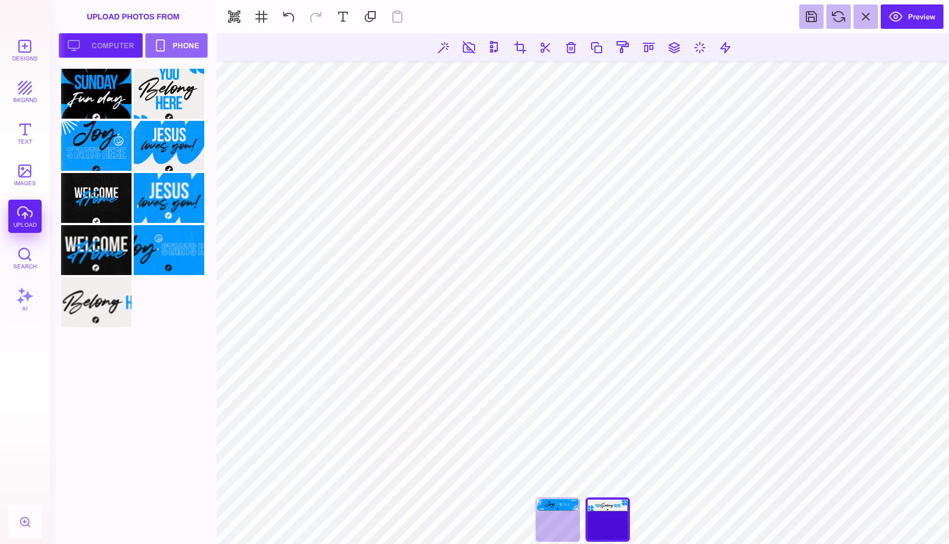
click at [118, 40] on button "Upload your artwork Computer" at bounding box center [101, 45] width 84 height 24
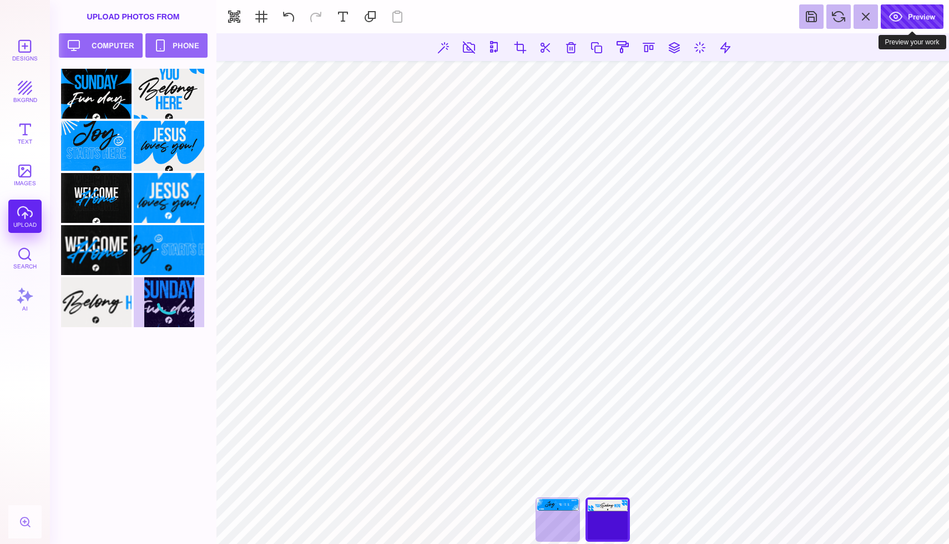
click at [901, 18] on button "Preview" at bounding box center [912, 16] width 63 height 24
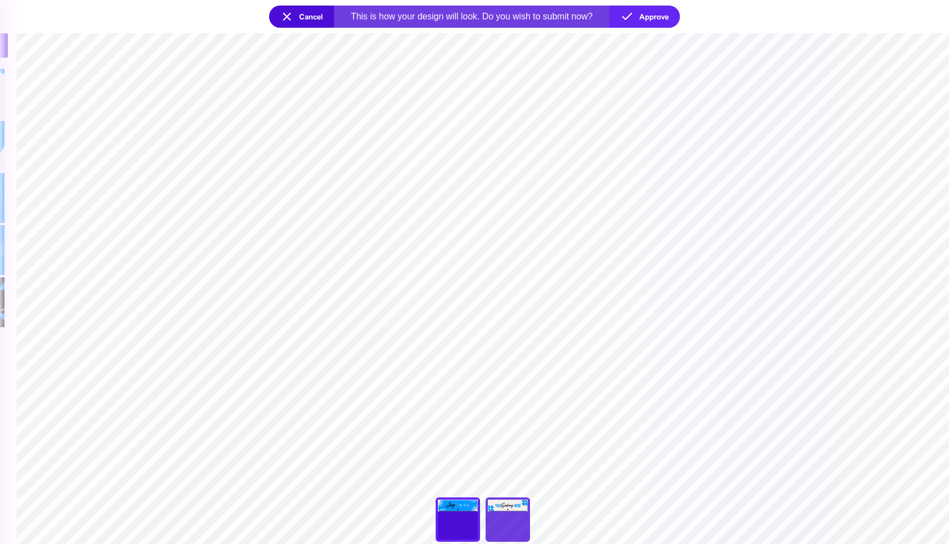
click at [515, 511] on div "Back" at bounding box center [508, 520] width 44 height 44
type input "***"
click at [460, 529] on div "Front" at bounding box center [458, 520] width 44 height 44
click at [522, 531] on div "Back" at bounding box center [508, 520] width 44 height 44
click at [649, 21] on button "Approve" at bounding box center [644, 17] width 70 height 22
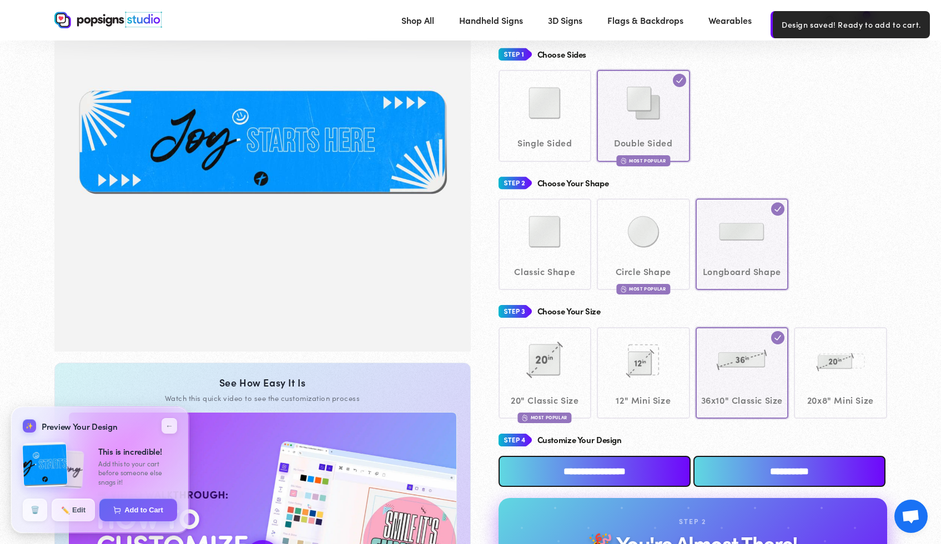
scroll to position [159, 0]
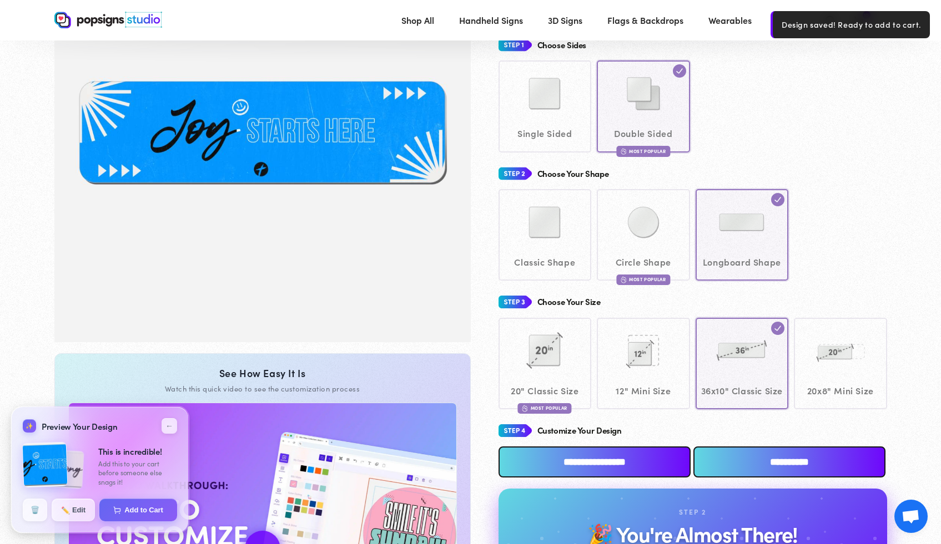
click at [856, 362] on div "20" Classic Size Most Popular 12" Mini Size" at bounding box center [692, 364] width 388 height 92
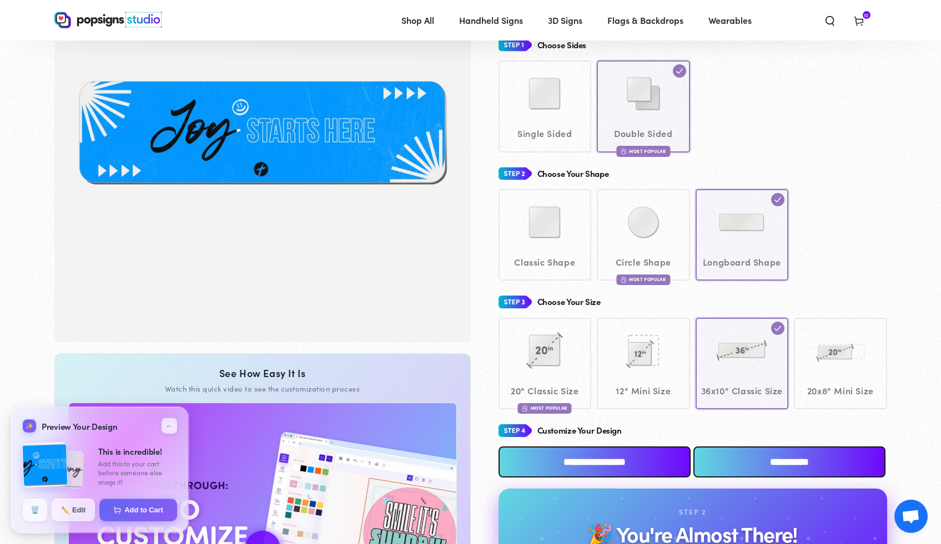
click at [841, 330] on div "20" Classic Size Most Popular 12" Mini Size" at bounding box center [692, 364] width 388 height 92
click at [833, 354] on div "20" Classic Size Most Popular 12" Mini Size" at bounding box center [692, 364] width 388 height 92
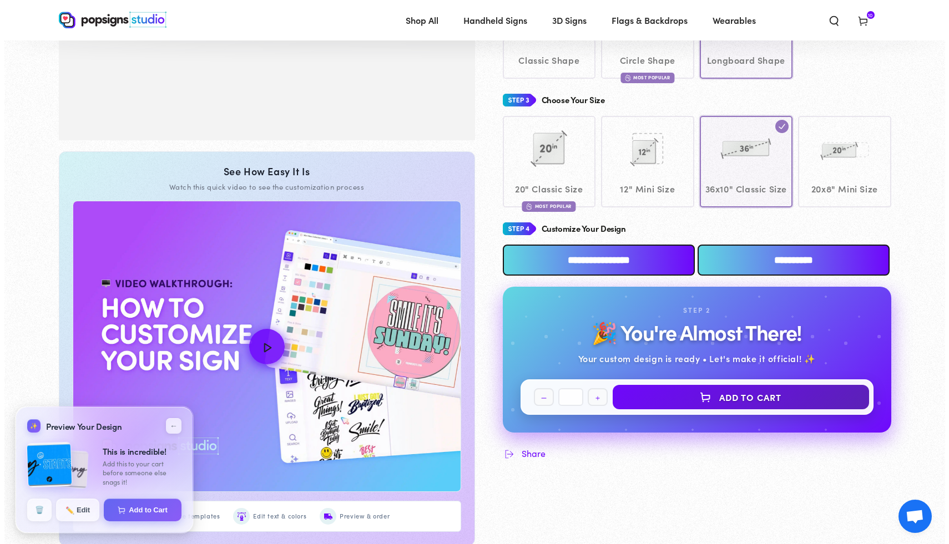
scroll to position [401, 0]
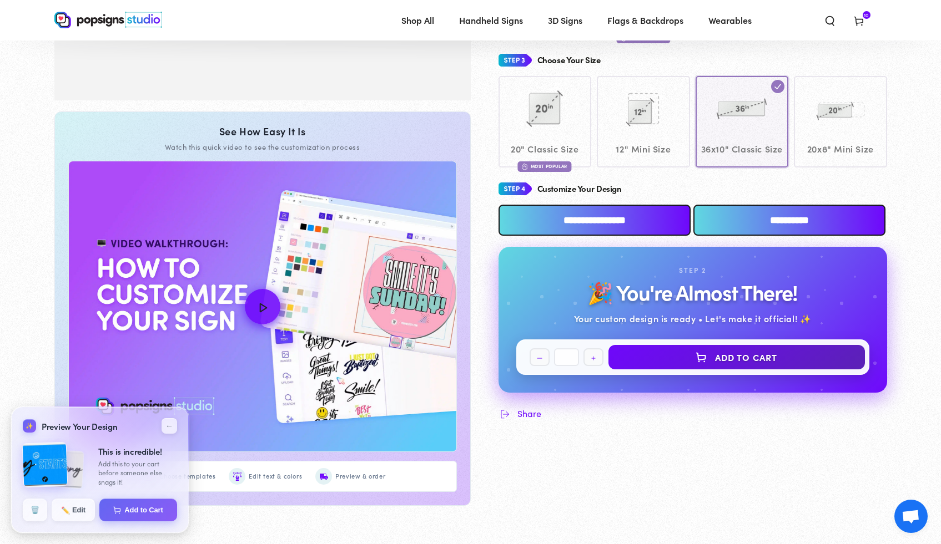
drag, startPoint x: 948, startPoint y: 149, endPoint x: 948, endPoint y: 213, distance: 63.3
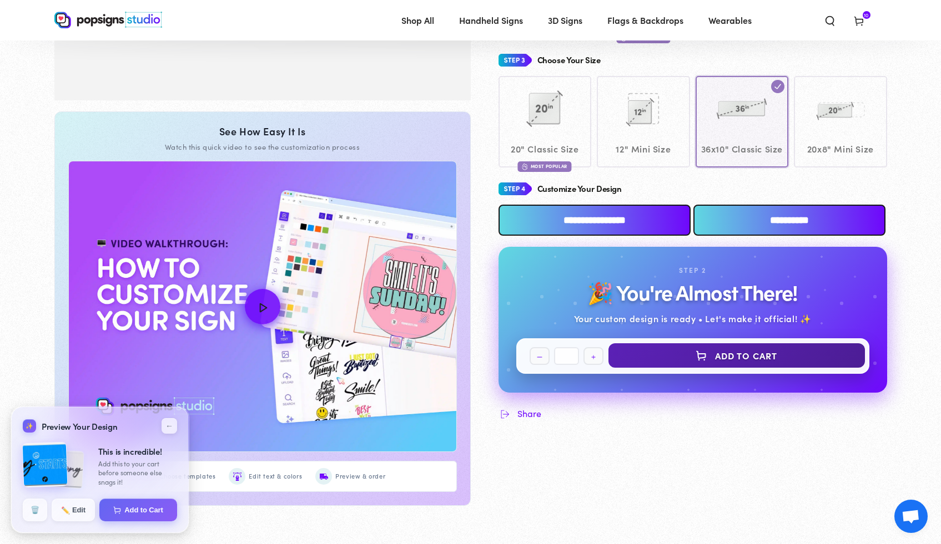
click at [733, 368] on button "Add to Cart" at bounding box center [736, 356] width 256 height 24
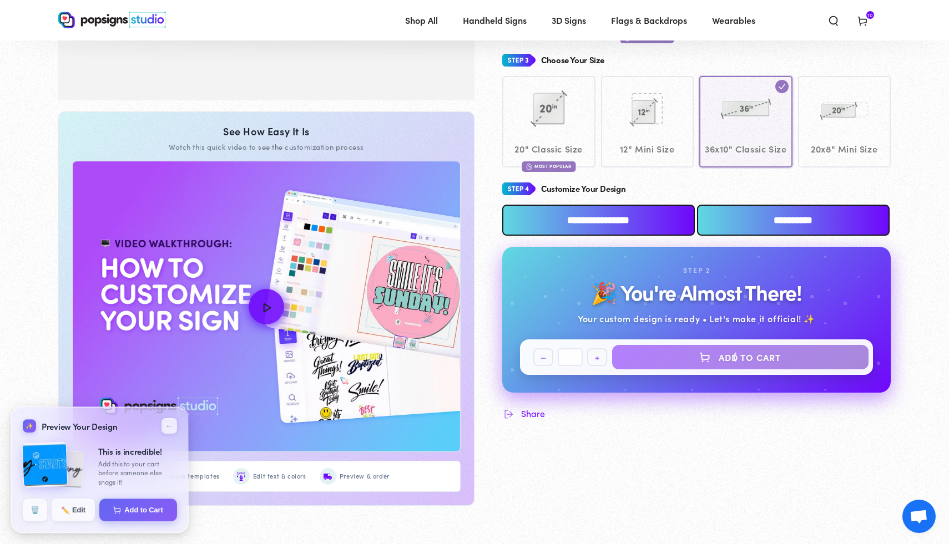
select select "**********"
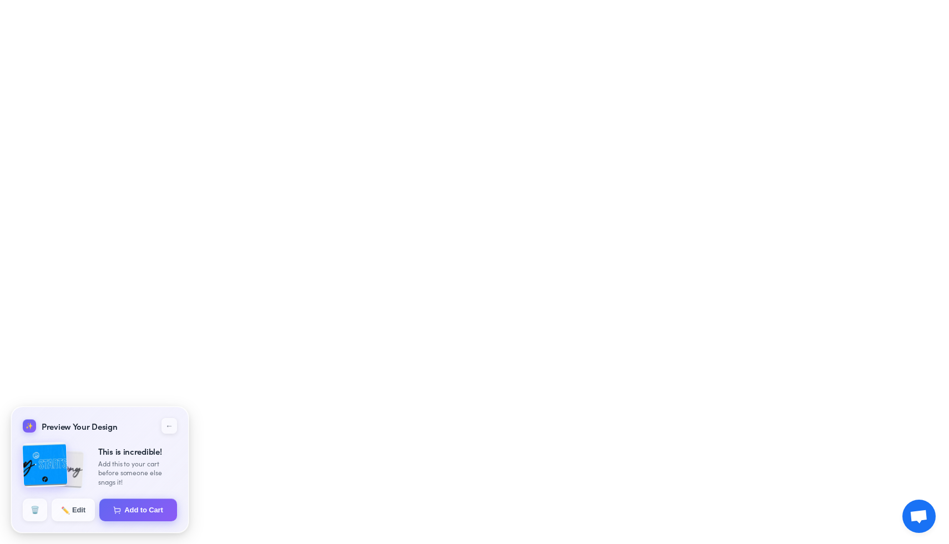
select select "**********"
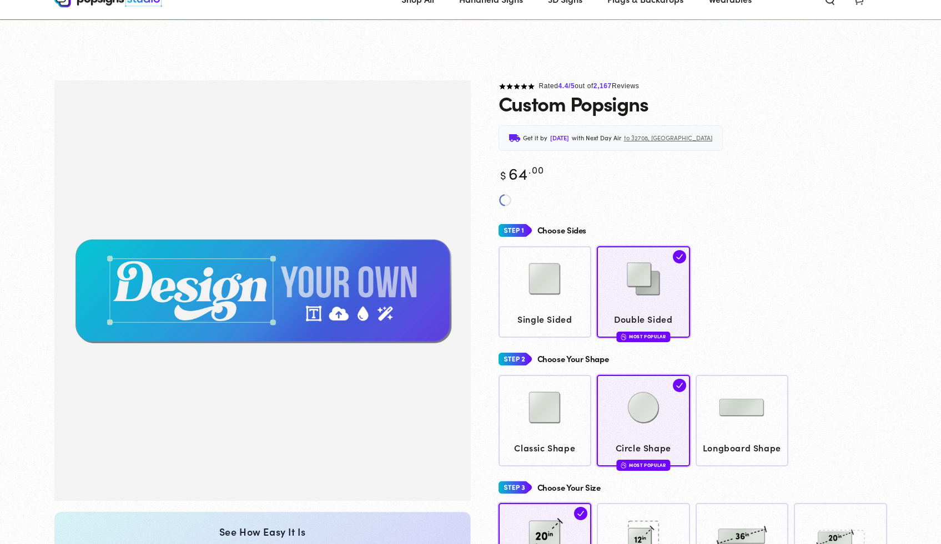
scroll to position [398, 0]
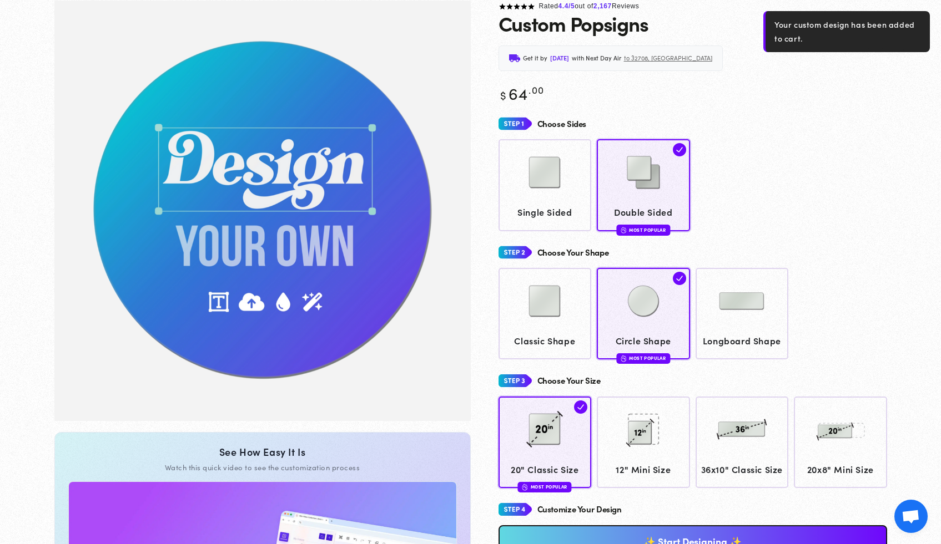
scroll to position [80, 0]
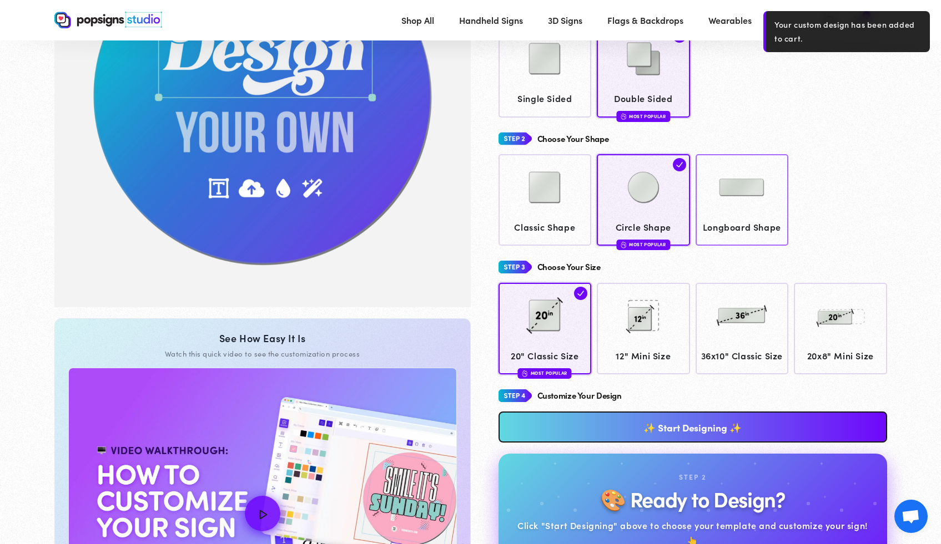
click at [775, 160] on img at bounding box center [777, 164] width 13 height 13
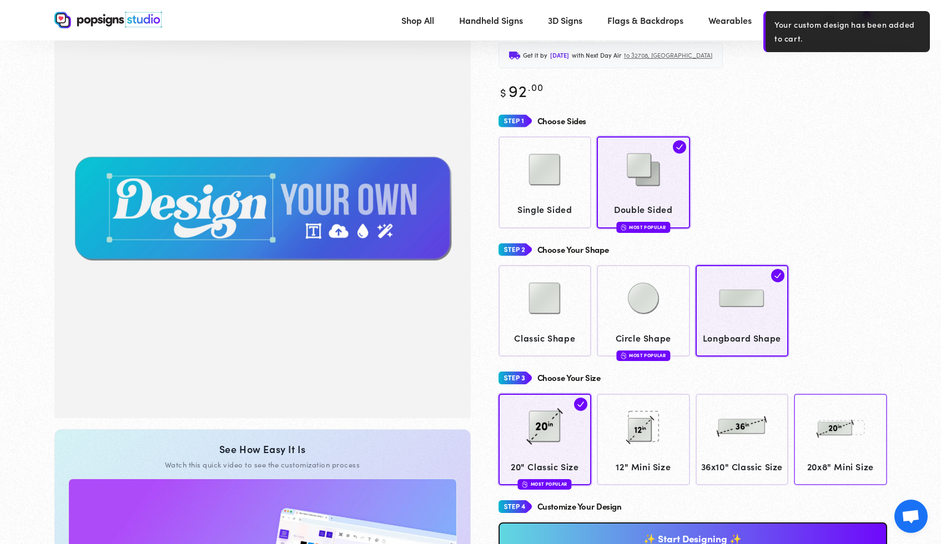
click at [827, 405] on img at bounding box center [839, 426] width 55 height 55
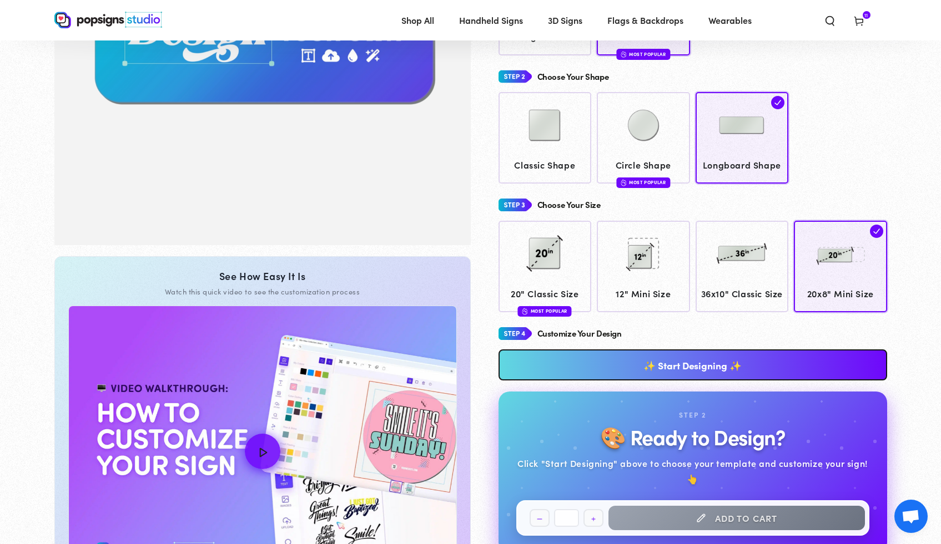
scroll to position [259, 0]
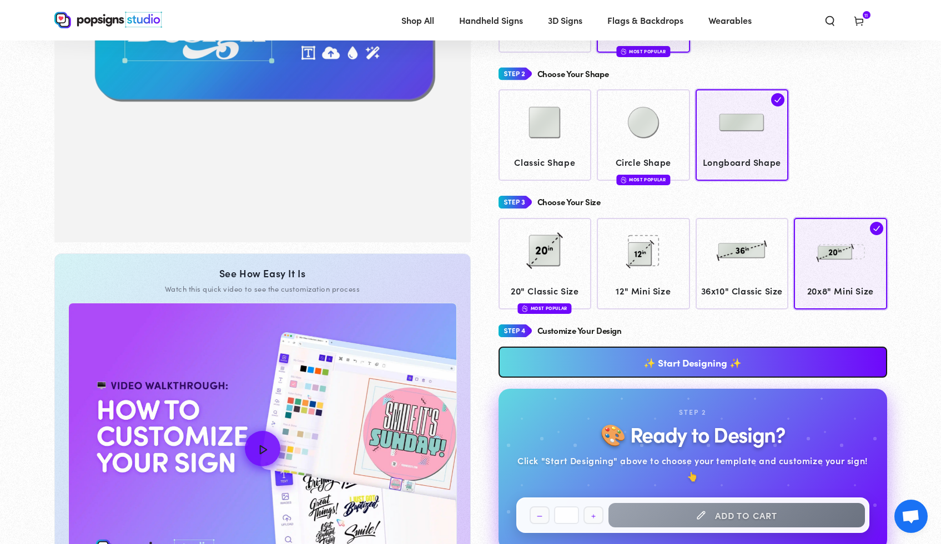
click at [698, 375] on link "✨ Start Designing ✨" at bounding box center [692, 362] width 388 height 31
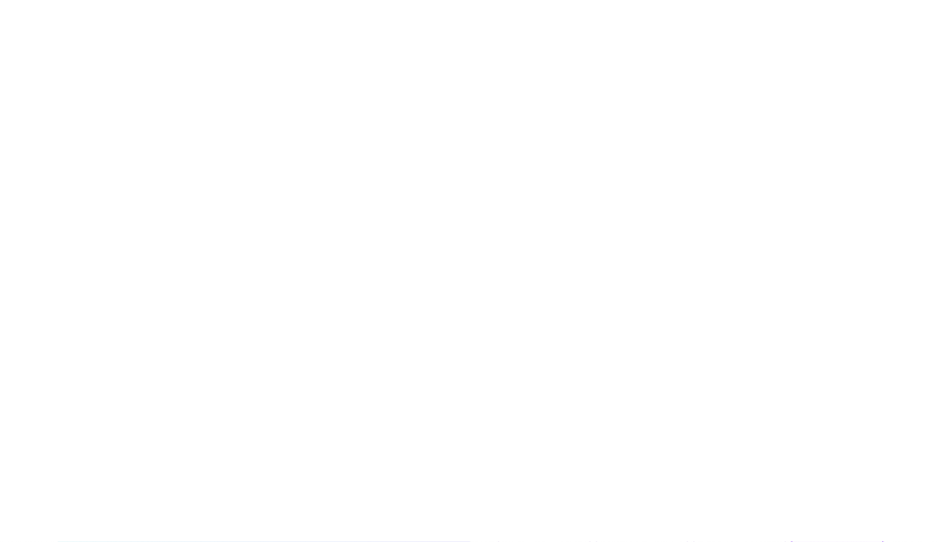
scroll to position [0, 0]
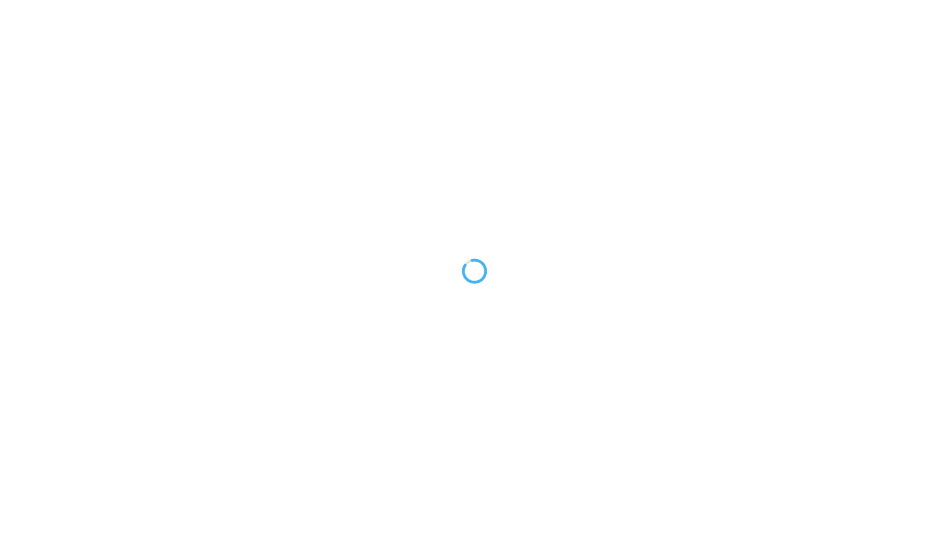
type textarea "An ancient tree with a door leading to a magical world"
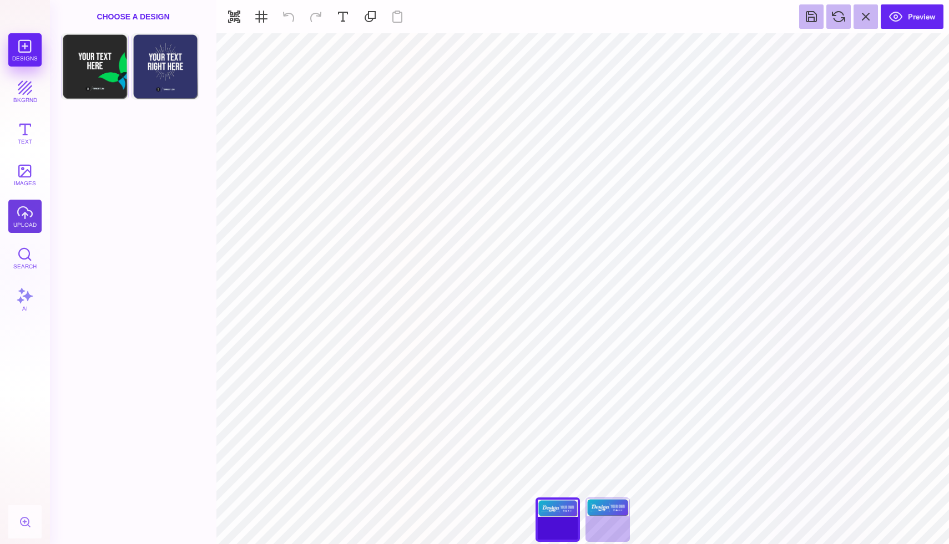
click at [27, 210] on button "upload" at bounding box center [24, 216] width 33 height 33
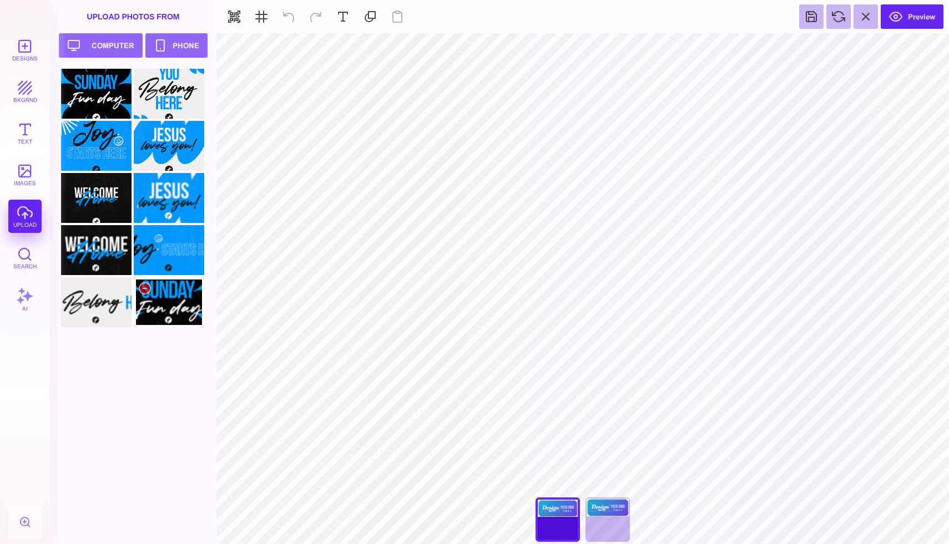
click at [184, 305] on div at bounding box center [169, 302] width 70 height 50
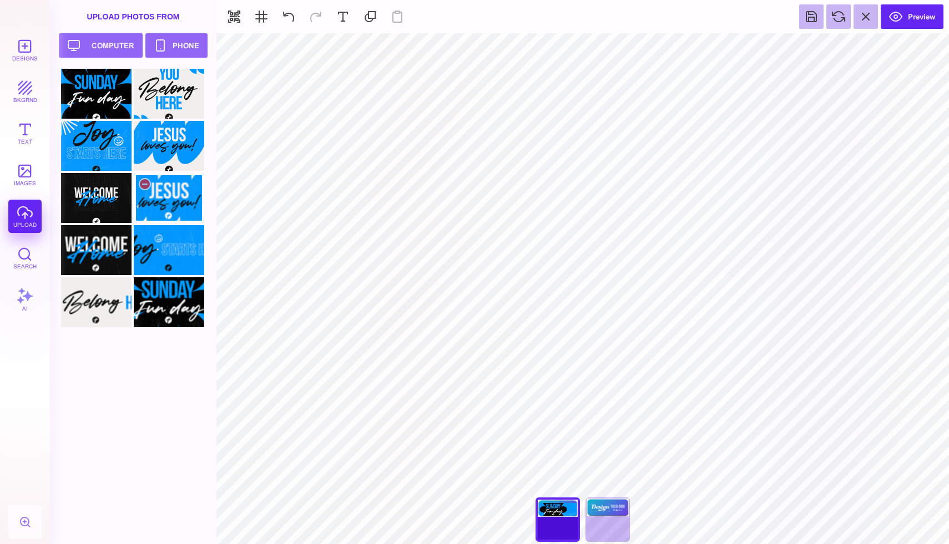
click at [165, 203] on div at bounding box center [169, 198] width 70 height 50
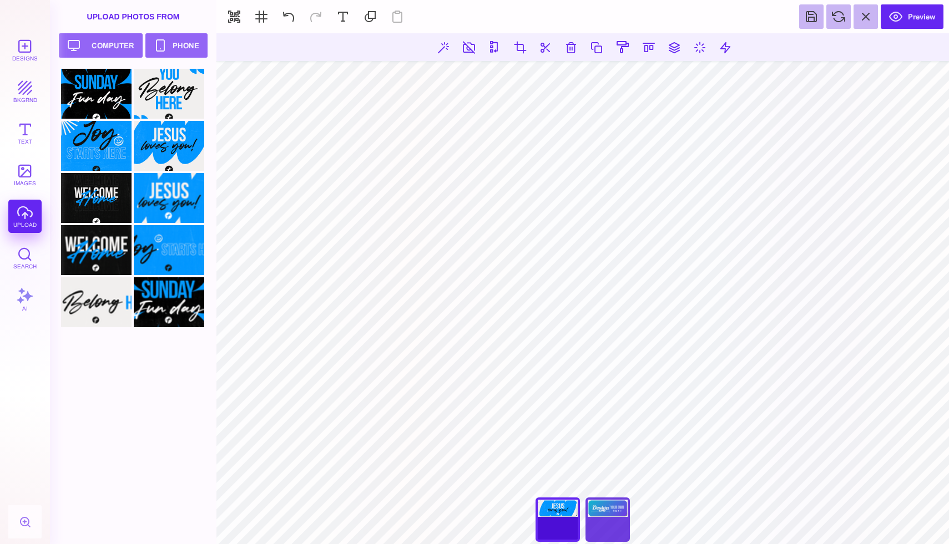
click at [607, 505] on div "Back" at bounding box center [607, 520] width 44 height 44
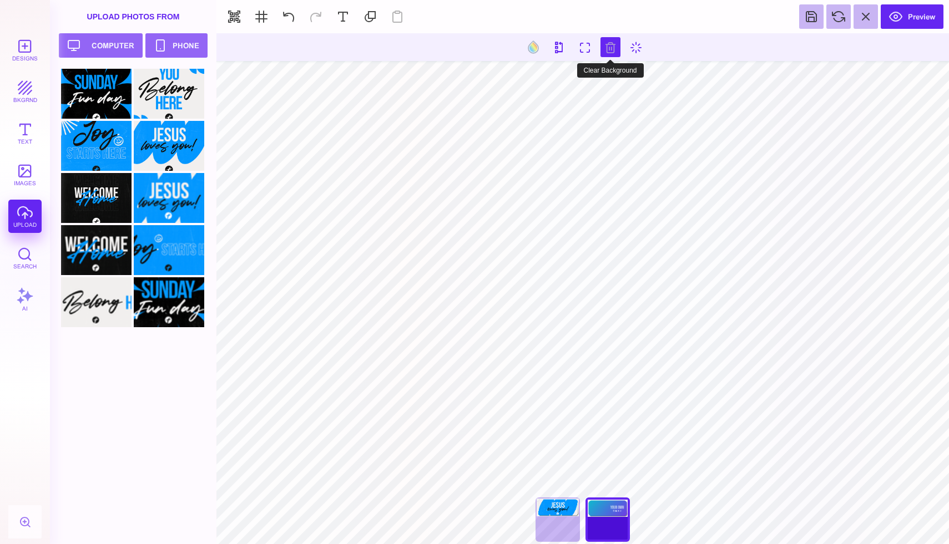
click at [608, 44] on button at bounding box center [610, 47] width 20 height 20
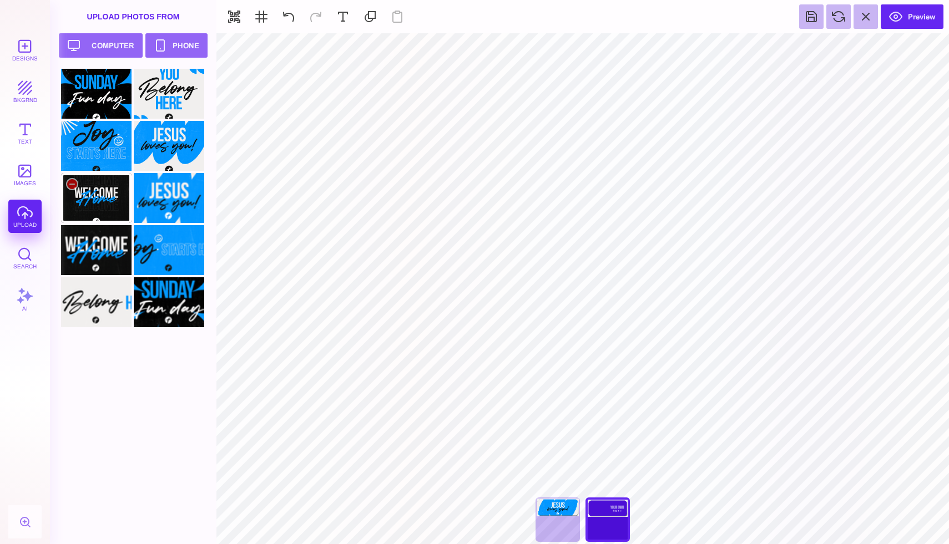
type input "#000000"
click at [100, 255] on div at bounding box center [96, 250] width 70 height 50
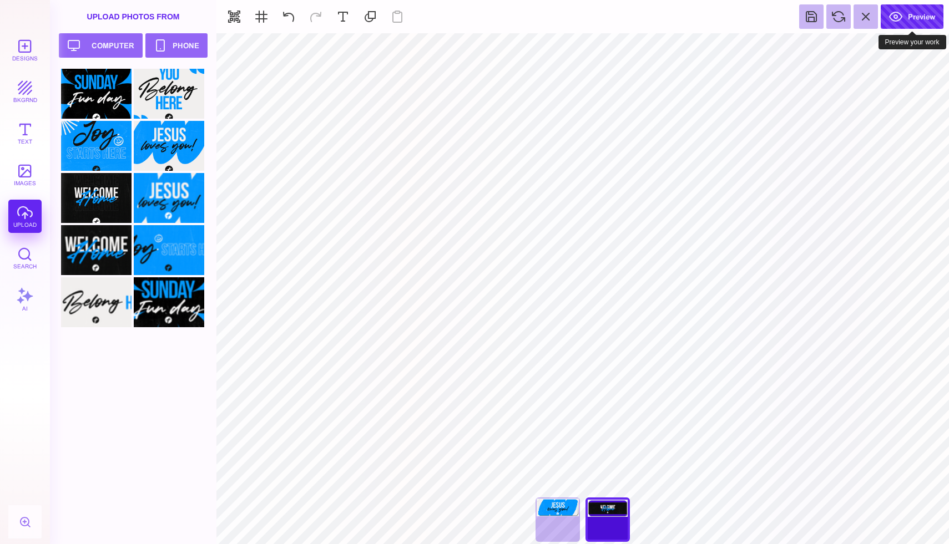
click at [910, 17] on button "Preview" at bounding box center [912, 16] width 63 height 24
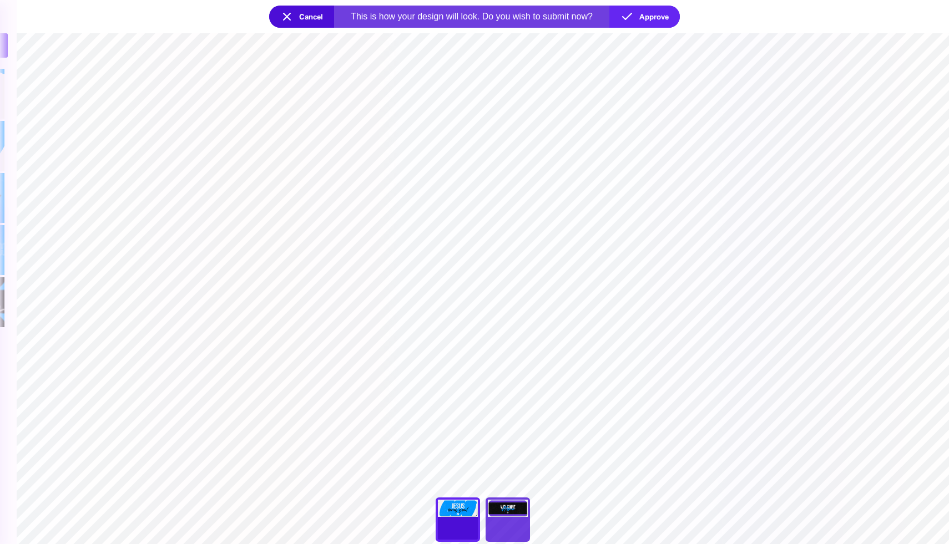
click at [510, 512] on div "Back" at bounding box center [508, 520] width 44 height 44
click at [465, 518] on div "Front" at bounding box center [458, 520] width 44 height 44
click at [289, 14] on button "Cancel" at bounding box center [301, 17] width 65 height 22
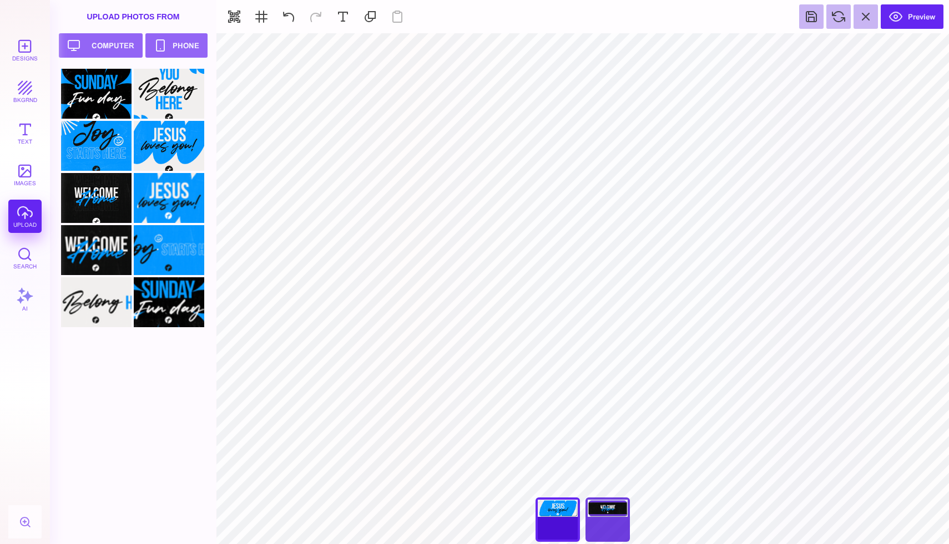
click at [612, 516] on div "Back" at bounding box center [607, 520] width 44 height 44
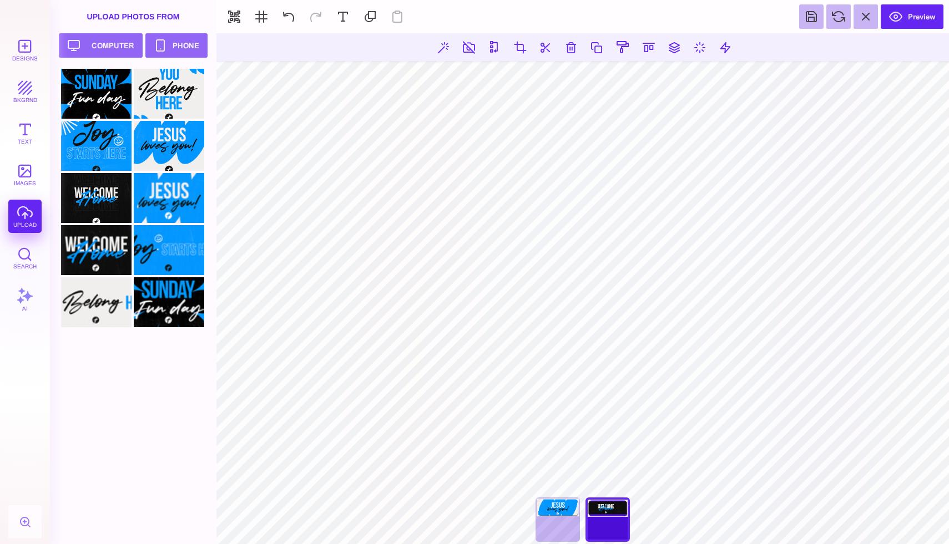
click at [188, 478] on section "Designs bkgrnd Text images upload Search AI set page background" at bounding box center [474, 272] width 949 height 544
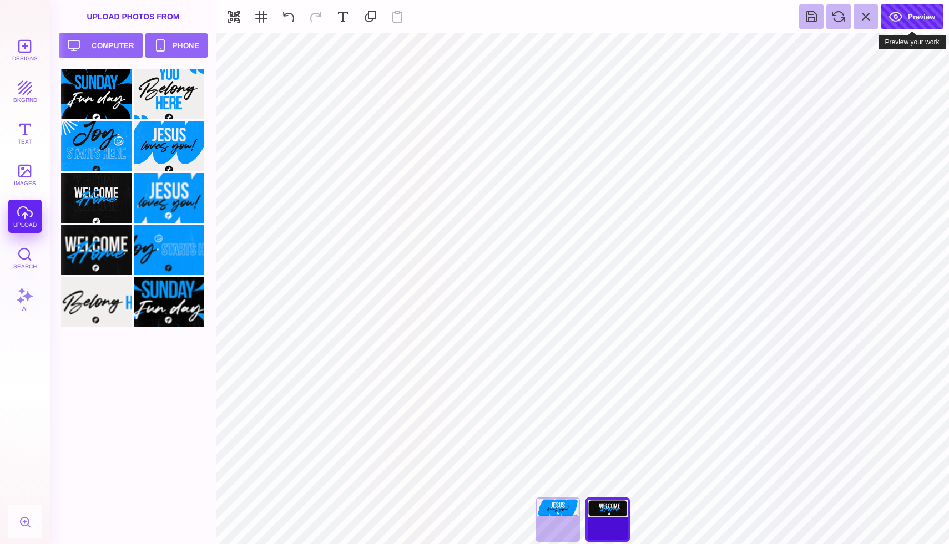
click at [912, 23] on button "Preview" at bounding box center [912, 16] width 63 height 24
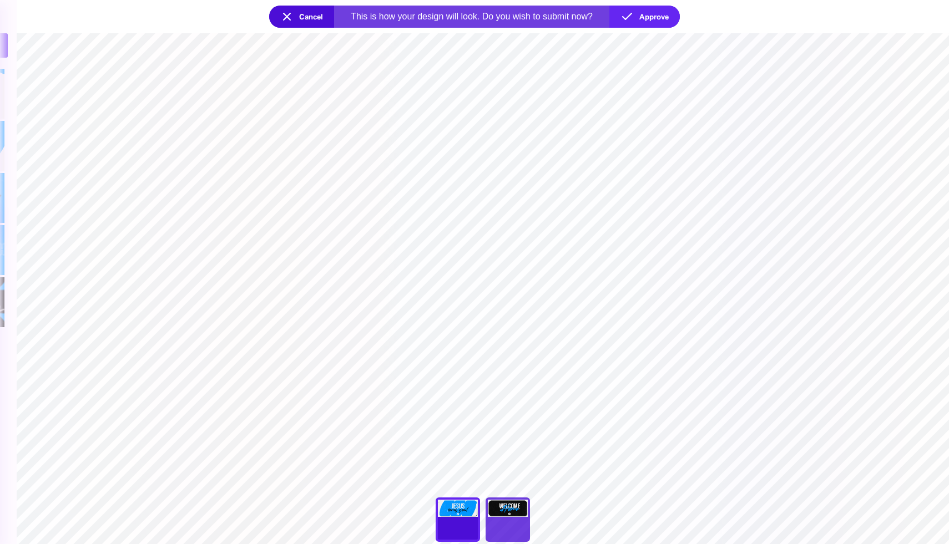
click at [506, 521] on div "Back" at bounding box center [508, 520] width 44 height 44
click at [465, 527] on div "Front" at bounding box center [458, 520] width 44 height 44
click at [517, 529] on div "Back" at bounding box center [508, 520] width 44 height 44
click at [594, 262] on section "***** **** Front Back" at bounding box center [483, 288] width 932 height 511
click at [284, 10] on button "Cancel" at bounding box center [301, 17] width 65 height 22
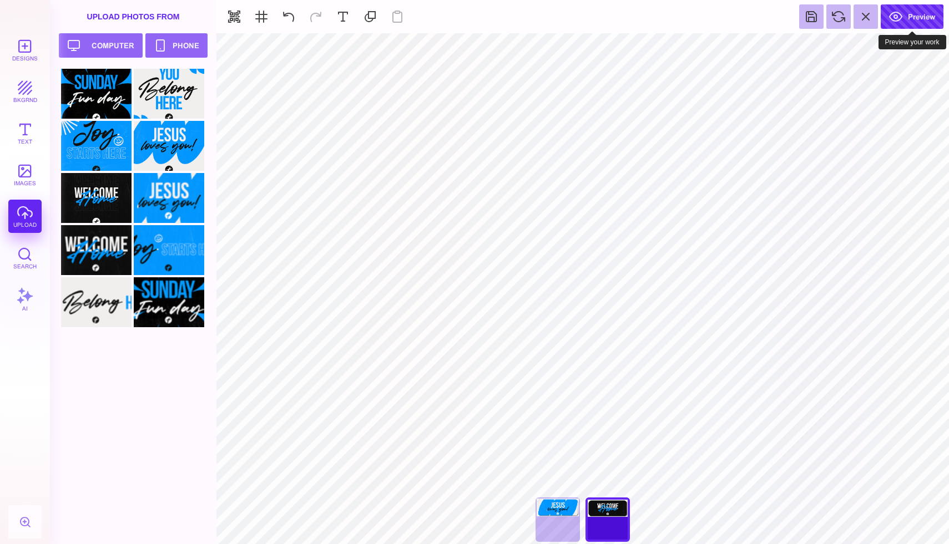
click at [903, 25] on button "Preview" at bounding box center [912, 16] width 63 height 24
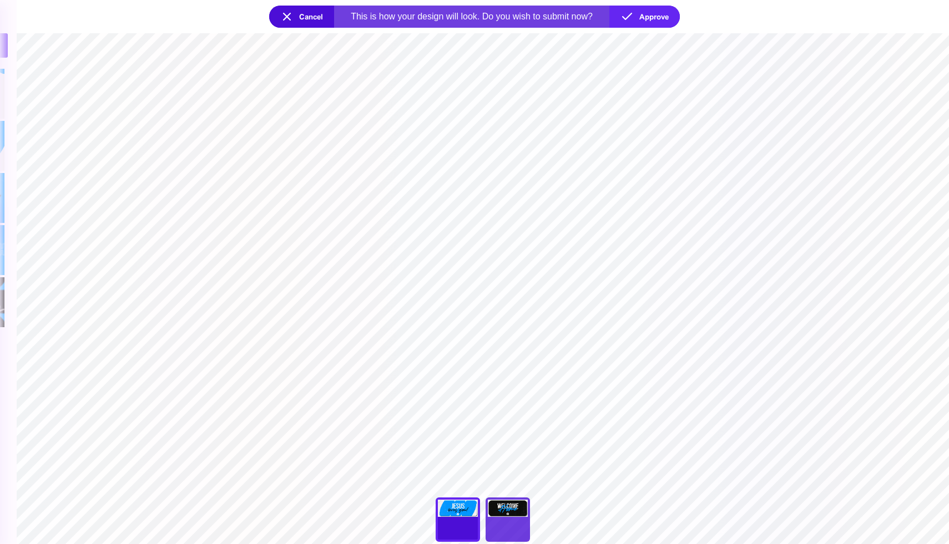
click at [492, 504] on div "Back" at bounding box center [508, 520] width 44 height 44
click at [309, 21] on button "Cancel" at bounding box center [301, 17] width 65 height 22
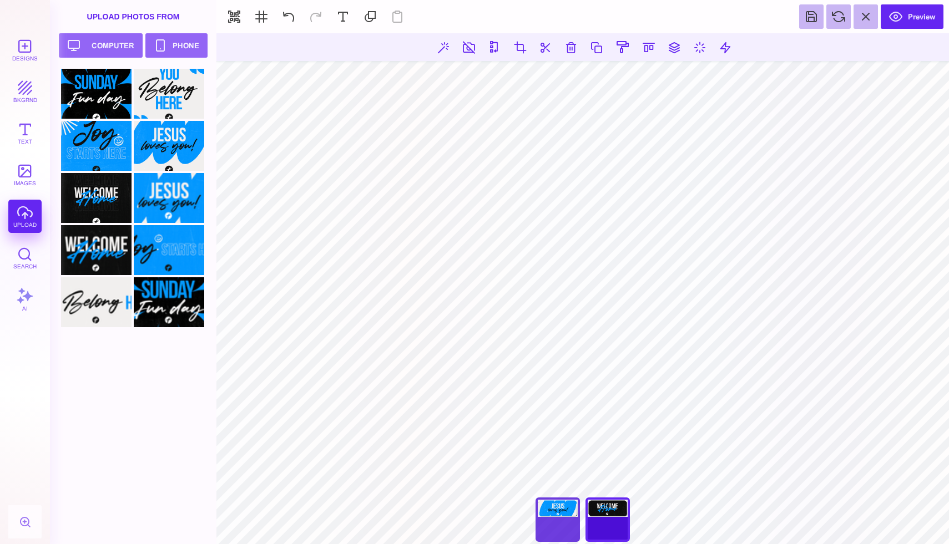
click at [578, 526] on div "Front" at bounding box center [558, 520] width 44 height 44
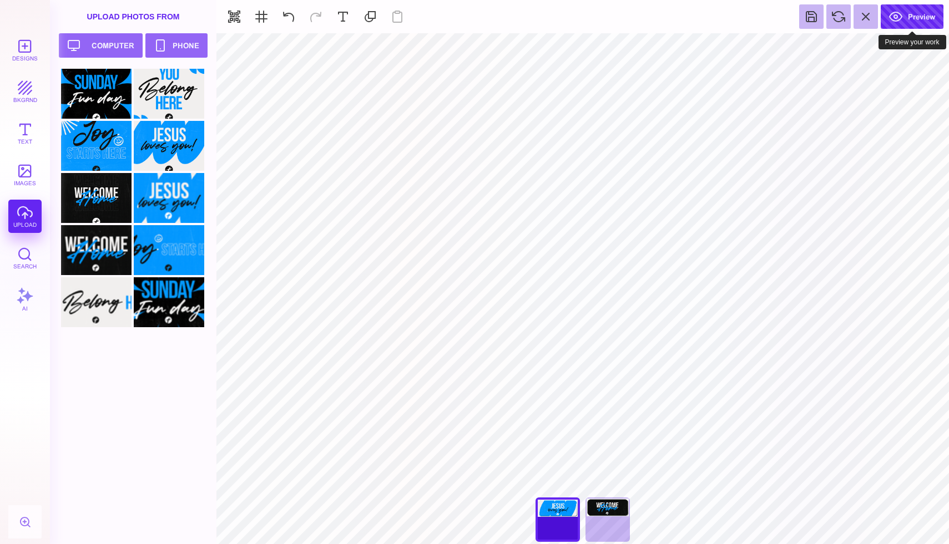
click at [897, 19] on button "Preview" at bounding box center [912, 16] width 63 height 24
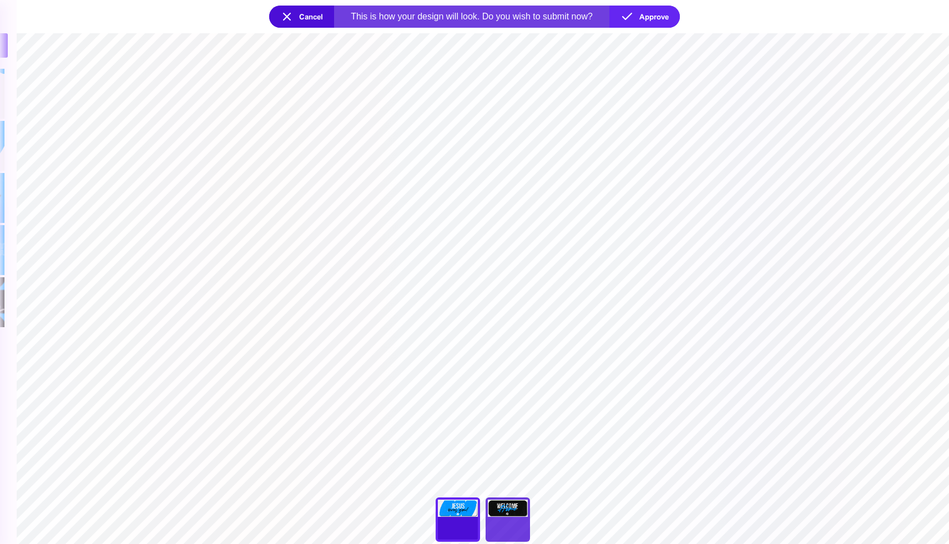
click at [506, 509] on div "Back" at bounding box center [508, 520] width 44 height 44
type input "****"
click at [668, 19] on button "Approve" at bounding box center [644, 17] width 70 height 22
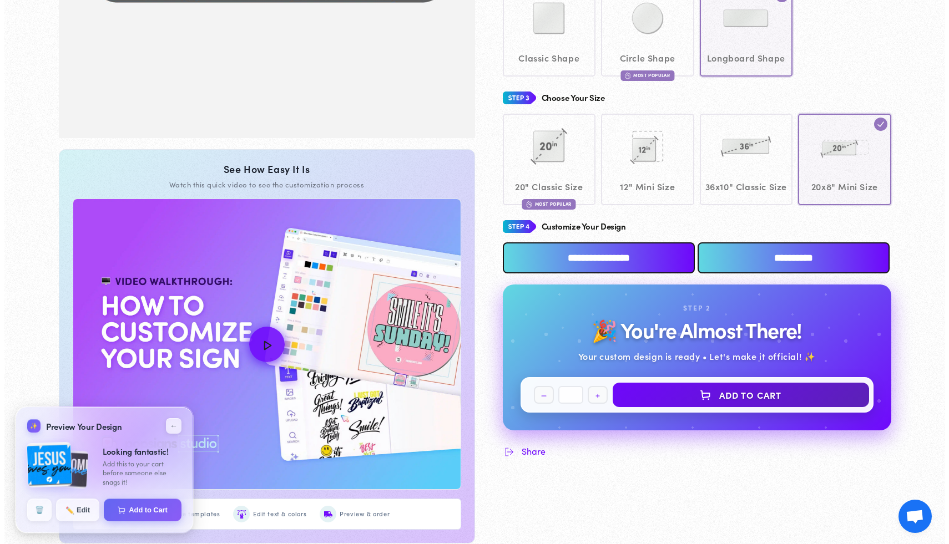
scroll to position [626, 0]
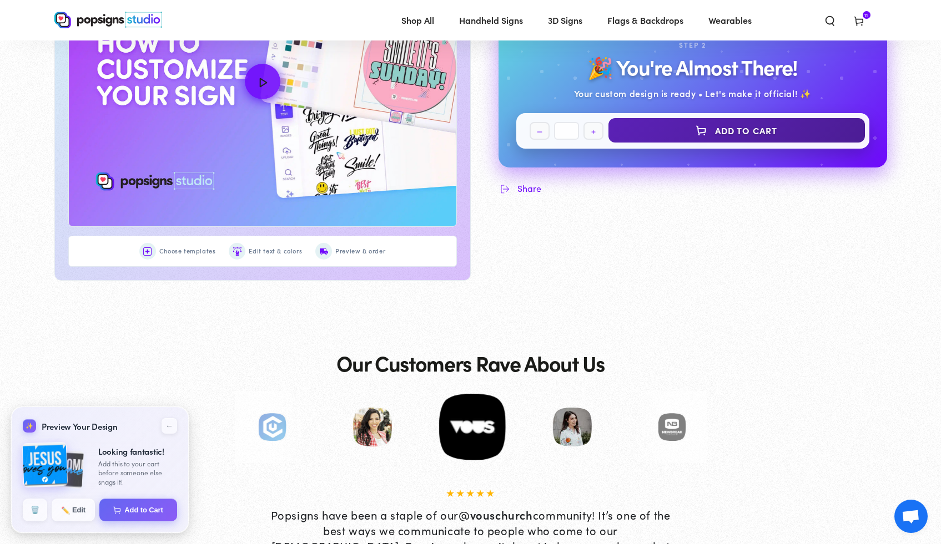
click at [810, 143] on button "Add to Cart" at bounding box center [736, 130] width 256 height 24
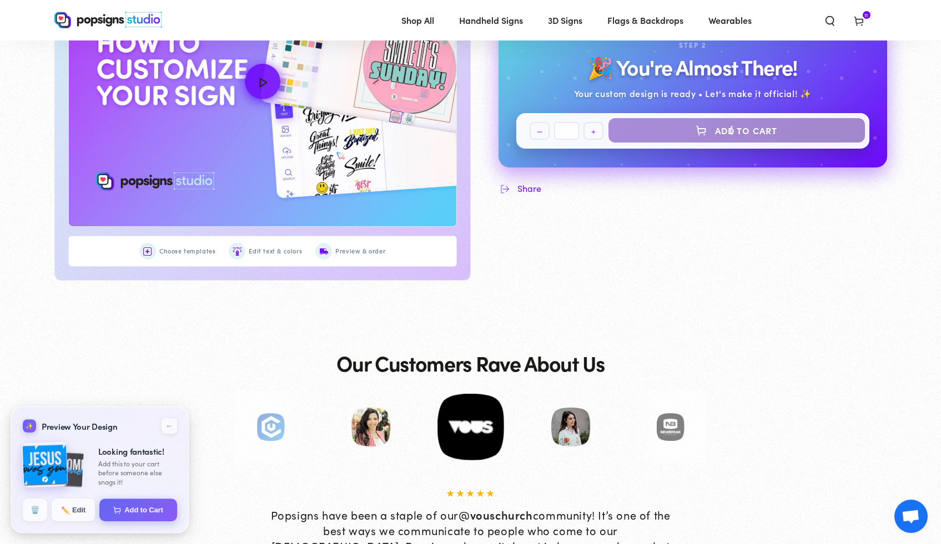
select select "**********"
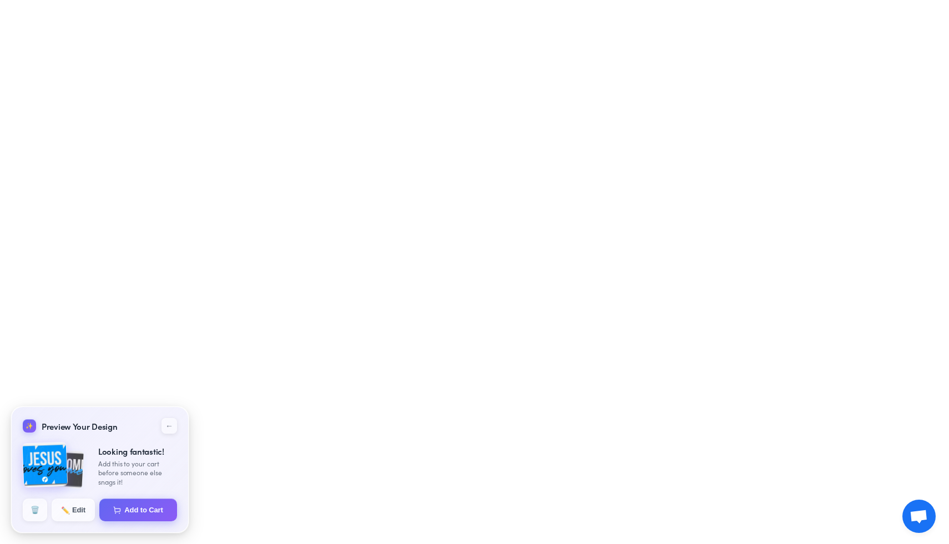
select select "**********"
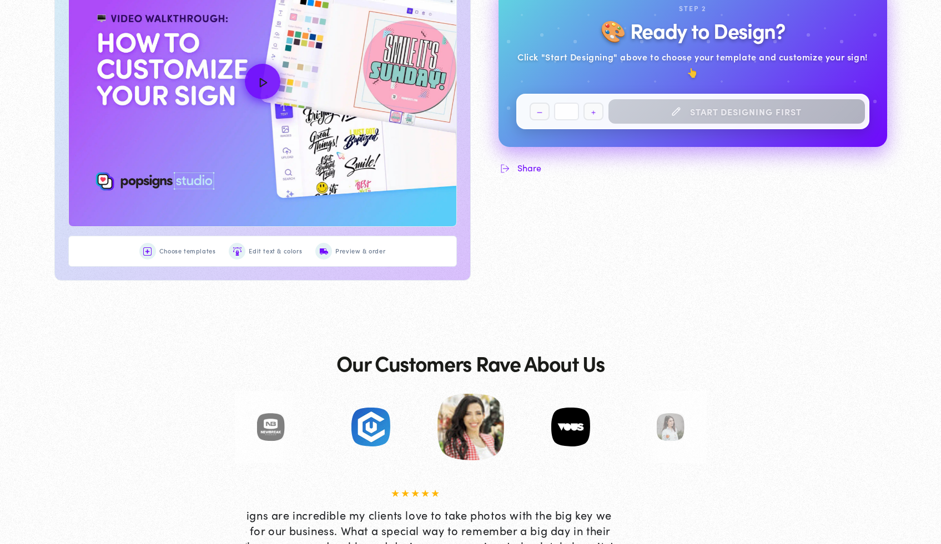
scroll to position [628, 0]
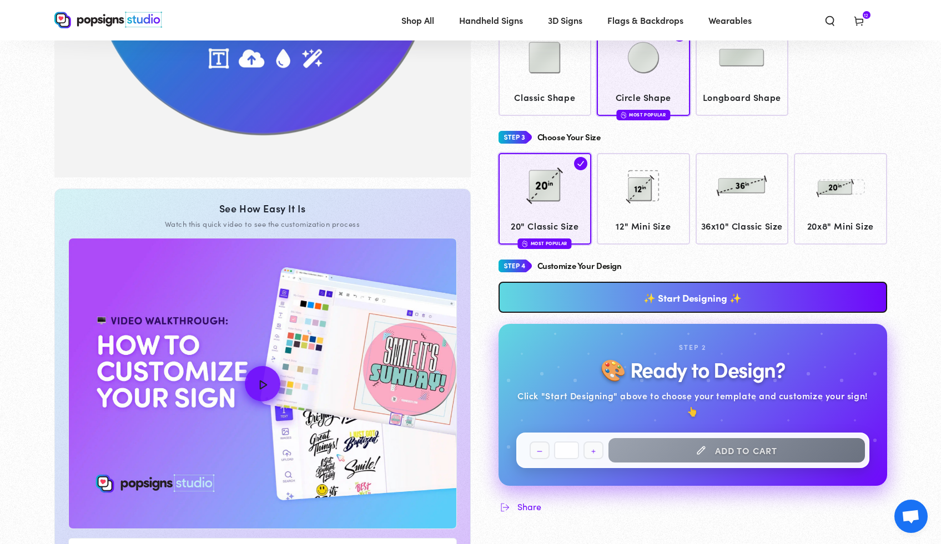
scroll to position [327, 0]
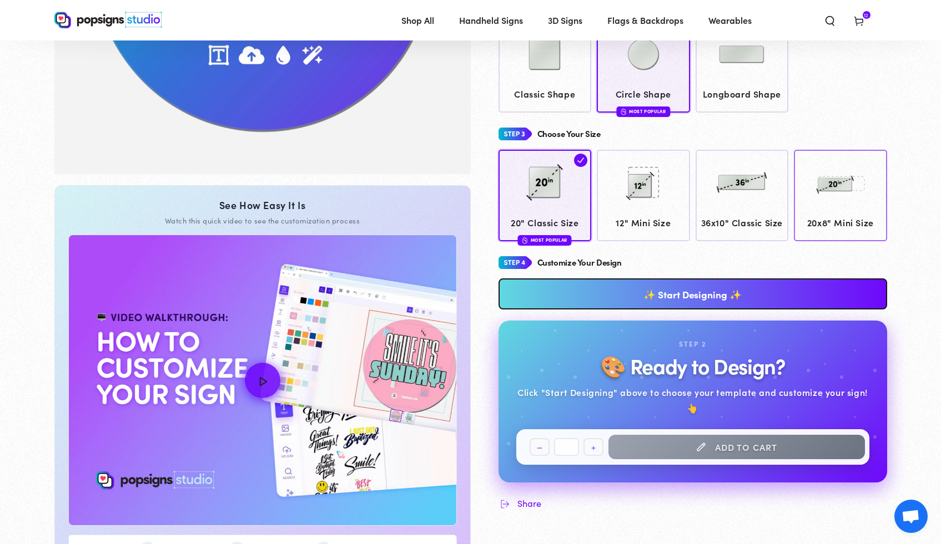
click at [856, 202] on img at bounding box center [839, 182] width 55 height 55
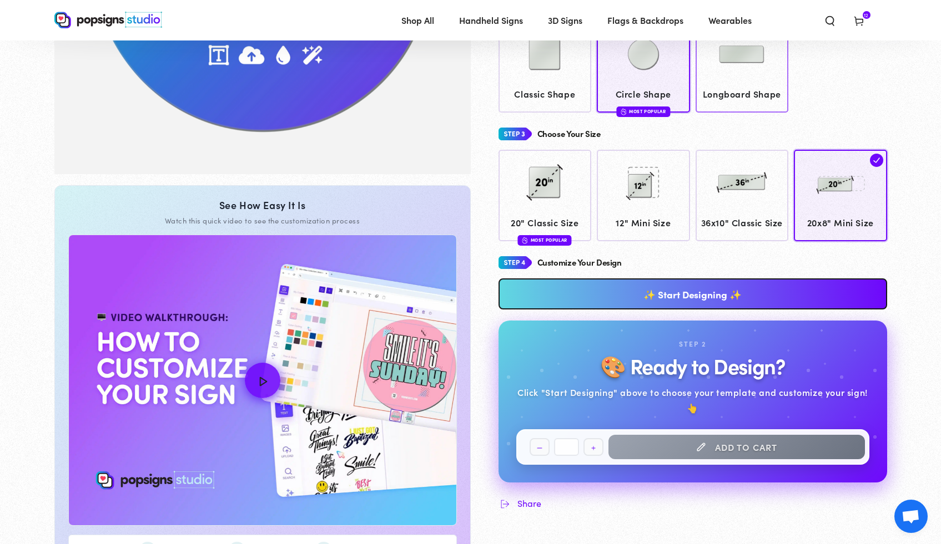
click at [756, 89] on span "Longboard Shape" at bounding box center [741, 94] width 83 height 16
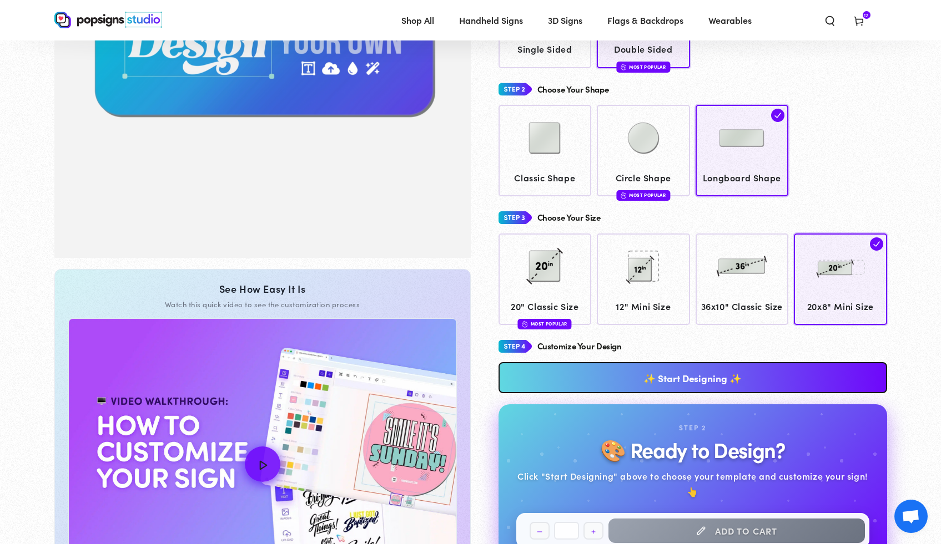
scroll to position [287, 0]
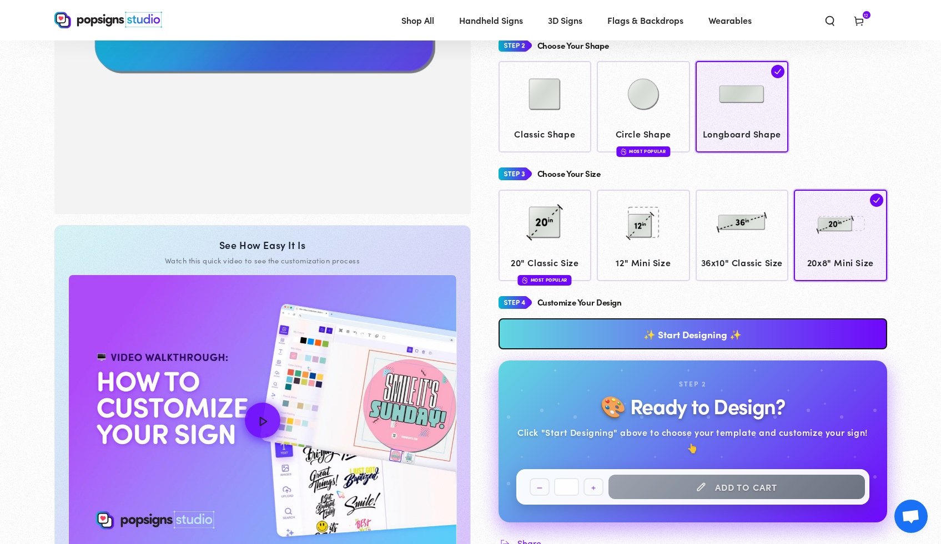
click at [653, 348] on link "✨ Start Designing ✨" at bounding box center [692, 334] width 388 height 31
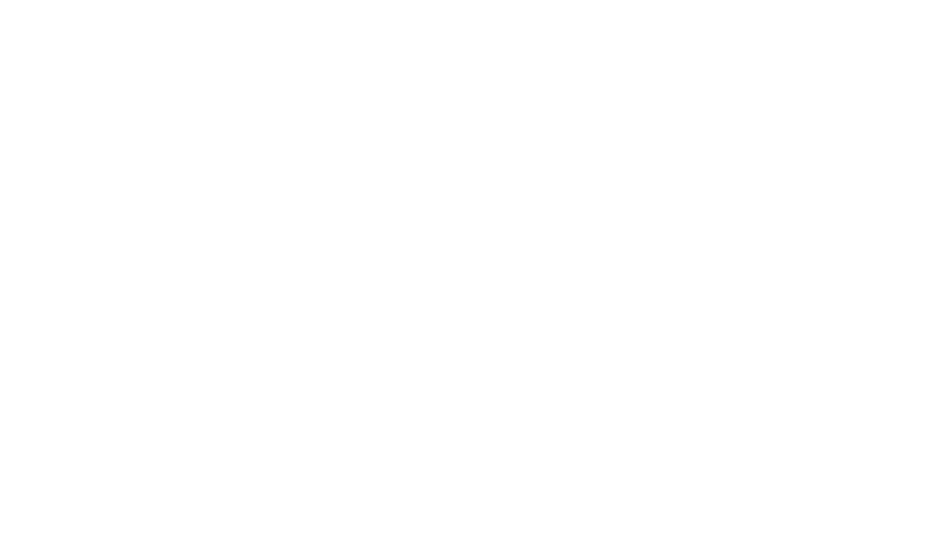
scroll to position [0, 0]
type textarea "An ancient tree with a door leading to a magical world"
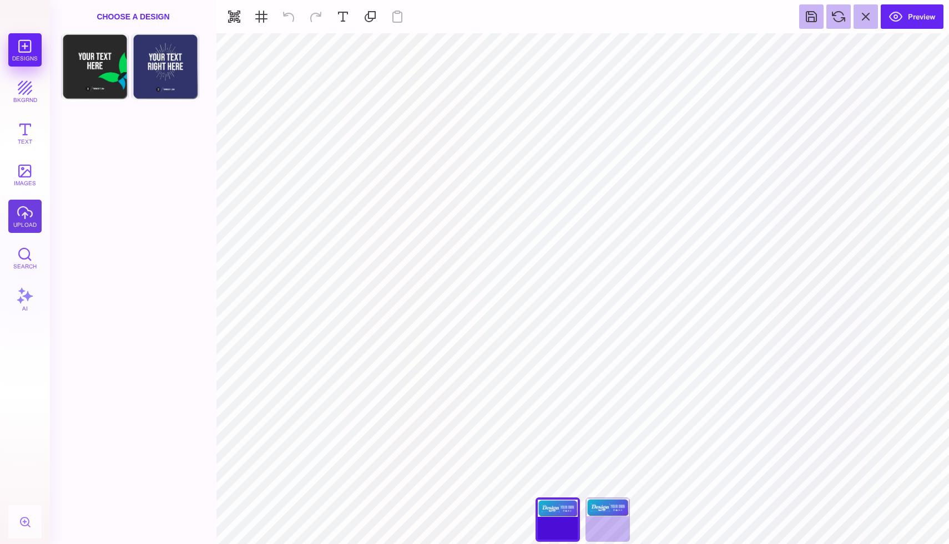
click at [26, 225] on button "upload" at bounding box center [24, 216] width 33 height 33
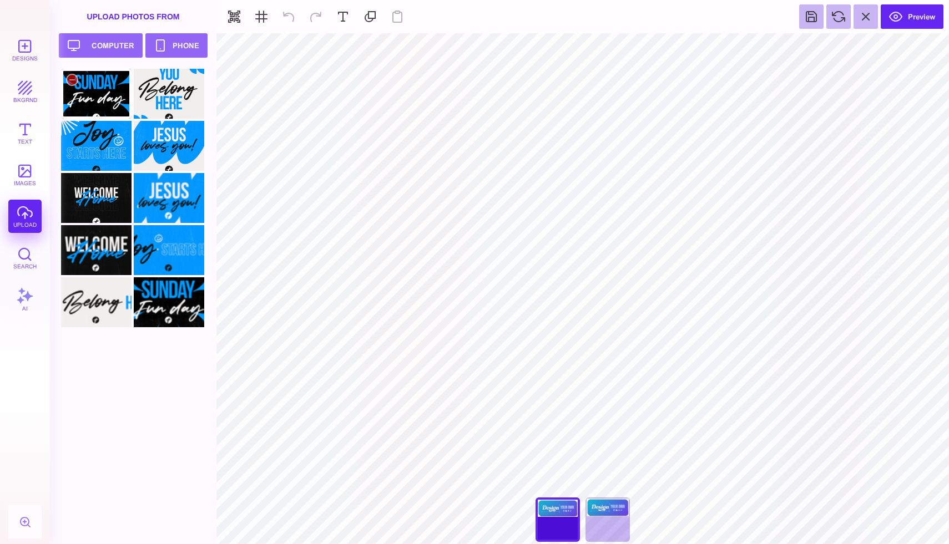
click at [107, 109] on div at bounding box center [96, 94] width 70 height 50
type input "#000000"
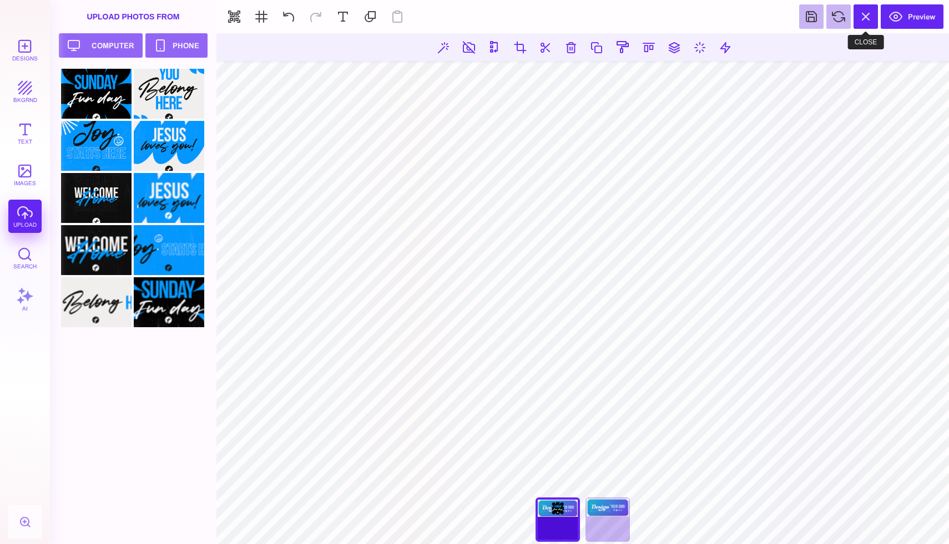
click at [862, 16] on button at bounding box center [866, 16] width 24 height 24
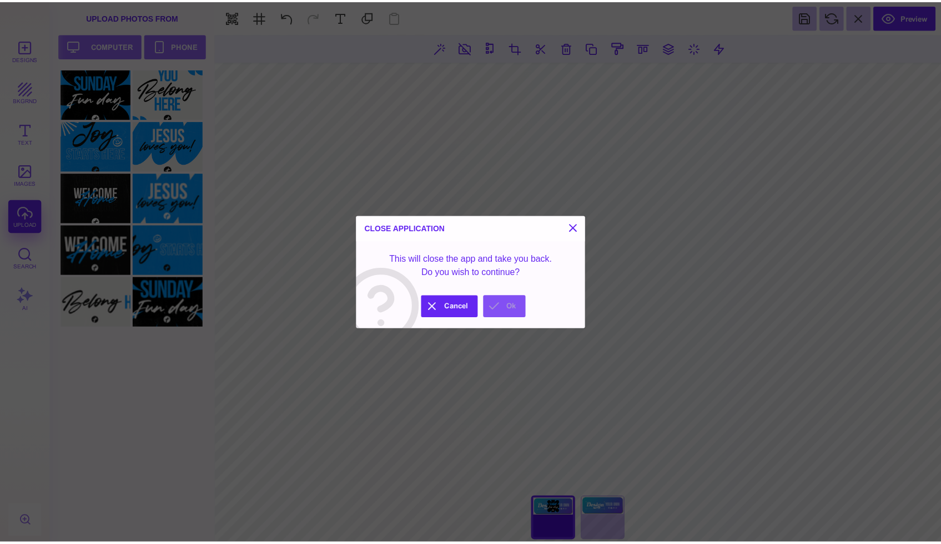
click at [506, 313] on button "Ok" at bounding box center [508, 309] width 43 height 22
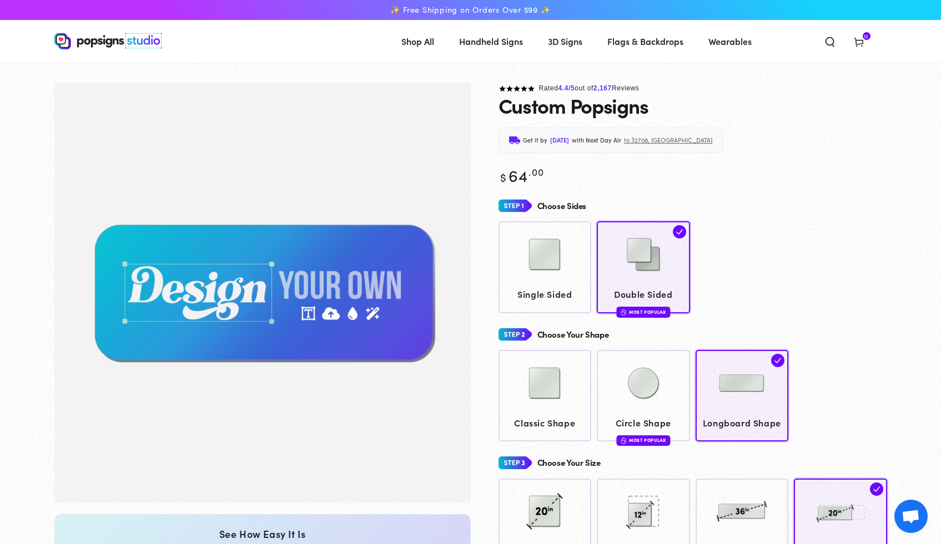
click at [860, 44] on use at bounding box center [858, 42] width 8 height 9
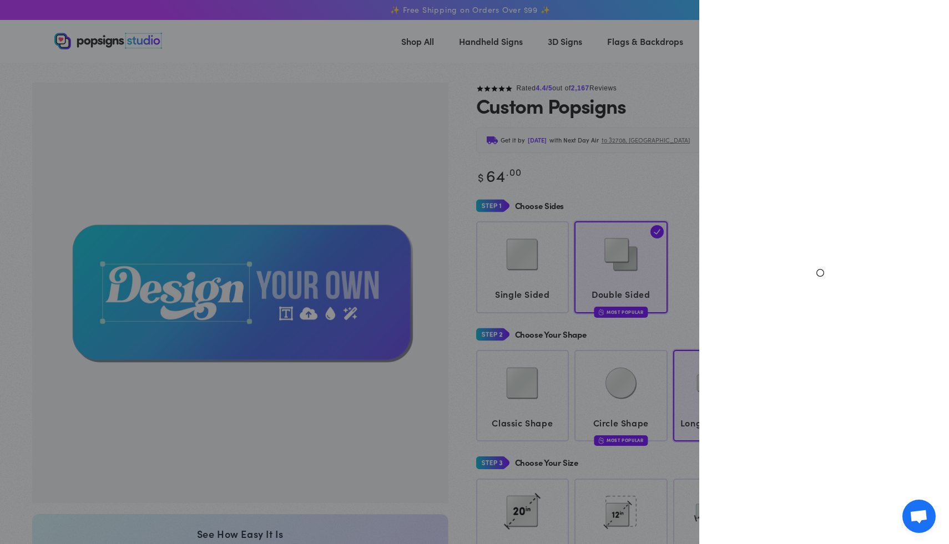
select select "**********"
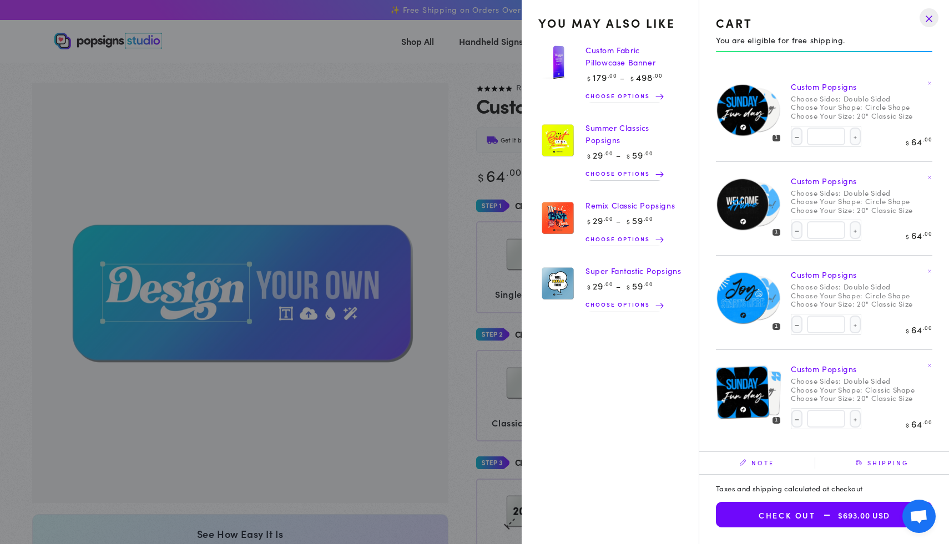
scroll to position [781, 0]
click at [852, 513] on span "$693.00 USD" at bounding box center [853, 515] width 74 height 9
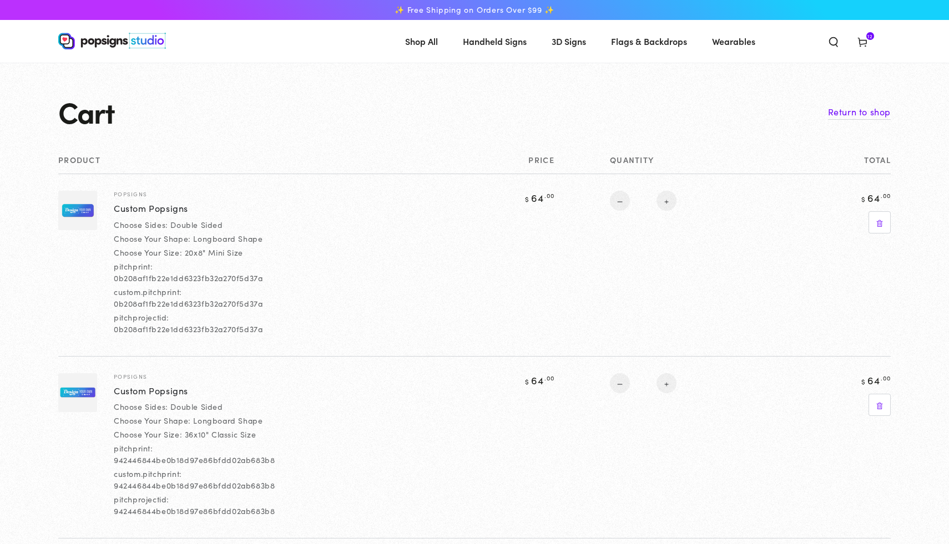
select select "**********"
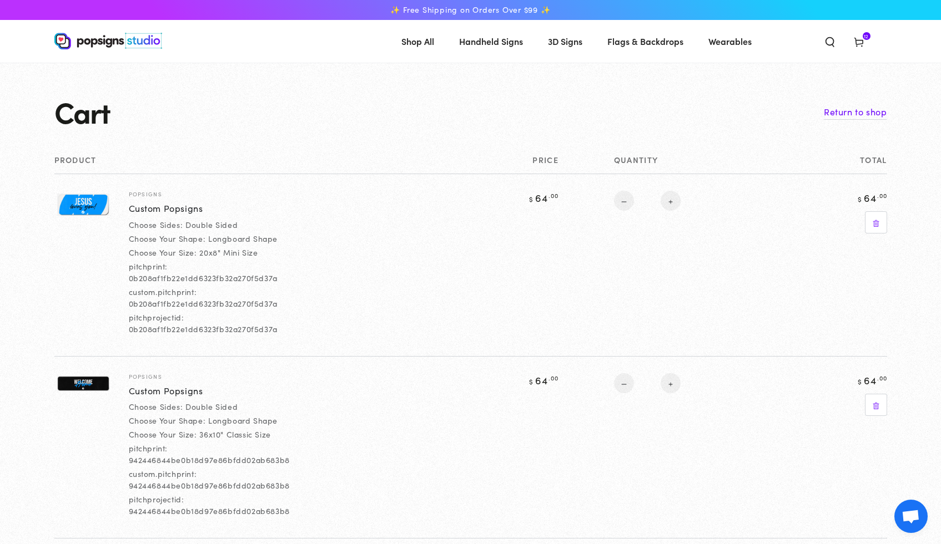
click at [861, 45] on icon at bounding box center [858, 41] width 11 height 11
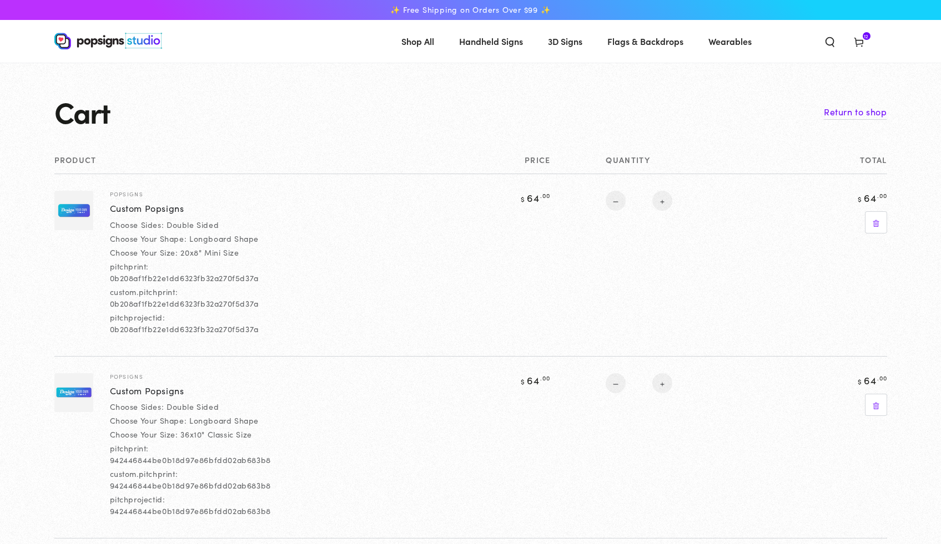
select select "**********"
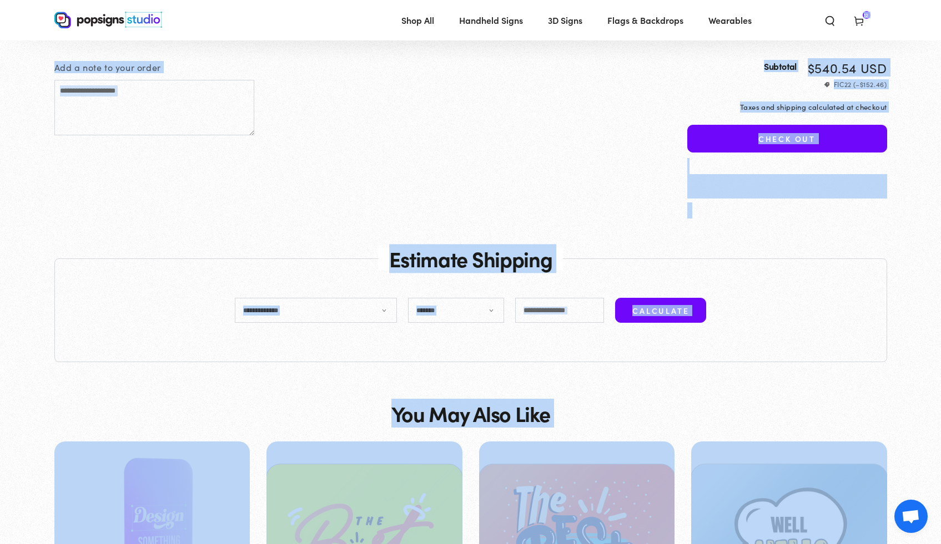
drag, startPoint x: 948, startPoint y: 57, endPoint x: 943, endPoint y: 539, distance: 482.9
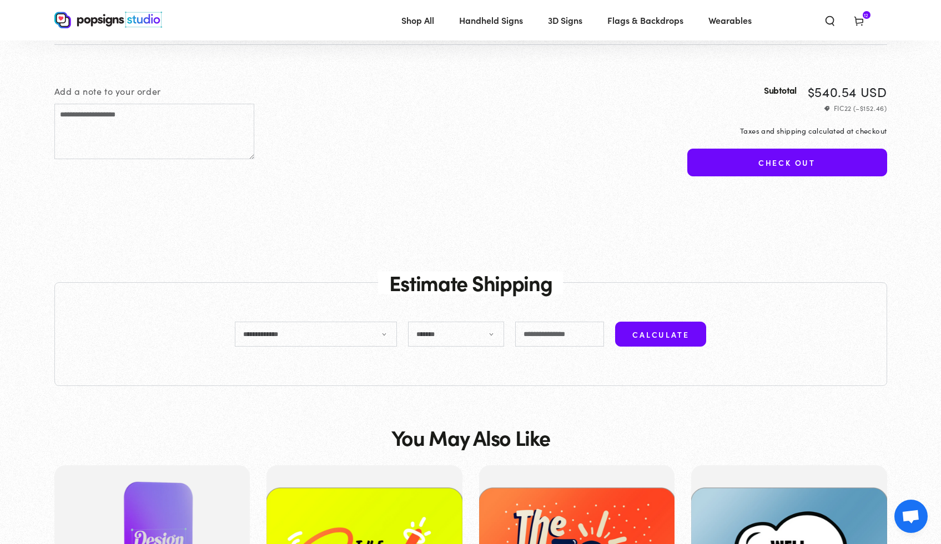
click at [922, 361] on section "**********" at bounding box center [470, 334] width 941 height 144
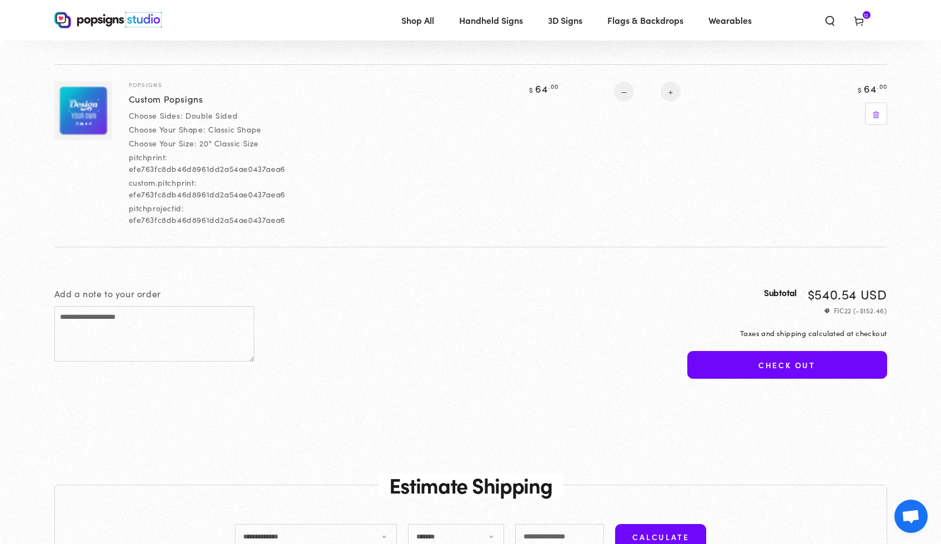
scroll to position [2113, 0]
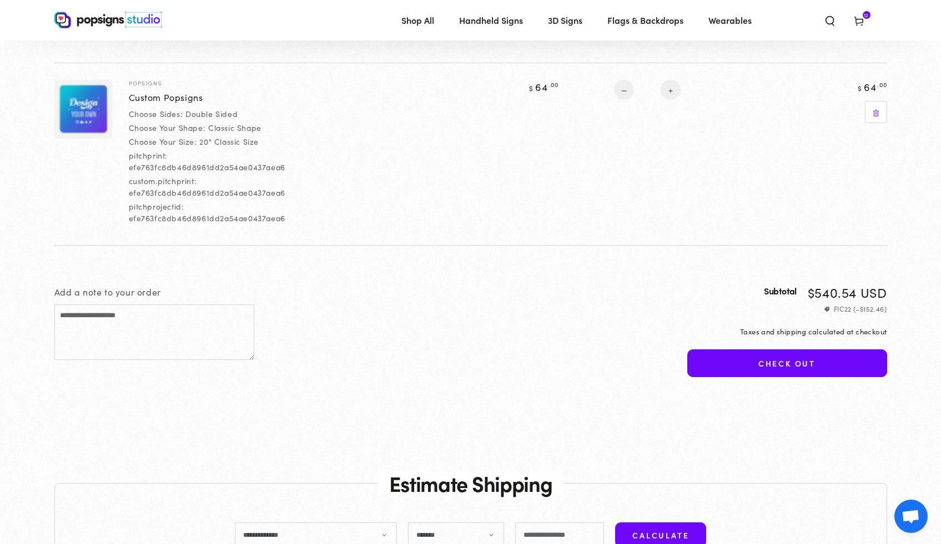
click at [838, 367] on button "Check out" at bounding box center [787, 364] width 200 height 28
